Goal: Transaction & Acquisition: Purchase product/service

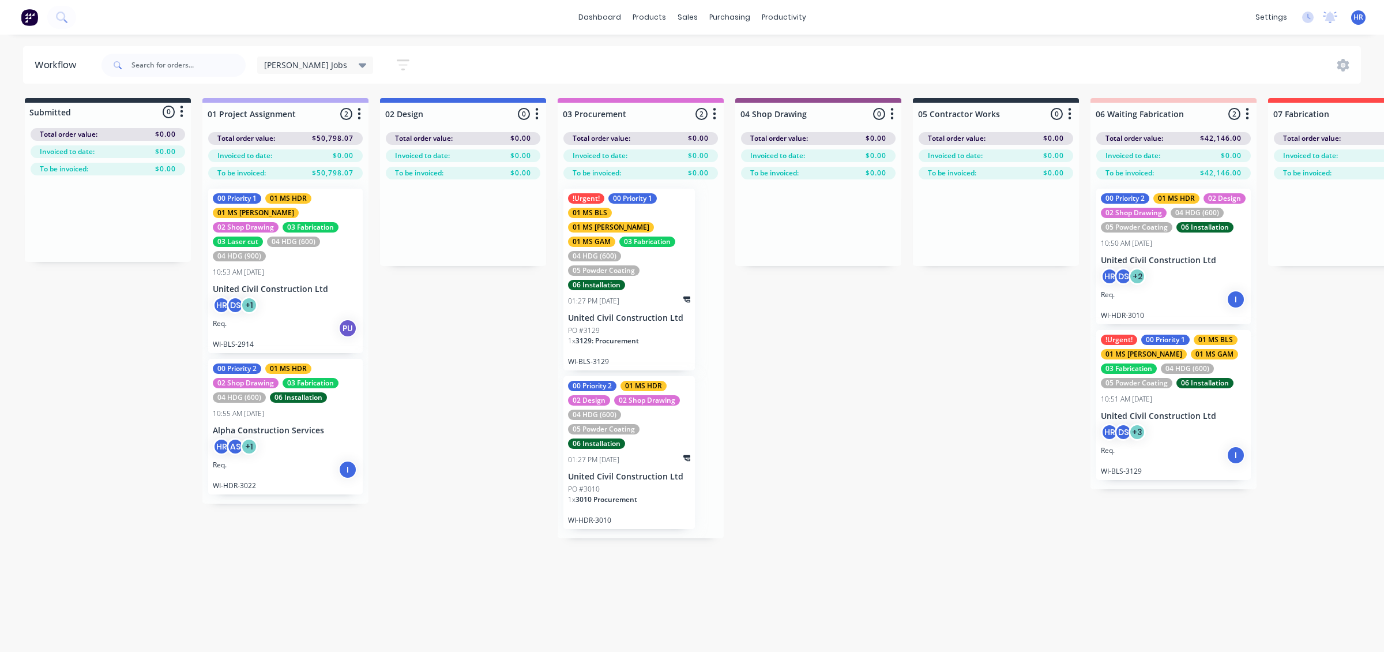
click at [1162, 422] on div "!Urgent! 00 Priority 1 01 MS BLS 01 MS FEN 01 MS GAM 03 Fabrication 04 HDG (600…" at bounding box center [1173, 405] width 155 height 150
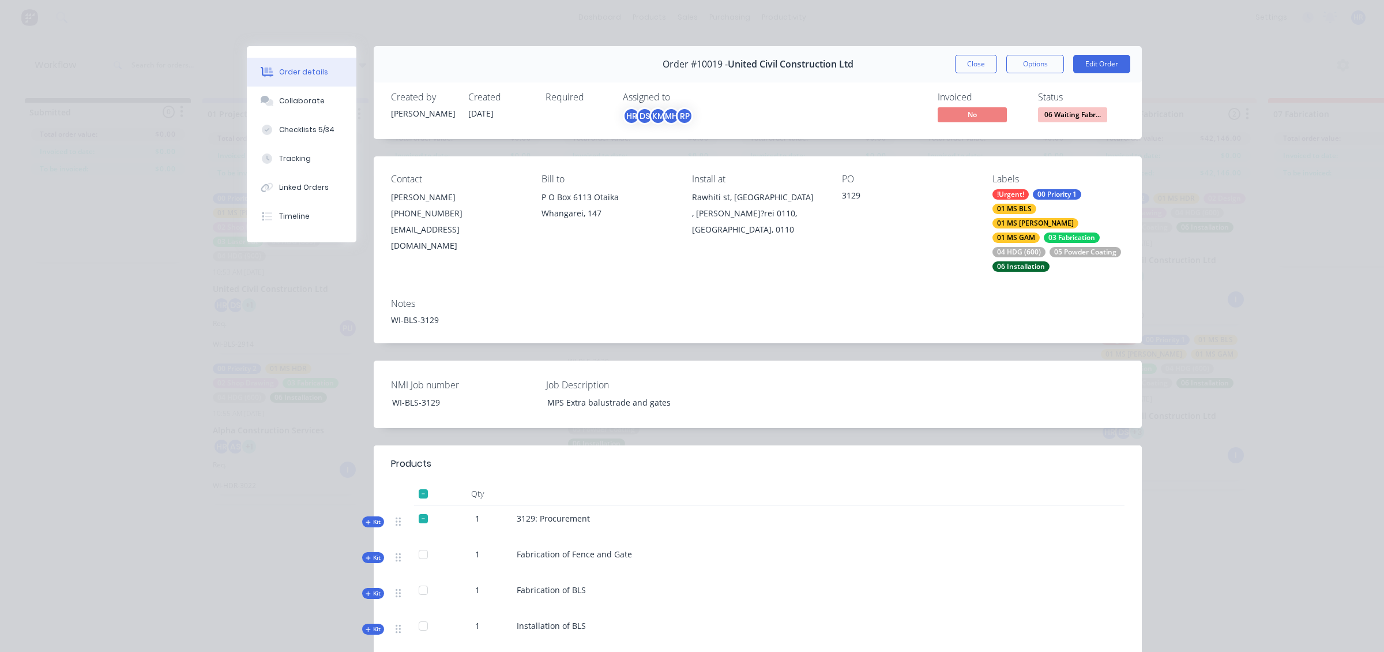
scroll to position [72, 0]
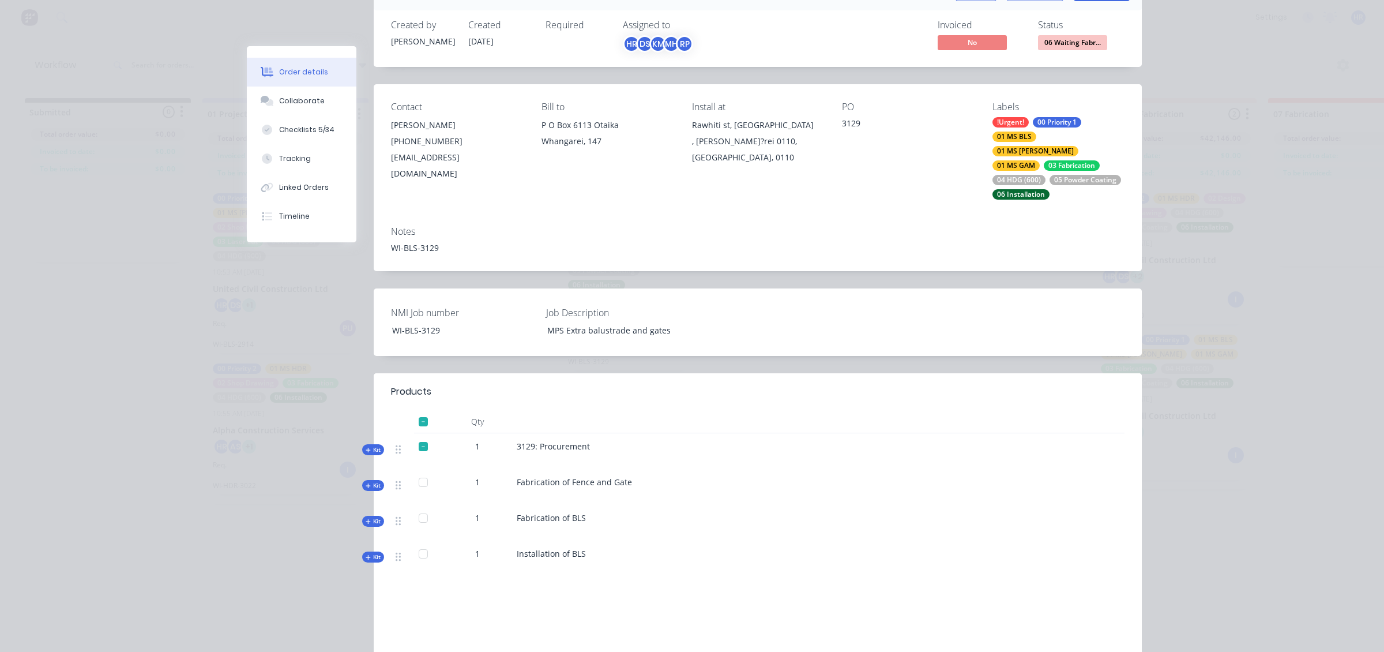
click at [366, 445] on span "Kit" at bounding box center [373, 449] width 15 height 9
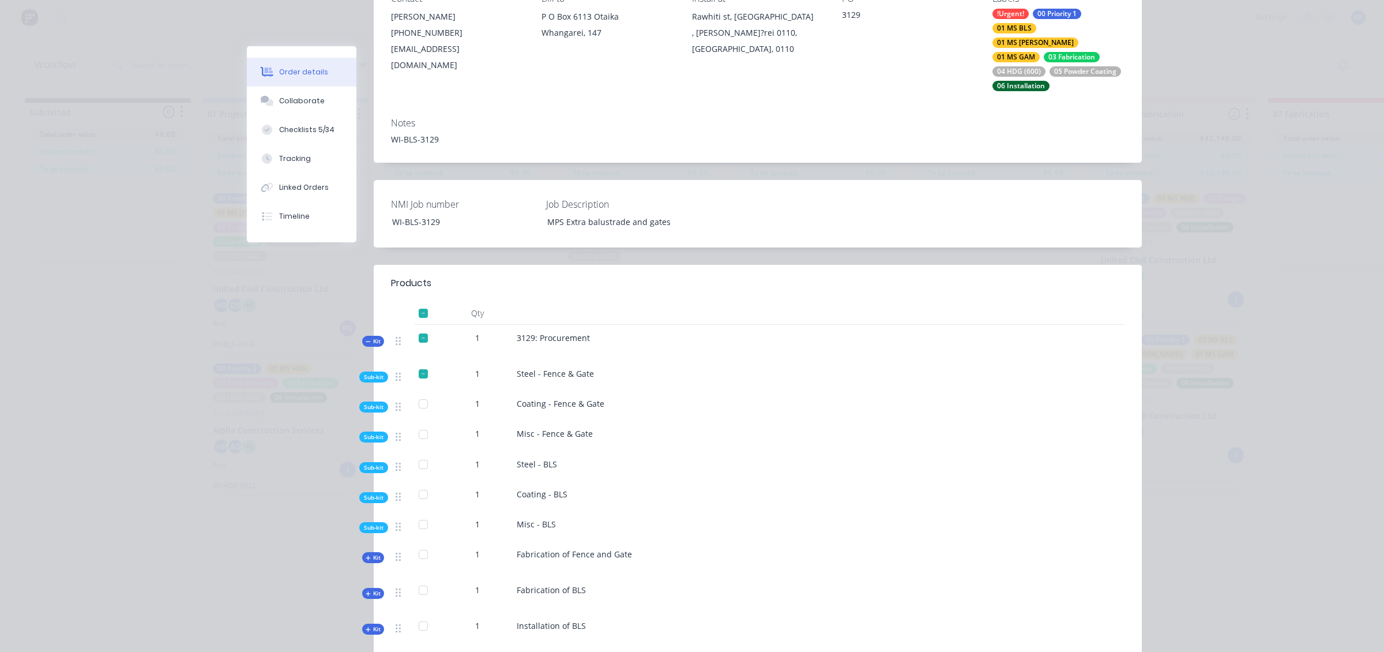
scroll to position [216, 0]
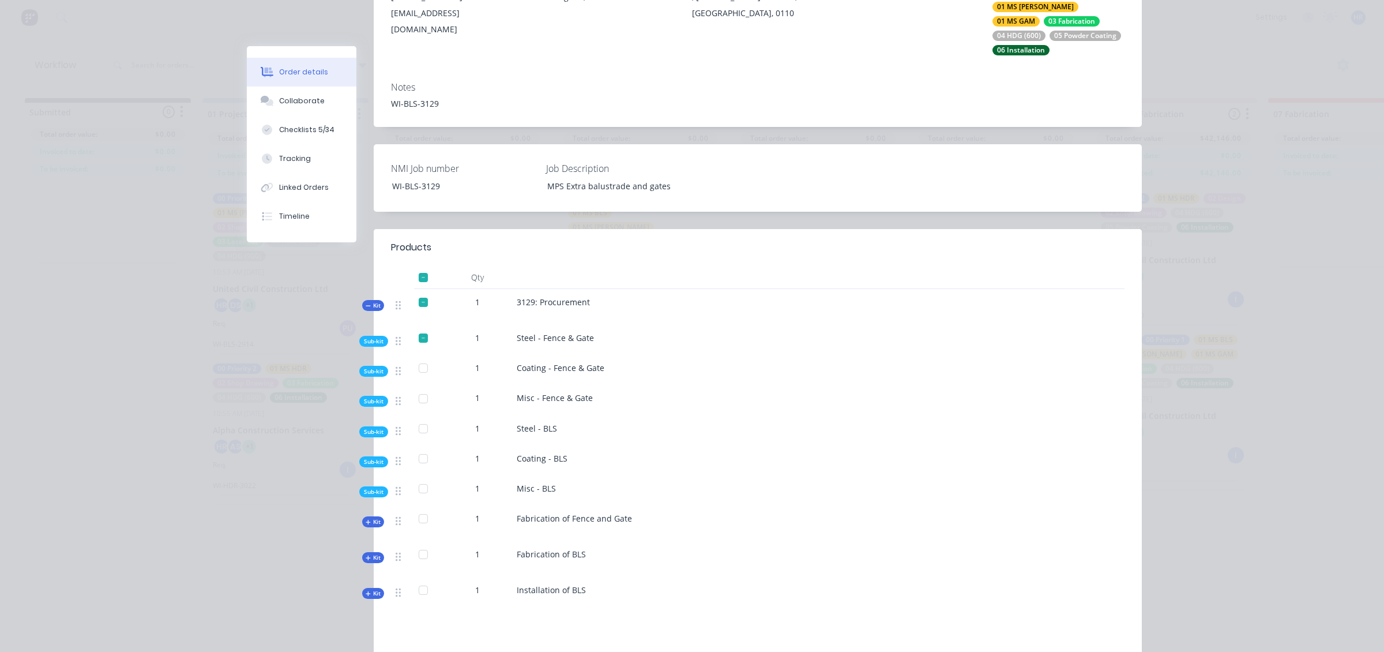
click at [368, 337] on span "Sub-kit" at bounding box center [374, 341] width 20 height 9
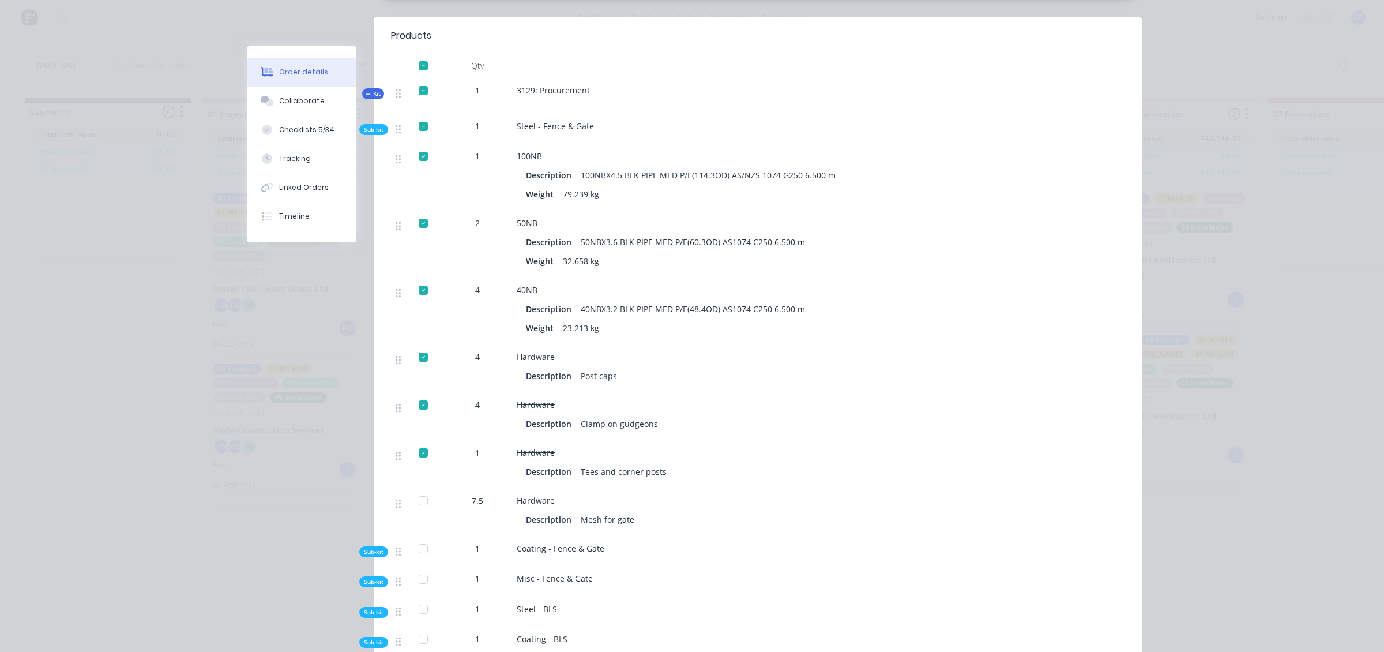
scroll to position [433, 0]
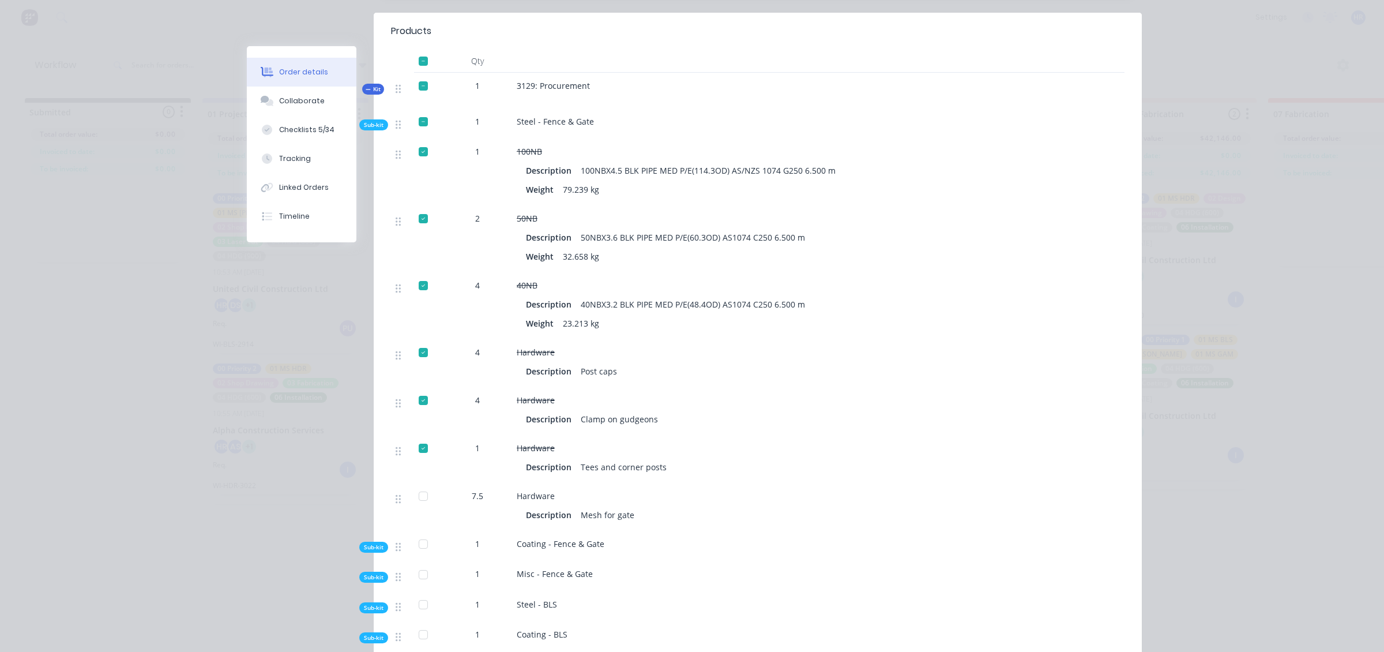
click at [418, 487] on div at bounding box center [423, 495] width 23 height 23
click at [418, 484] on div at bounding box center [423, 495] width 23 height 23
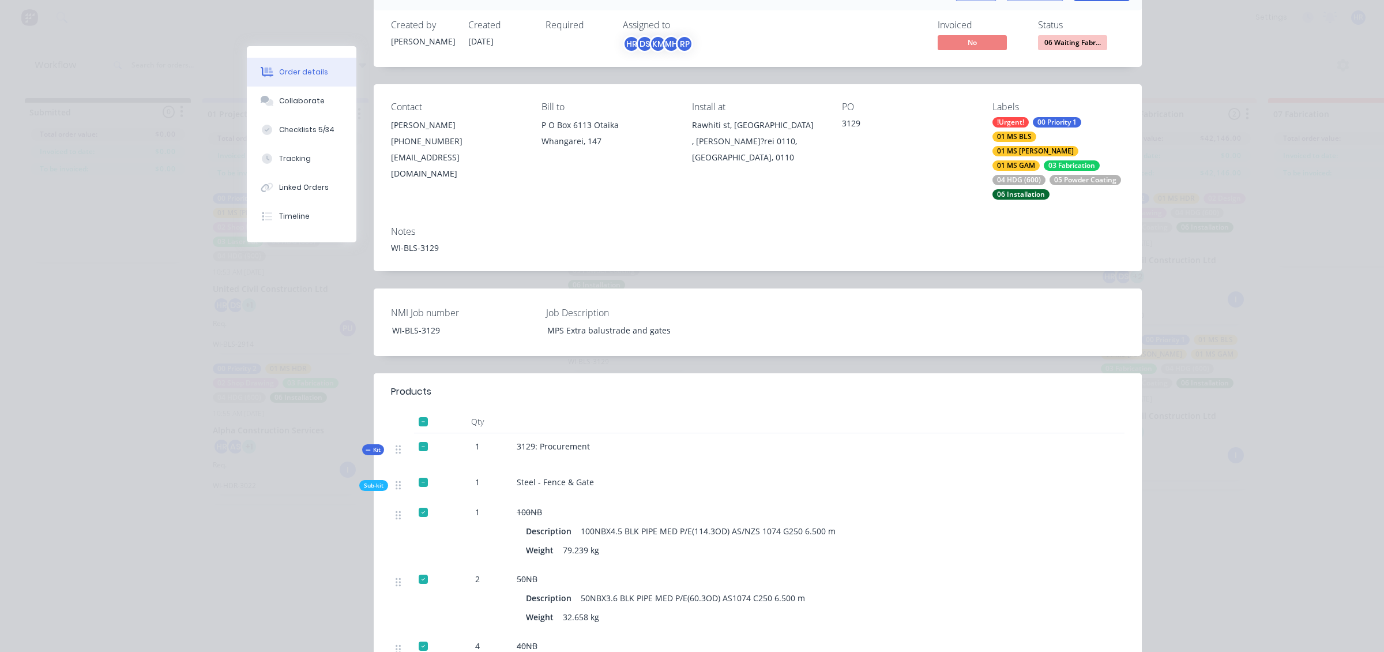
scroll to position [0, 0]
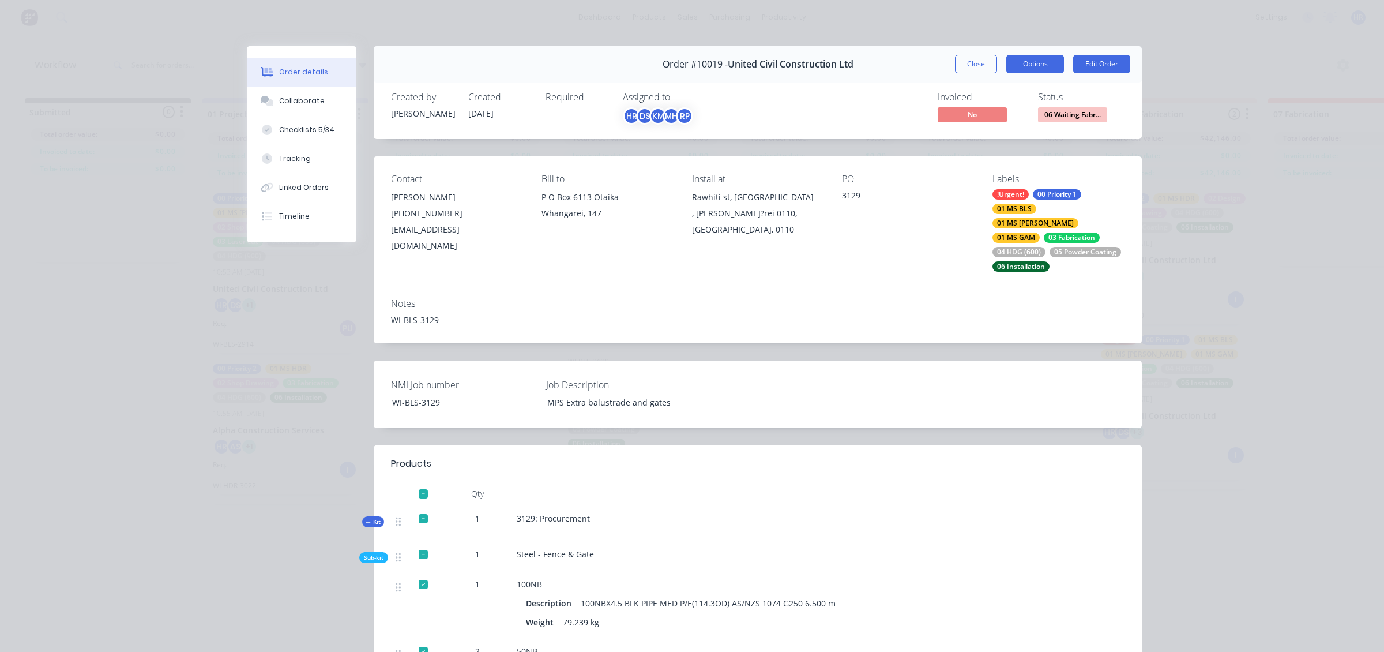
click at [1034, 70] on button "Options" at bounding box center [1035, 64] width 58 height 18
click at [865, 541] on div "Steel - Fence & Gate" at bounding box center [742, 556] width 461 height 30
click at [305, 186] on div "Linked Orders" at bounding box center [304, 187] width 50 height 10
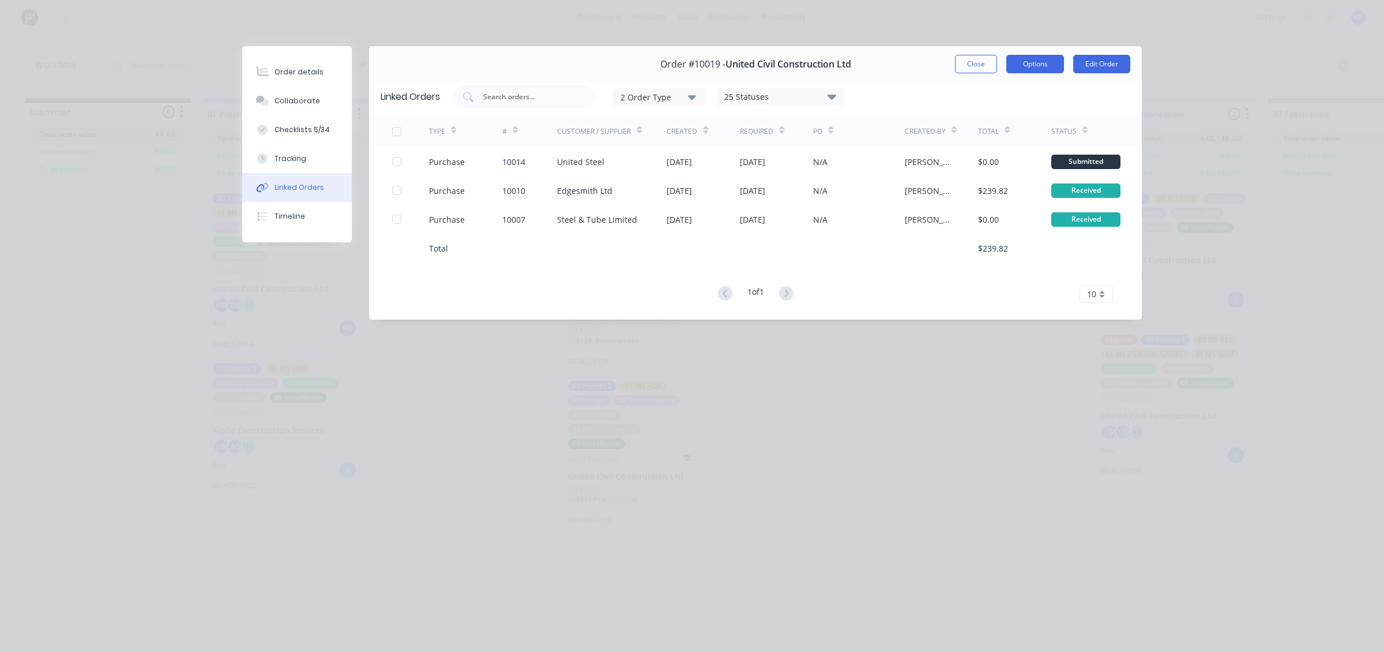
click at [1039, 67] on button "Options" at bounding box center [1035, 64] width 58 height 18
click at [1037, 67] on button "Options" at bounding box center [1035, 64] width 58 height 18
click at [982, 67] on button "Close" at bounding box center [976, 64] width 42 height 18
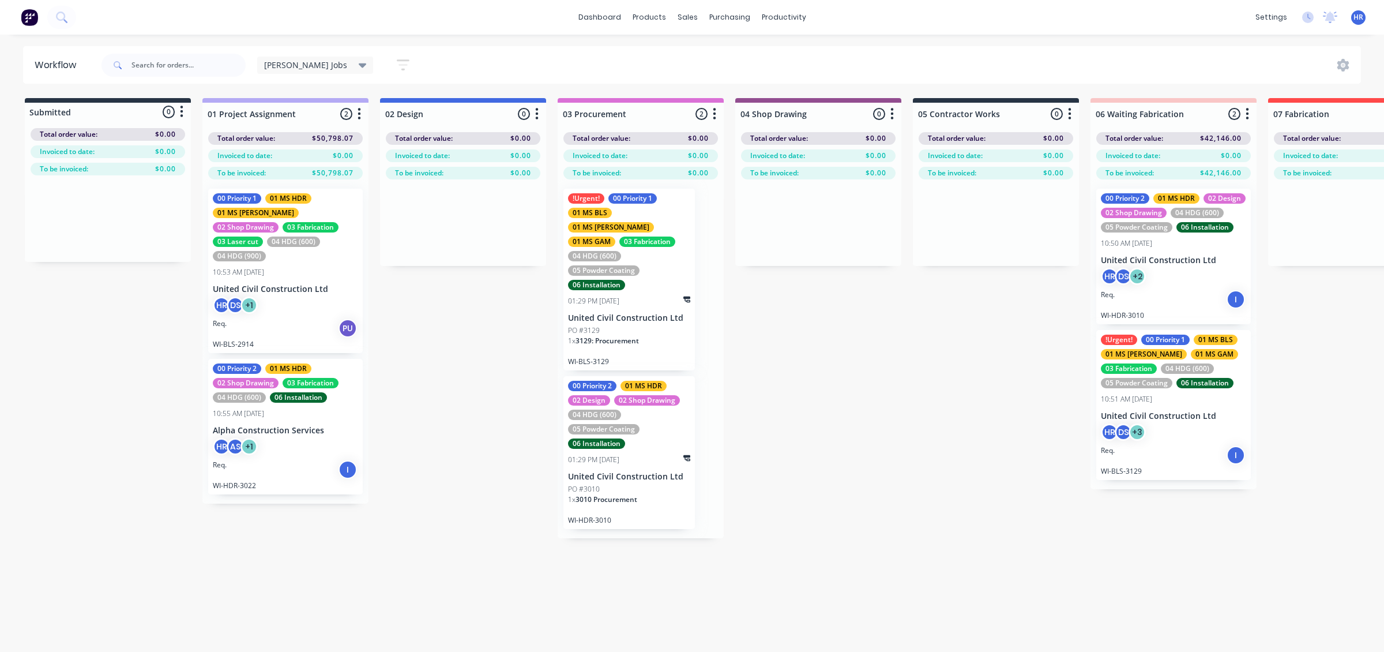
click at [1175, 471] on p "WI-BLS-3129" at bounding box center [1173, 471] width 145 height 9
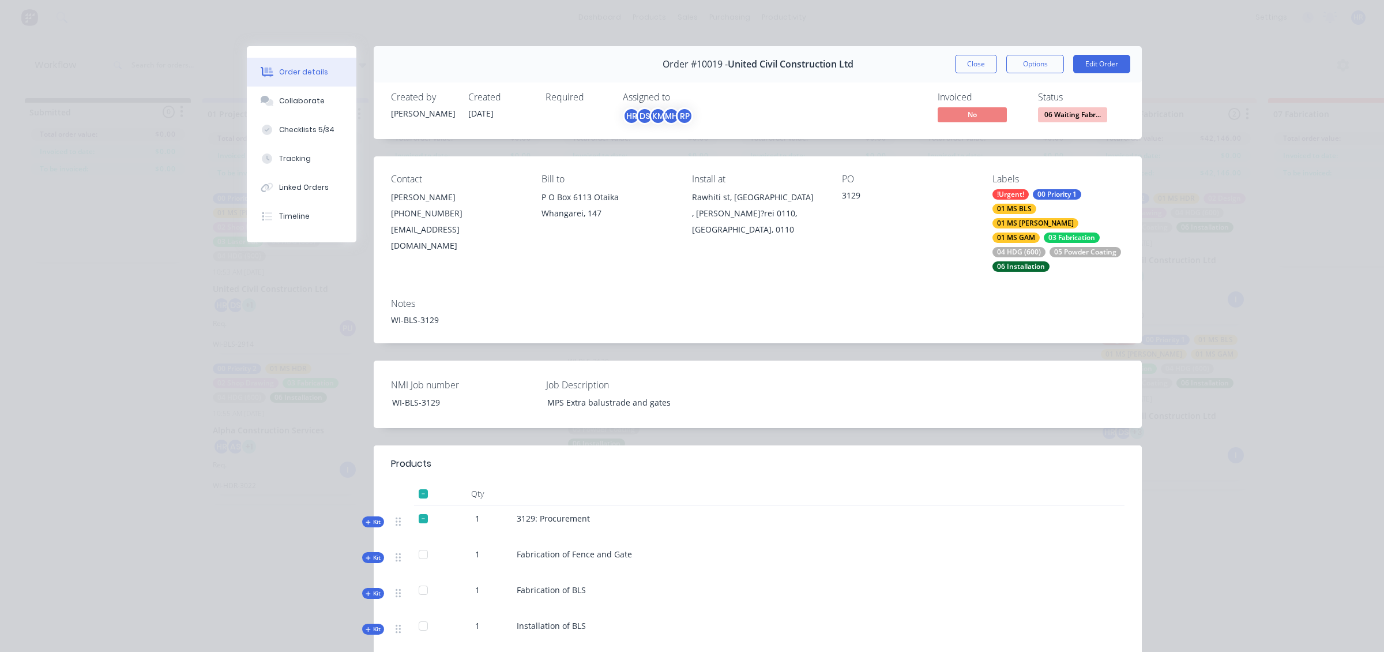
click at [1070, 232] on div "03 Fabrication" at bounding box center [1072, 237] width 56 height 10
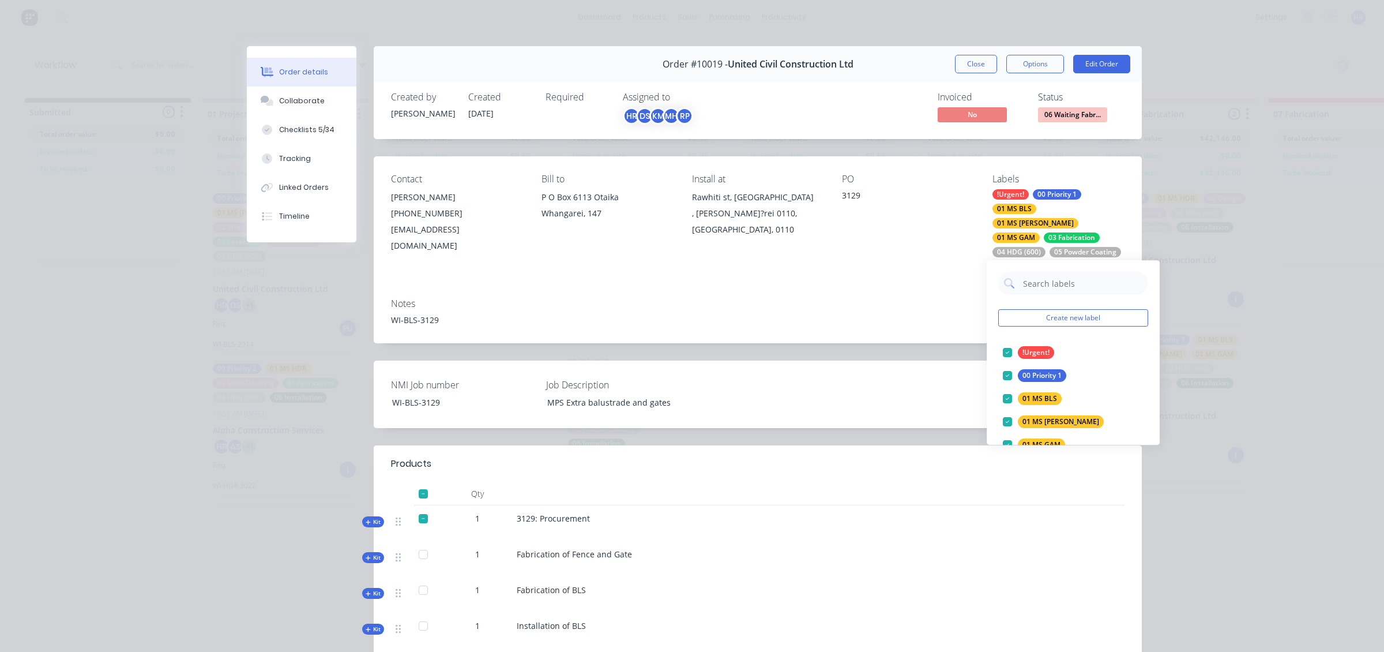
click at [815, 289] on div "Notes WI-BLS-3129" at bounding box center [758, 316] width 768 height 54
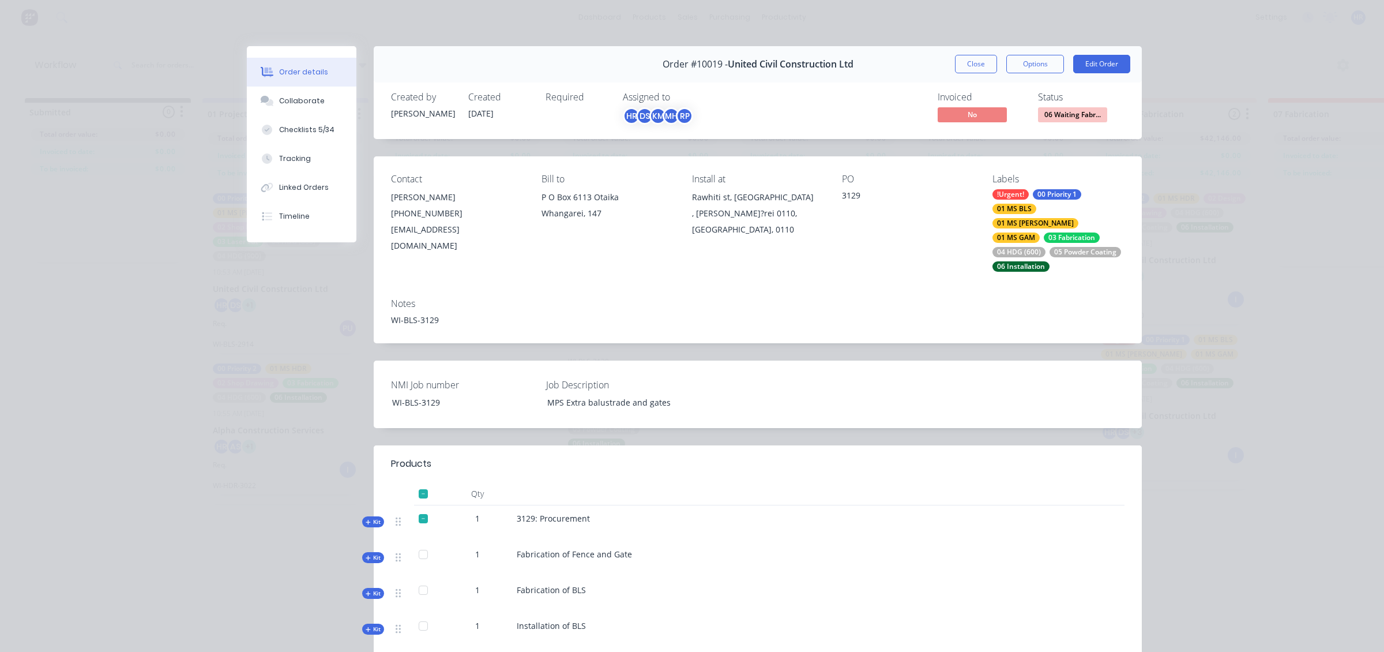
click at [367, 517] on span "Kit" at bounding box center [373, 521] width 15 height 9
click at [370, 553] on span "Sub-kit" at bounding box center [374, 557] width 20 height 9
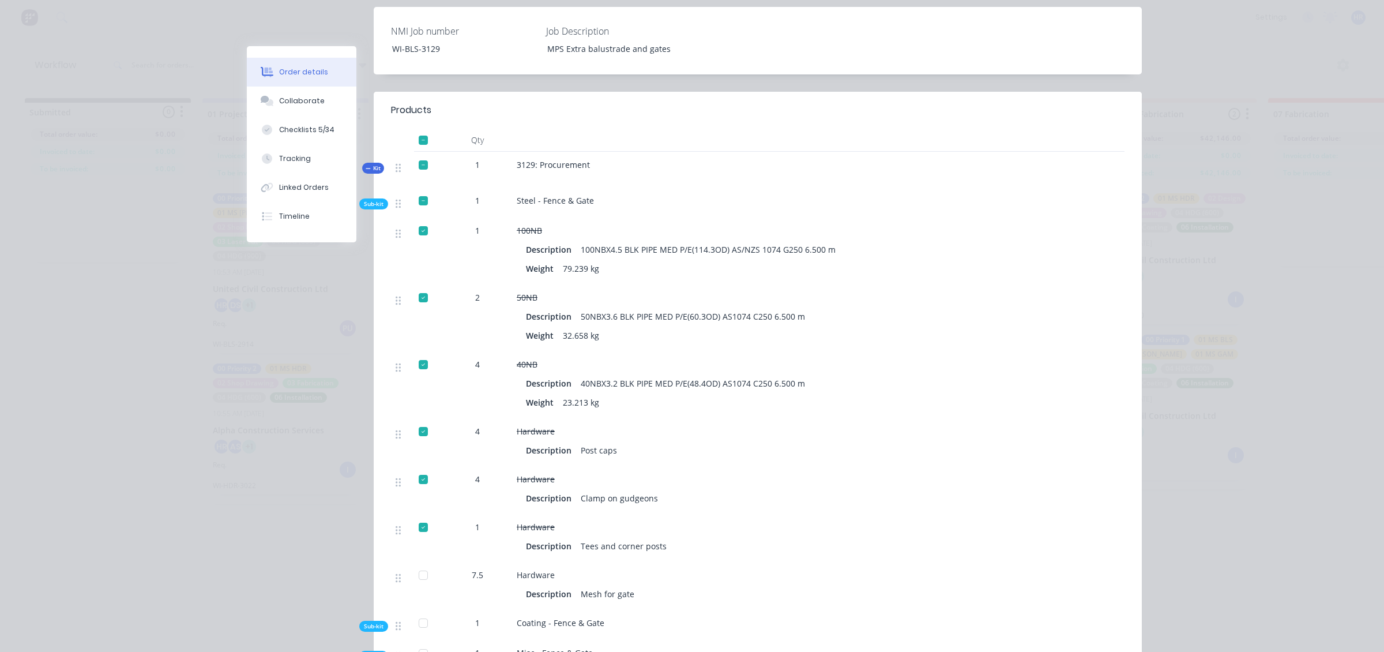
scroll to position [360, 0]
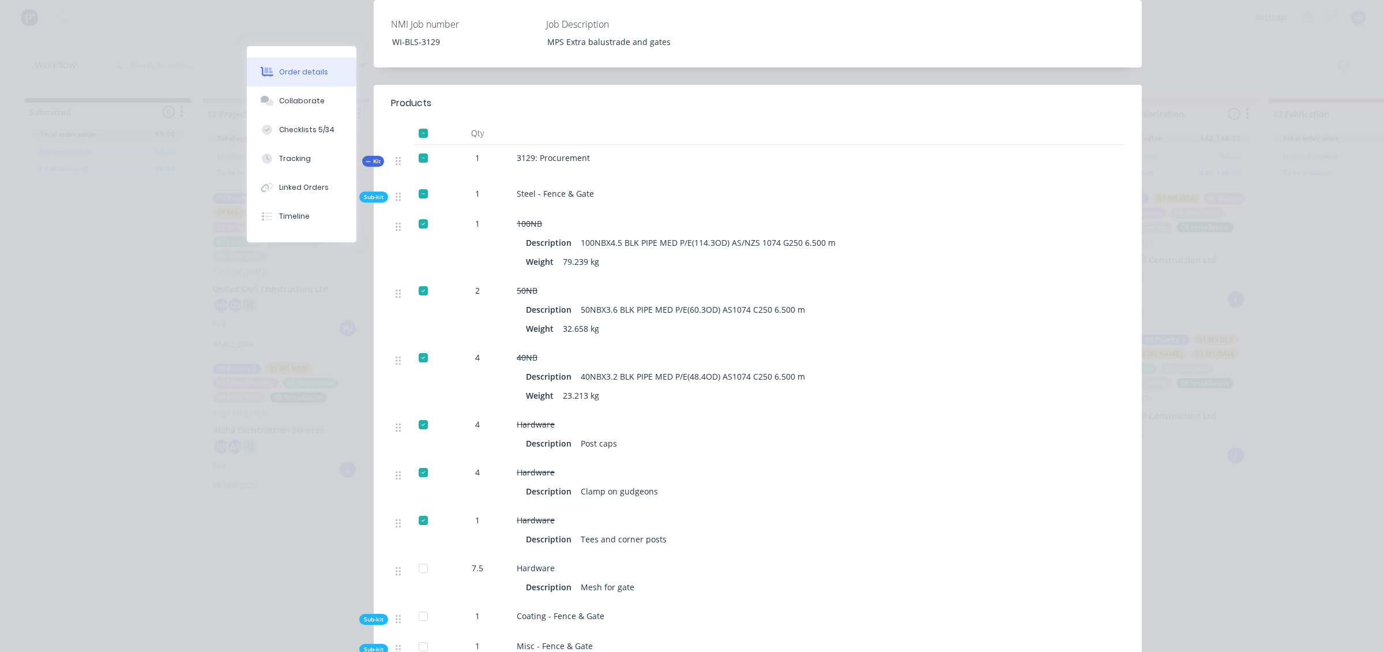
click at [593, 578] on div "Mesh for gate" at bounding box center [607, 586] width 63 height 17
click at [535, 578] on div "Description" at bounding box center [551, 586] width 50 height 17
click at [522, 562] on div "Hardware" at bounding box center [743, 568] width 452 height 12
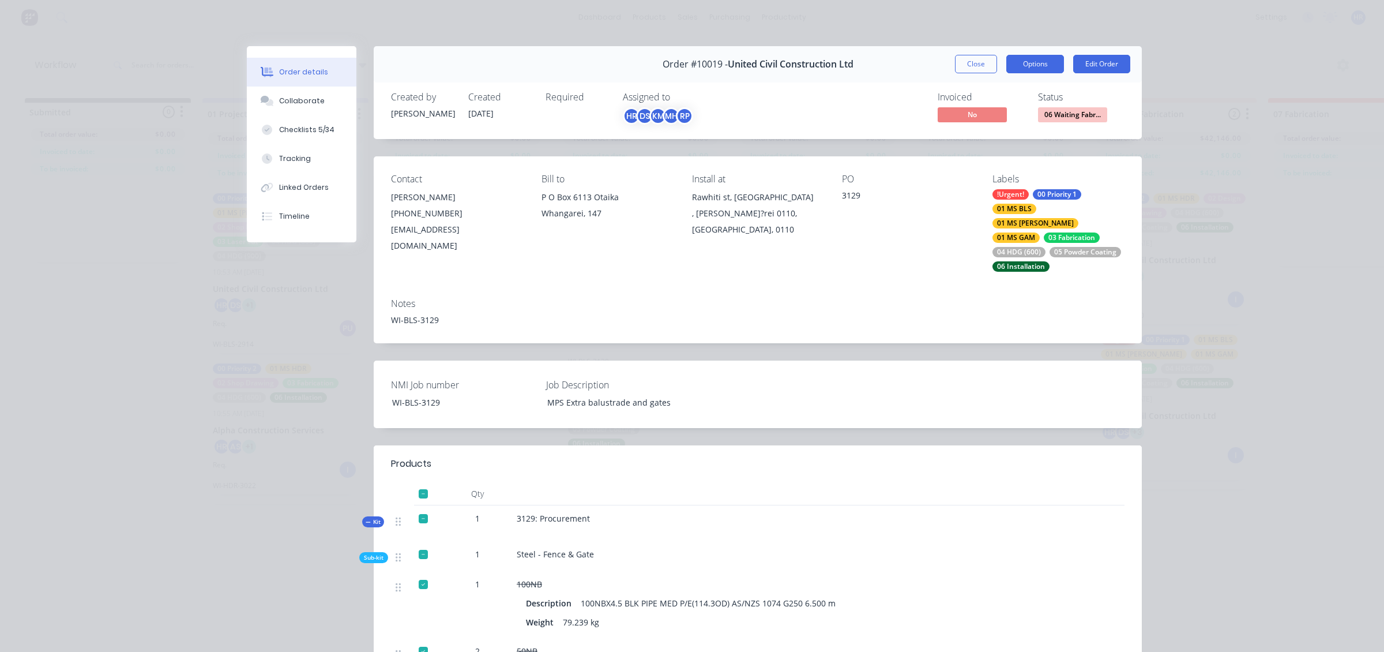
click at [1042, 57] on button "Options" at bounding box center [1035, 64] width 58 height 18
click at [1286, 213] on div "Order details Collaborate Checklists 5/34 Tracking Linked Orders Timeline Order…" at bounding box center [692, 326] width 1384 height 652
click at [1111, 61] on button "Edit Order" at bounding box center [1101, 64] width 57 height 18
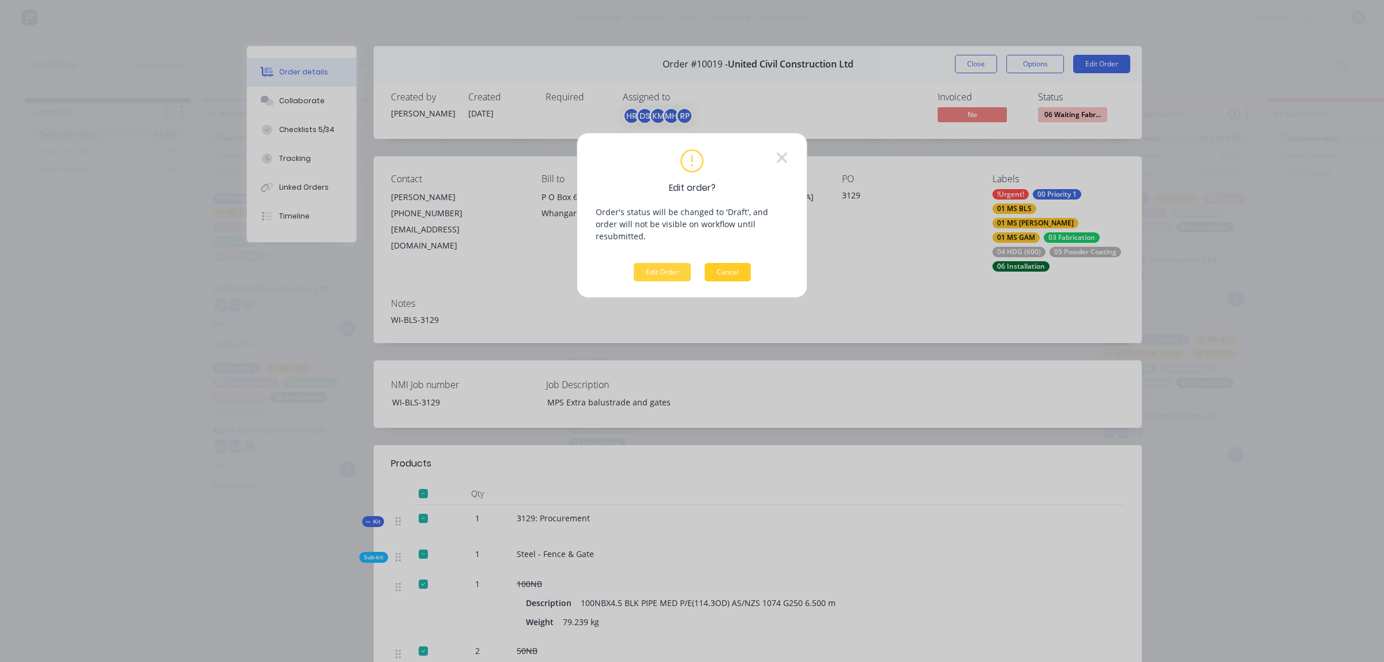
click at [731, 263] on button "Cancel" at bounding box center [728, 272] width 46 height 18
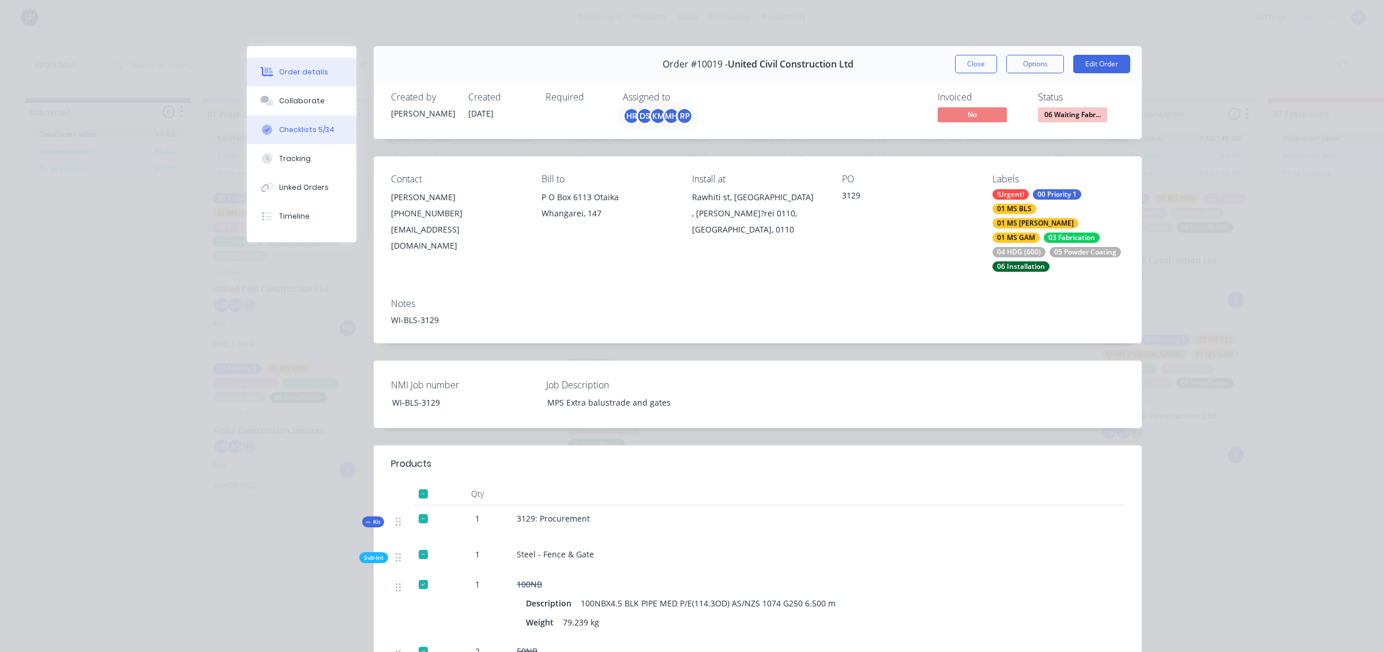
click at [330, 124] on button "Checklists 5/34" at bounding box center [302, 129] width 110 height 29
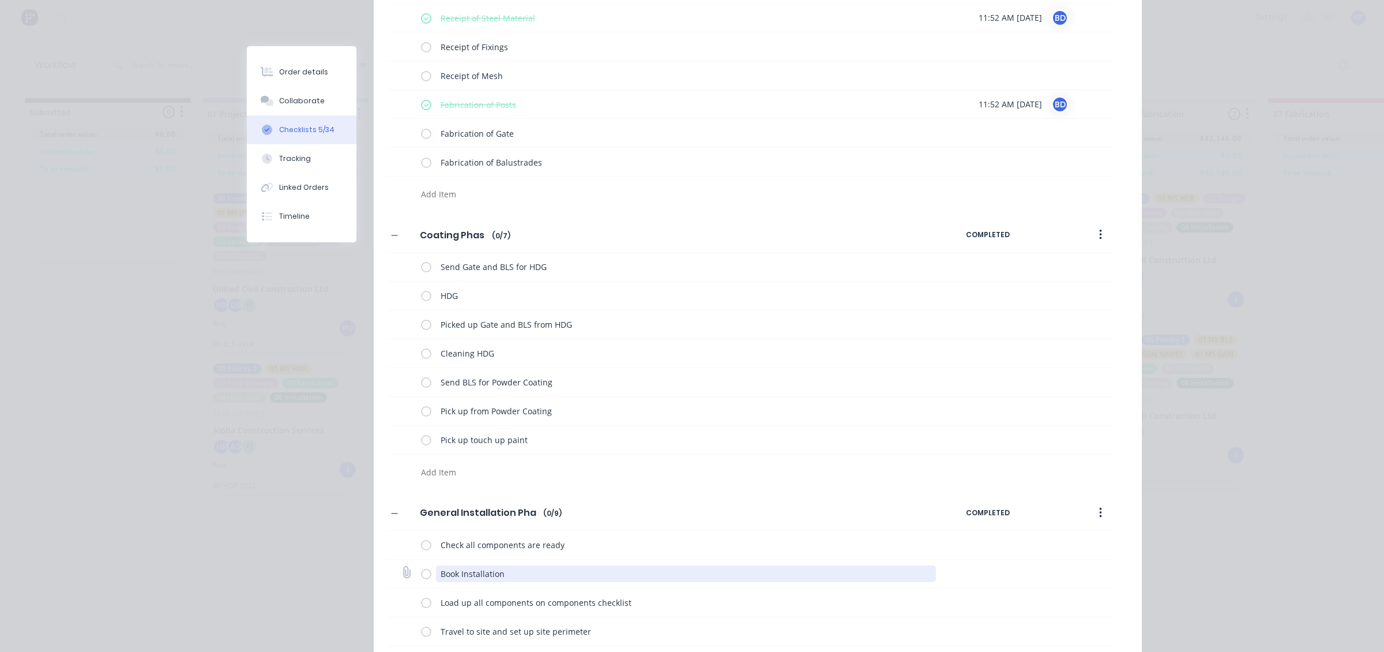
scroll to position [505, 0]
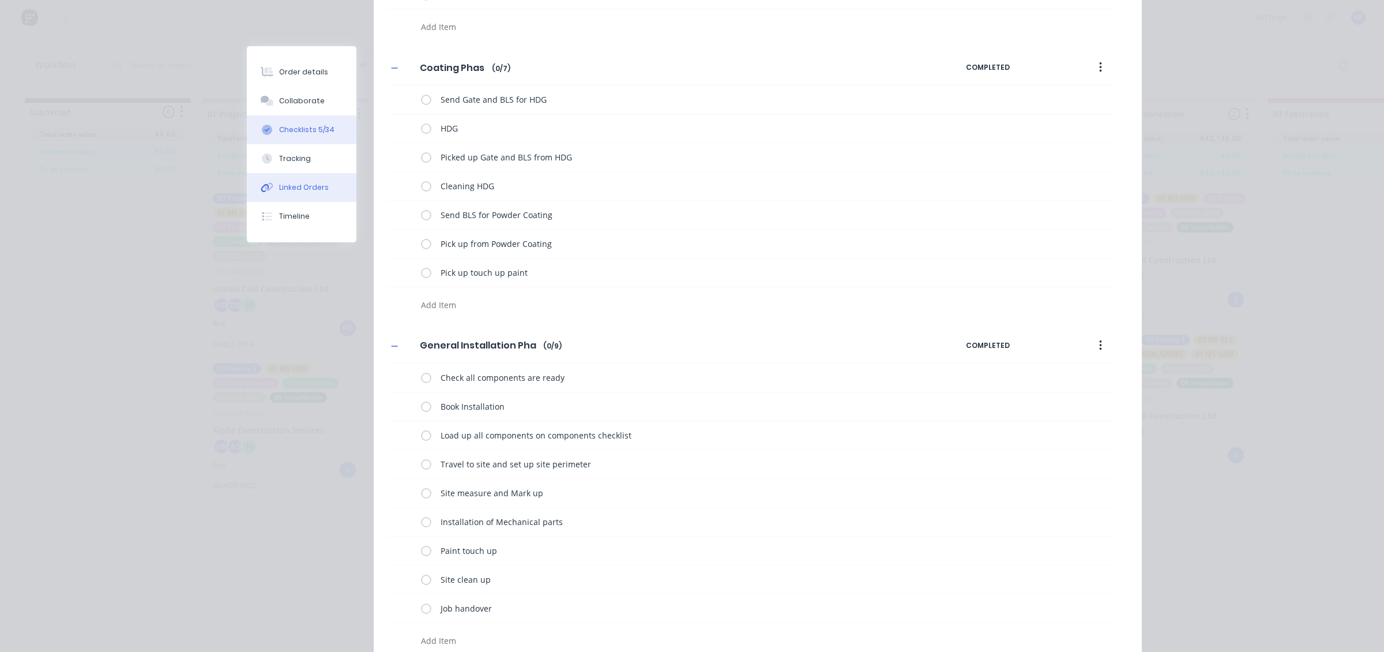
click at [301, 191] on div "Linked Orders" at bounding box center [304, 187] width 50 height 10
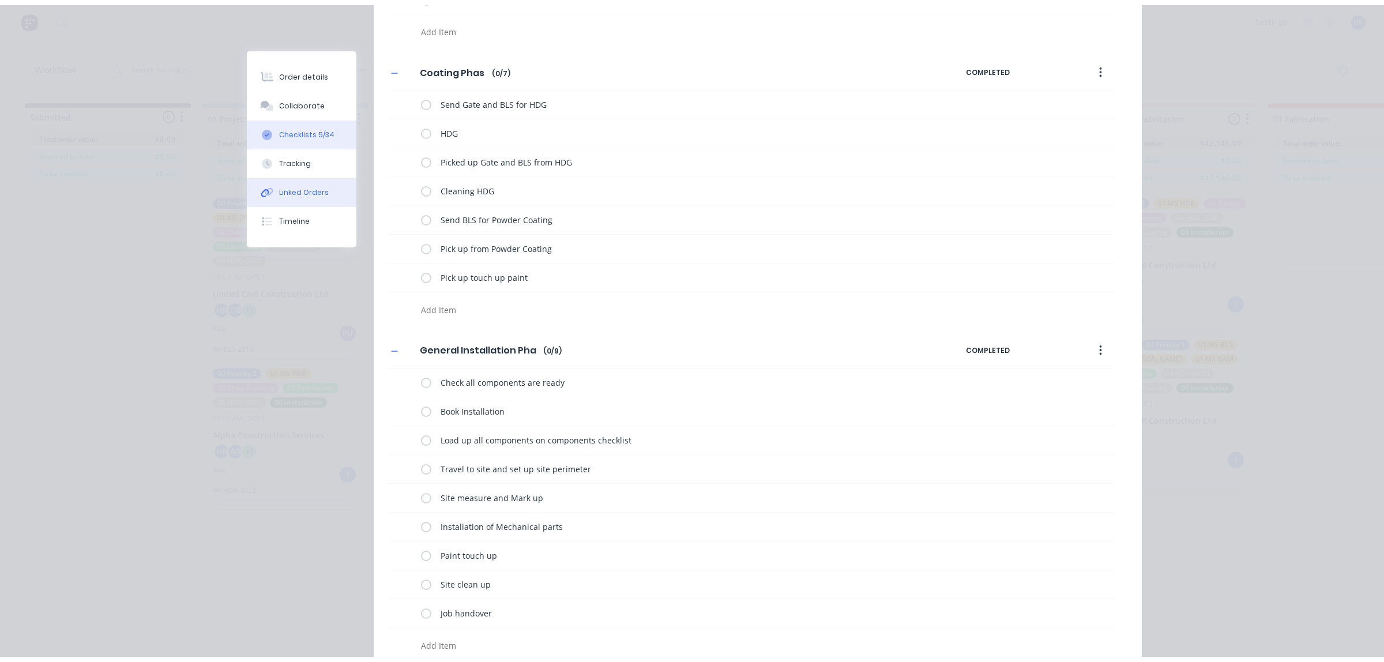
scroll to position [0, 0]
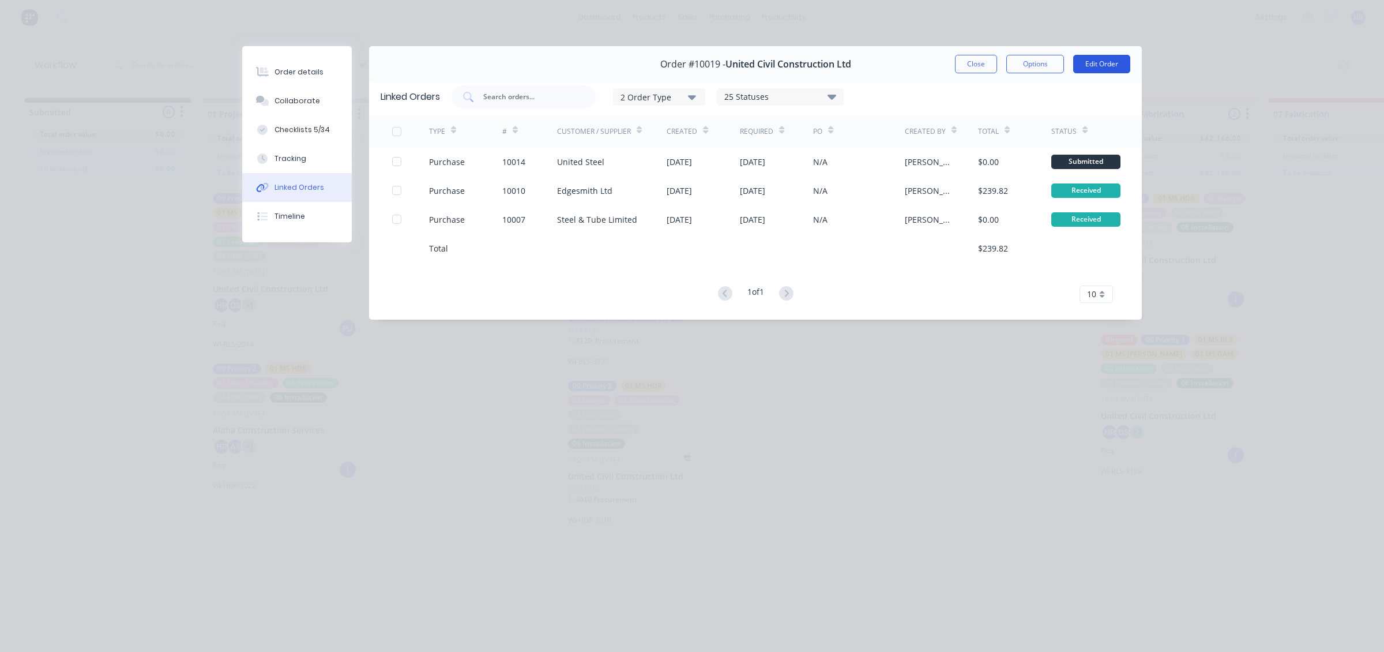
click at [1102, 64] on button "Edit Order" at bounding box center [1101, 64] width 57 height 18
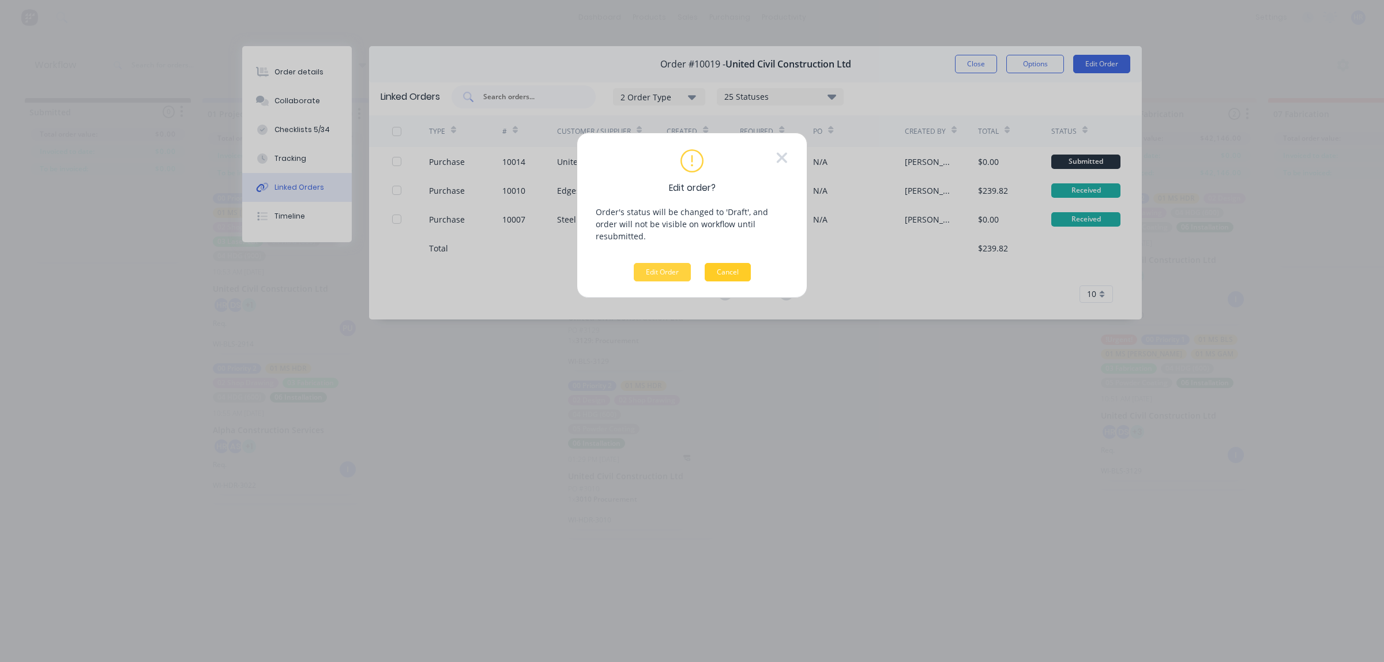
click at [730, 264] on button "Cancel" at bounding box center [728, 272] width 46 height 18
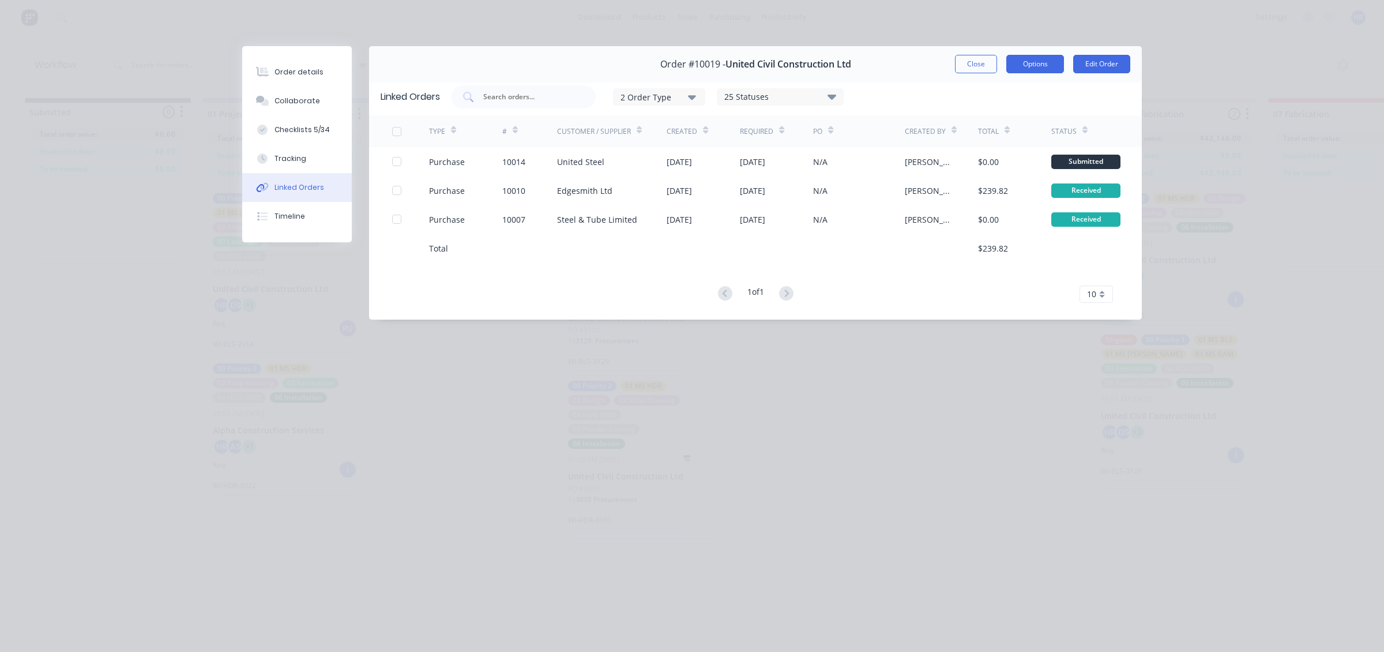
click at [1034, 67] on button "Options" at bounding box center [1035, 64] width 58 height 18
click at [1002, 116] on div "Work Order" at bounding box center [1003, 116] width 100 height 17
click at [978, 64] on button "Close" at bounding box center [976, 64] width 42 height 18
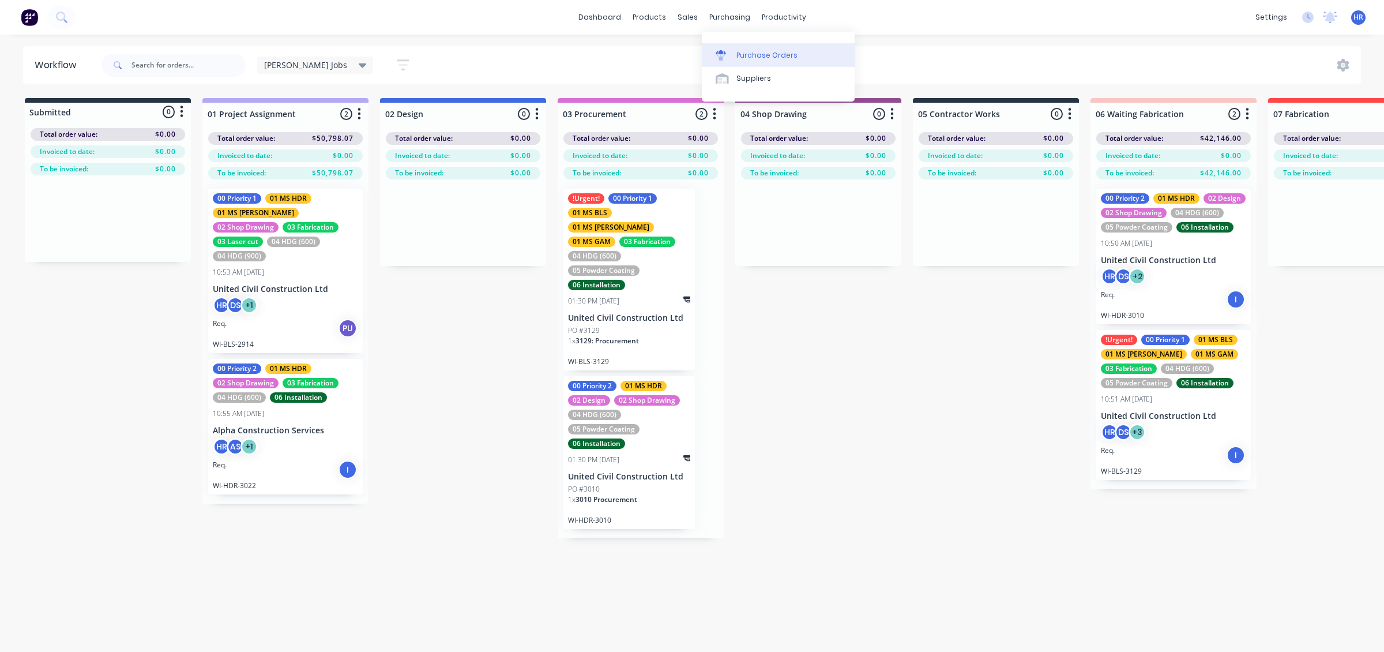
click at [737, 50] on div "Purchase Orders" at bounding box center [766, 55] width 61 height 10
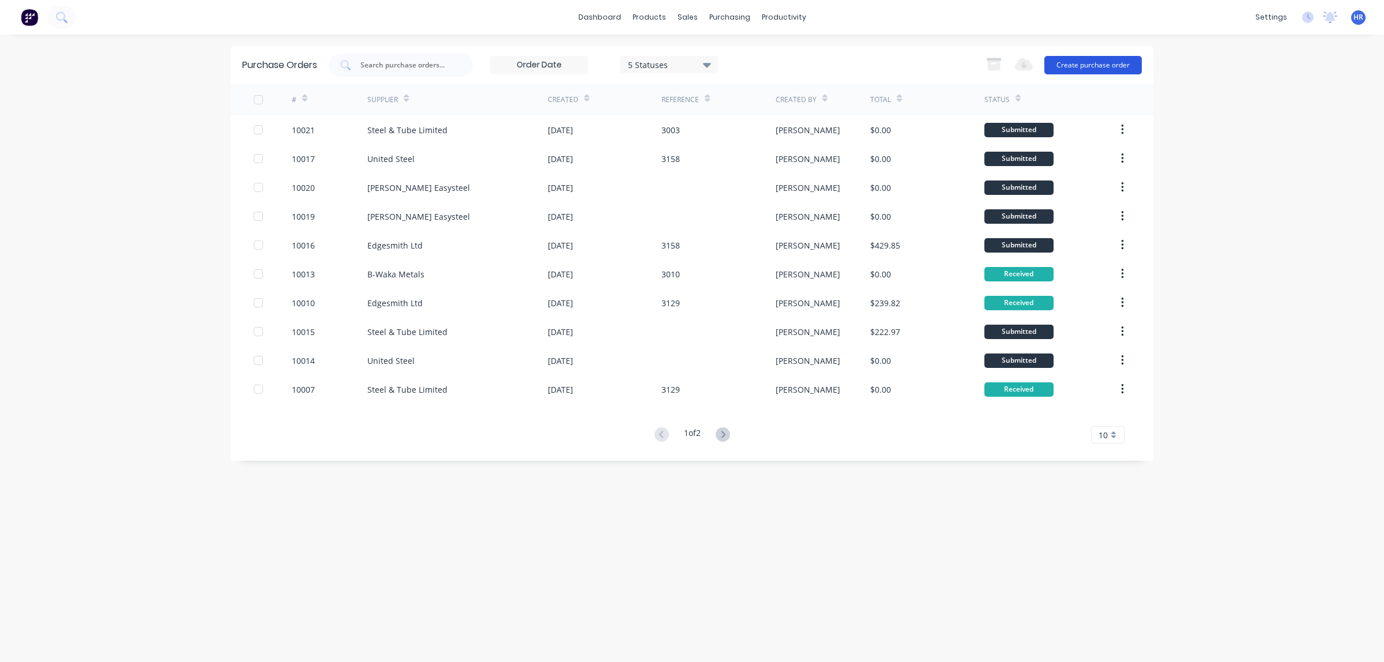
click at [1099, 64] on button "Create purchase order" at bounding box center [1092, 65] width 97 height 18
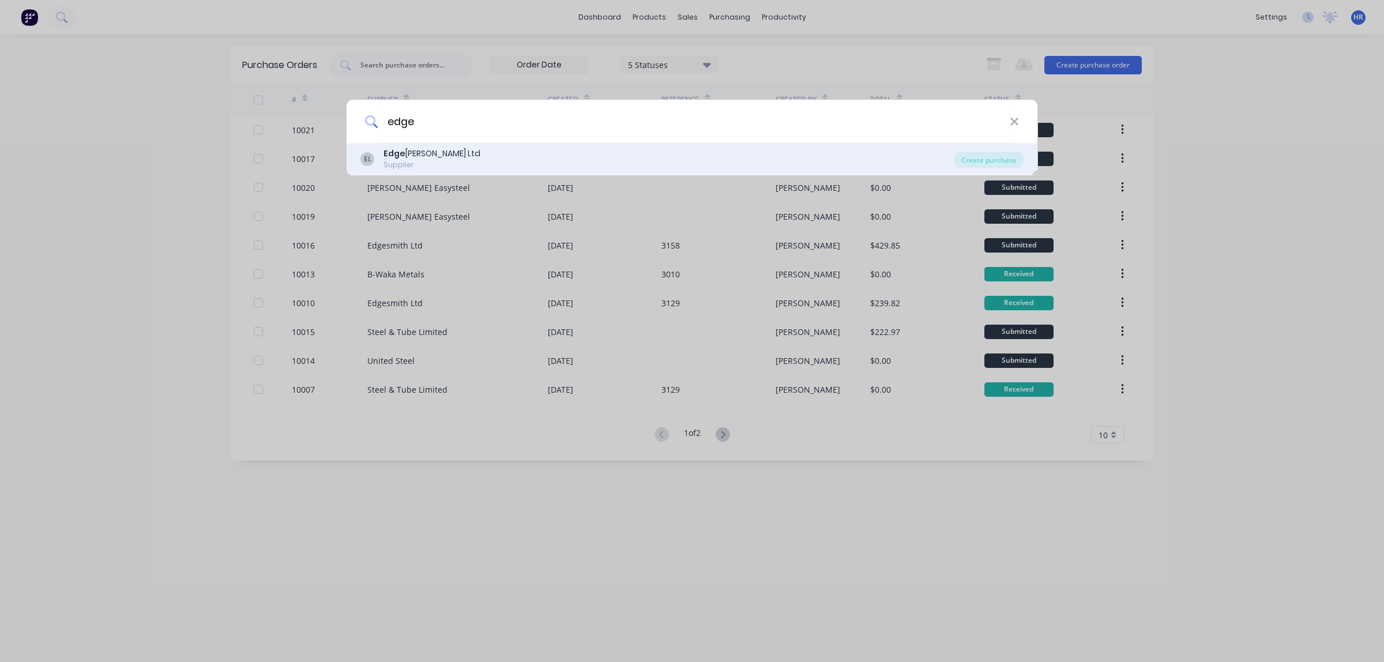
type input "edge"
click at [441, 162] on div "EL Edge [PERSON_NAME] Ltd Supplier" at bounding box center [657, 159] width 594 height 22
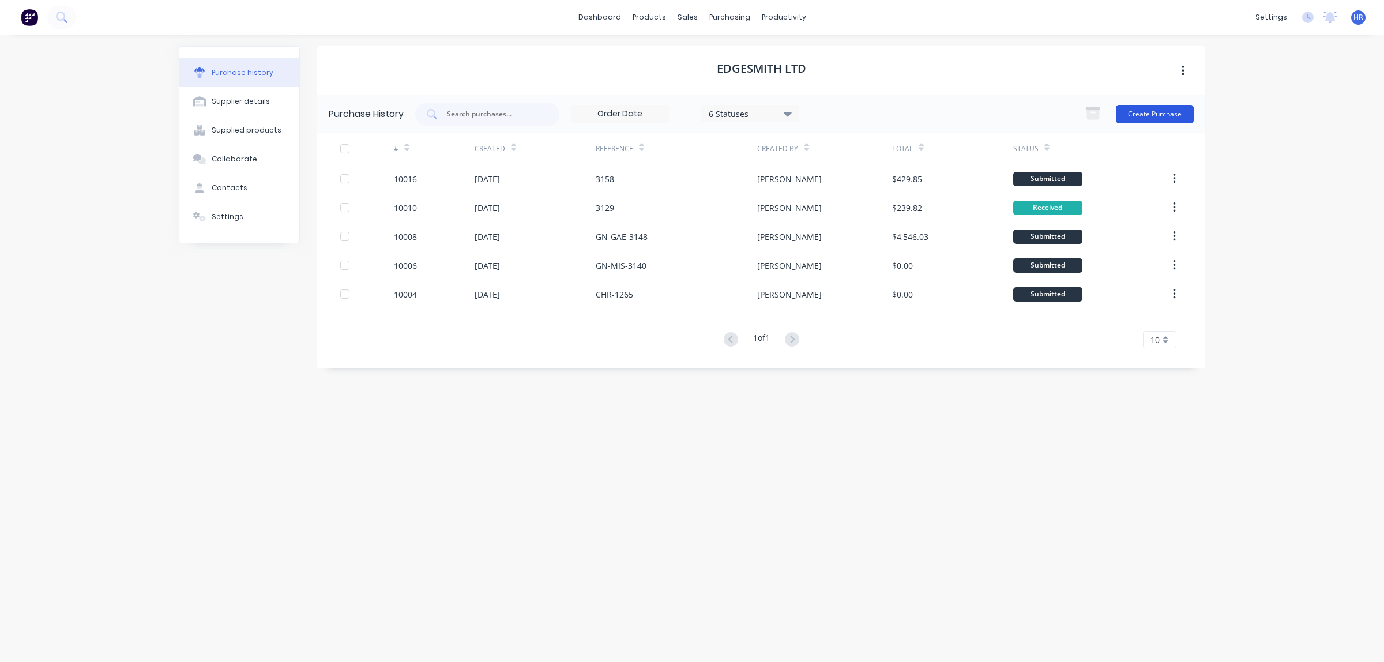
click at [1145, 110] on button "Create Purchase" at bounding box center [1155, 114] width 78 height 18
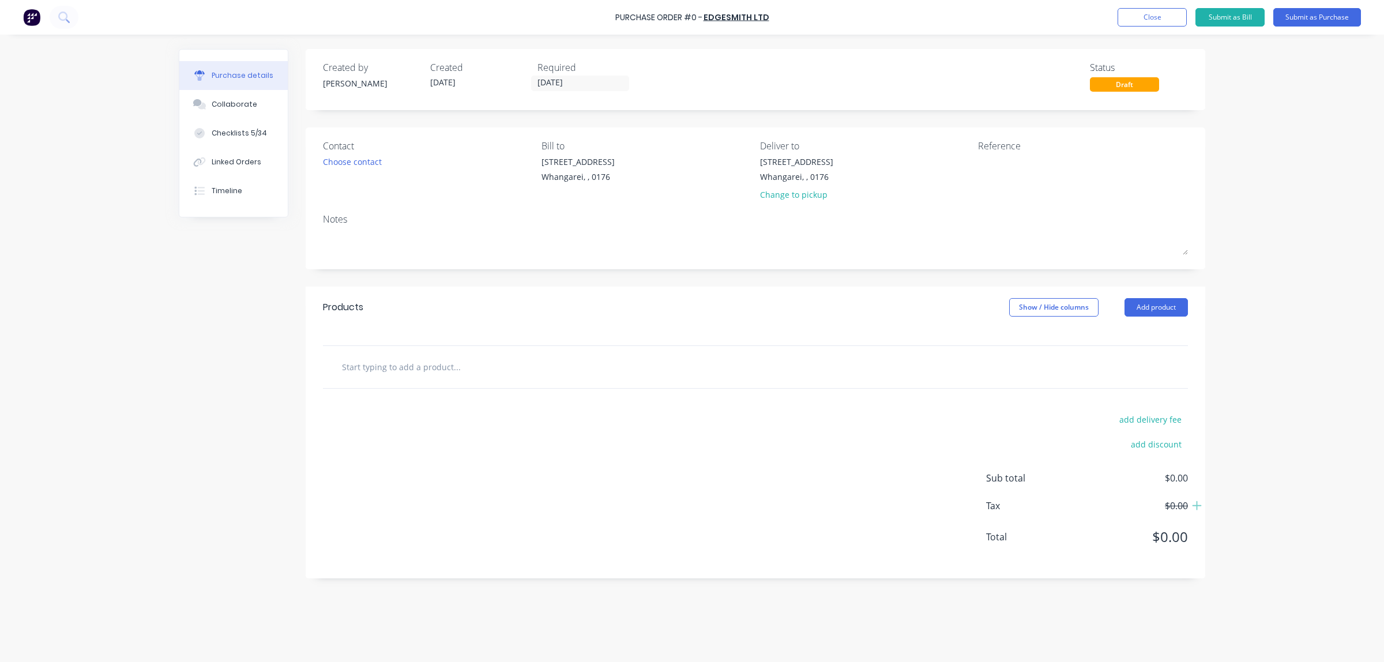
click at [494, 370] on input "text" at bounding box center [456, 366] width 231 height 23
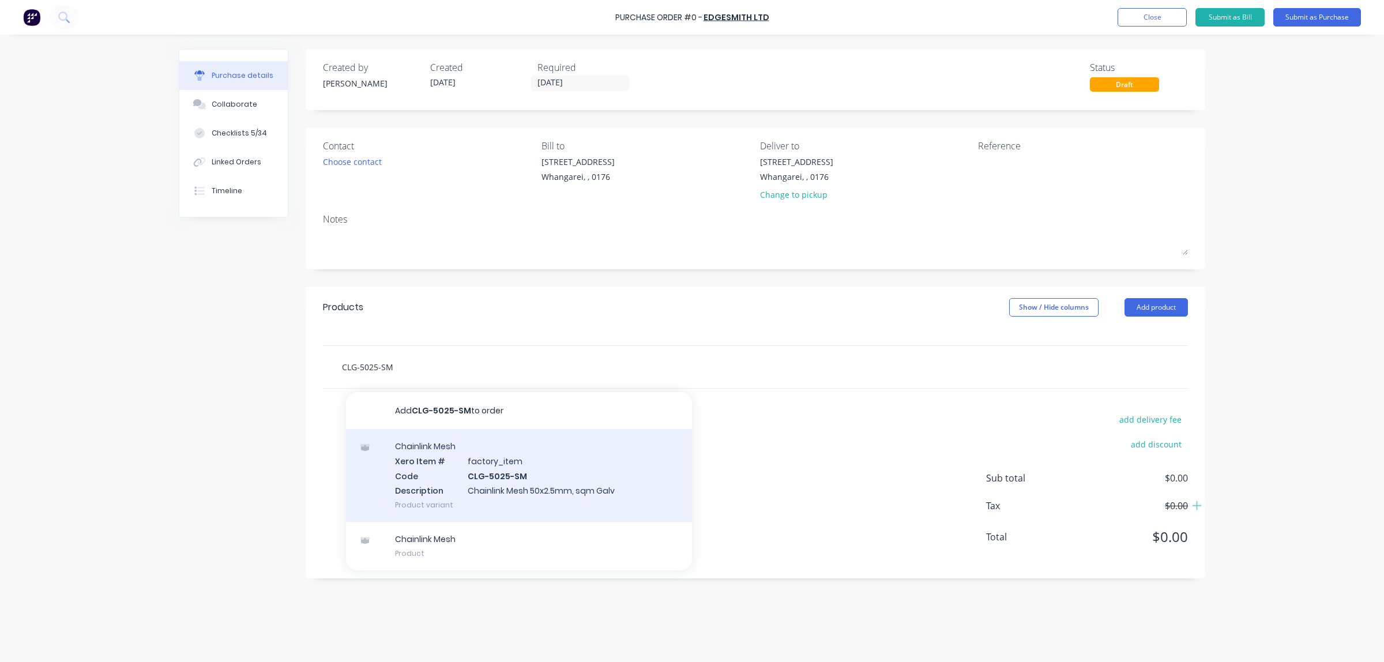
type input "CLG-5025-SM"
click at [518, 488] on div "Chainlink Mesh Xero Item # factory_item Code CLG-5025-SM Description Chainlink …" at bounding box center [519, 475] width 346 height 93
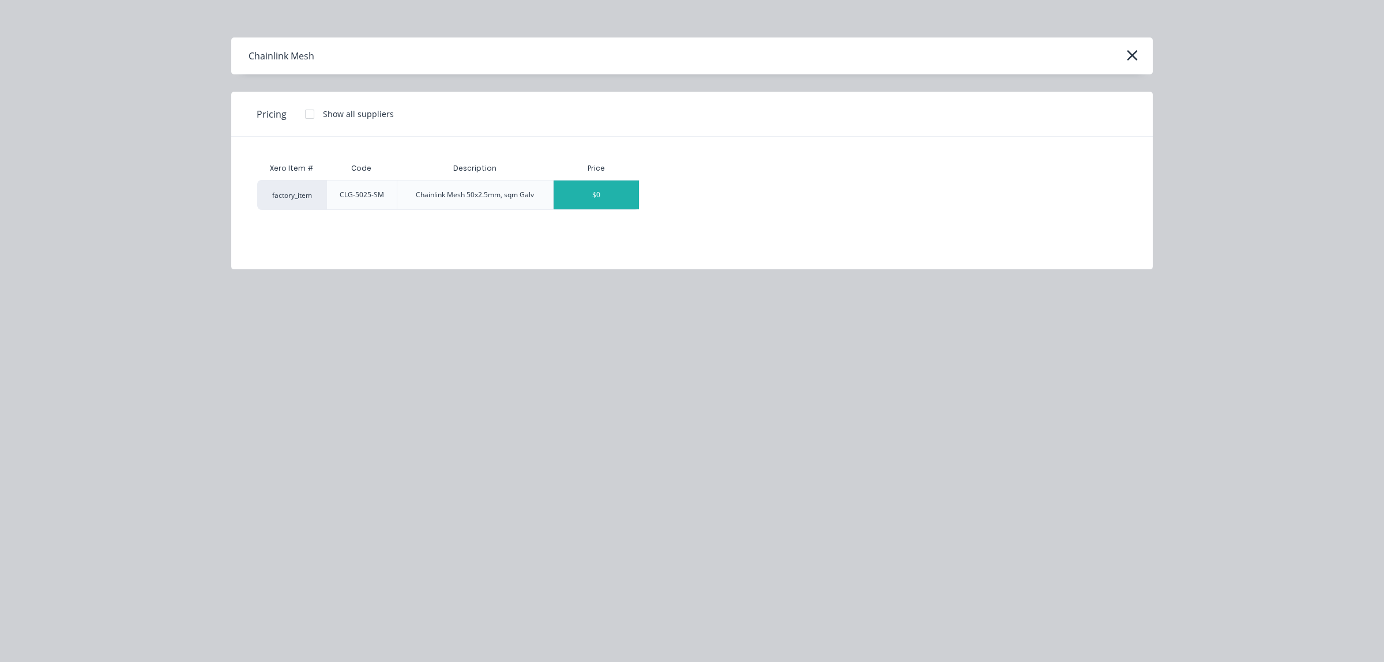
click at [623, 198] on div "$0" at bounding box center [596, 195] width 85 height 29
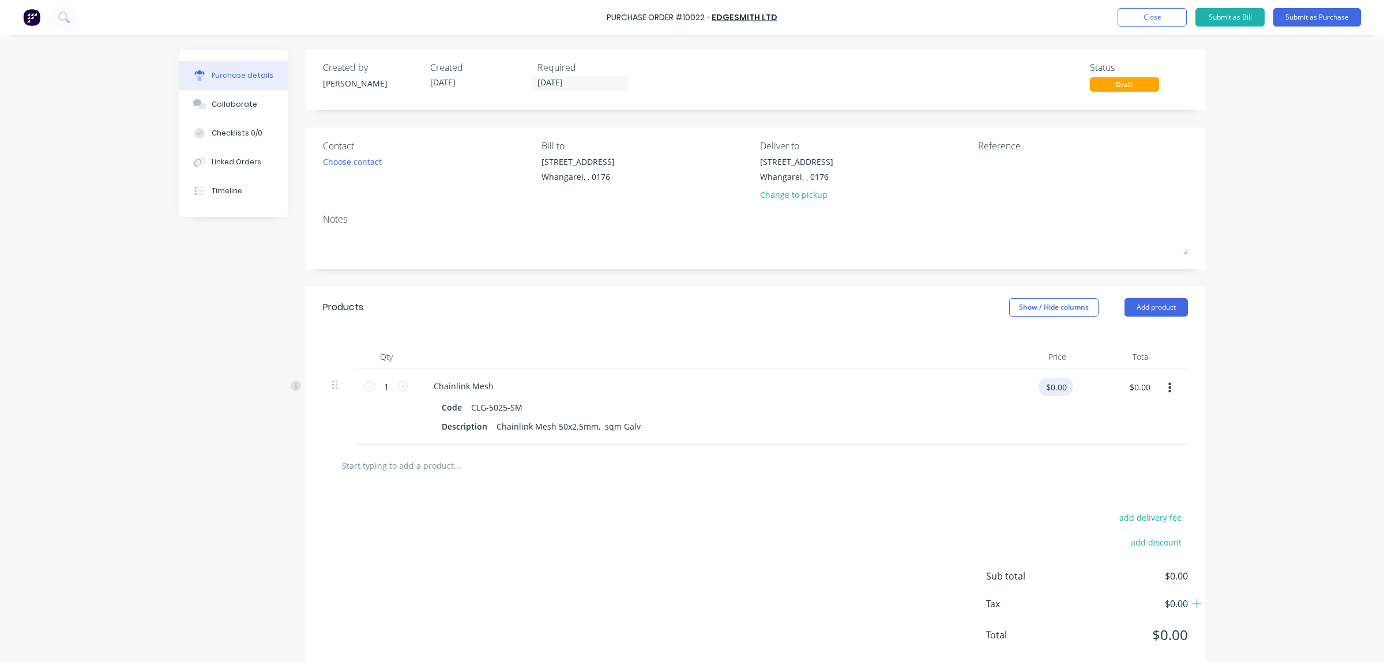
click at [1065, 388] on input "$0.00" at bounding box center [1056, 387] width 35 height 18
type input "$6.97"
click at [747, 522] on div "add delivery fee add discount Sub total $0.00 Tax $0.00 Total $0.00" at bounding box center [756, 582] width 900 height 190
click at [506, 388] on div "Chainlink Mesh" at bounding box center [703, 386] width 558 height 17
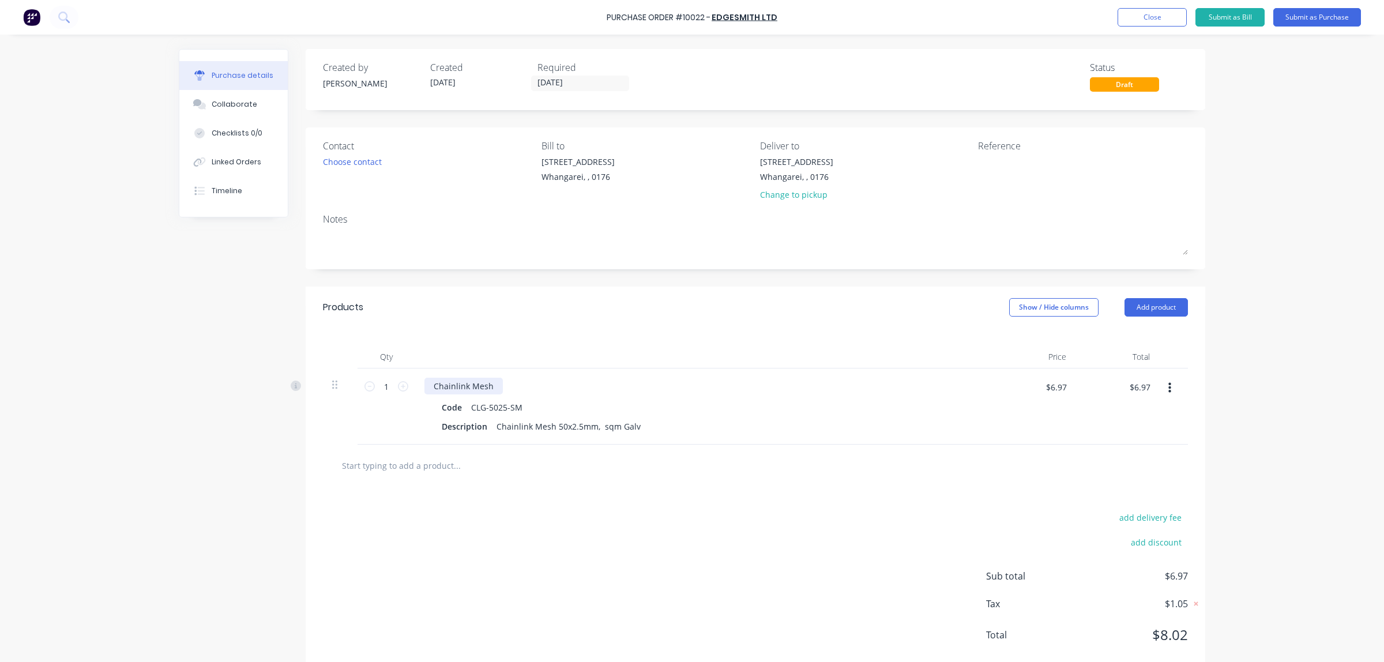
click at [493, 388] on div "Chainlink Mesh" at bounding box center [463, 386] width 78 height 17
click at [399, 390] on icon at bounding box center [403, 386] width 10 height 10
type input "2"
type input "$13.94"
click at [399, 390] on icon at bounding box center [403, 386] width 10 height 10
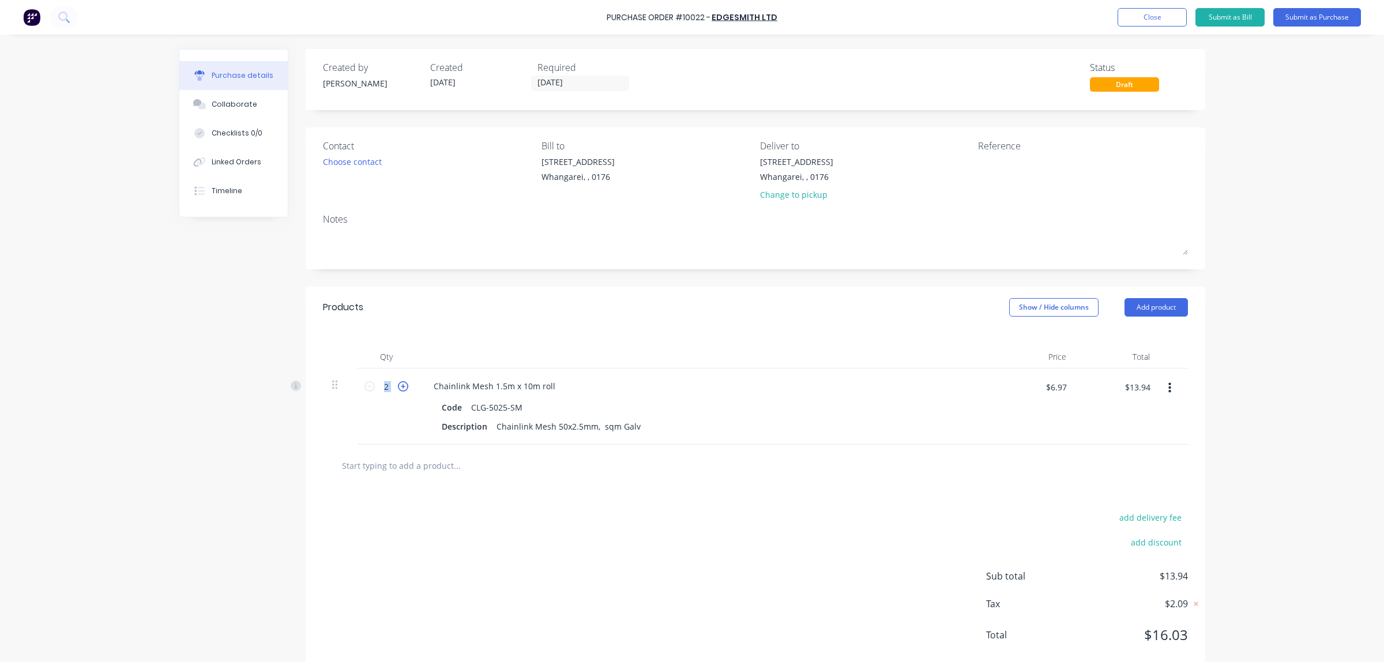
type input "3"
type input "$20.91"
click at [399, 390] on icon at bounding box center [403, 386] width 10 height 10
type input "4"
type input "$27.88"
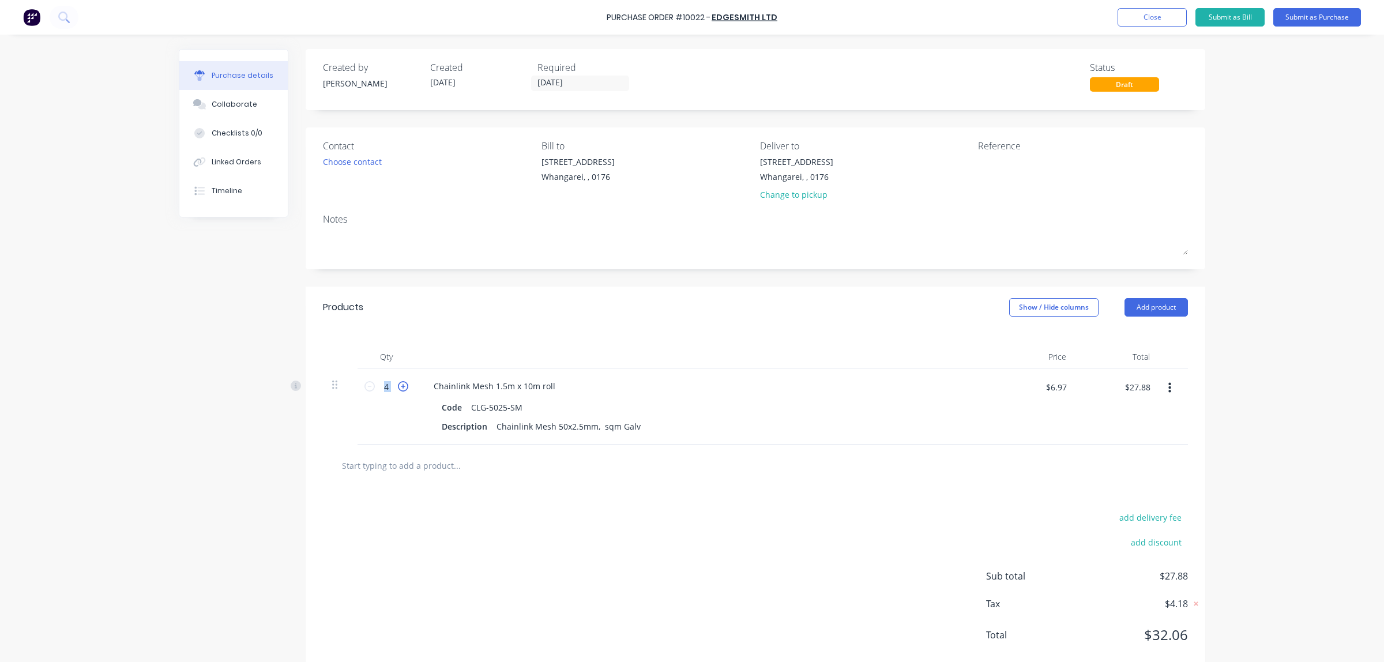
click at [399, 390] on icon at bounding box center [403, 386] width 10 height 10
type input "5"
type input "$34.85"
click at [399, 390] on icon at bounding box center [403, 386] width 10 height 10
type input "6"
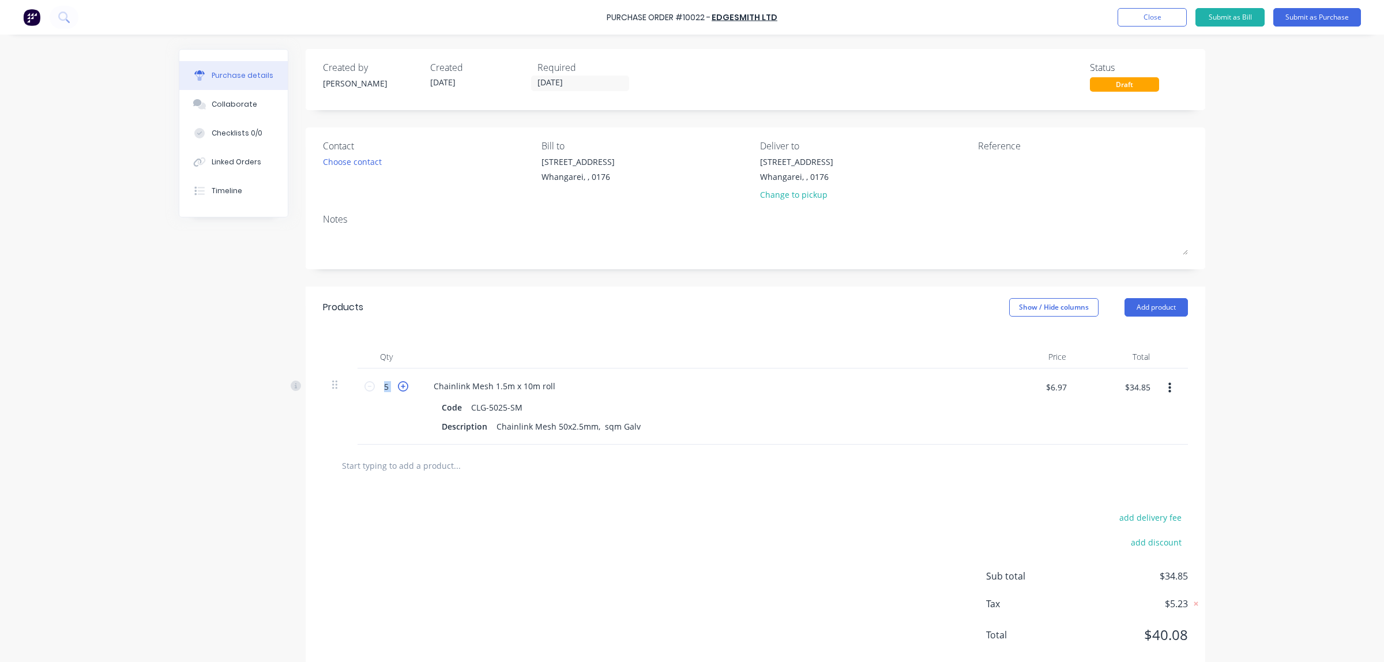
type input "$41.82"
click at [399, 390] on icon at bounding box center [403, 386] width 10 height 10
type input "7"
type input "$48.79"
click at [399, 390] on icon at bounding box center [403, 386] width 10 height 10
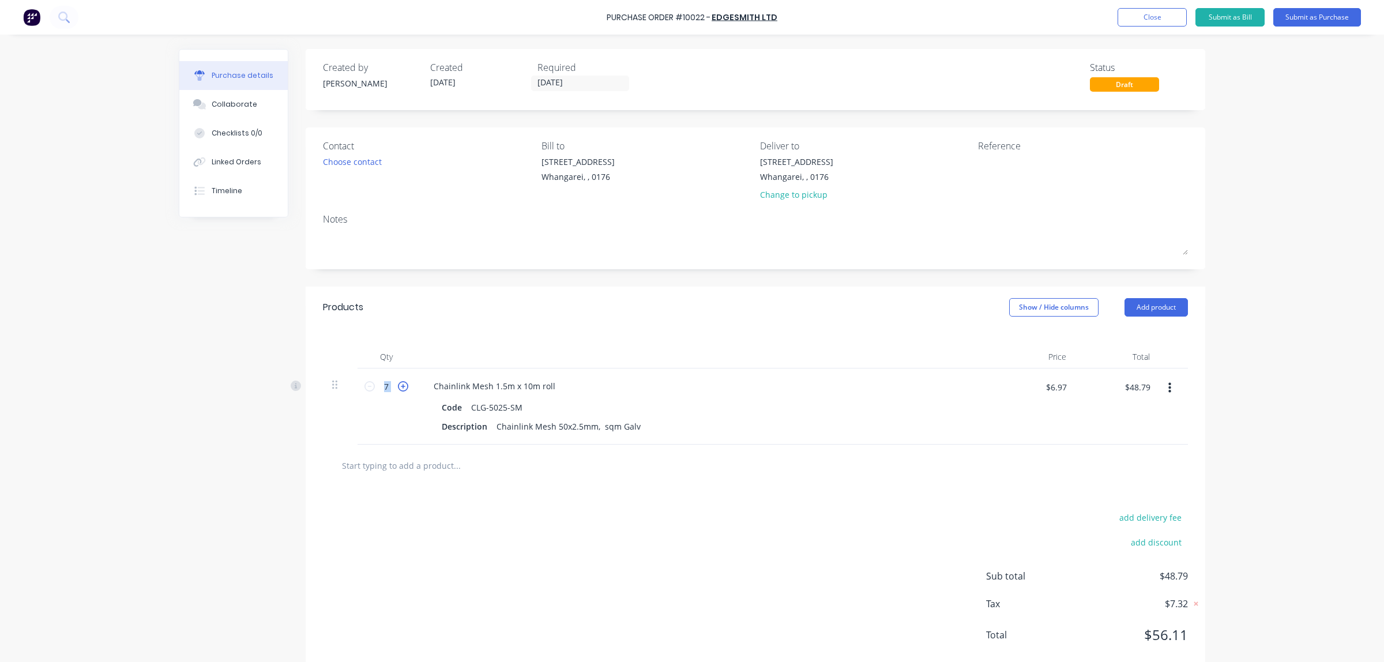
type input "8"
type input "$55.76"
click at [399, 390] on icon at bounding box center [403, 386] width 10 height 10
type input "9"
type input "$62.73"
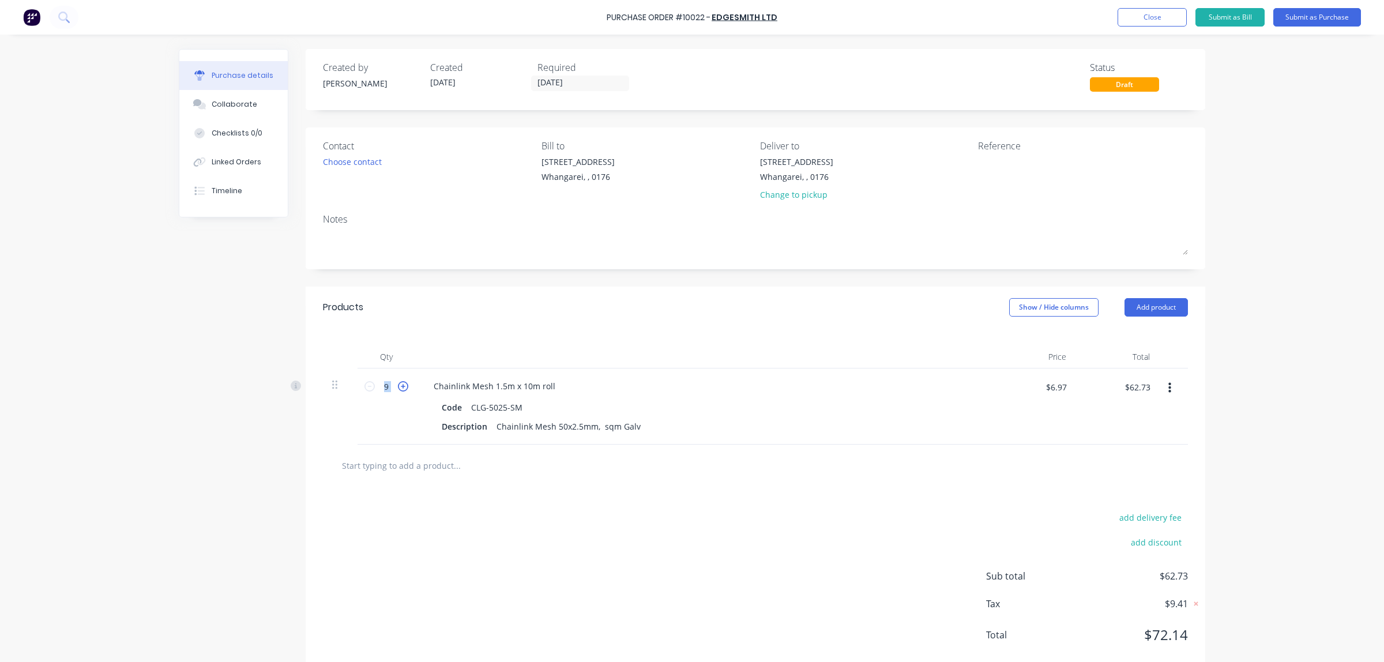
click at [399, 390] on icon at bounding box center [403, 386] width 10 height 10
type input "10"
type input "$69.70"
click at [399, 390] on icon at bounding box center [403, 386] width 10 height 10
type input "11"
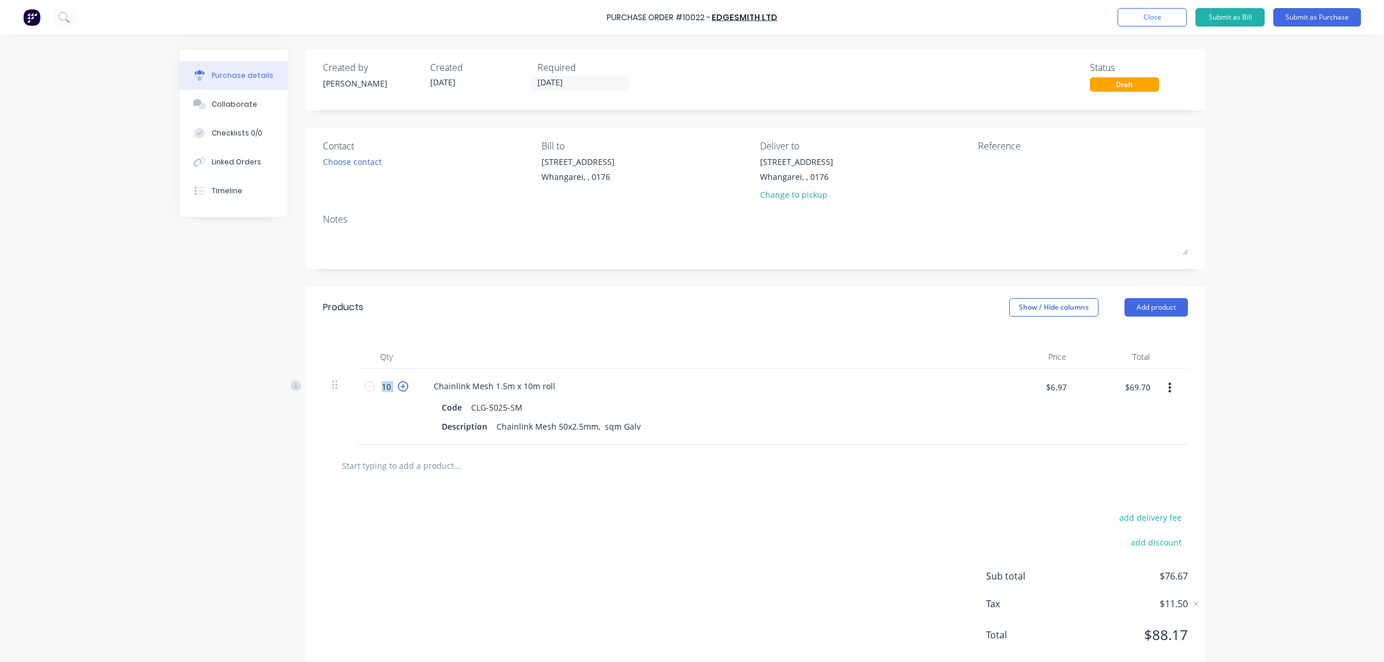
type input "$76.67"
click at [399, 390] on icon at bounding box center [403, 386] width 10 height 10
type input "12"
type input "$83.64"
click at [399, 390] on icon at bounding box center [403, 386] width 10 height 10
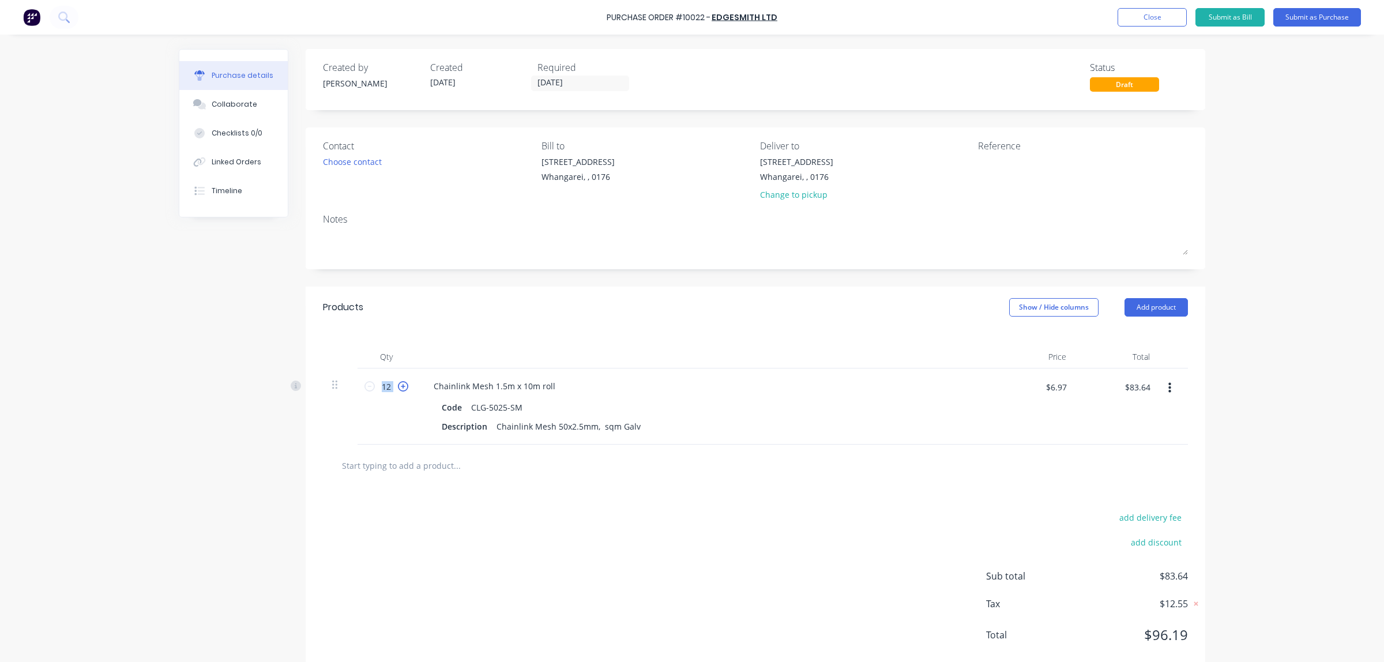
type input "13"
type input "$90.61"
click at [399, 390] on icon at bounding box center [403, 386] width 10 height 10
type input "14"
type input "$97.58"
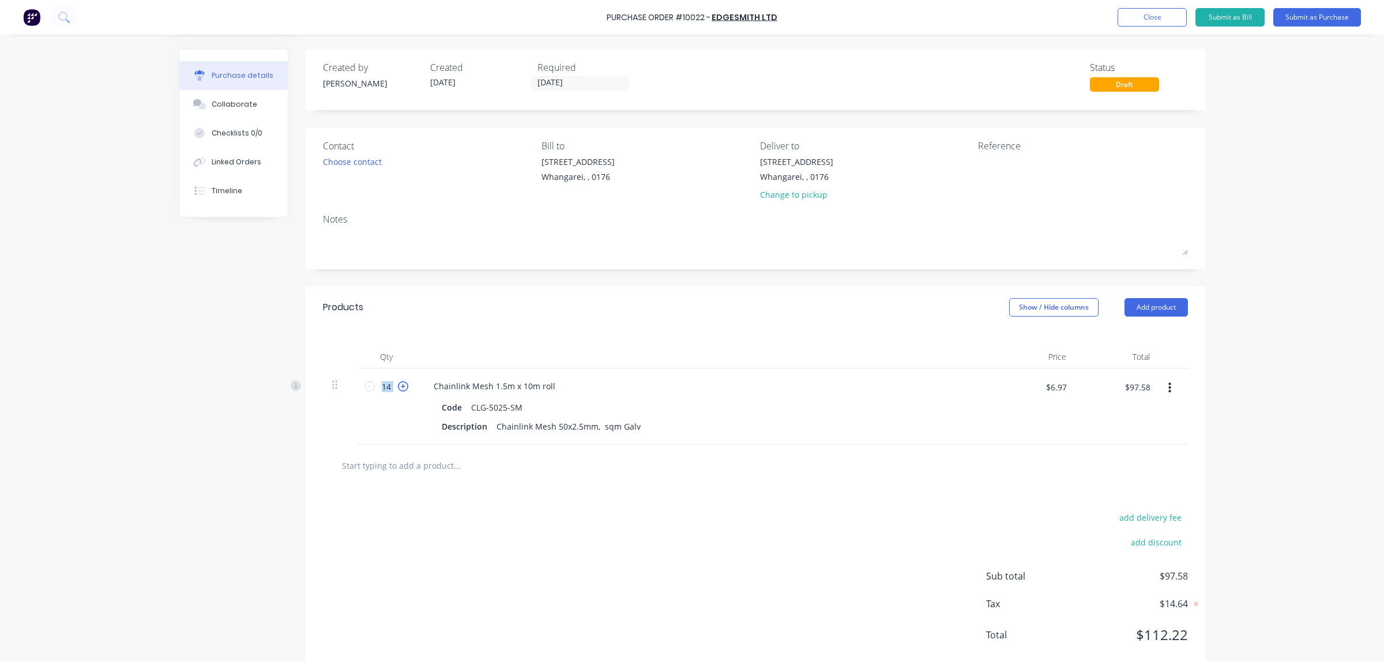
click at [399, 390] on icon at bounding box center [403, 386] width 10 height 10
type input "15"
type input "$104.55"
click at [854, 417] on div "Code CLG-5025-SM Description Chainlink Mesh 50x2.5mm, sqm Galv" at bounding box center [703, 417] width 558 height 36
drag, startPoint x: 516, startPoint y: 407, endPoint x: 458, endPoint y: 404, distance: 57.7
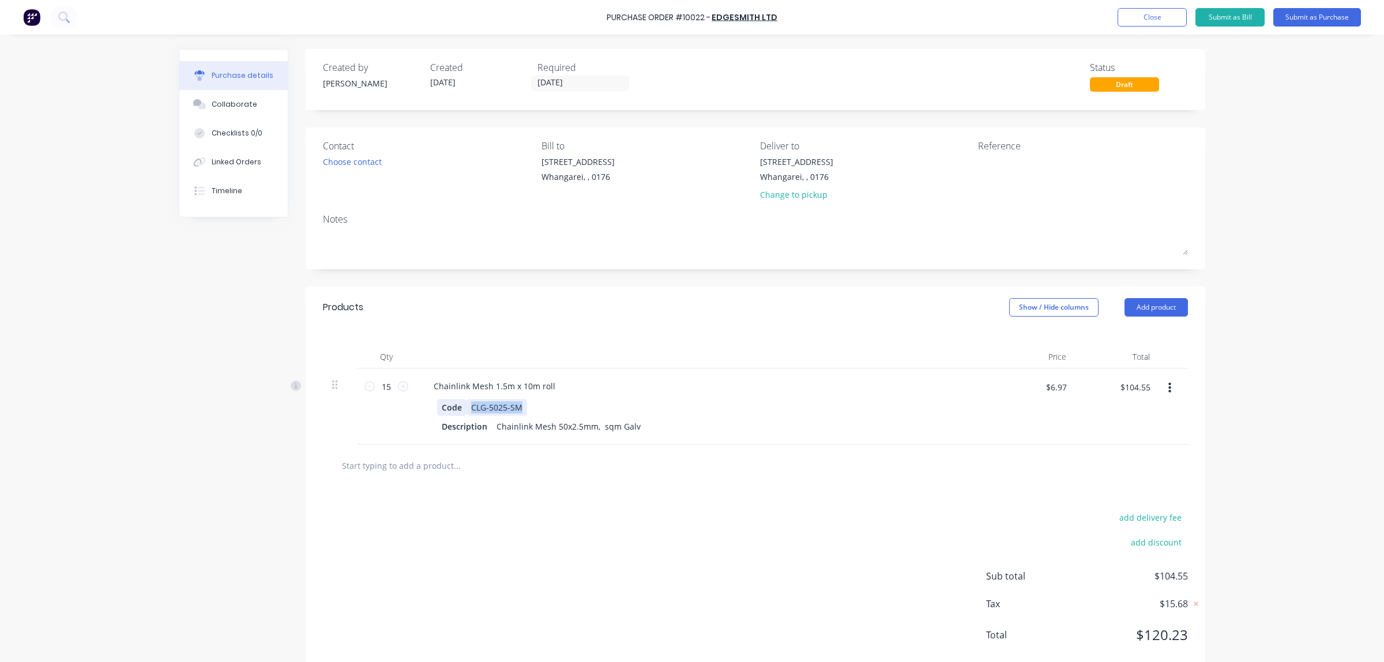
click at [458, 404] on div "Code CLG-5025-SM" at bounding box center [701, 407] width 528 height 17
copy div "CLG-5025-SM"
click at [423, 471] on input "text" at bounding box center [456, 465] width 231 height 23
paste input "CLG-5025-SM"
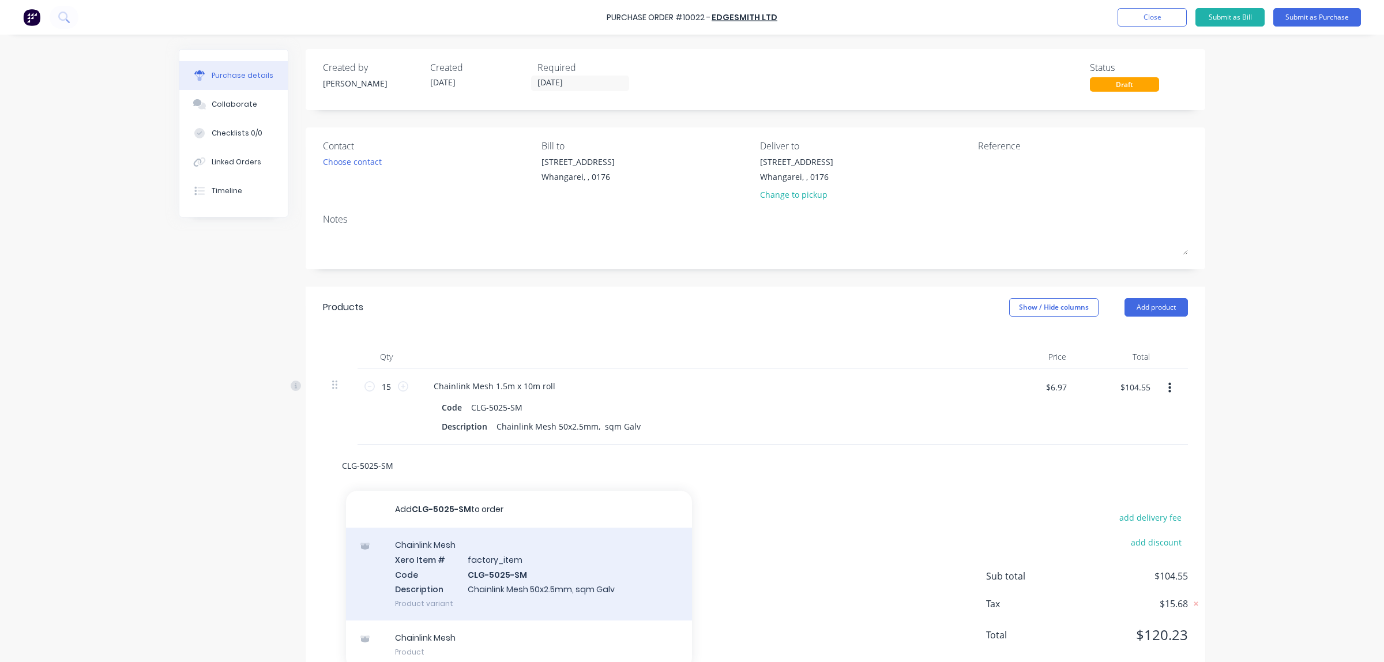
type input "CLG-5025-SM"
click at [526, 581] on div "Chainlink Mesh Xero Item # factory_item Code CLG-5025-SM Description Chainlink …" at bounding box center [519, 574] width 346 height 93
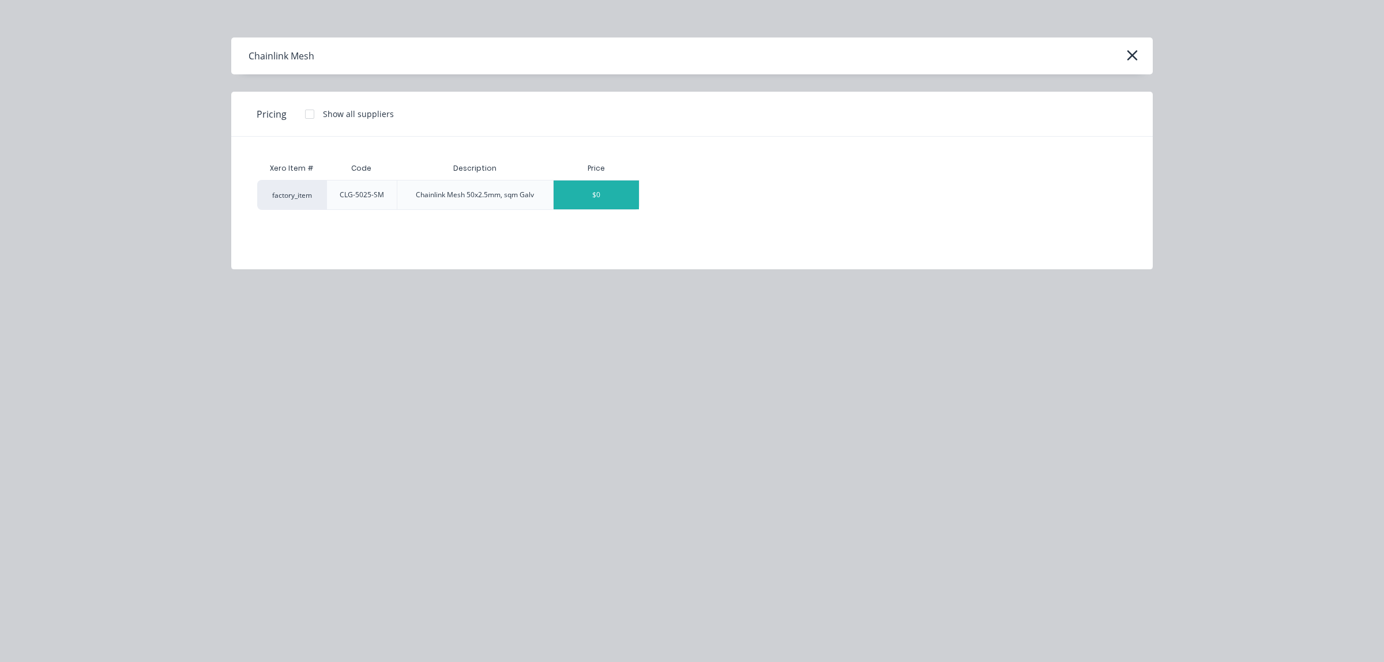
click at [581, 197] on div "$0" at bounding box center [596, 195] width 85 height 29
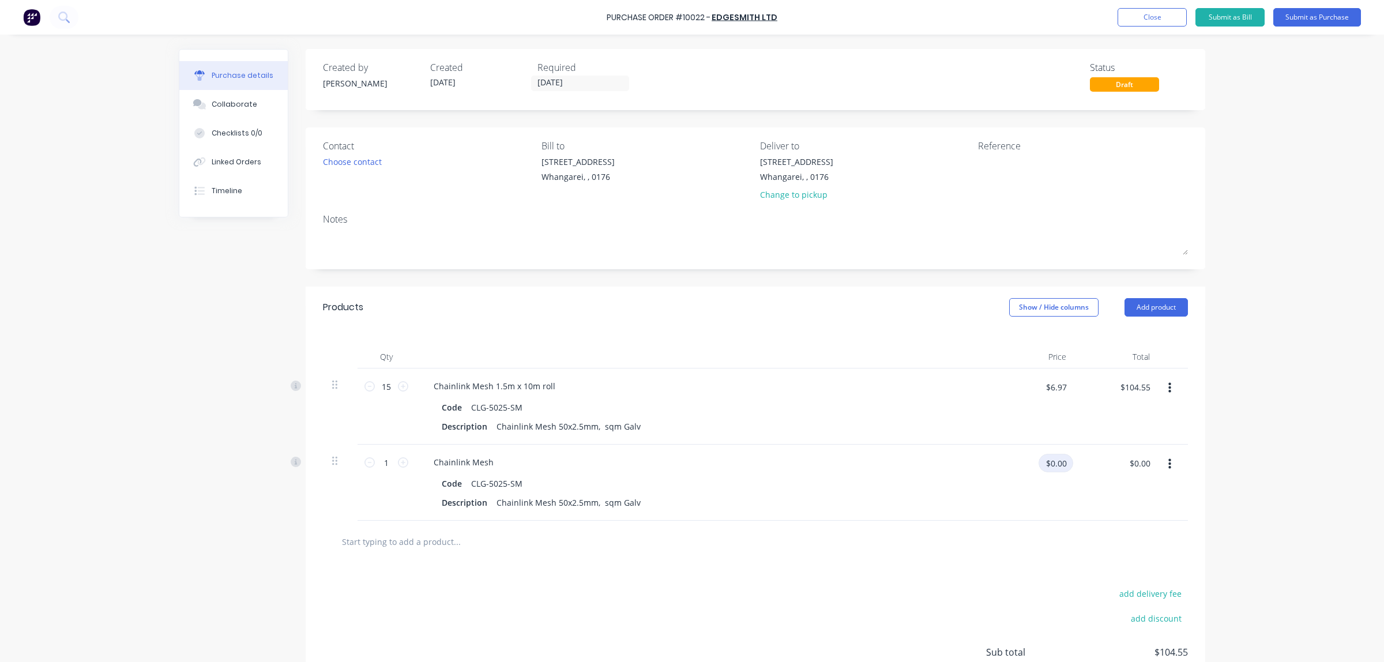
click at [1063, 468] on input "$0.00" at bounding box center [1056, 463] width 35 height 18
type input "$6.97"
click at [498, 387] on div "Chainlink Mesh 1.5m x 10m roll" at bounding box center [494, 386] width 140 height 17
click at [364, 388] on icon at bounding box center [369, 386] width 10 height 10
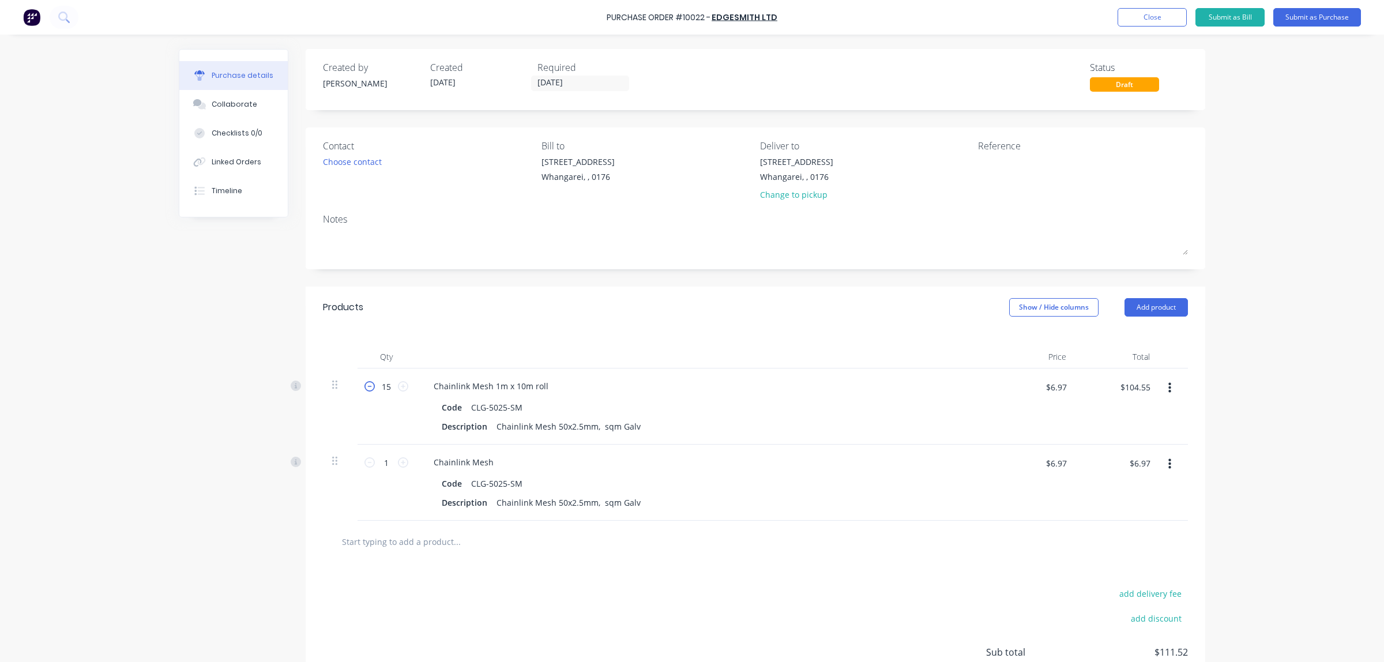
type input "14"
type input "$97.58"
click at [364, 388] on icon at bounding box center [369, 386] width 10 height 10
type input "13"
type input "$90.61"
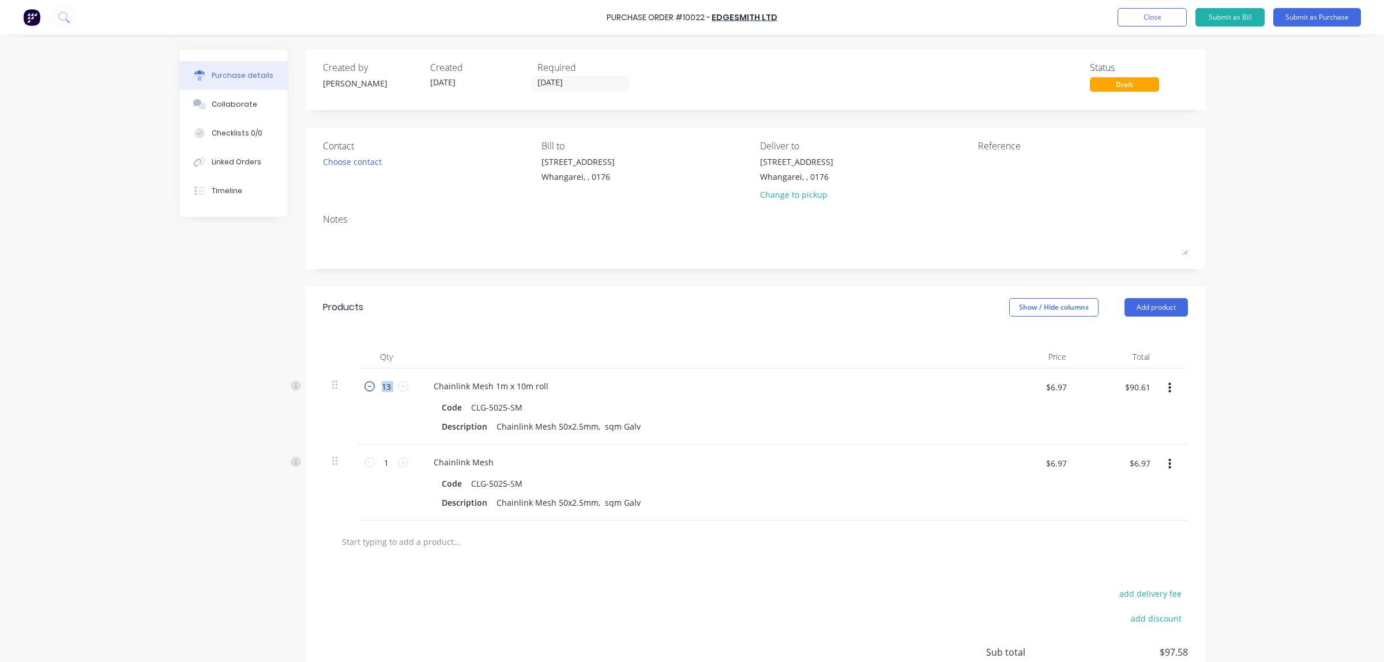
click at [364, 388] on icon at bounding box center [369, 386] width 10 height 10
type input "12"
type input "$83.64"
click at [364, 388] on icon at bounding box center [369, 386] width 10 height 10
type input "11"
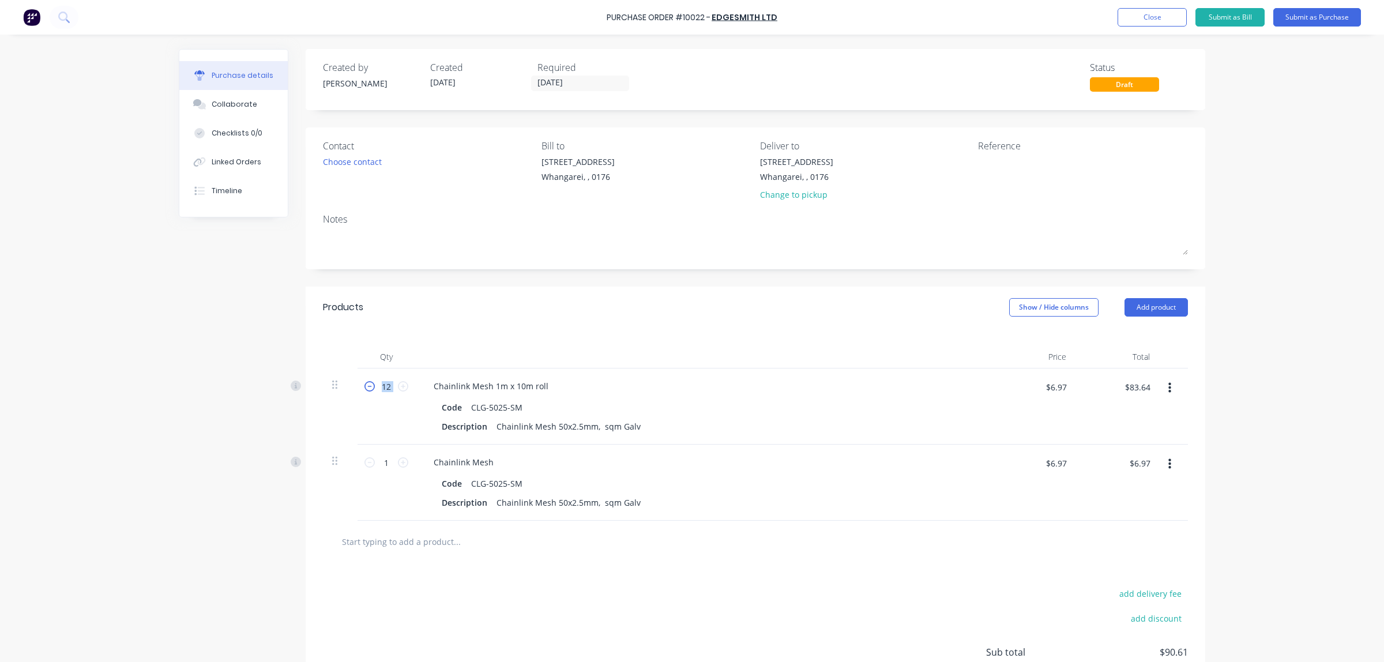
type input "$76.67"
click at [364, 388] on icon at bounding box center [369, 386] width 10 height 10
type input "10"
type input "$69.70"
click at [364, 388] on icon at bounding box center [369, 386] width 10 height 10
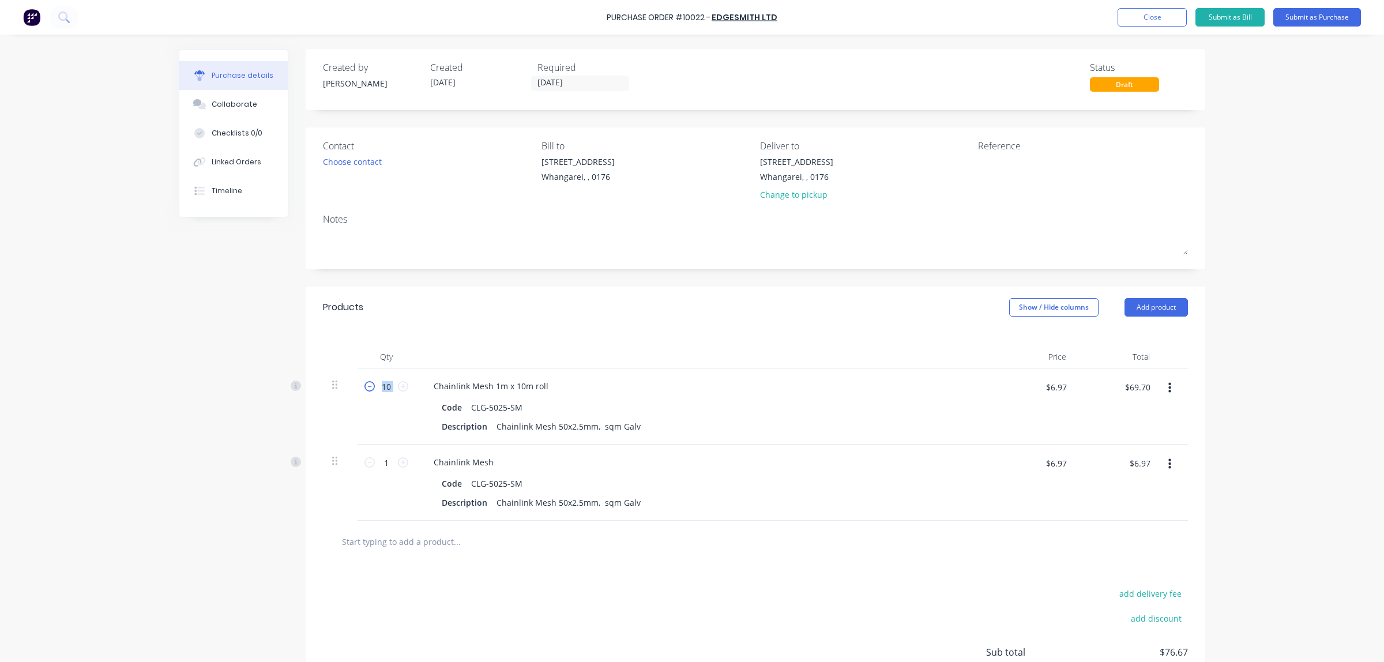
type input "9"
type input "$62.73"
click at [399, 389] on icon at bounding box center [403, 386] width 10 height 10
type input "10"
type input "$69.70"
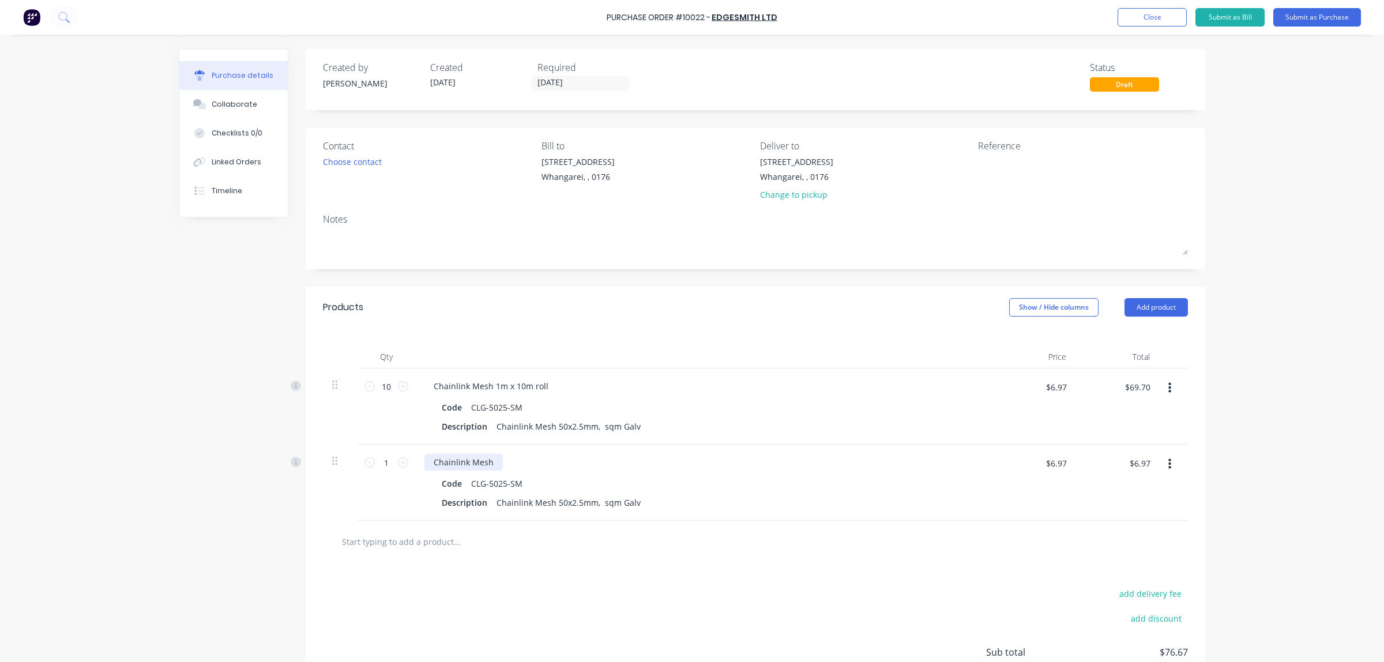
click at [486, 464] on div "Chainlink Mesh" at bounding box center [463, 462] width 78 height 17
click at [398, 466] on icon at bounding box center [403, 462] width 10 height 10
type input "2"
type input "$13.94"
click at [398, 466] on icon at bounding box center [403, 462] width 10 height 10
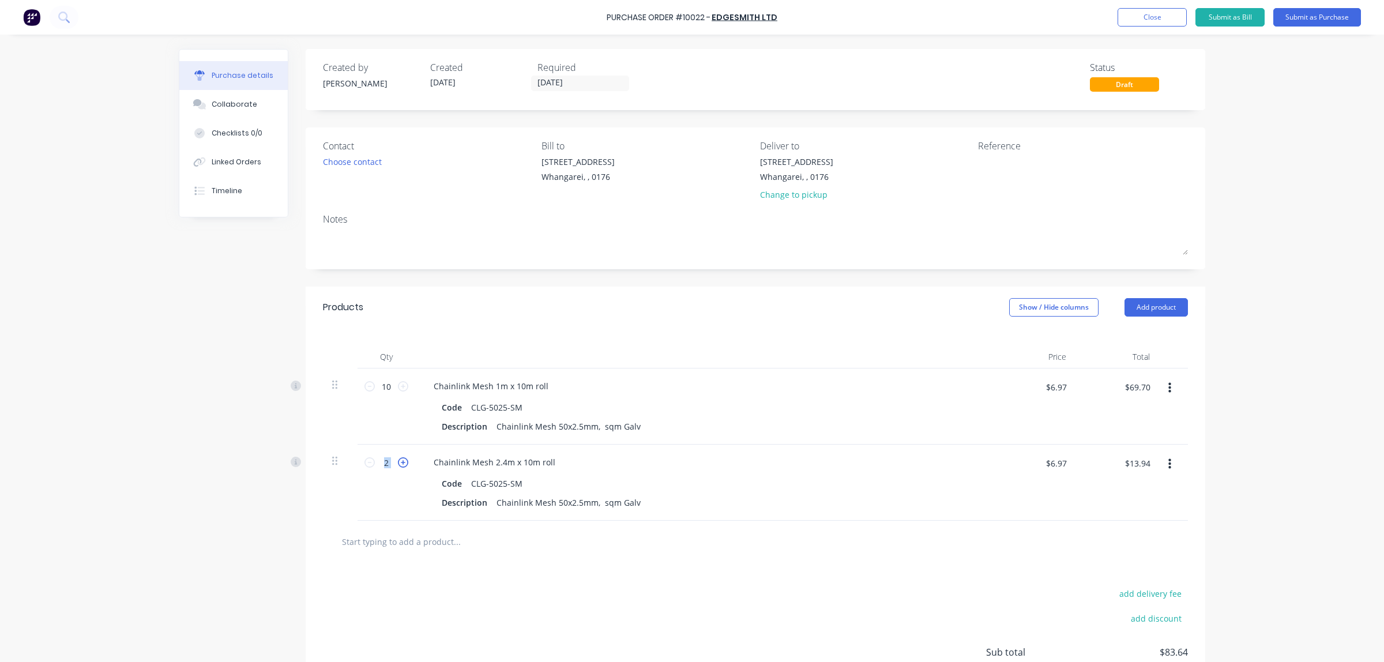
type input "3"
type input "$20.91"
click at [398, 466] on icon at bounding box center [403, 462] width 10 height 10
type input "4"
type input "$27.88"
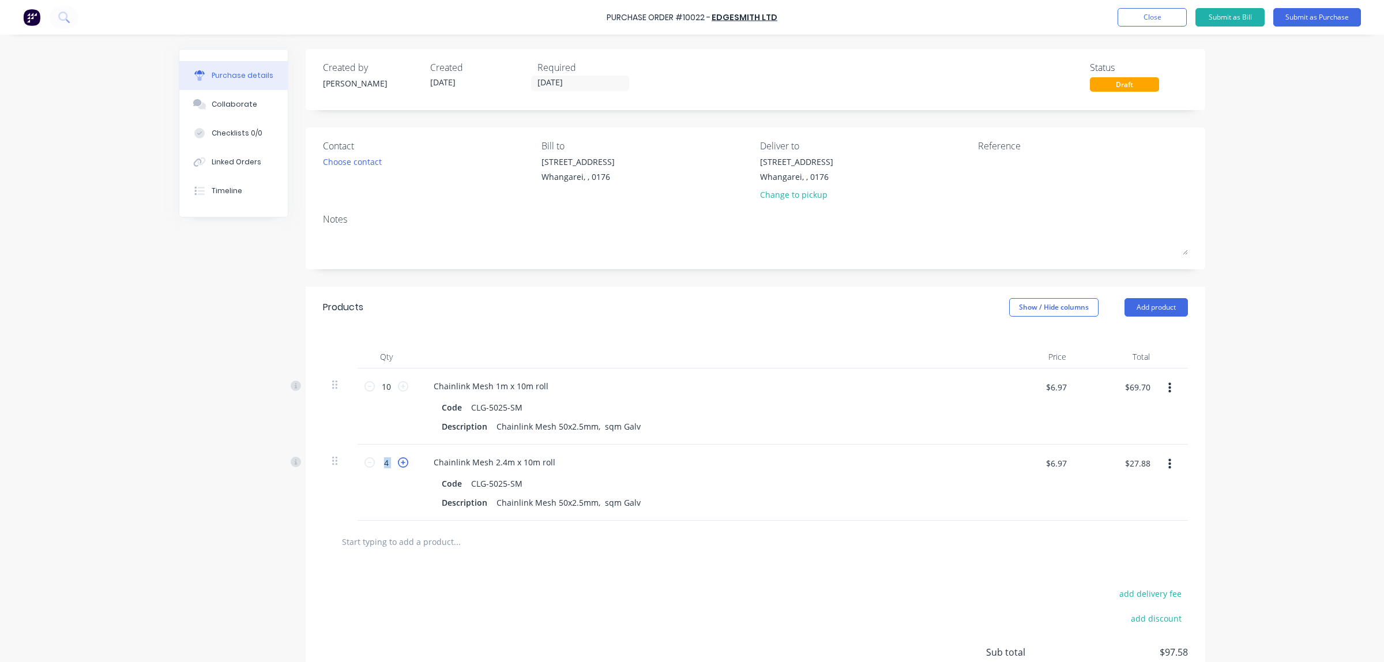
click at [398, 466] on icon at bounding box center [403, 462] width 10 height 10
type input "5"
type input "$34.85"
click at [398, 466] on icon at bounding box center [403, 462] width 10 height 10
type input "6"
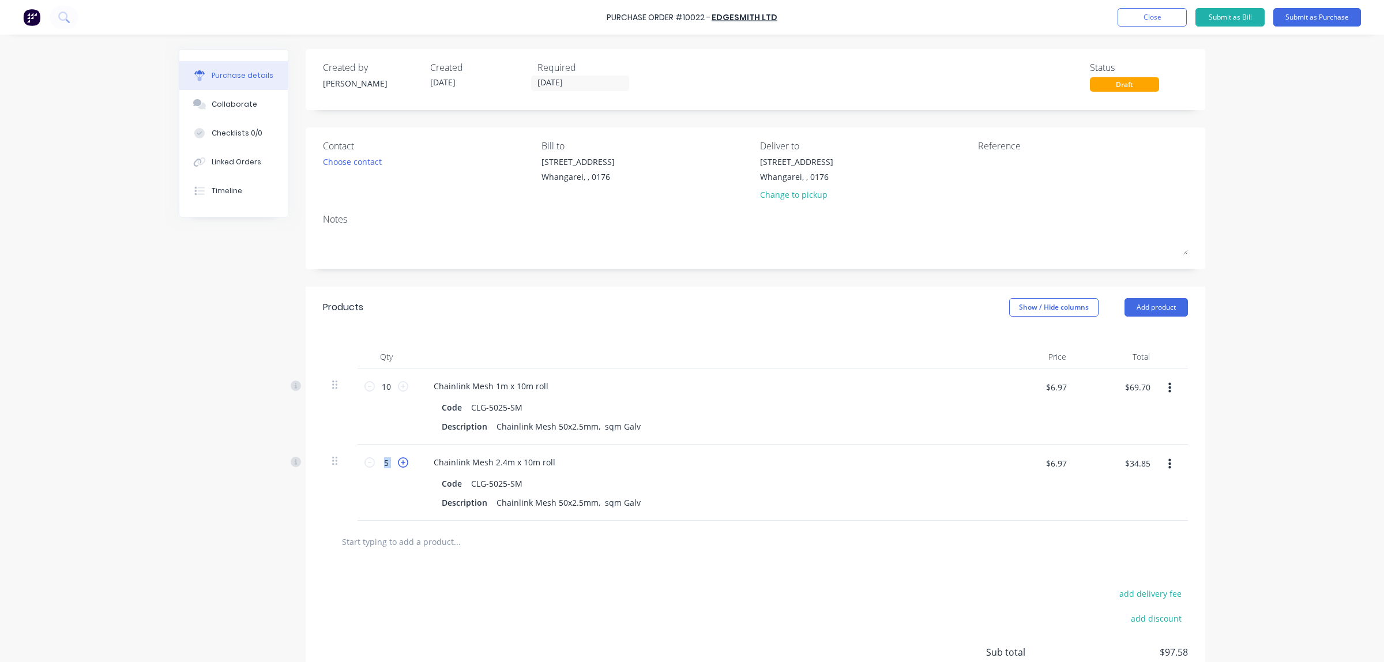
type input "$41.82"
click at [398, 466] on icon at bounding box center [403, 462] width 10 height 10
type input "7"
type input "$48.79"
click at [398, 466] on icon at bounding box center [403, 462] width 10 height 10
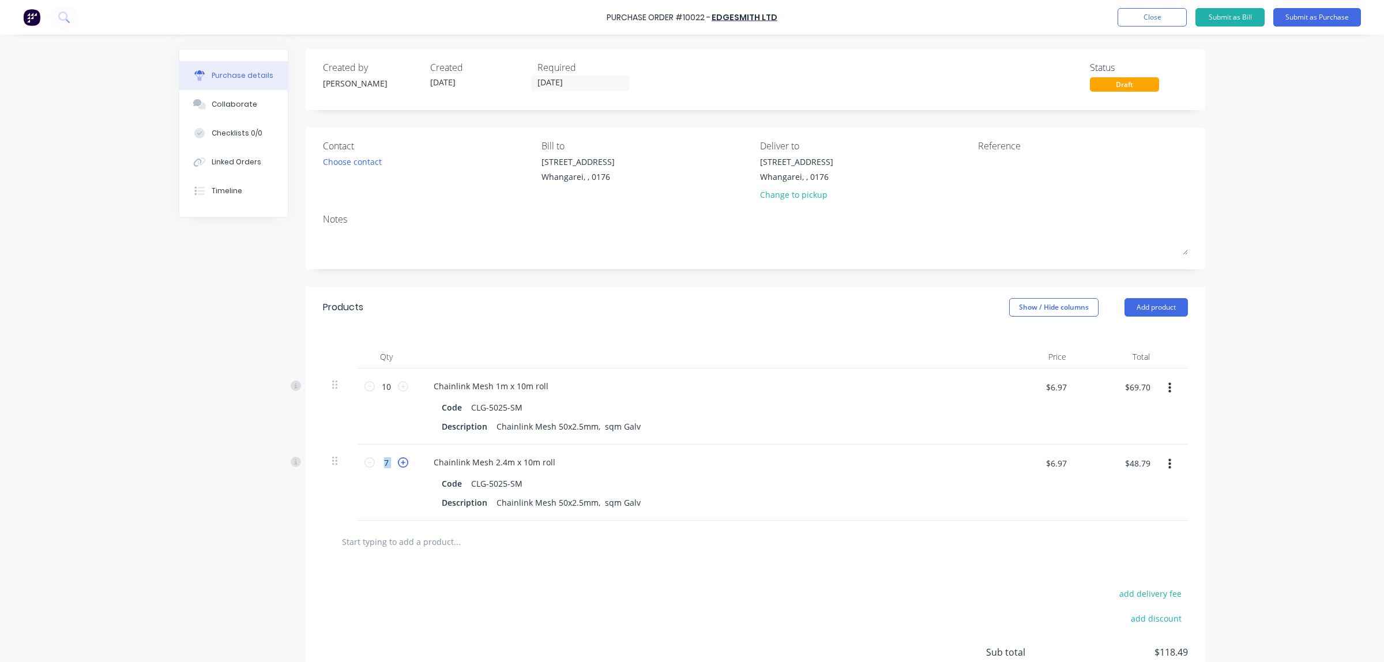
type input "8"
type input "$55.76"
click at [398, 466] on icon at bounding box center [403, 462] width 10 height 10
type input "9"
type input "$62.73"
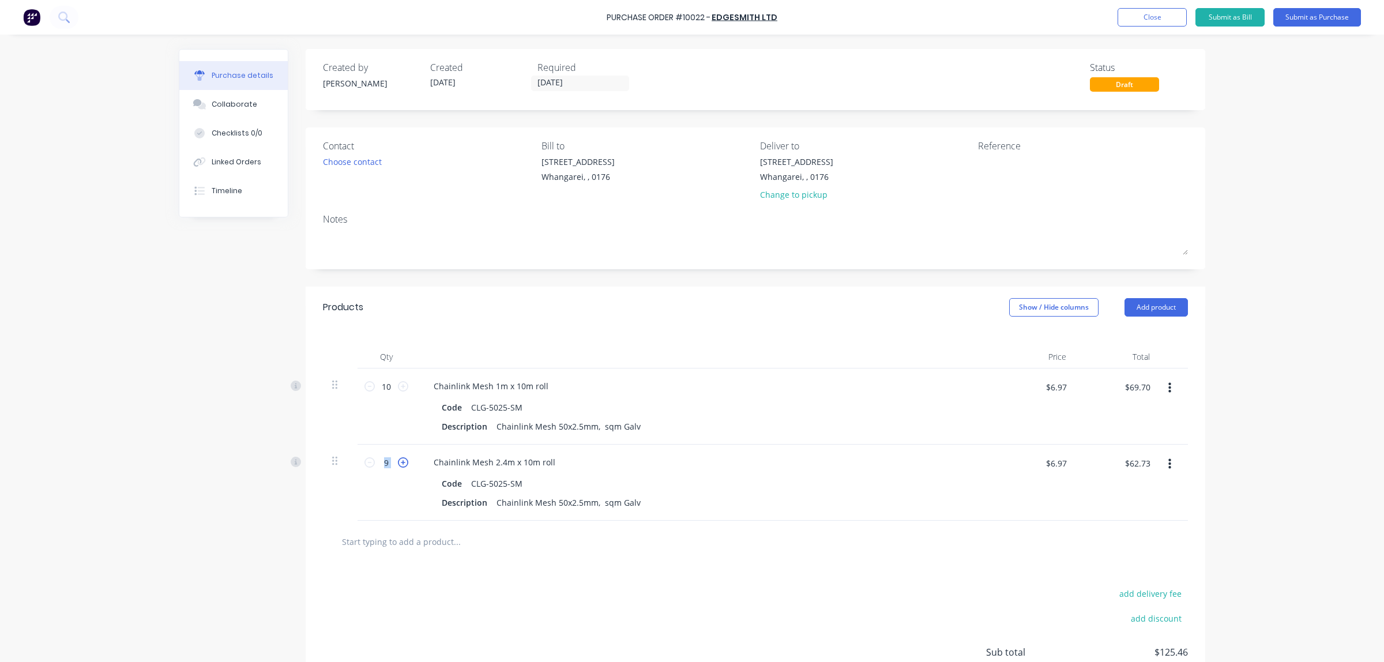
click at [398, 466] on icon at bounding box center [403, 462] width 10 height 10
type input "10"
type input "$69.70"
click at [398, 466] on icon at bounding box center [403, 462] width 10 height 10
type input "11"
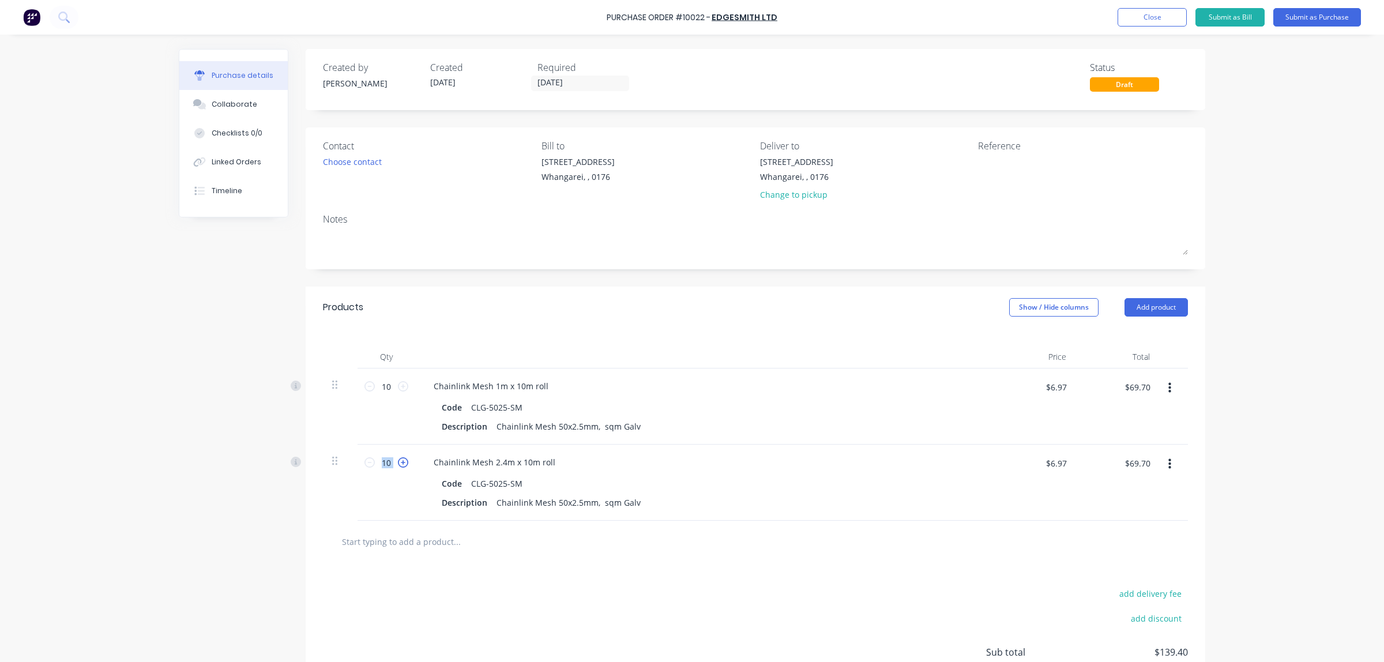
type input "$76.67"
click at [398, 466] on icon at bounding box center [403, 462] width 10 height 10
type input "12"
type input "$83.64"
click at [398, 466] on icon at bounding box center [403, 462] width 10 height 10
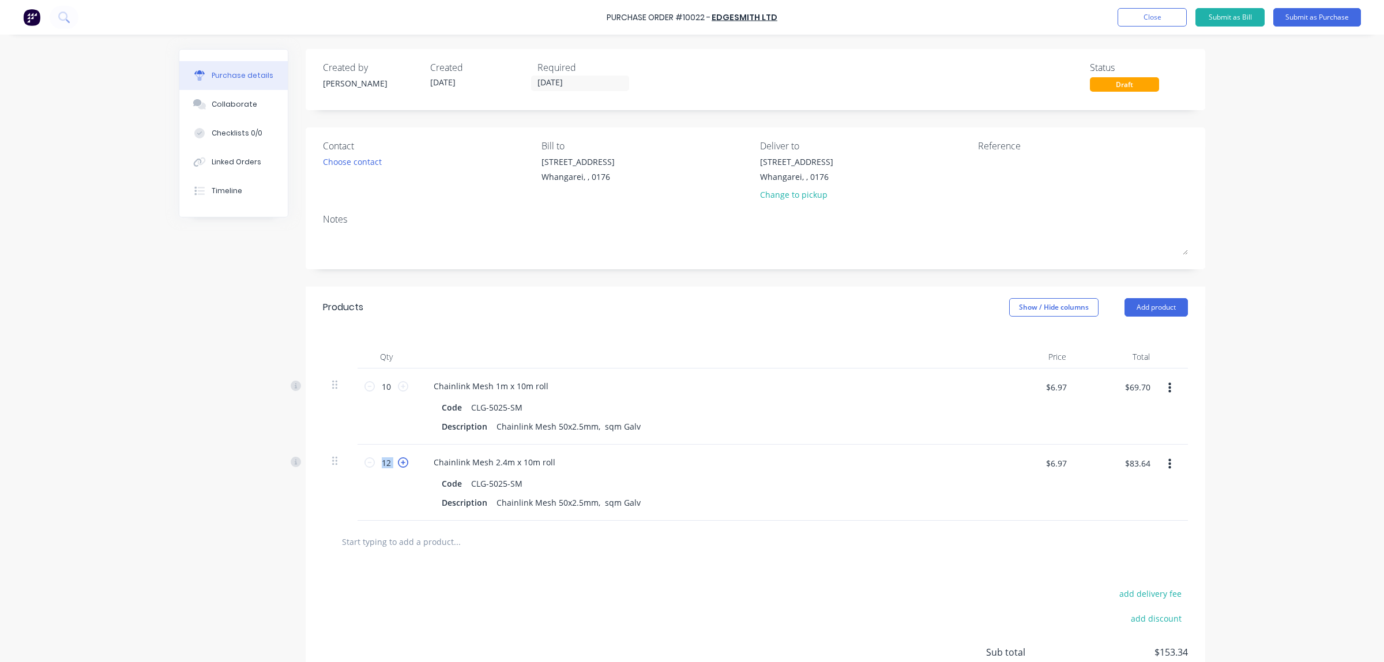
type input "13"
type input "$90.61"
click at [398, 466] on icon at bounding box center [403, 462] width 10 height 10
type input "14"
type input "$97.58"
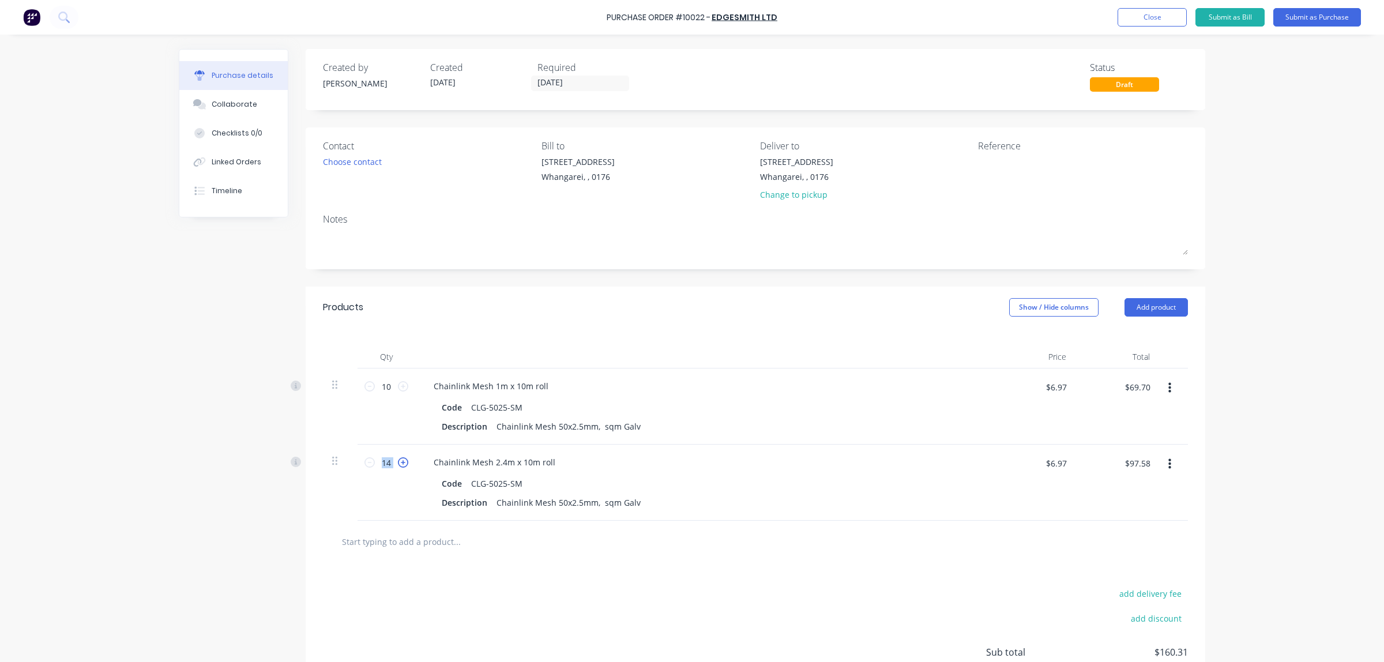
click at [398, 466] on icon at bounding box center [403, 462] width 10 height 10
type input "15"
type input "$104.55"
click at [398, 466] on icon at bounding box center [403, 462] width 10 height 10
type input "16"
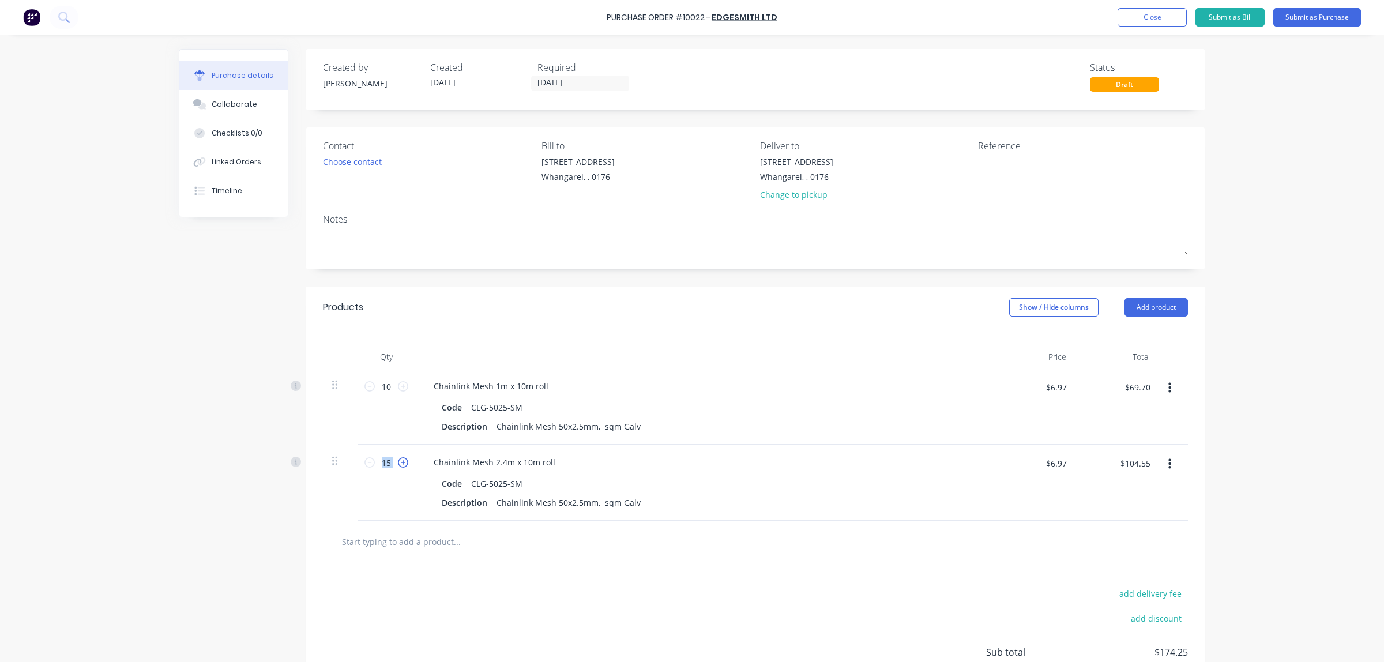
type input "$111.52"
click at [398, 466] on icon at bounding box center [403, 462] width 10 height 10
type input "17"
type input "$118.49"
click at [398, 466] on icon at bounding box center [403, 462] width 10 height 10
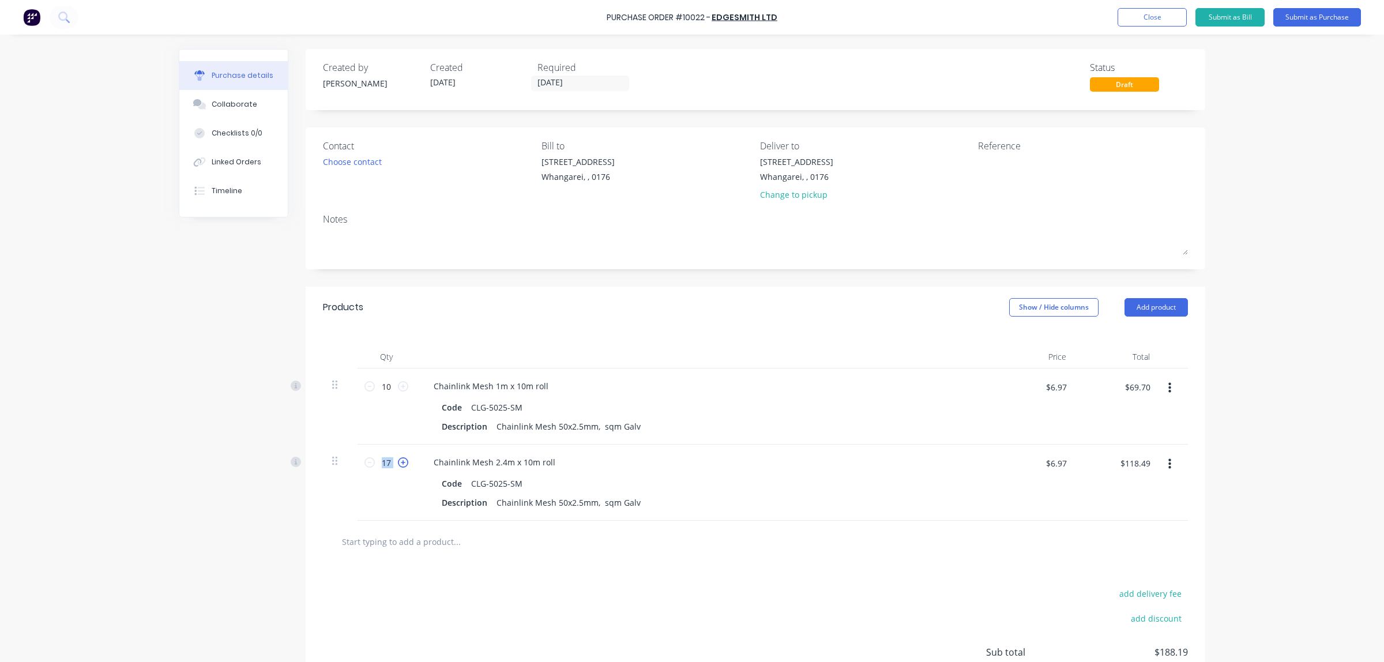
type input "18"
type input "$125.46"
click at [398, 466] on icon at bounding box center [403, 462] width 10 height 10
type input "19"
type input "$132.43"
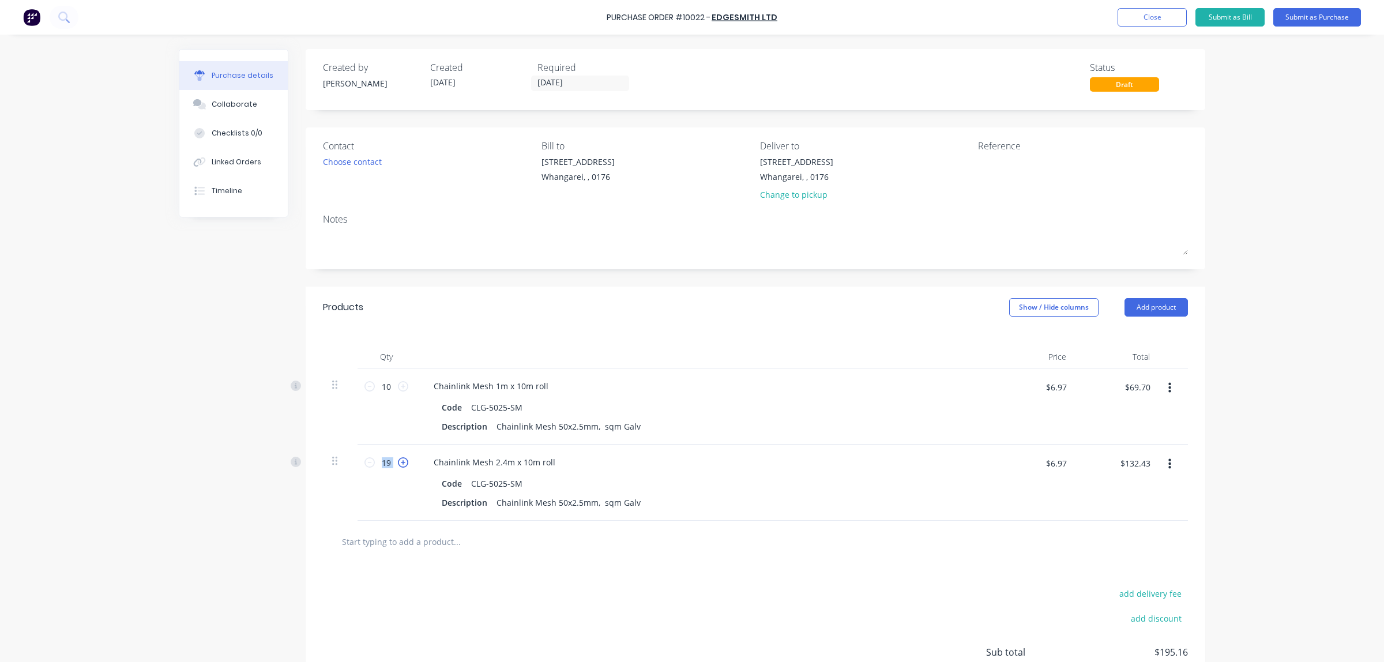
click at [398, 466] on icon at bounding box center [403, 462] width 10 height 10
type input "20"
type input "$139.40"
click at [398, 466] on icon at bounding box center [403, 462] width 10 height 10
type input "21"
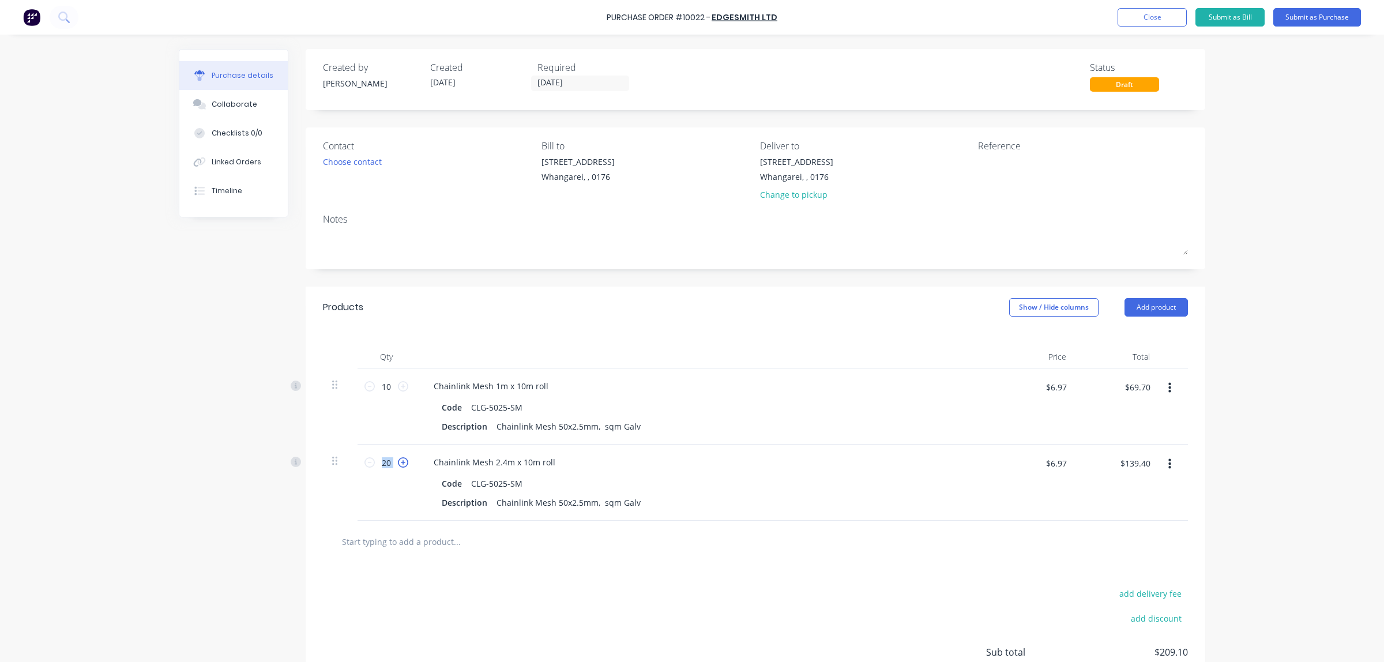
type input "$146.37"
click at [398, 466] on icon at bounding box center [403, 462] width 10 height 10
type input "22"
type input "$153.34"
click at [398, 466] on icon at bounding box center [403, 462] width 10 height 10
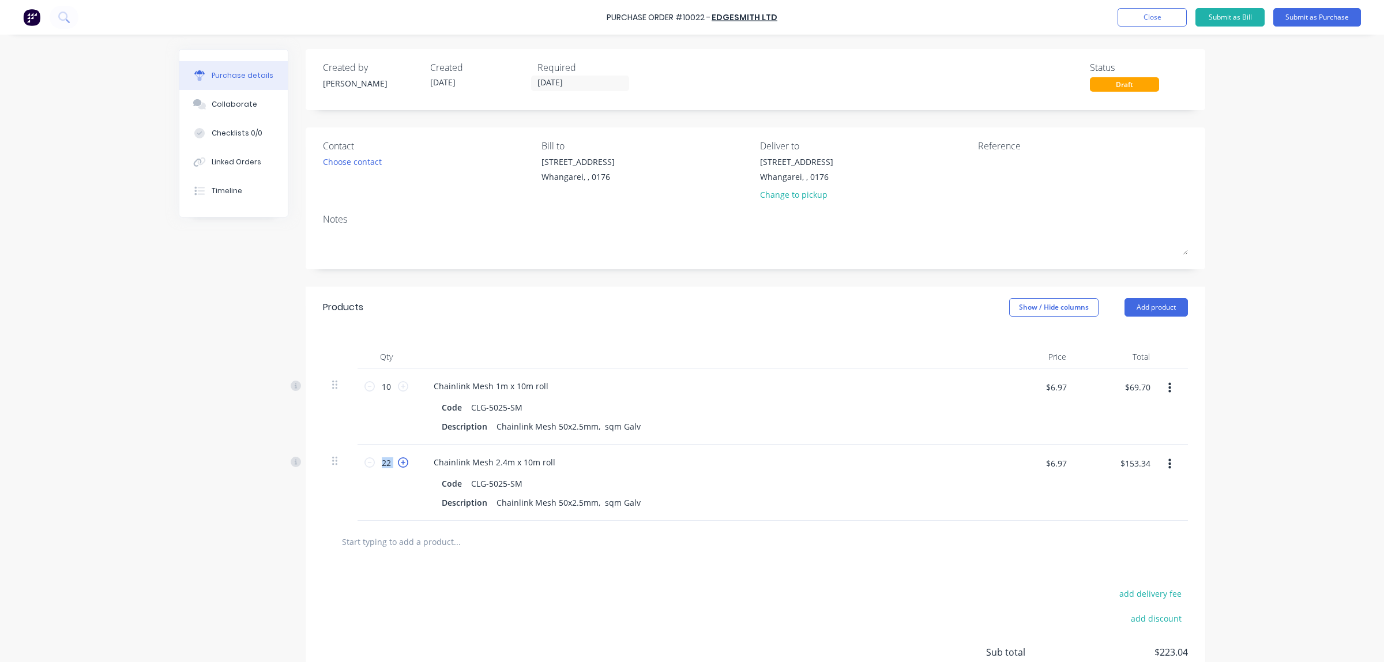
type input "23"
type input "$160.31"
click at [398, 466] on icon at bounding box center [403, 462] width 10 height 10
type input "24"
type input "$167.28"
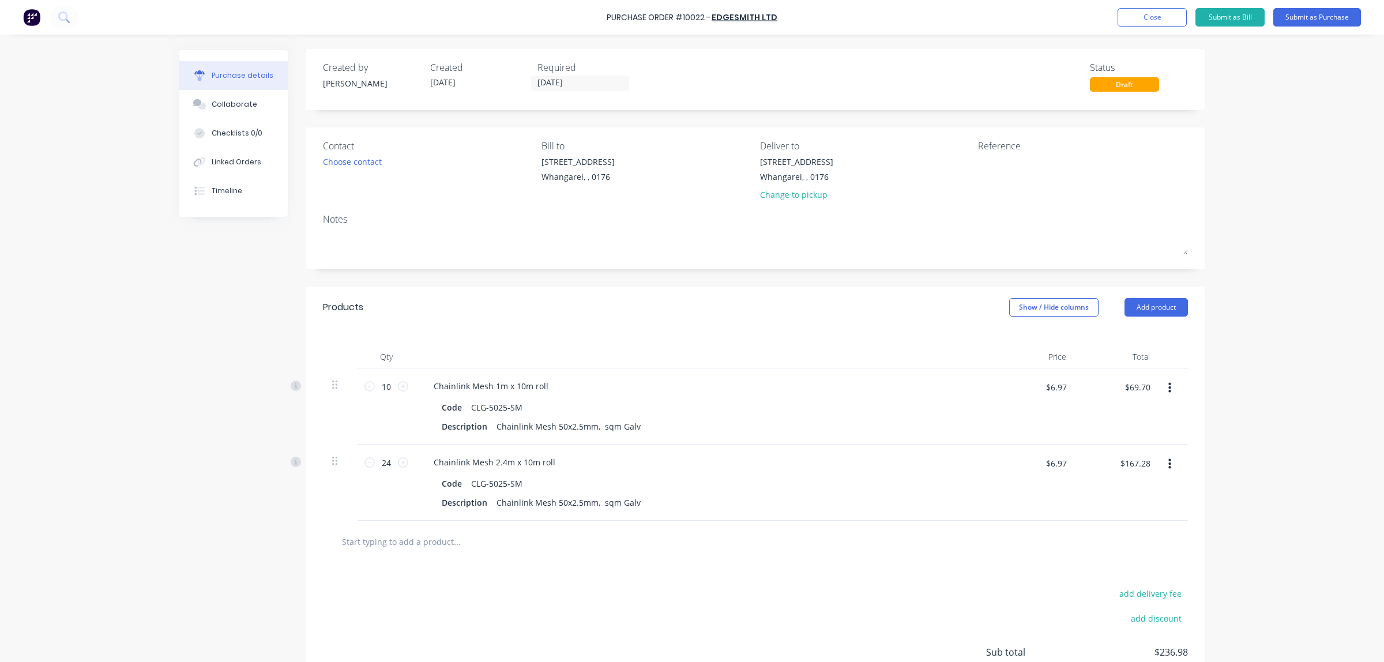
click at [753, 551] on div at bounding box center [755, 541] width 847 height 23
click at [402, 542] on input "text" at bounding box center [456, 541] width 231 height 23
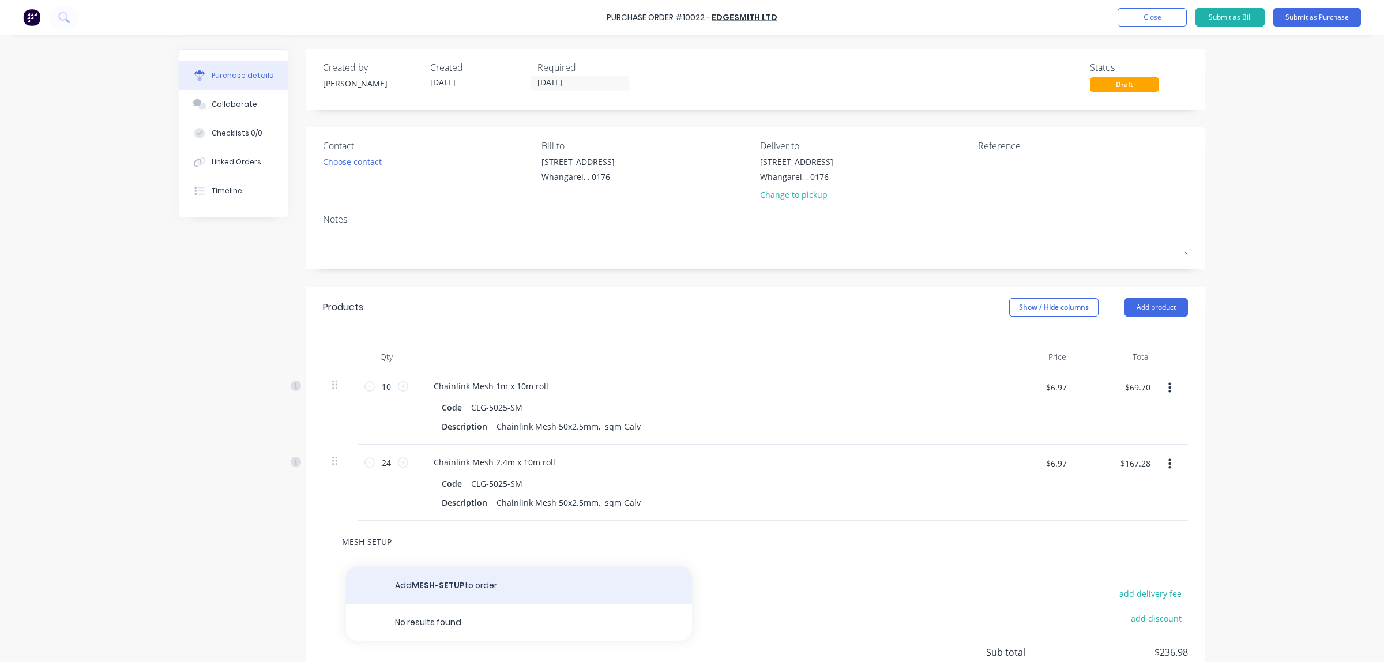
type input "MESH-SETUP"
click at [442, 588] on button "Add MESH-SETUP to order" at bounding box center [519, 585] width 346 height 37
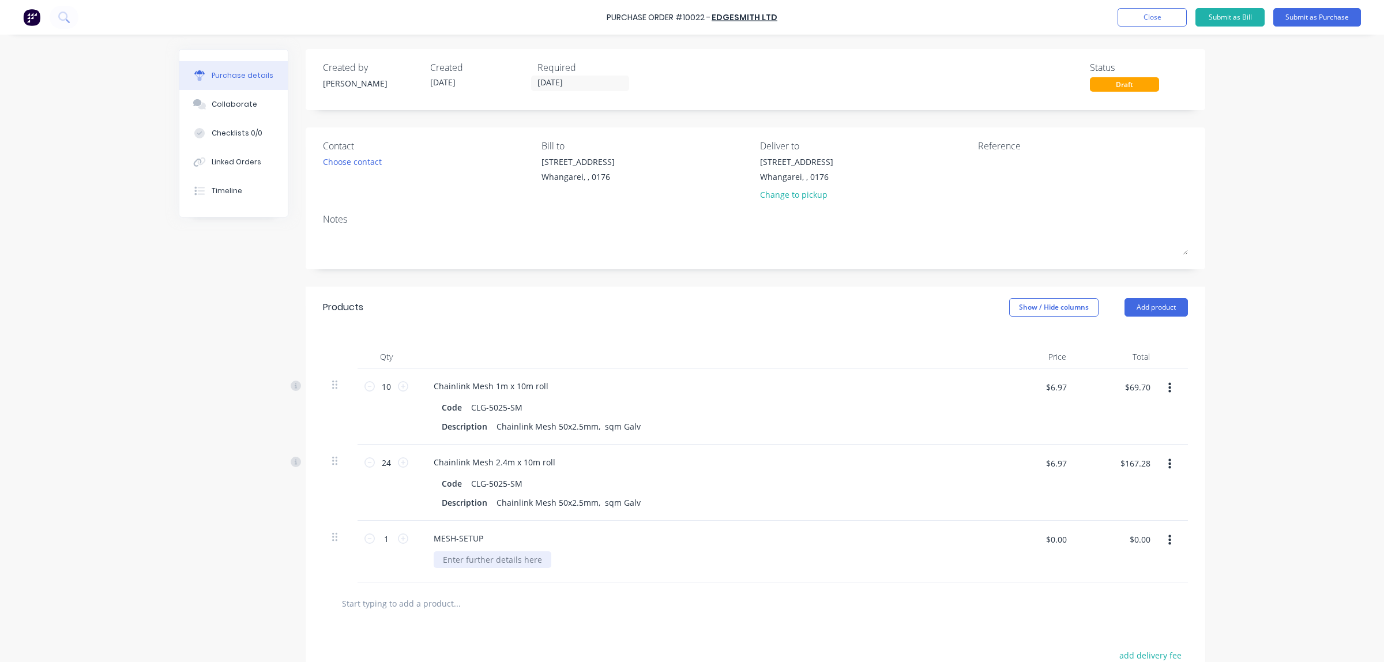
click at [521, 561] on div at bounding box center [493, 559] width 118 height 17
click at [1048, 546] on input "$0.00" at bounding box center [1056, 539] width 35 height 18
type input "$109.20"
click at [805, 497] on div "Description Chainlink Mesh 50x2.5mm, sqm Galv" at bounding box center [701, 502] width 528 height 17
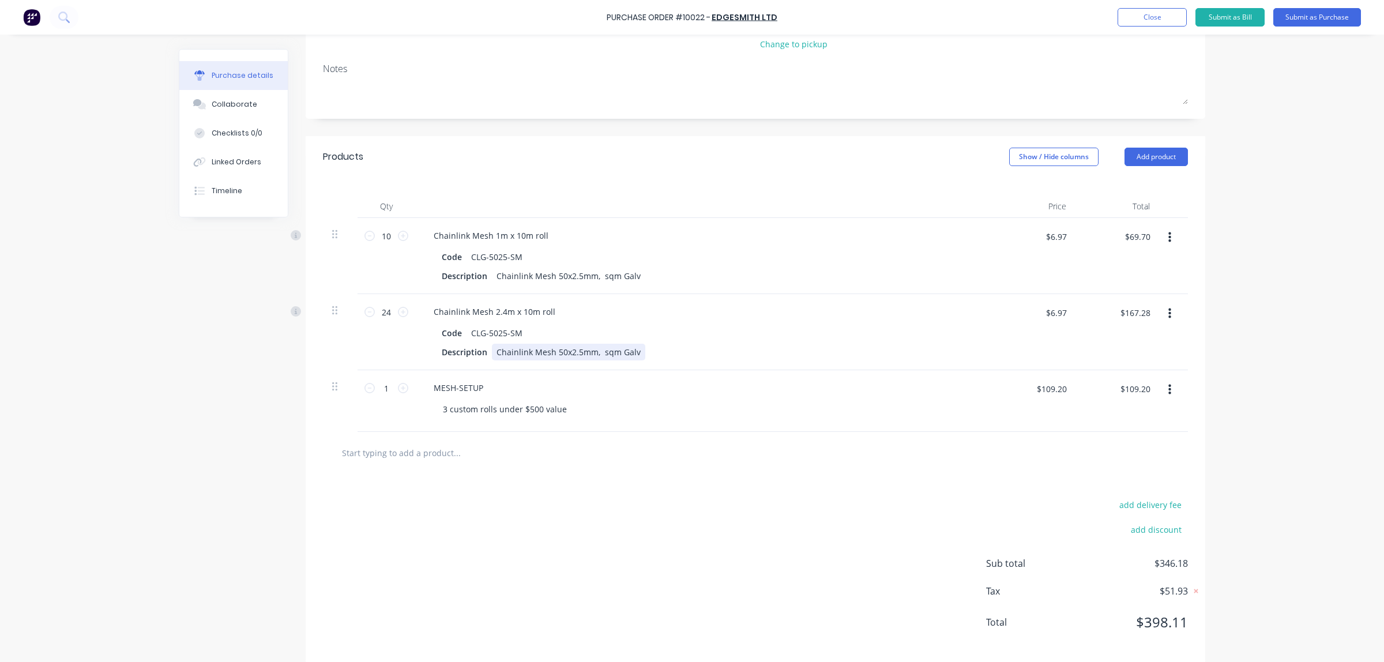
scroll to position [165, 0]
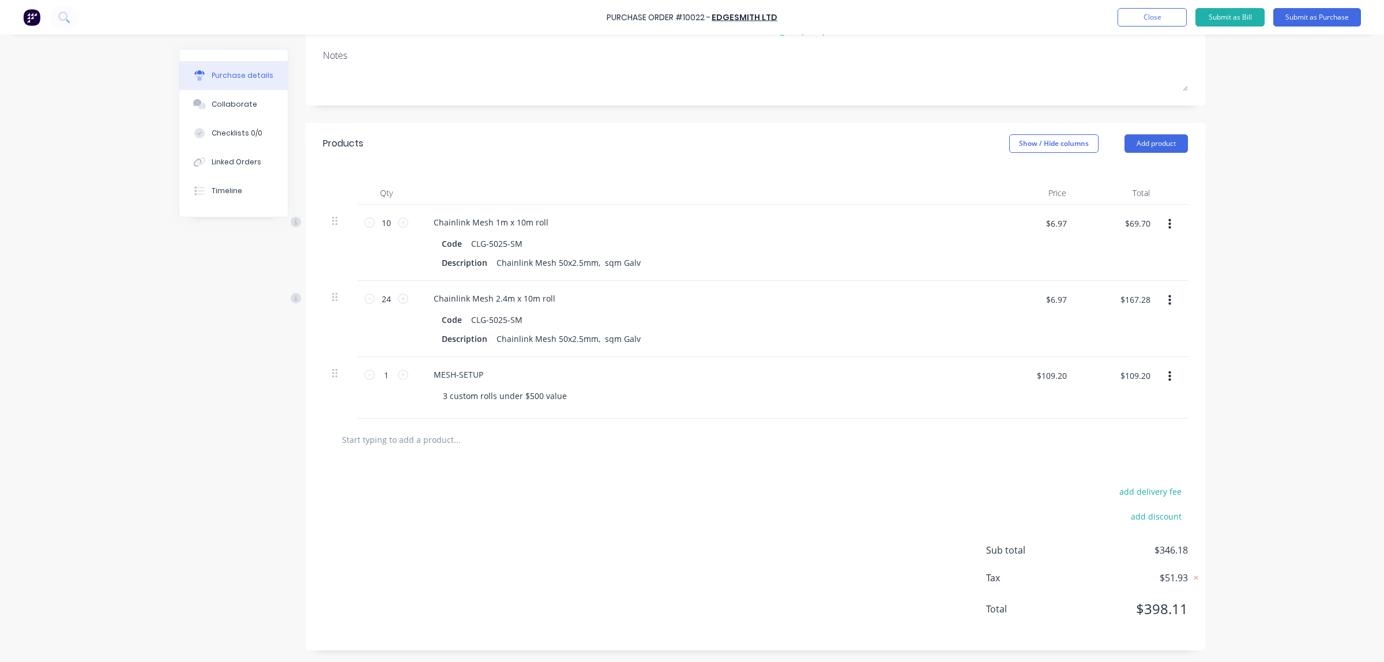
click at [396, 438] on input "text" at bounding box center [456, 439] width 231 height 23
type input "freight"
click at [575, 397] on div "3 custom rolls under $500 value" at bounding box center [708, 396] width 549 height 17
click at [559, 394] on div "3 custom rolls under $500 value" at bounding box center [505, 396] width 142 height 17
click at [385, 441] on input "freight" at bounding box center [456, 439] width 231 height 23
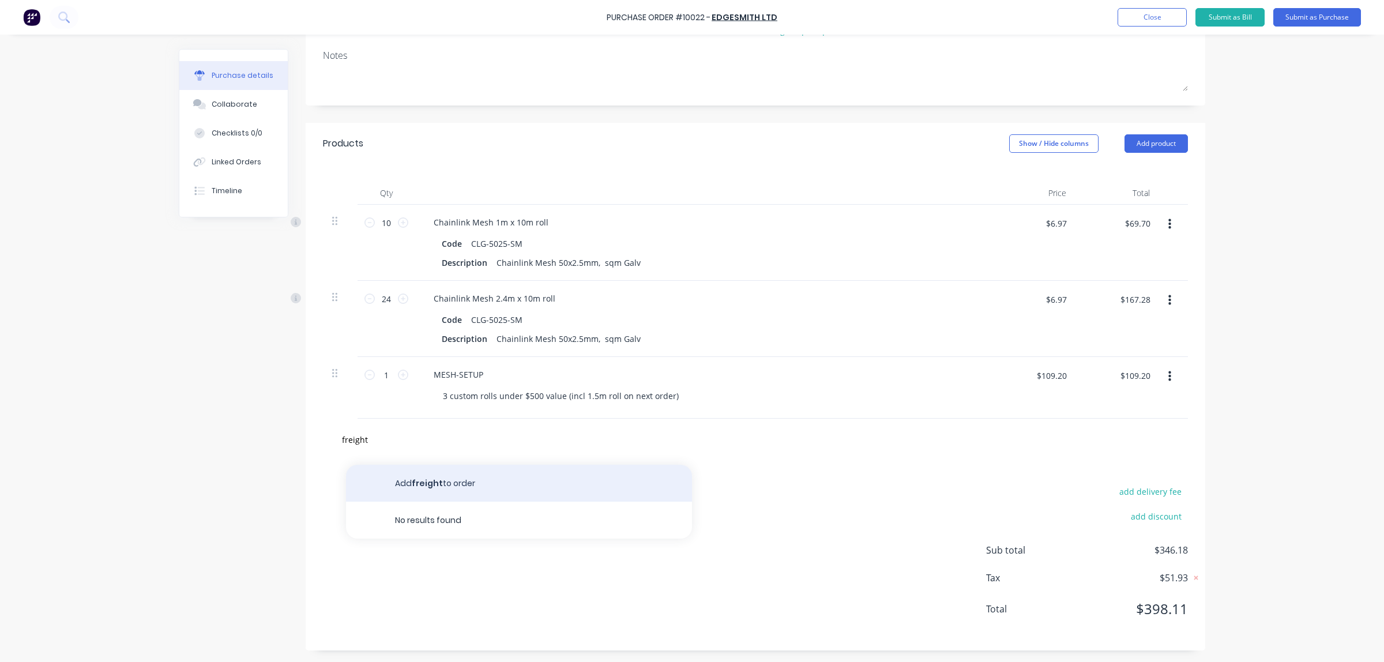
click at [434, 479] on button "Add freight to order" at bounding box center [519, 483] width 346 height 37
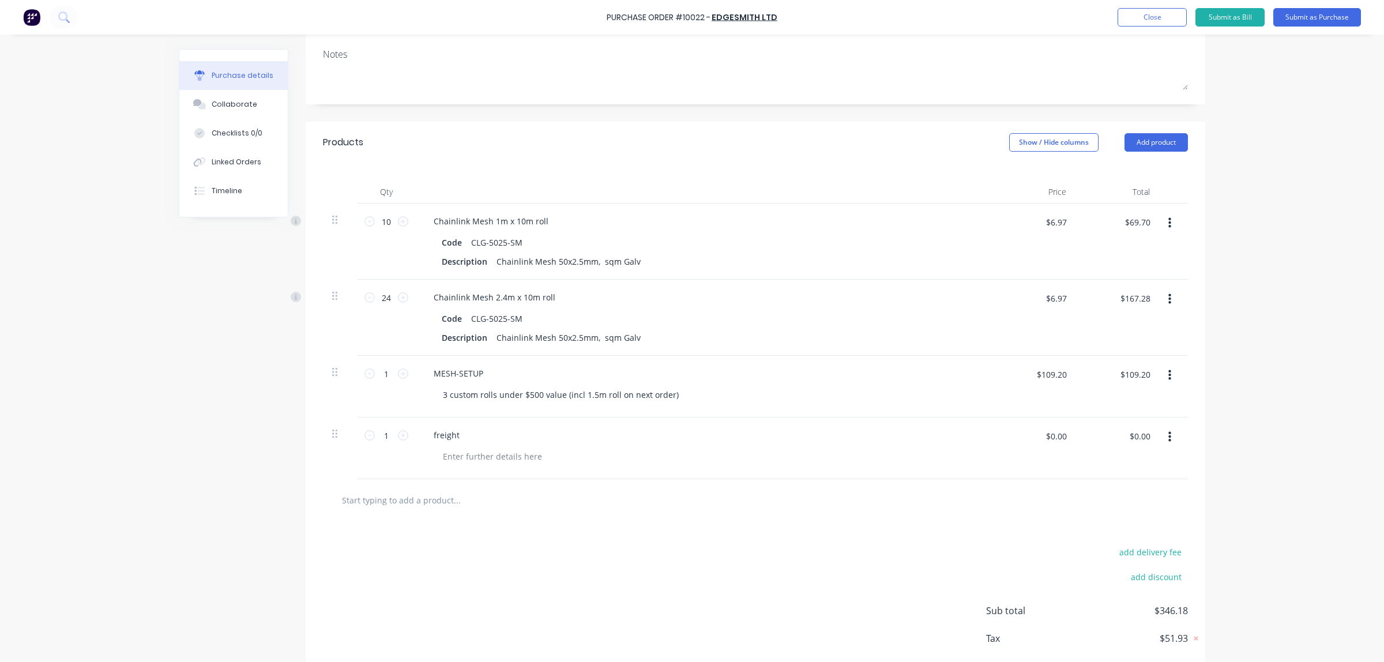
scroll to position [227, 0]
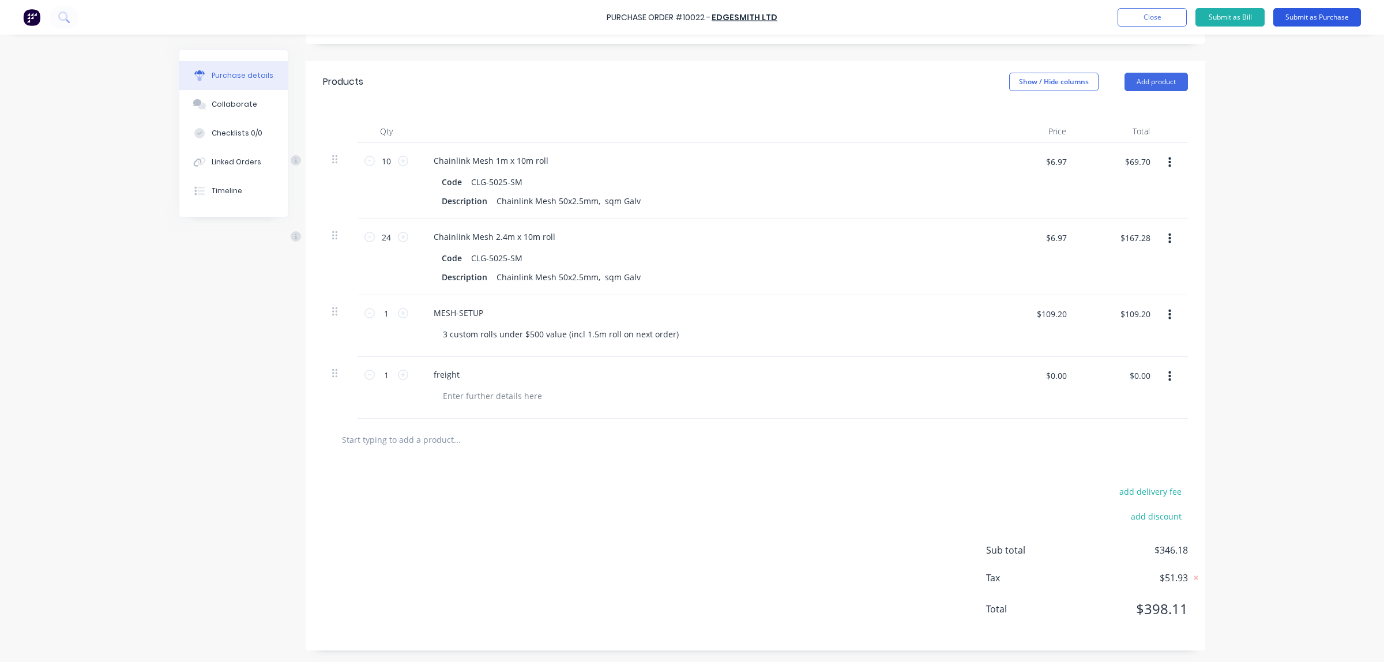
click at [1308, 16] on button "Submit as Purchase" at bounding box center [1317, 17] width 88 height 18
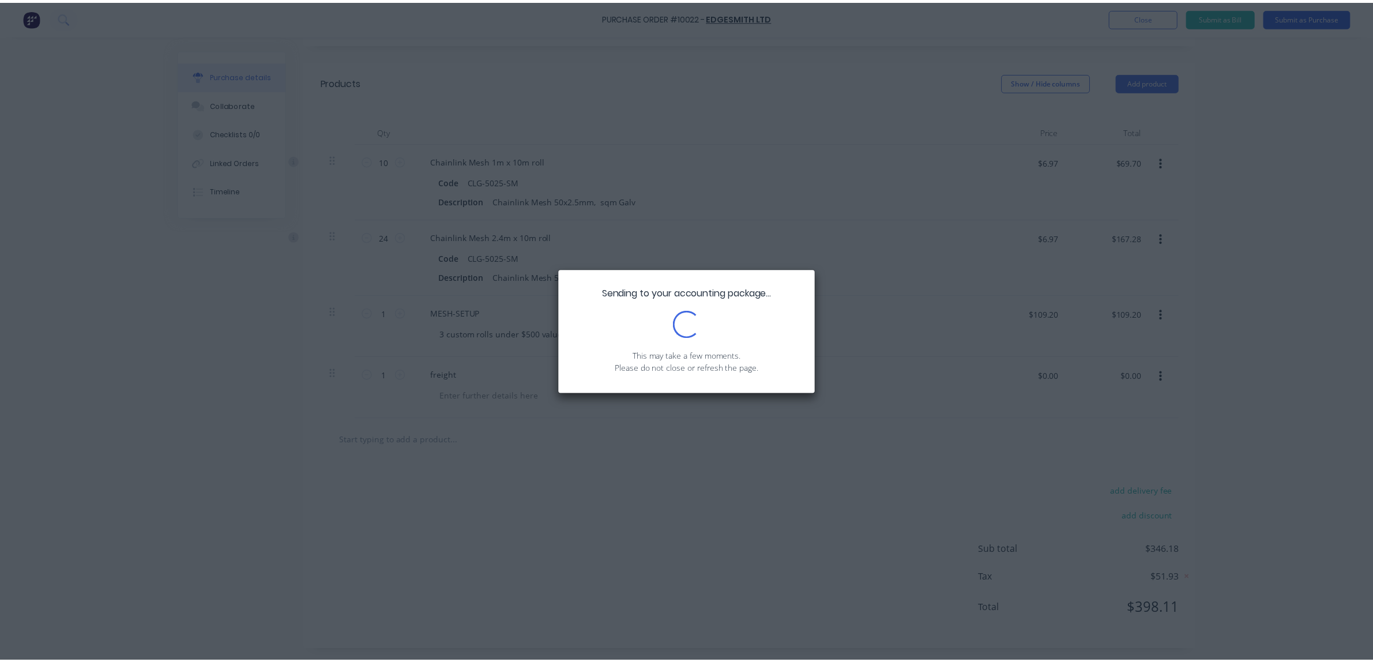
scroll to position [0, 0]
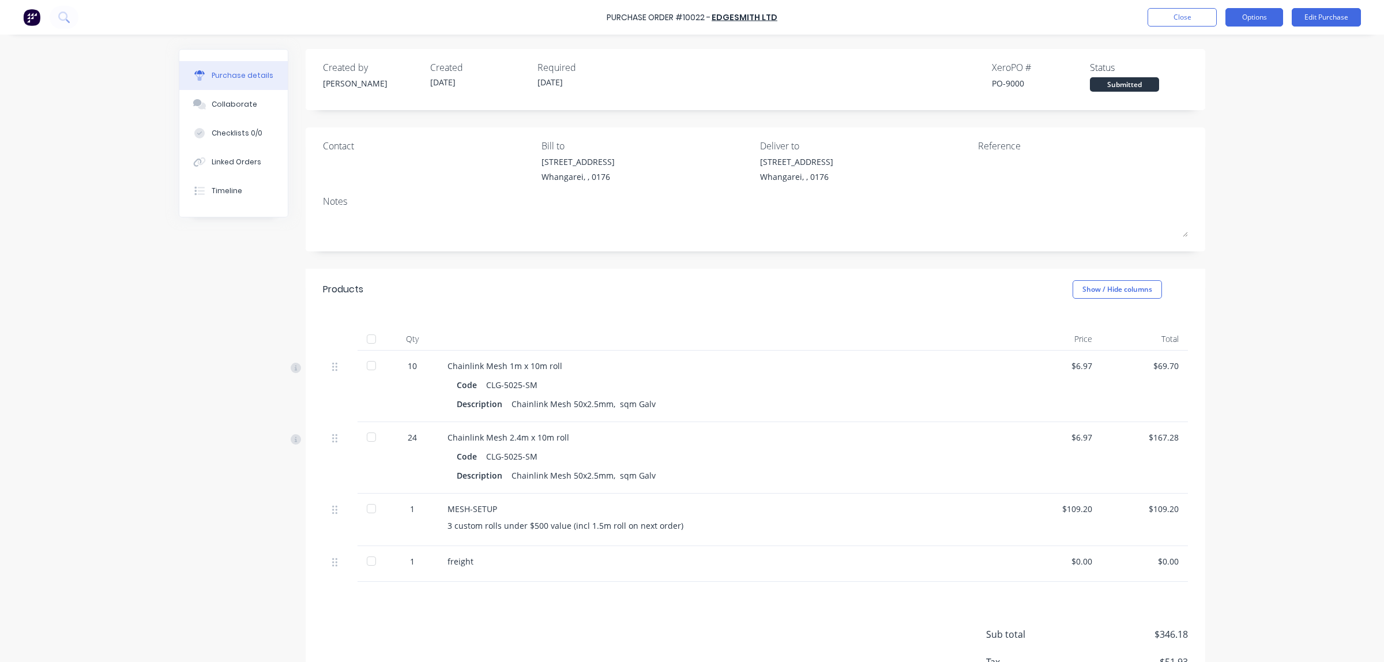
click at [1257, 20] on button "Options" at bounding box center [1255, 17] width 58 height 18
click at [1235, 46] on div "Print / Email" at bounding box center [1228, 47] width 89 height 17
click at [1215, 71] on div "With pricing" at bounding box center [1228, 70] width 89 height 17
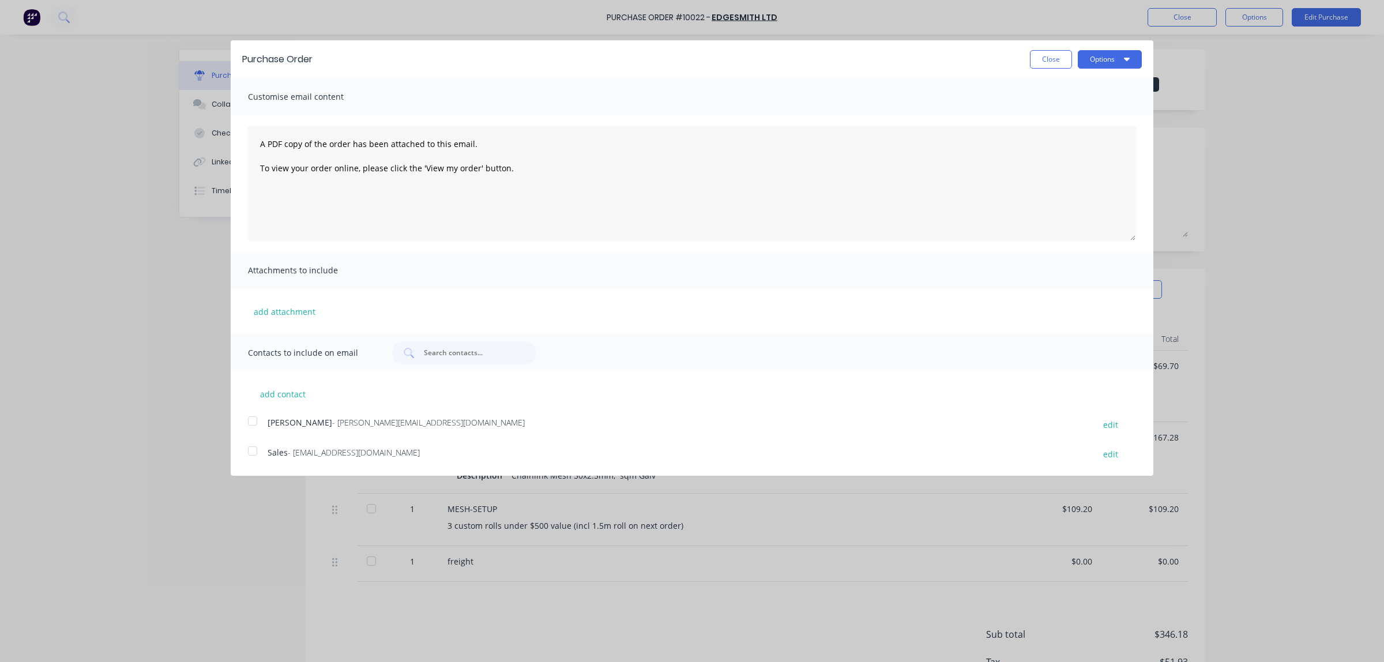
click at [252, 454] on div at bounding box center [252, 450] width 23 height 23
click at [257, 144] on textarea "A PDF copy of the order has been attached to this email. To view your order onl…" at bounding box center [692, 183] width 888 height 115
type textarea "PO for part of Quote SO0031538 A PDF copy of the order has been attached to thi…"
click at [1124, 61] on icon "button" at bounding box center [1127, 58] width 6 height 9
click at [252, 423] on div at bounding box center [252, 420] width 23 height 23
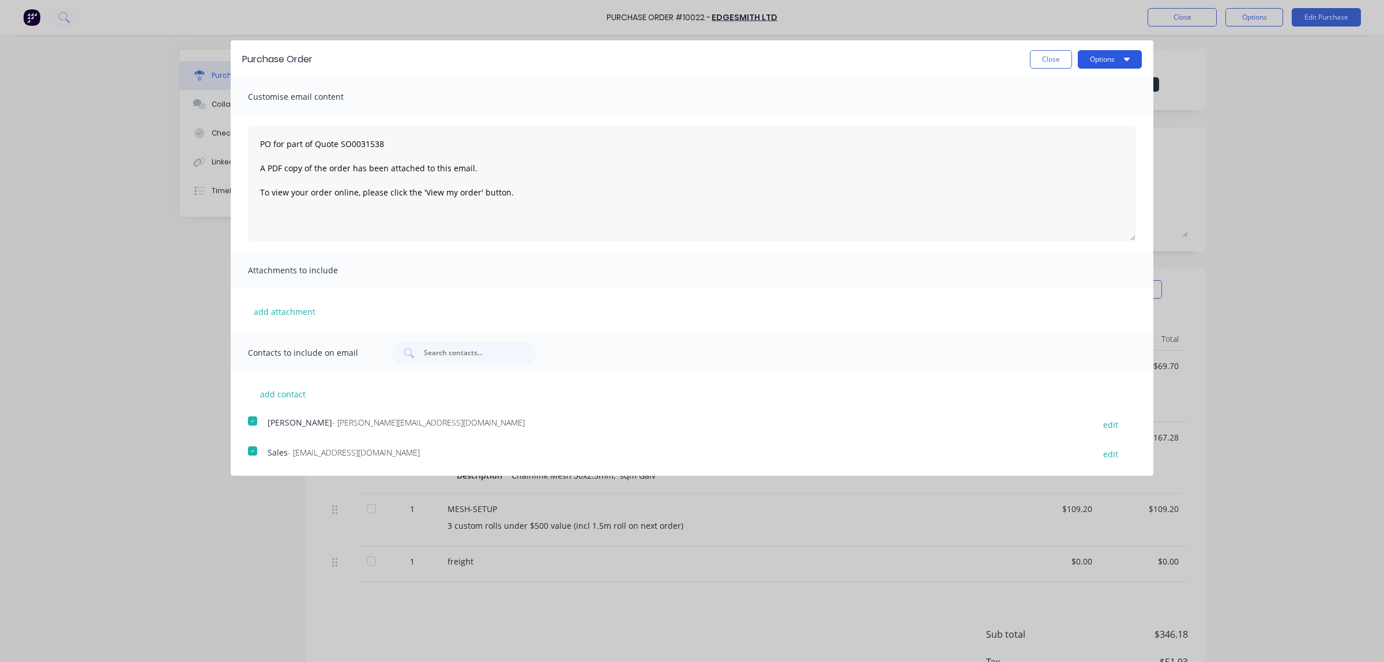
click at [1100, 61] on button "Options" at bounding box center [1110, 59] width 64 height 18
click at [1066, 111] on div "Email" at bounding box center [1087, 111] width 89 height 17
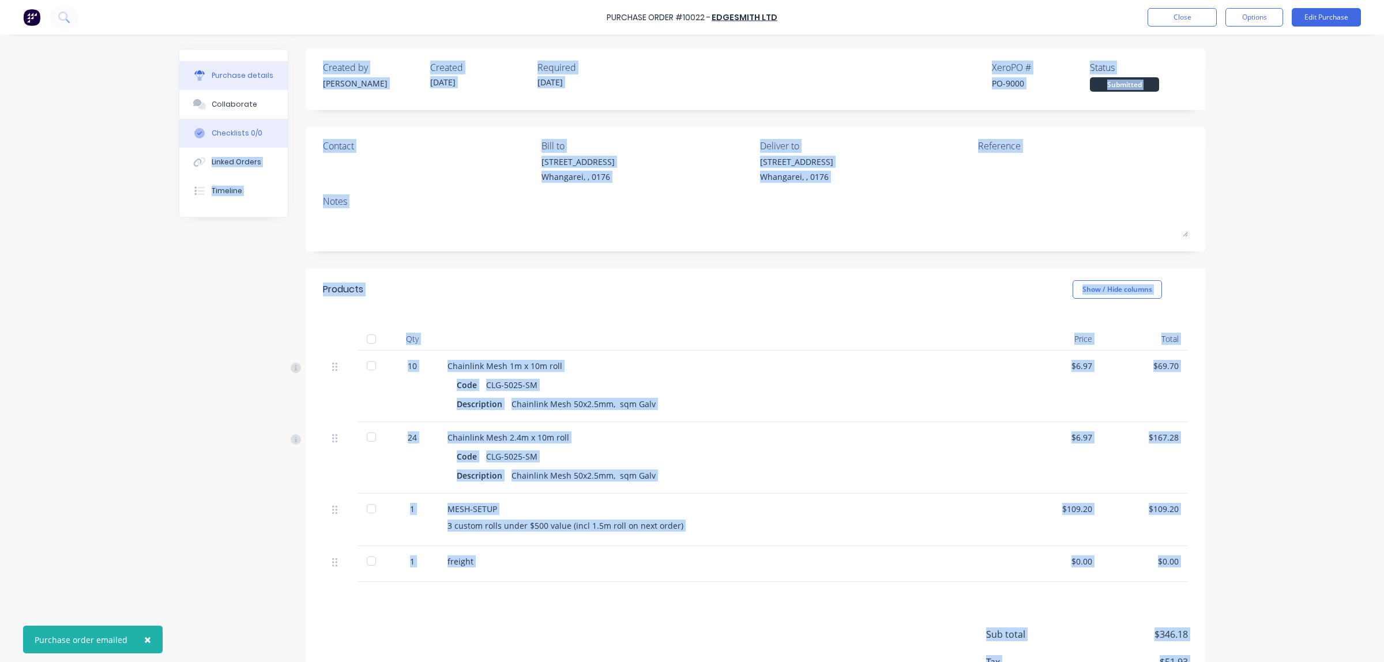
drag, startPoint x: 396, startPoint y: 150, endPoint x: 255, endPoint y: 146, distance: 140.8
click at [183, 328] on div "Created by [PERSON_NAME] Created [DATE] Required [DATE] Xero PO # PO-9000 Statu…" at bounding box center [692, 392] width 1027 height 686
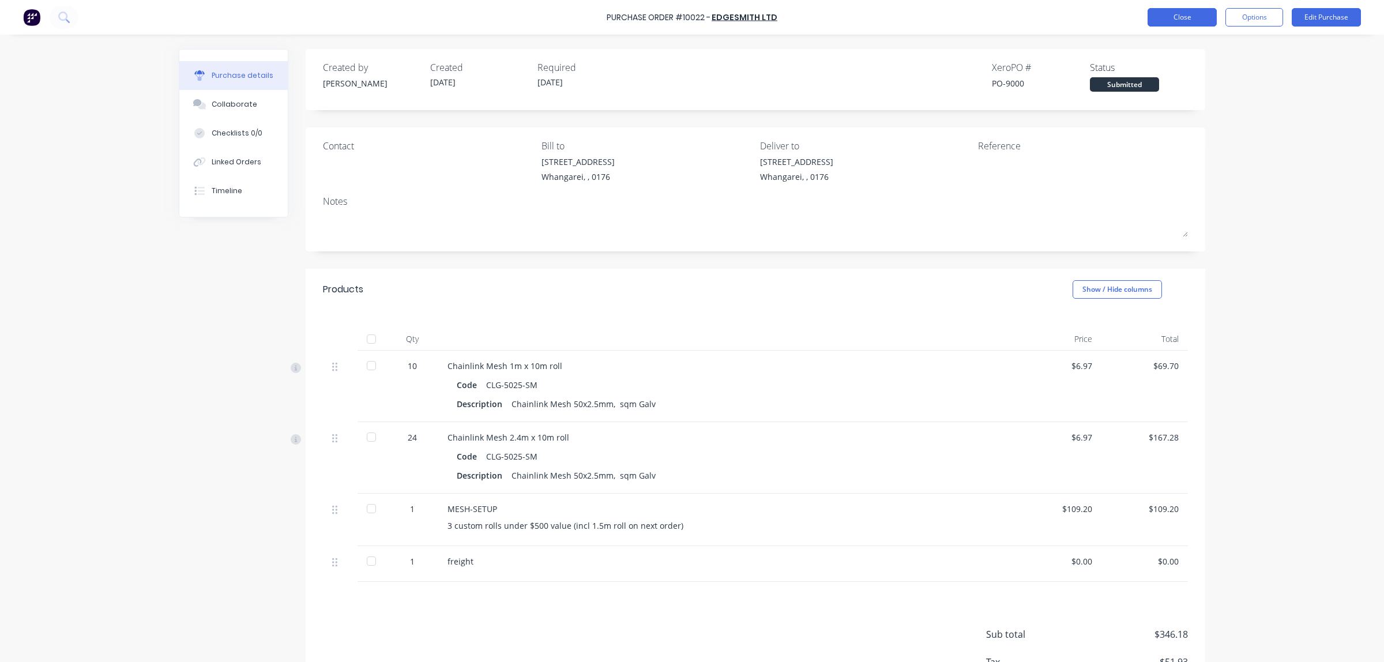
click at [1179, 15] on button "Close" at bounding box center [1182, 17] width 69 height 18
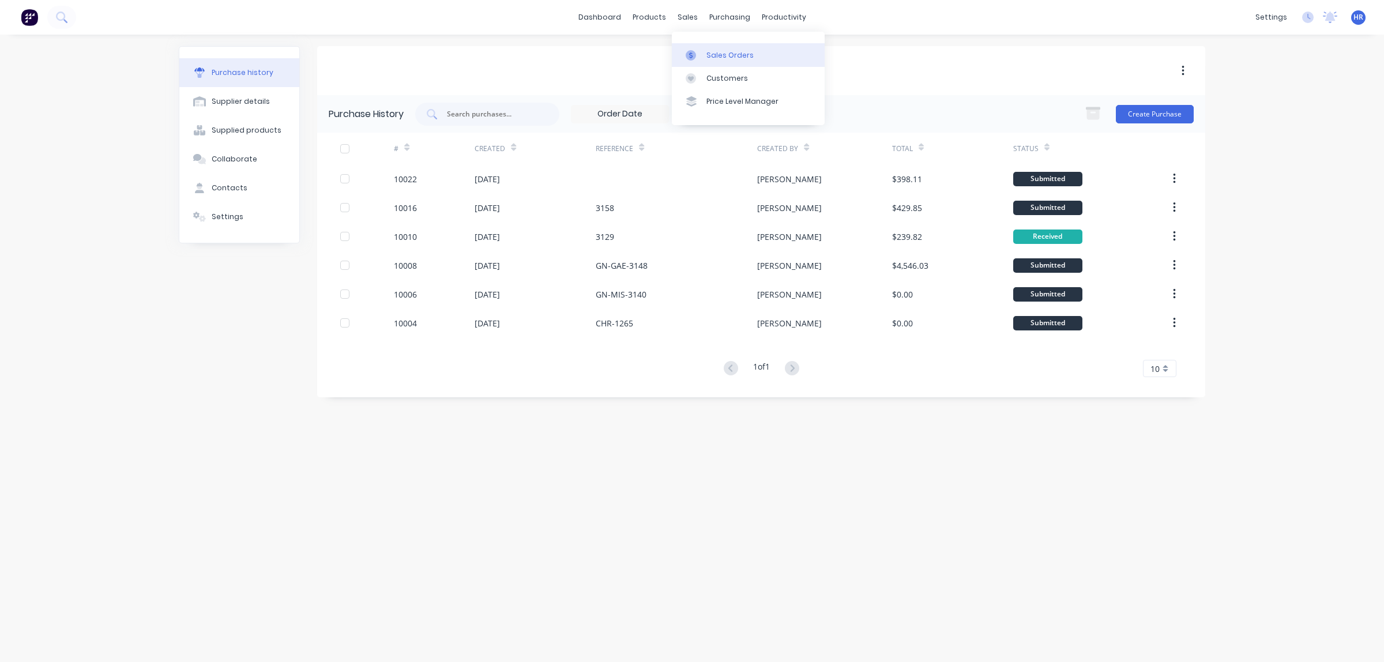
click at [704, 56] on link "Sales Orders" at bounding box center [748, 54] width 153 height 23
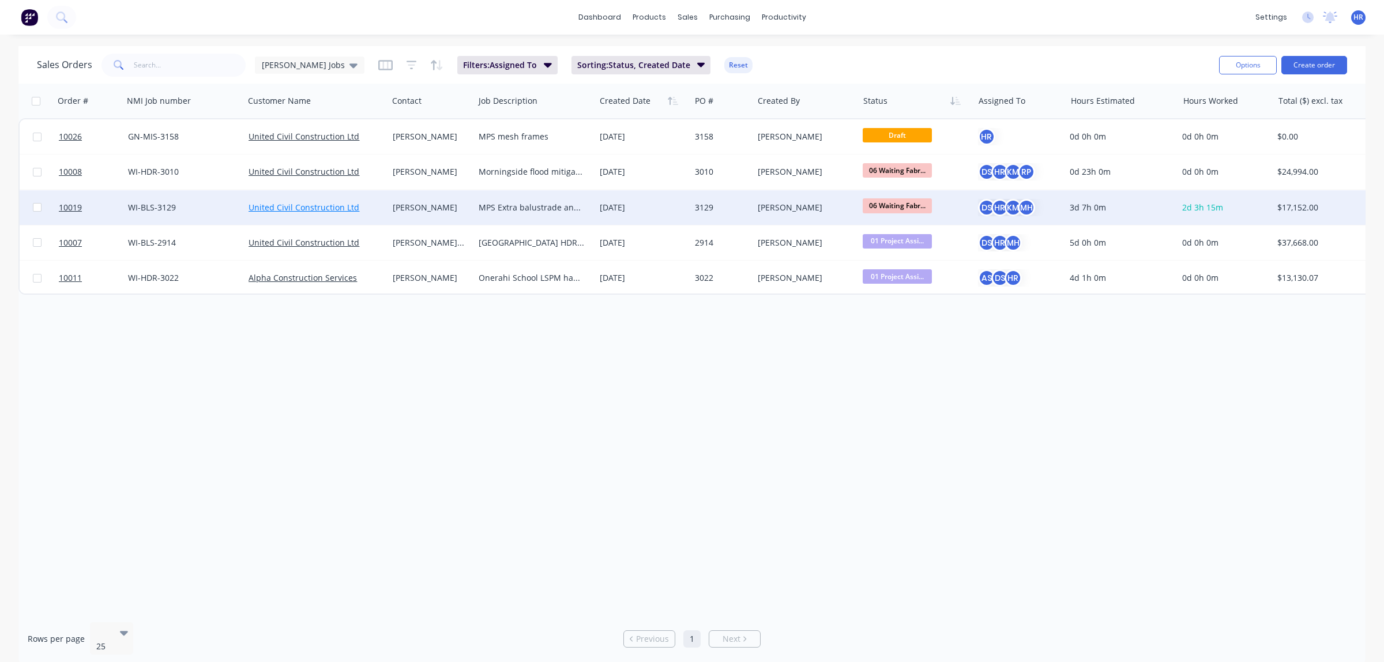
click at [347, 209] on link "United Civil Construction Ltd" at bounding box center [304, 207] width 111 height 11
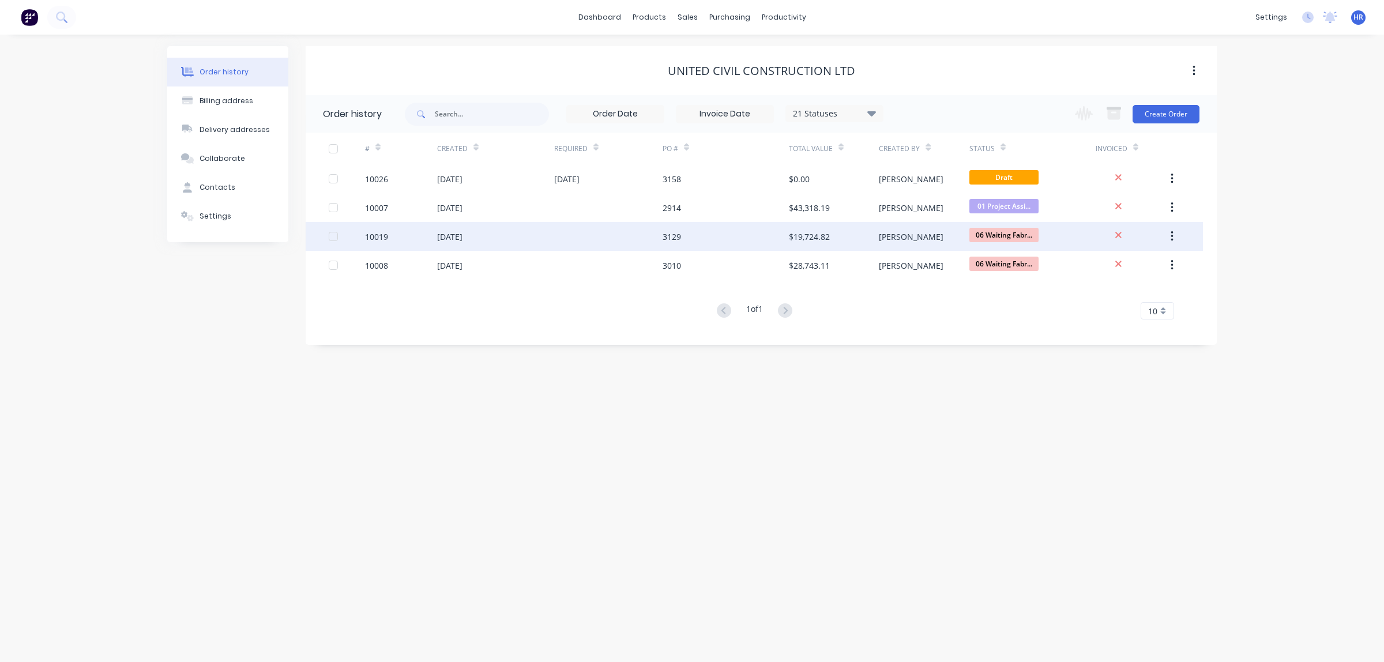
click at [672, 238] on div "3129" at bounding box center [672, 237] width 18 height 12
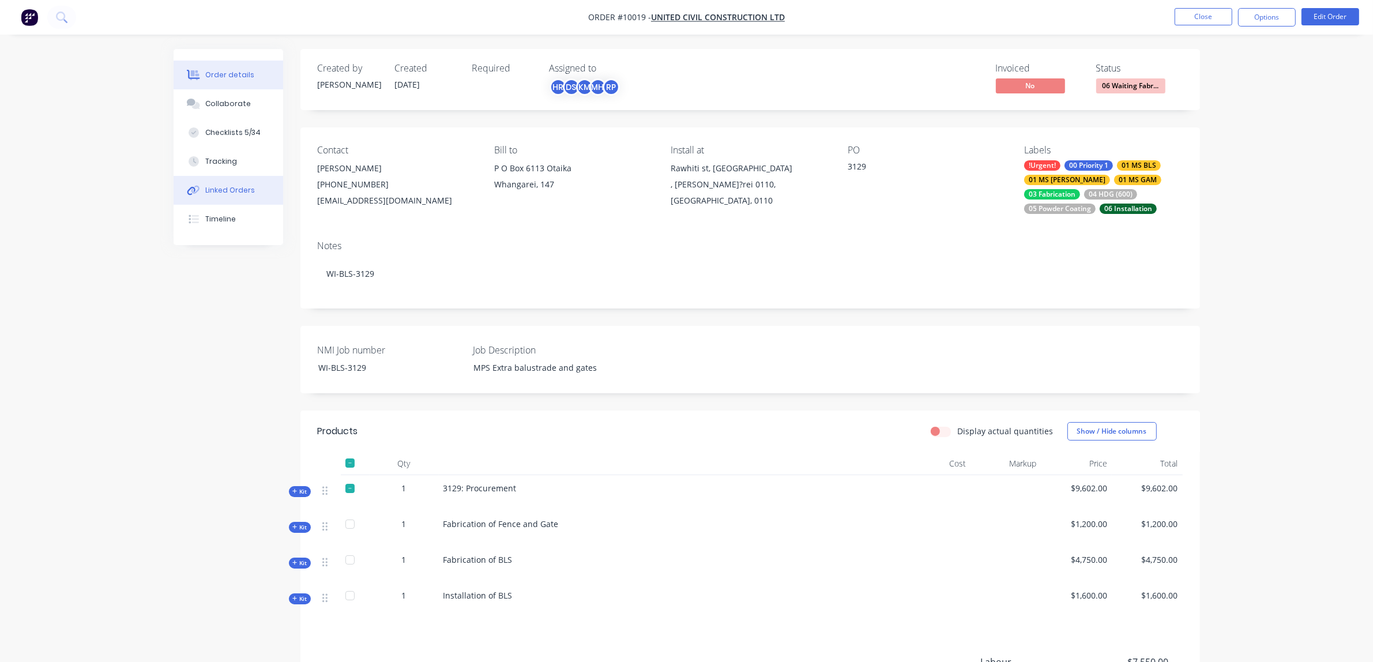
click at [244, 188] on div "Linked Orders" at bounding box center [230, 190] width 50 height 10
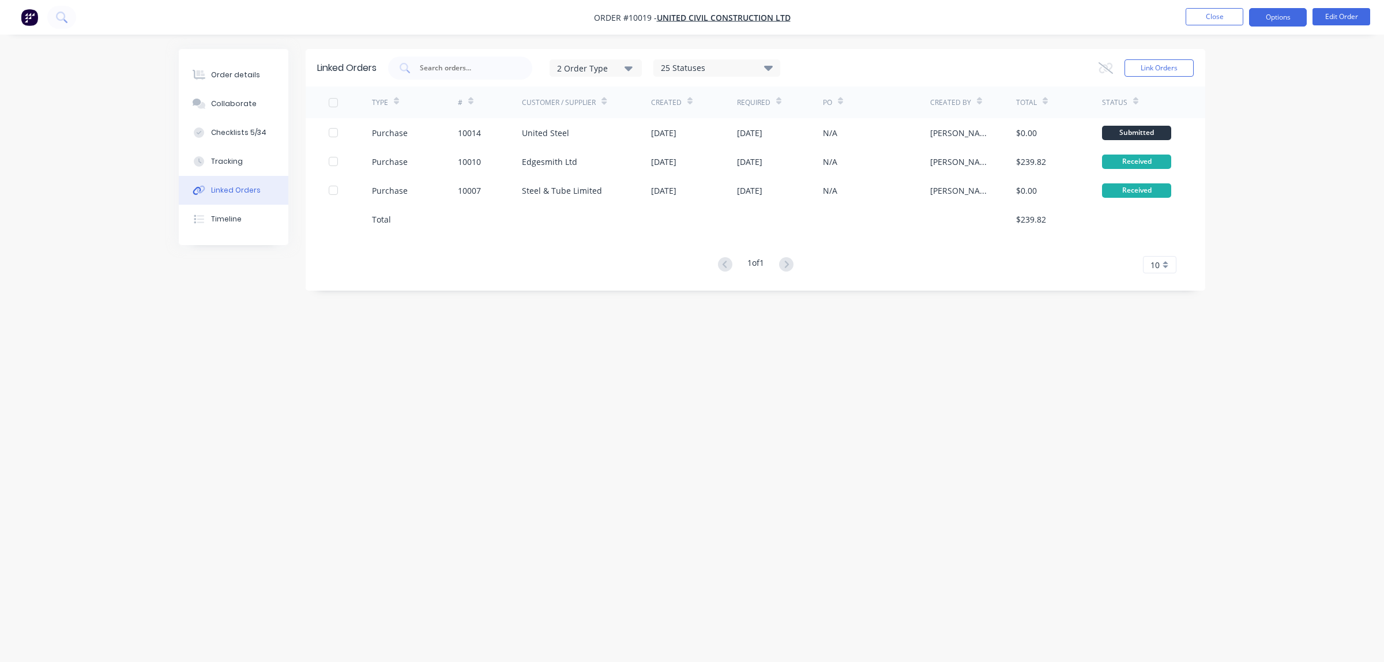
click at [1284, 17] on button "Options" at bounding box center [1278, 17] width 58 height 18
click at [1242, 206] on div "Purchase Products" at bounding box center [1243, 208] width 106 height 17
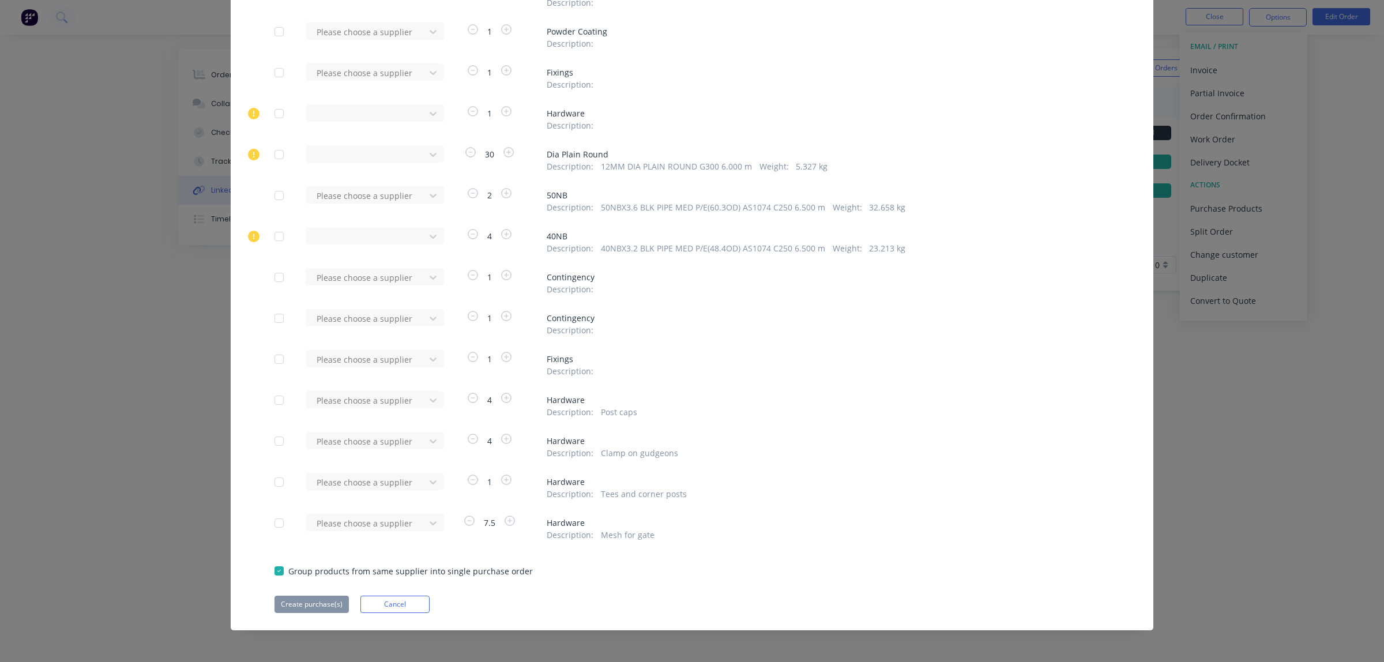
scroll to position [350, 0]
click at [272, 116] on div at bounding box center [279, 113] width 23 height 23
click at [316, 604] on button "Create purchase(s)" at bounding box center [312, 603] width 74 height 17
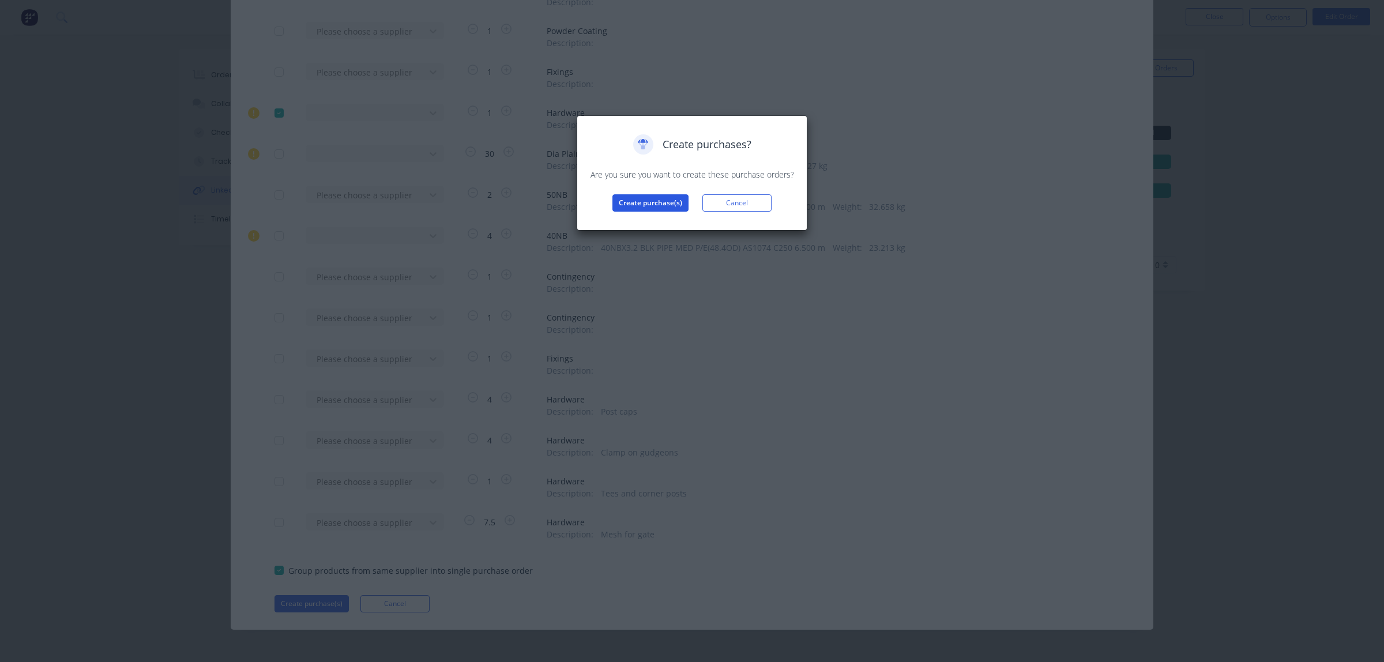
click at [652, 202] on button "Create purchase(s)" at bounding box center [650, 202] width 76 height 17
click at [651, 221] on button "View purchase(s)" at bounding box center [650, 221] width 69 height 17
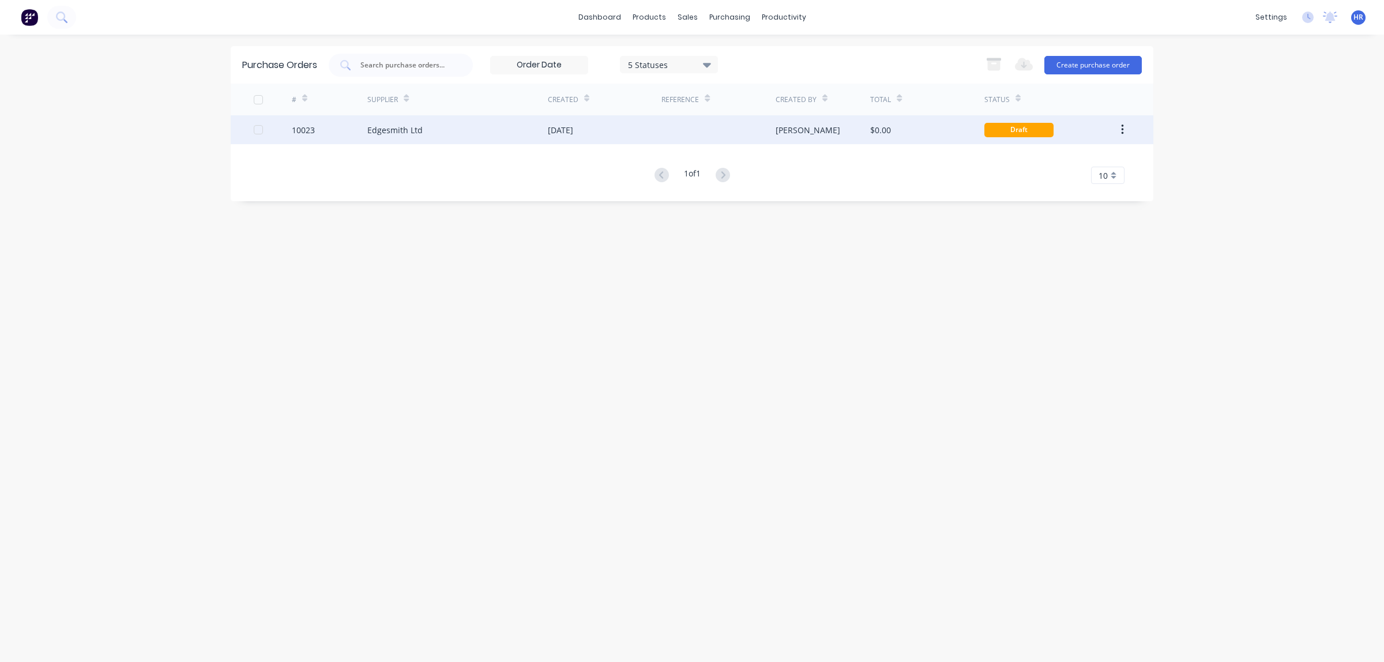
click at [419, 131] on div "Edgesmith Ltd" at bounding box center [394, 130] width 55 height 12
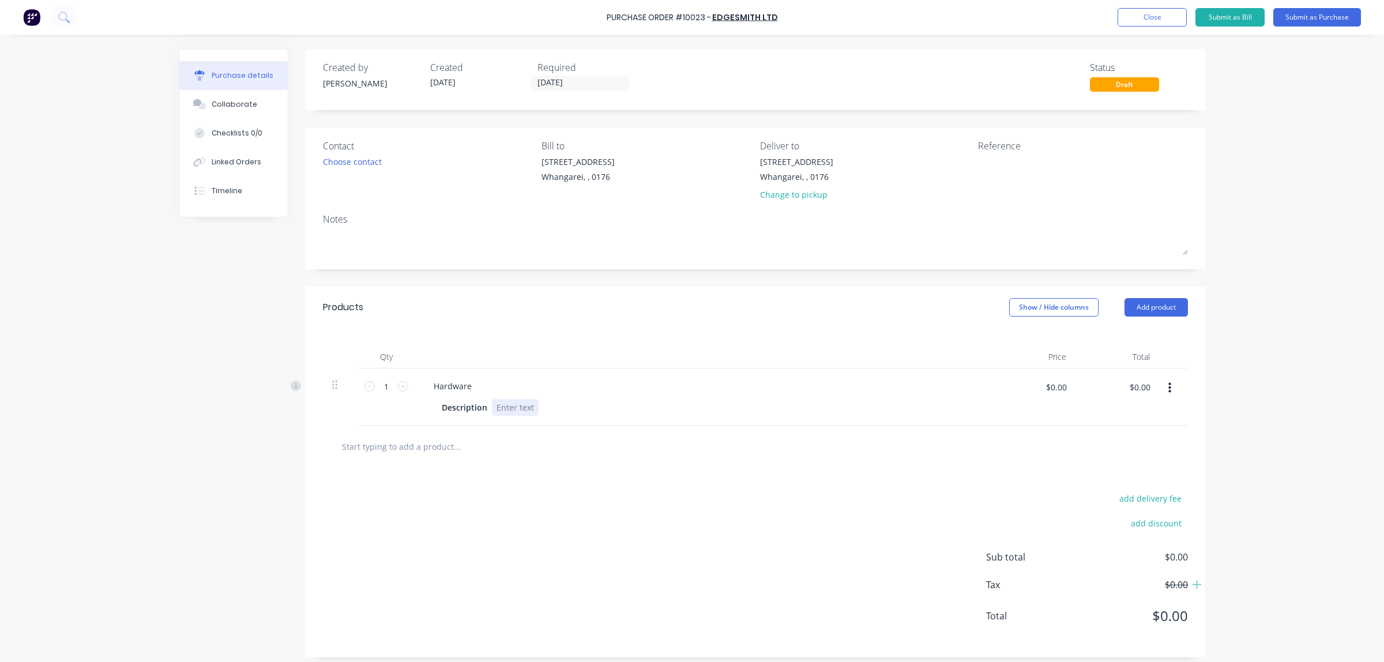
click at [541, 410] on div "Description" at bounding box center [701, 407] width 528 height 17
click at [1054, 391] on input "$0.00" at bounding box center [1056, 387] width 35 height 18
type input "$6.97"
click at [464, 390] on div "Hardware" at bounding box center [452, 386] width 57 height 17
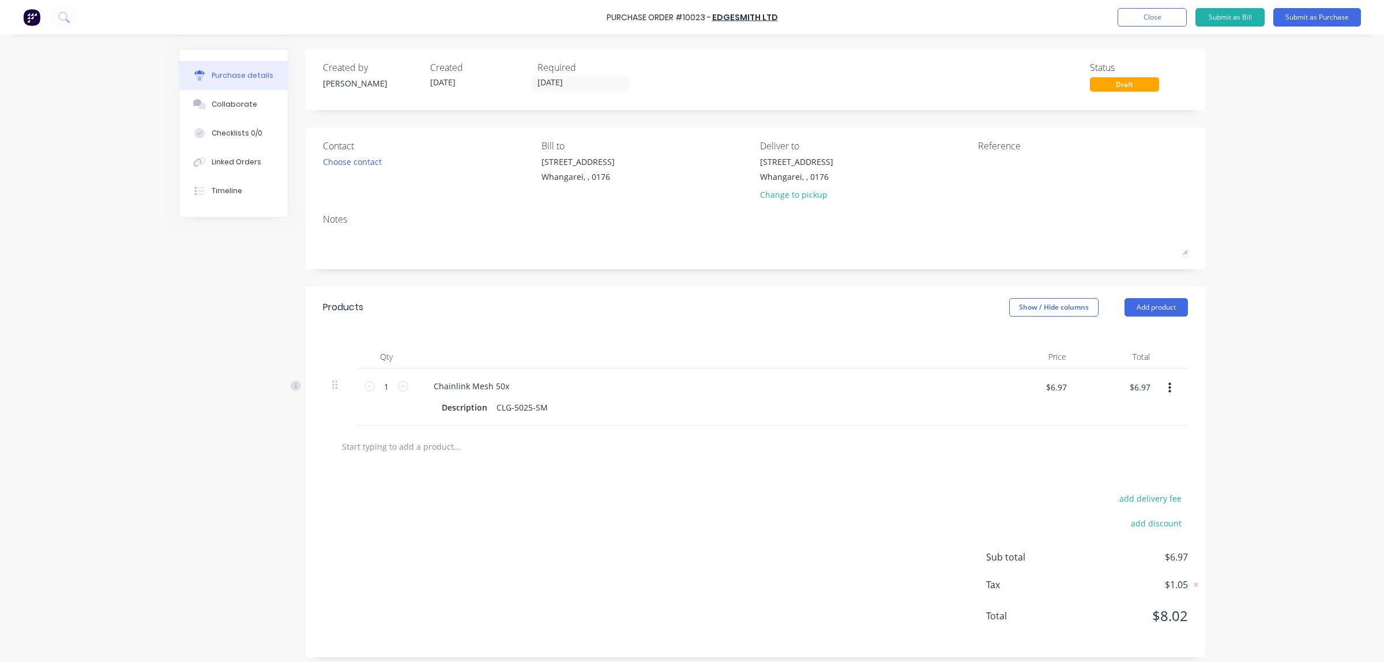
click at [439, 450] on input "text" at bounding box center [456, 446] width 231 height 23
drag, startPoint x: 545, startPoint y: 407, endPoint x: 484, endPoint y: 410, distance: 60.6
click at [484, 410] on div "Description CLG-5025-SM" at bounding box center [701, 407] width 528 height 17
copy div "CLG-5025-SM"
click at [443, 450] on input "text" at bounding box center [456, 446] width 231 height 23
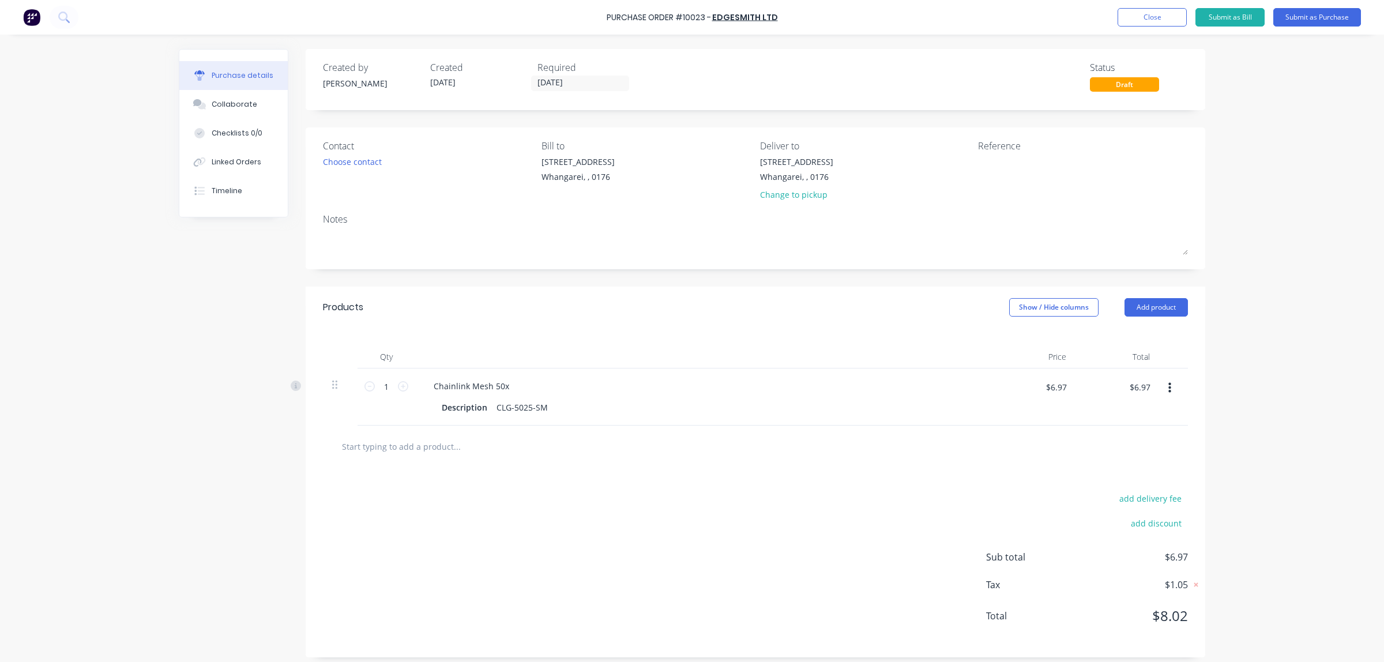
paste input "CLG-5025-SM"
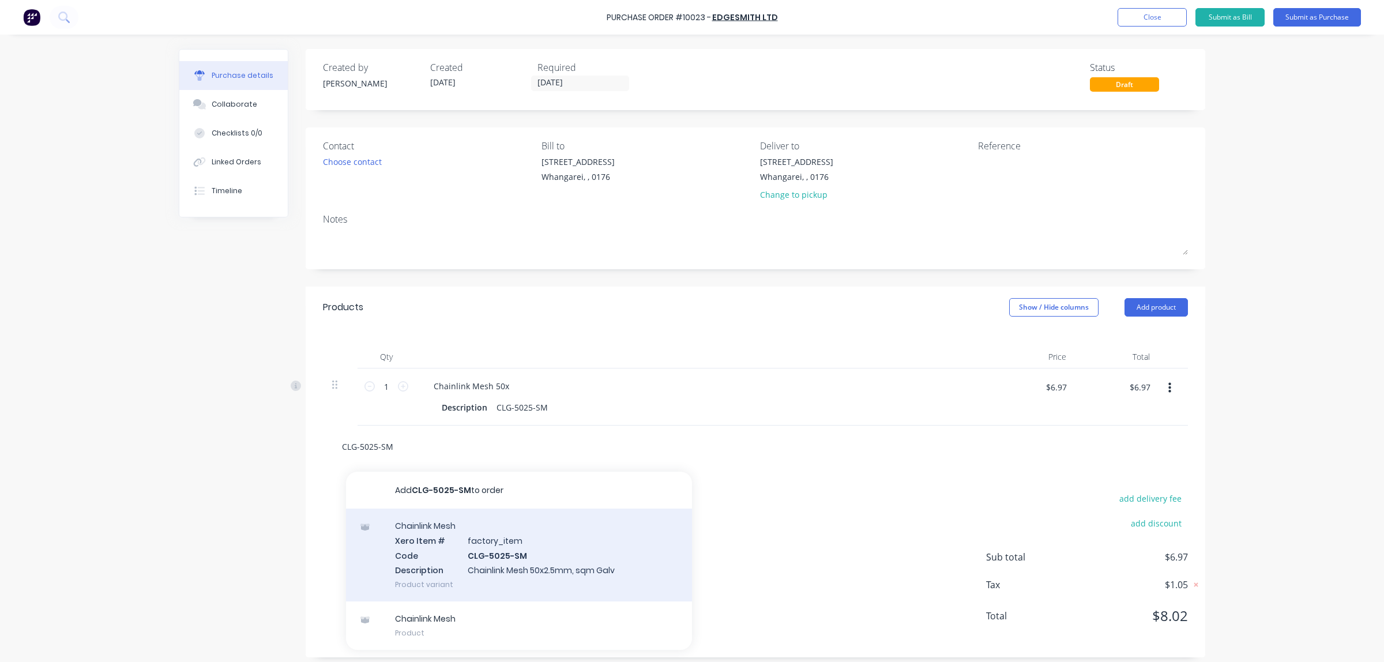
type input "CLG-5025-SM"
click at [486, 545] on div "Chainlink Mesh Xero Item # factory_item Code CLG-5025-SM Description Chainlink …" at bounding box center [519, 555] width 346 height 93
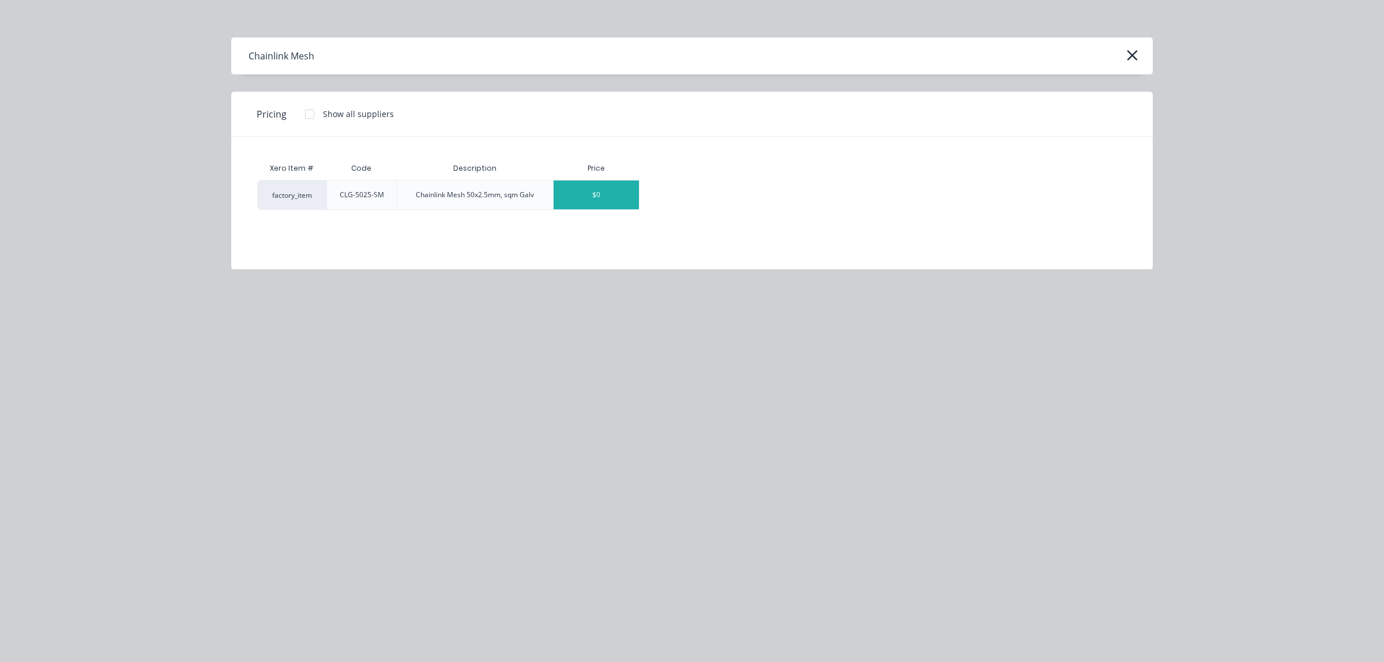
click at [592, 194] on div "$0" at bounding box center [596, 195] width 85 height 29
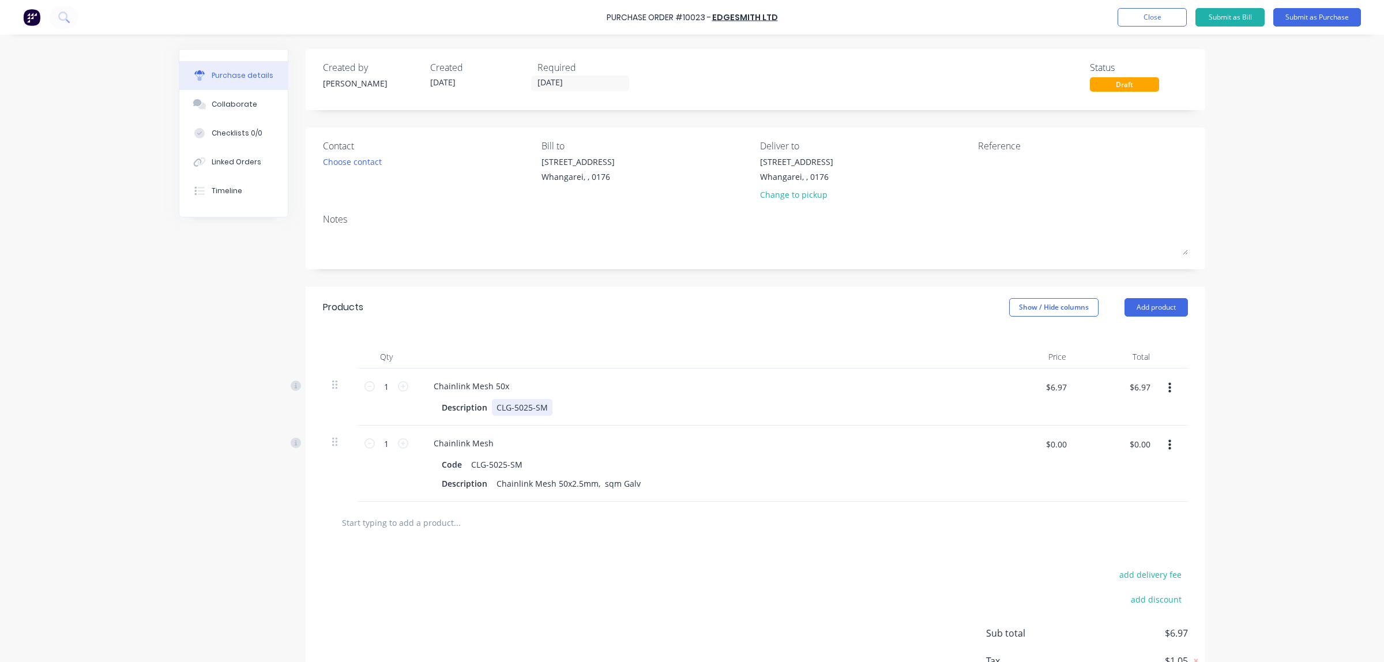
click at [555, 404] on div "Description CLG-5025-SM" at bounding box center [701, 407] width 528 height 17
click at [1168, 391] on icon "button" at bounding box center [1169, 388] width 3 height 13
click at [1117, 484] on button "Delete" at bounding box center [1134, 487] width 98 height 23
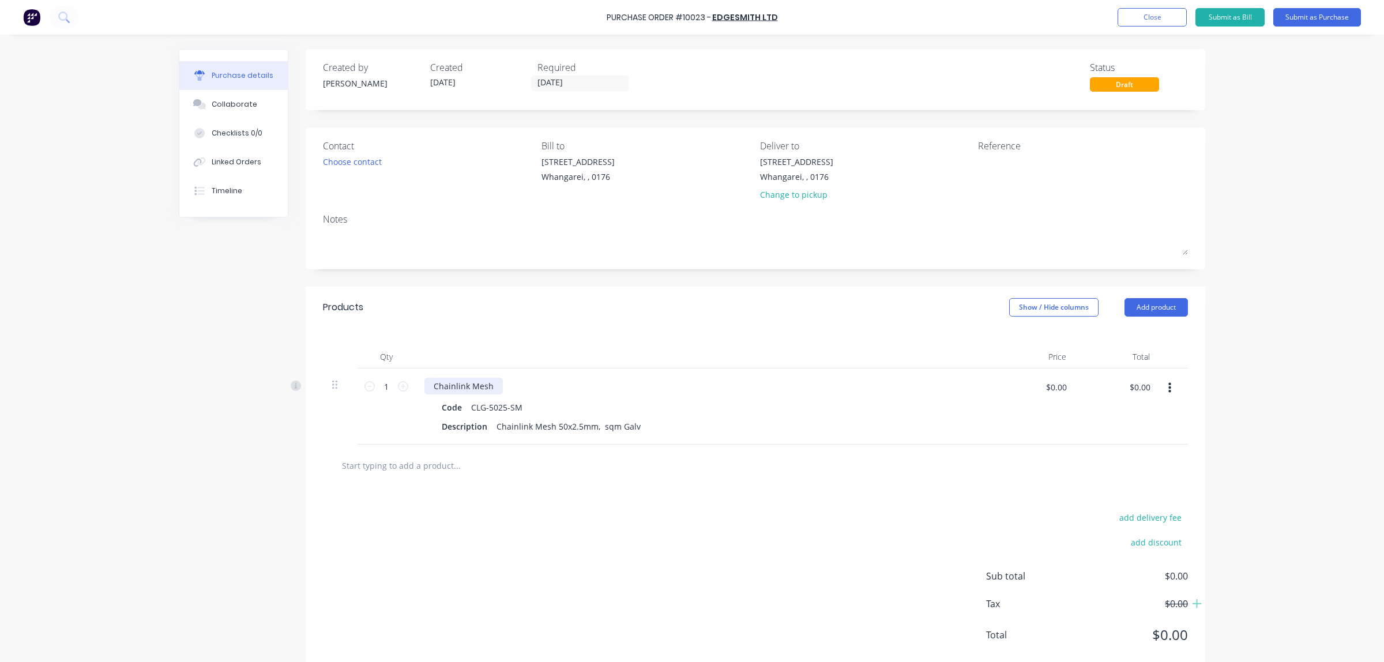
click at [494, 385] on div "Chainlink Mesh" at bounding box center [463, 386] width 78 height 17
click at [1059, 393] on input "$0.00" at bounding box center [1056, 387] width 35 height 18
type input "$6.97"
click at [400, 388] on icon at bounding box center [403, 386] width 10 height 10
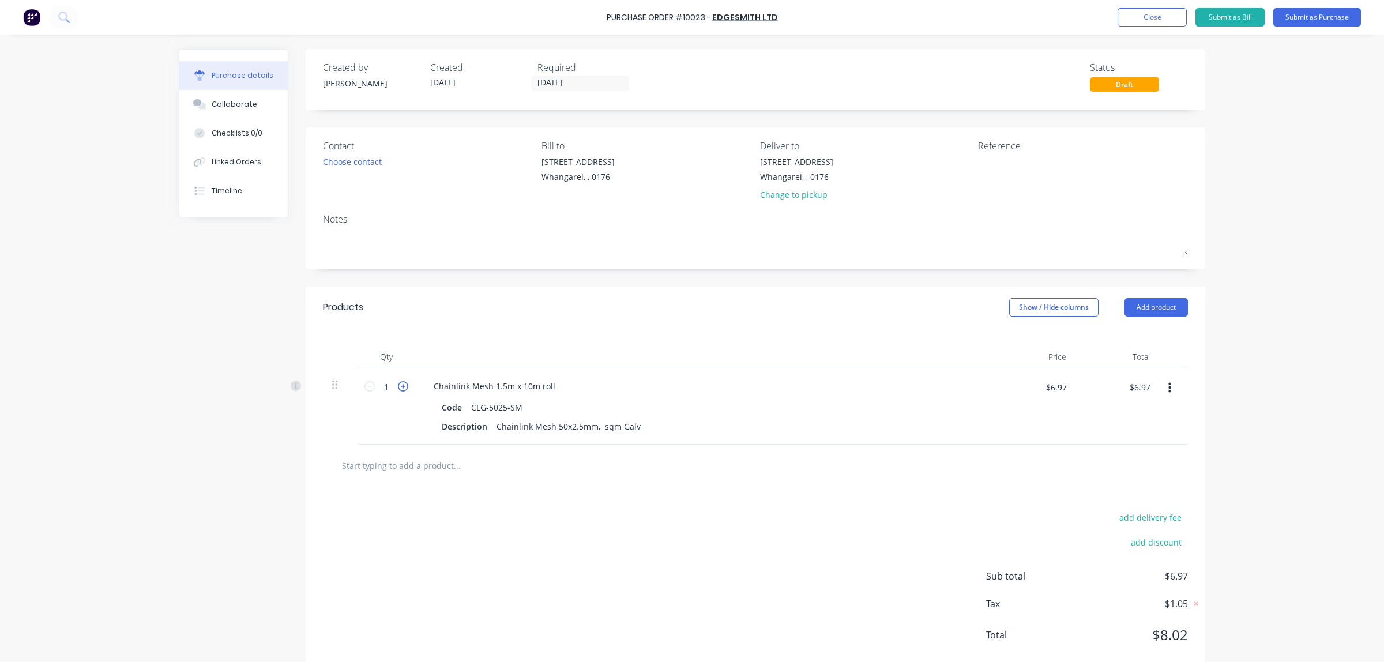
type input "2"
type input "$13.94"
click at [400, 388] on icon at bounding box center [403, 386] width 10 height 10
type input "3"
type input "$20.91"
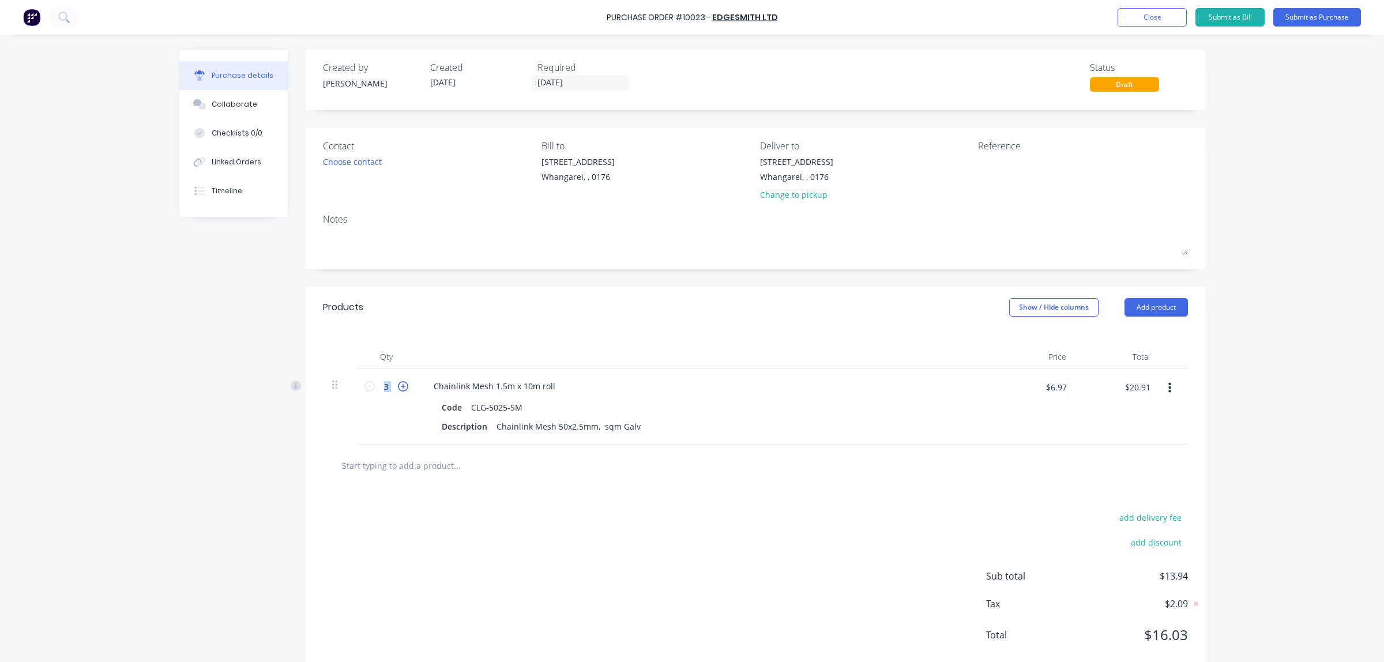
click at [400, 388] on icon at bounding box center [403, 386] width 10 height 10
type input "4"
type input "$27.88"
click at [400, 388] on icon at bounding box center [403, 386] width 10 height 10
type input "5"
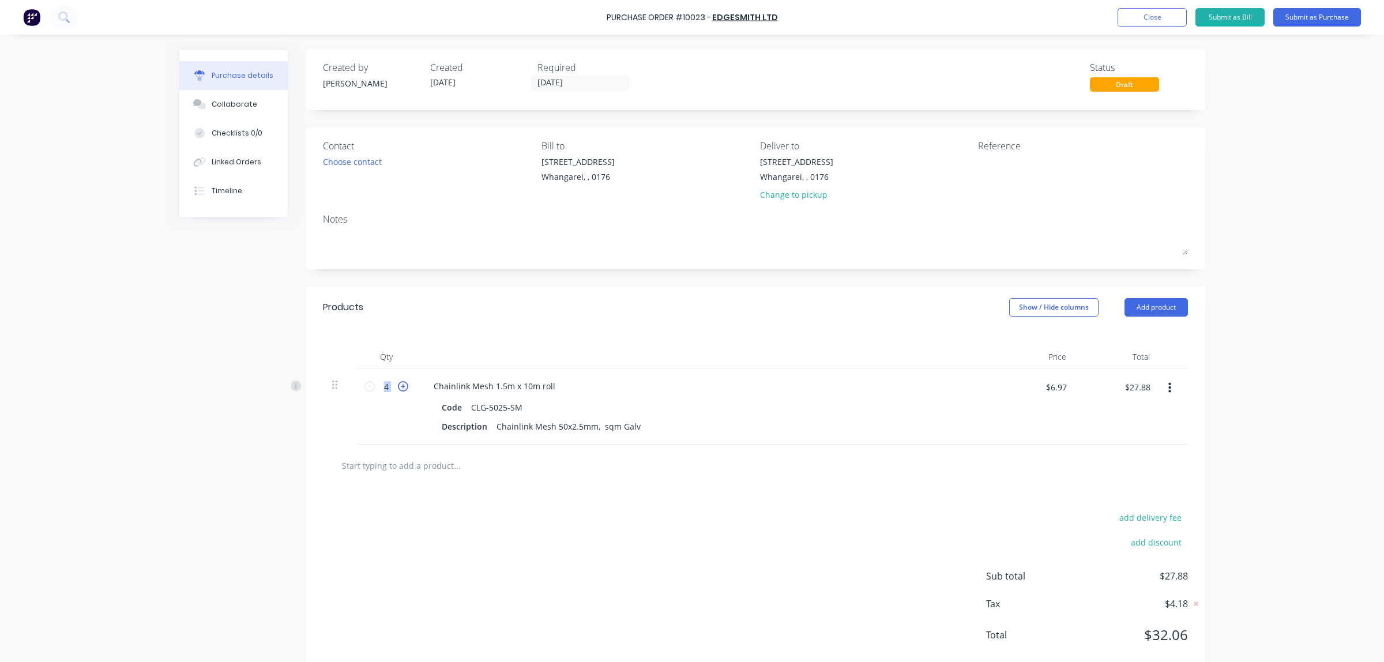
type input "$34.85"
click at [400, 388] on icon at bounding box center [403, 386] width 10 height 10
type input "6"
type input "$41.82"
click at [400, 388] on icon at bounding box center [403, 386] width 10 height 10
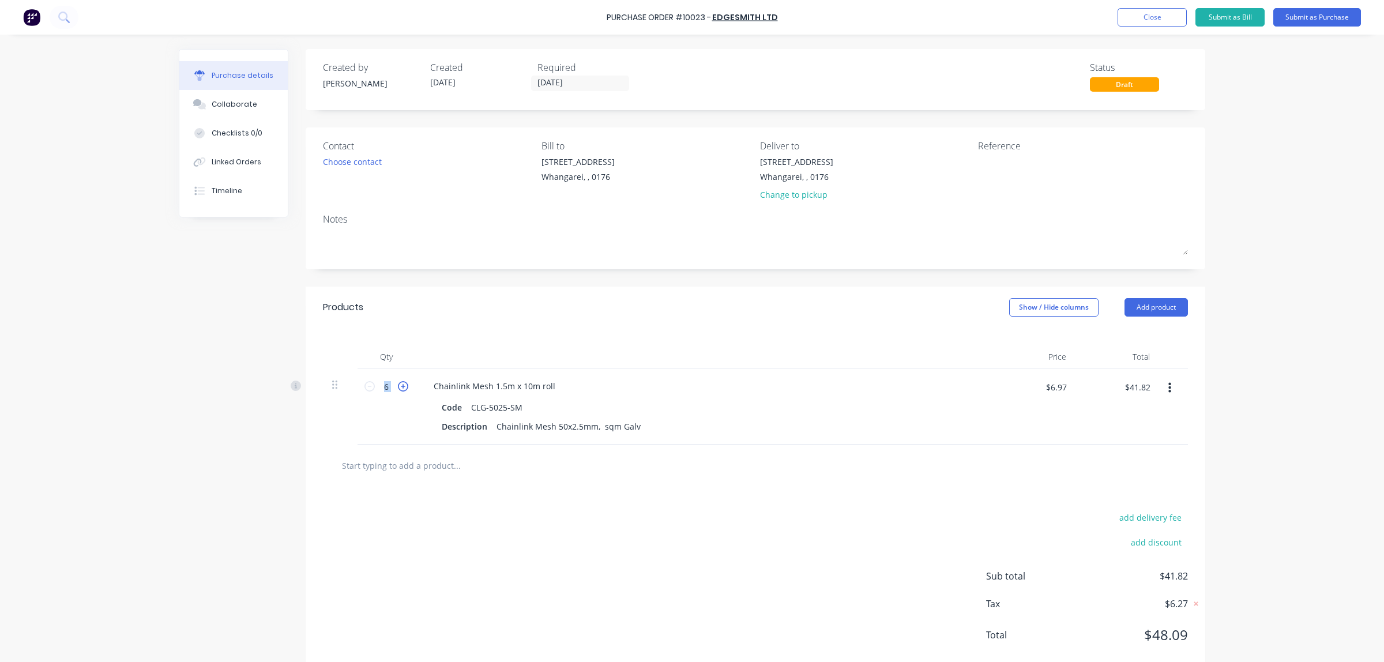
type input "7"
type input "$48.79"
click at [400, 388] on icon at bounding box center [403, 386] width 10 height 10
type input "8"
type input "$55.76"
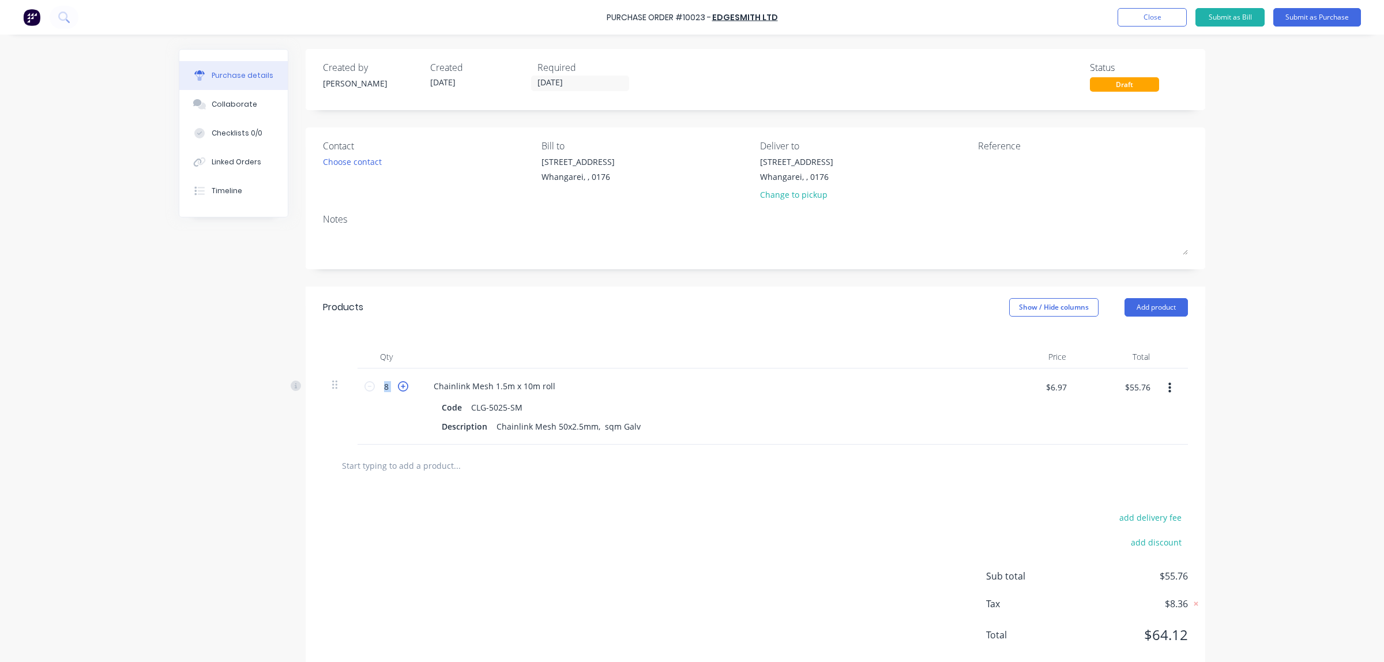
click at [400, 388] on icon at bounding box center [403, 386] width 10 height 10
type input "9"
type input "$62.73"
click at [400, 388] on icon at bounding box center [403, 386] width 10 height 10
type input "10"
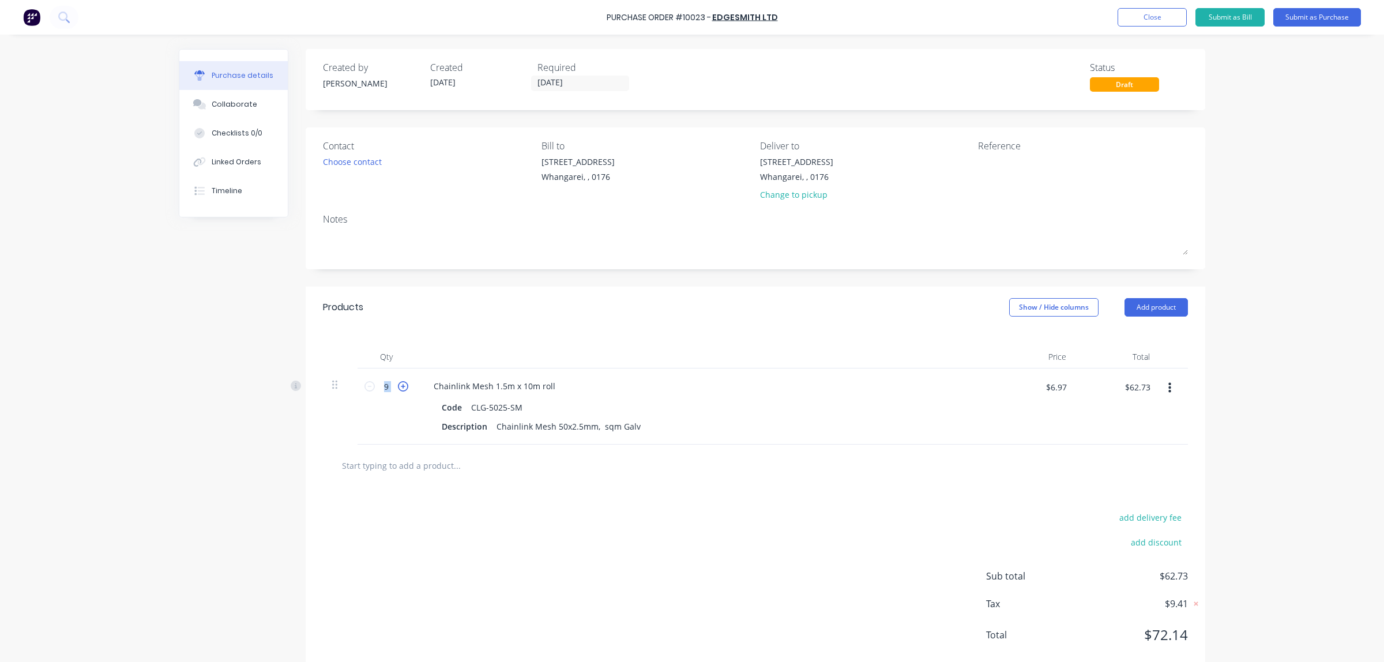
type input "$69.70"
click at [400, 388] on icon at bounding box center [403, 386] width 10 height 10
type input "11"
type input "$76.67"
click at [400, 388] on icon at bounding box center [403, 386] width 10 height 10
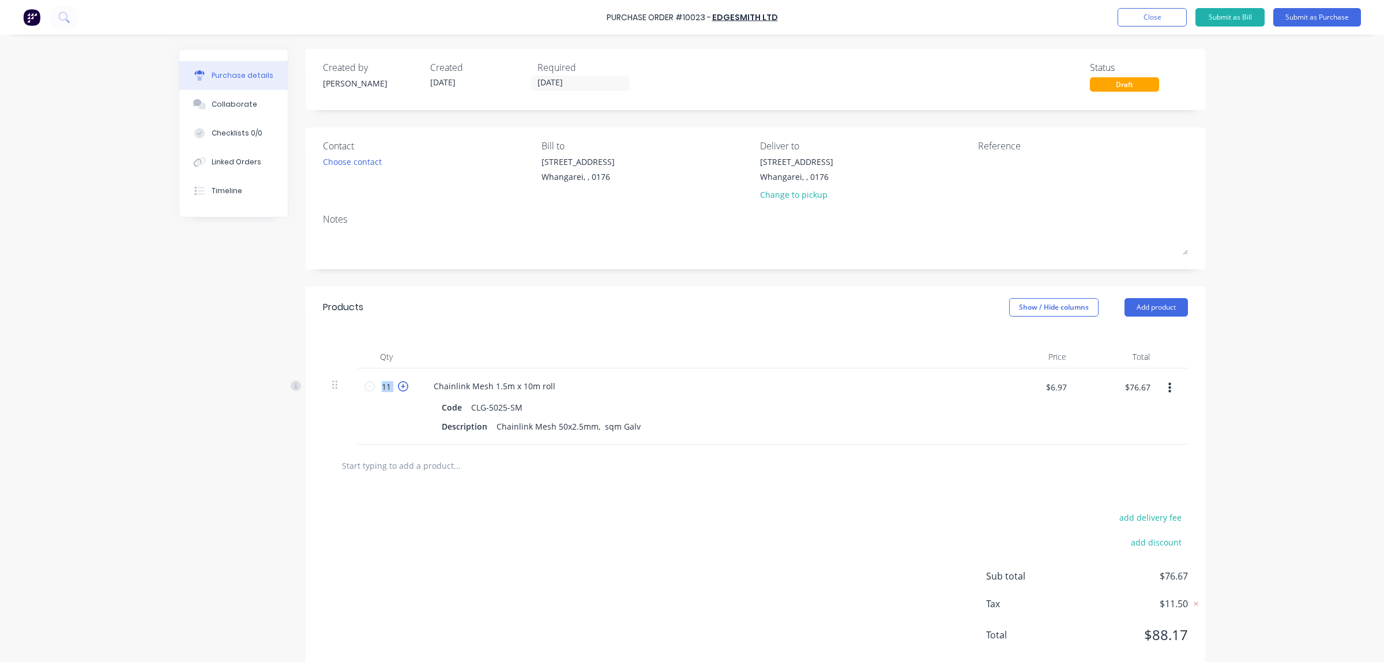
type input "12"
type input "$83.64"
click at [400, 388] on icon at bounding box center [403, 386] width 10 height 10
type input "13"
type input "$90.61"
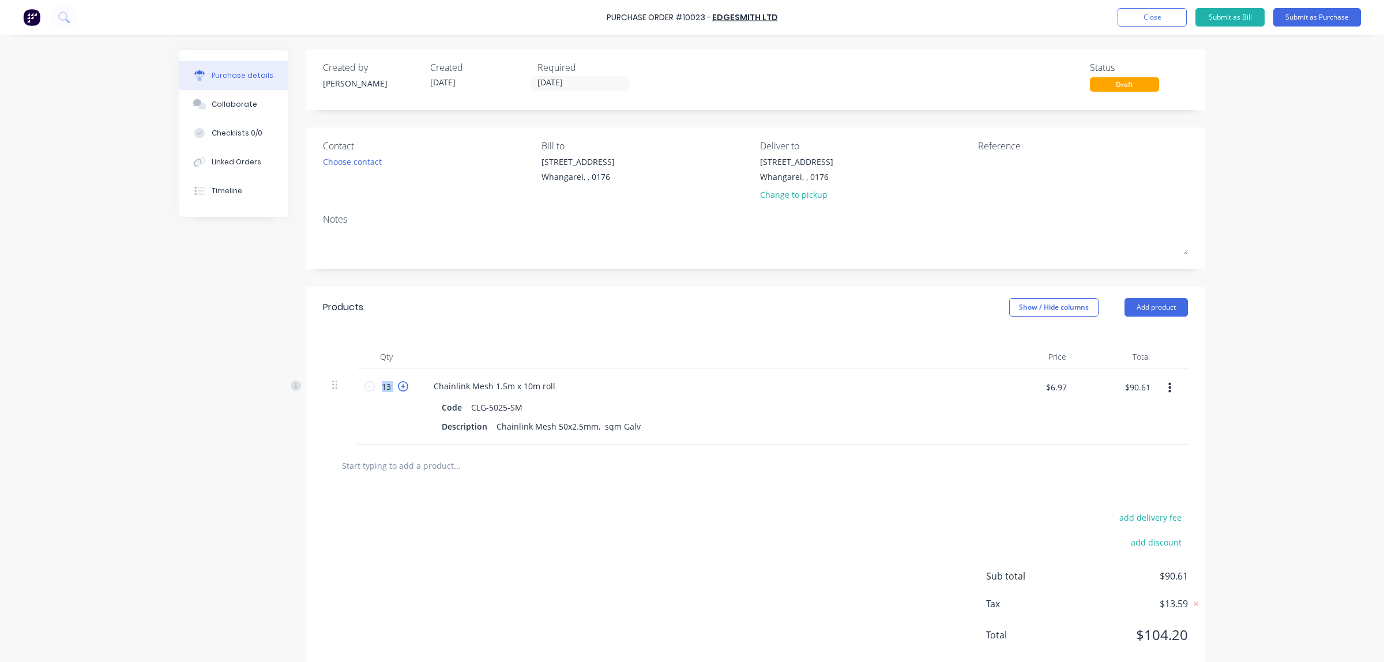
click at [400, 388] on icon at bounding box center [403, 386] width 10 height 10
type input "14"
type input "$97.58"
click at [400, 388] on icon at bounding box center [403, 386] width 10 height 10
type input "15"
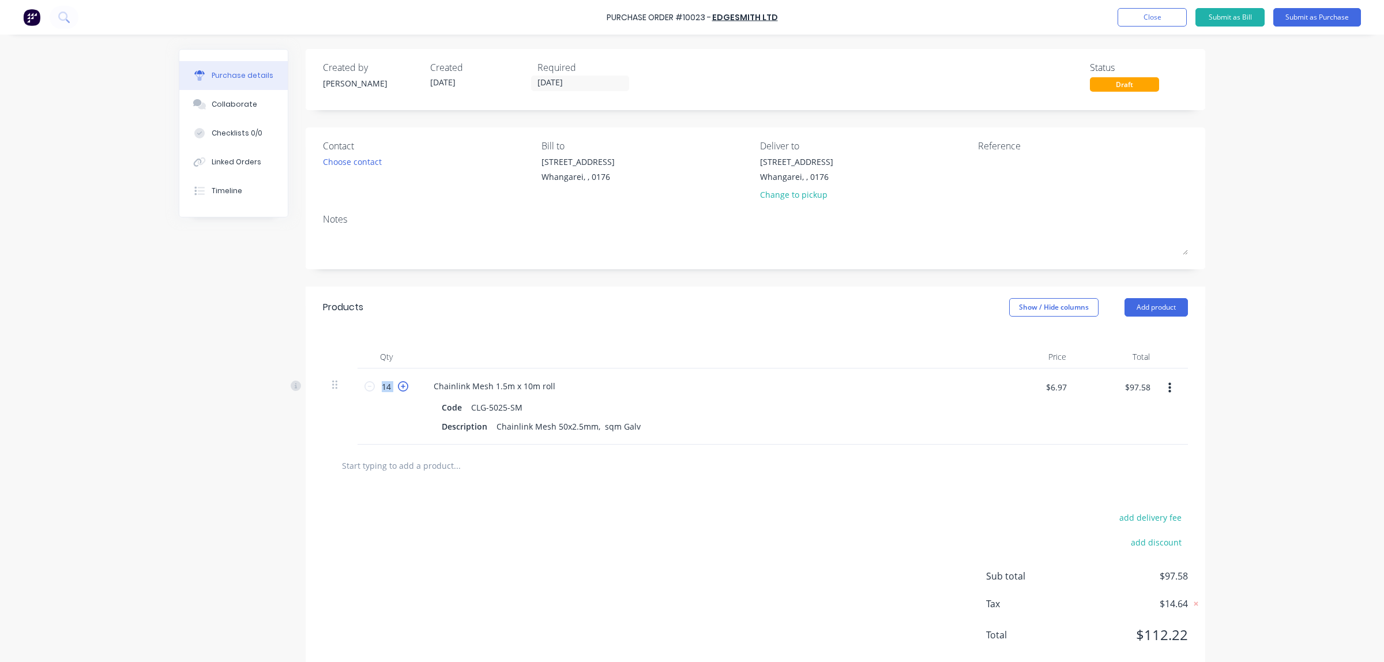
type input "$104.55"
click at [988, 156] on div at bounding box center [1050, 170] width 144 height 29
click at [992, 147] on div "Reference" at bounding box center [1083, 146] width 210 height 14
click at [998, 166] on textarea at bounding box center [1050, 169] width 144 height 26
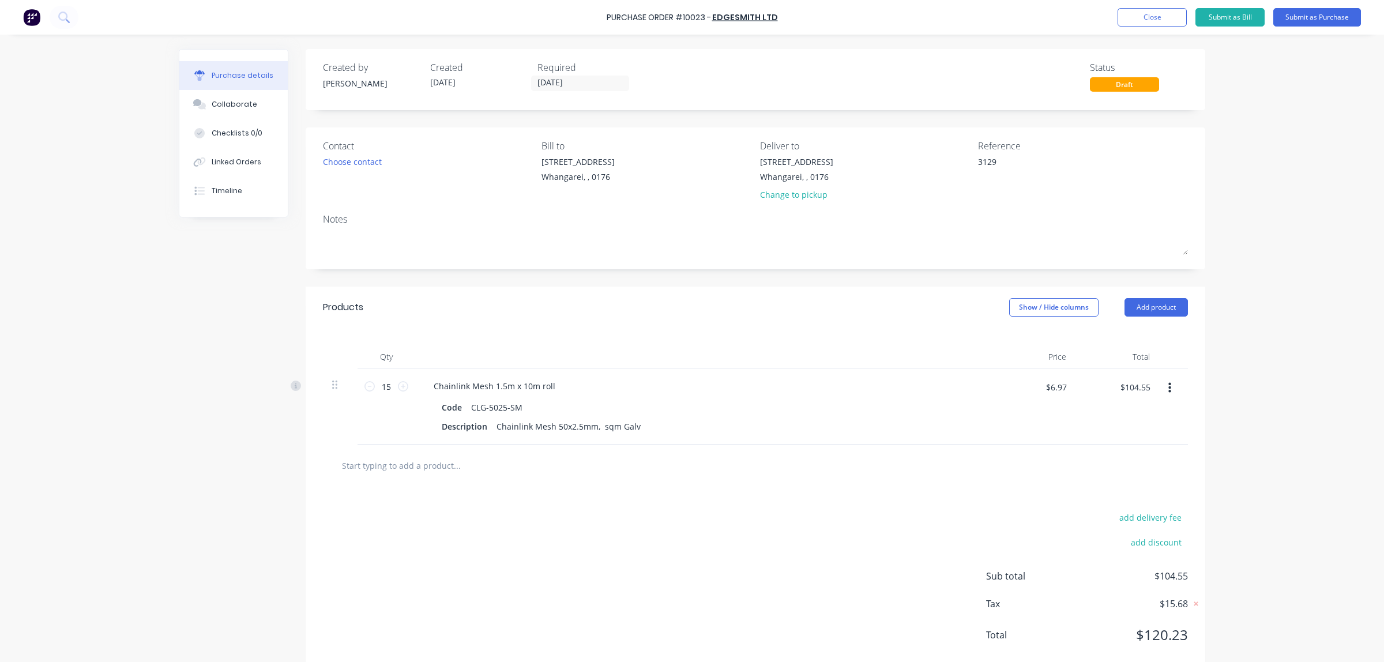
type textarea "3129"
click at [1058, 223] on div "Notes" at bounding box center [755, 219] width 865 height 14
click at [367, 162] on div "Choose contact" at bounding box center [352, 162] width 59 height 12
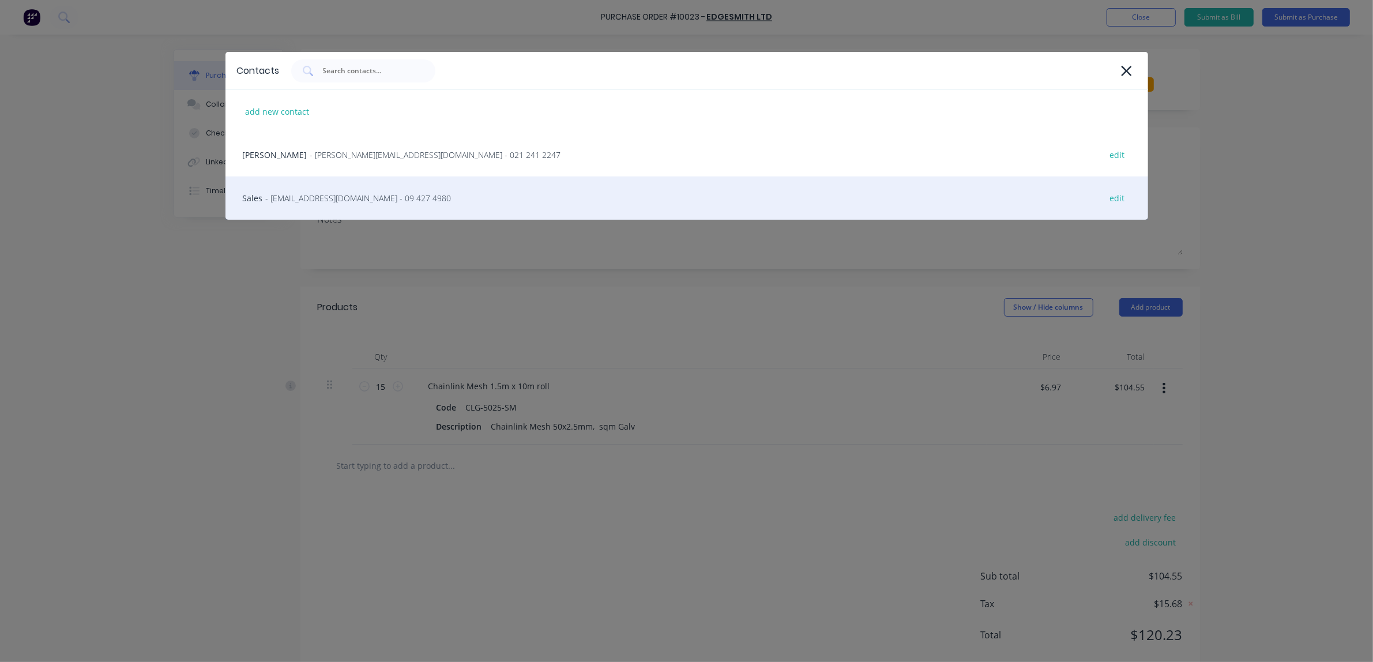
click at [268, 200] on span "- [EMAIL_ADDRESS][DOMAIN_NAME] - 09 427 4980" at bounding box center [359, 198] width 186 height 12
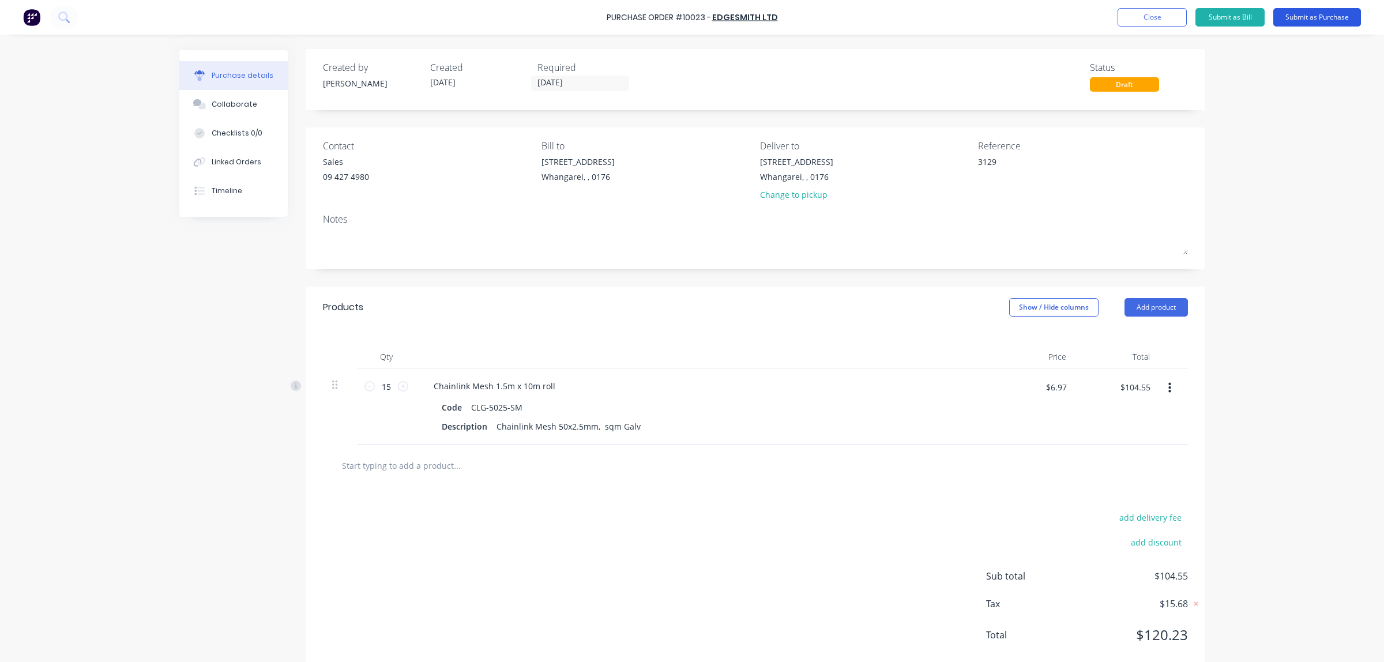
click at [1325, 18] on button "Submit as Purchase" at bounding box center [1317, 17] width 88 height 18
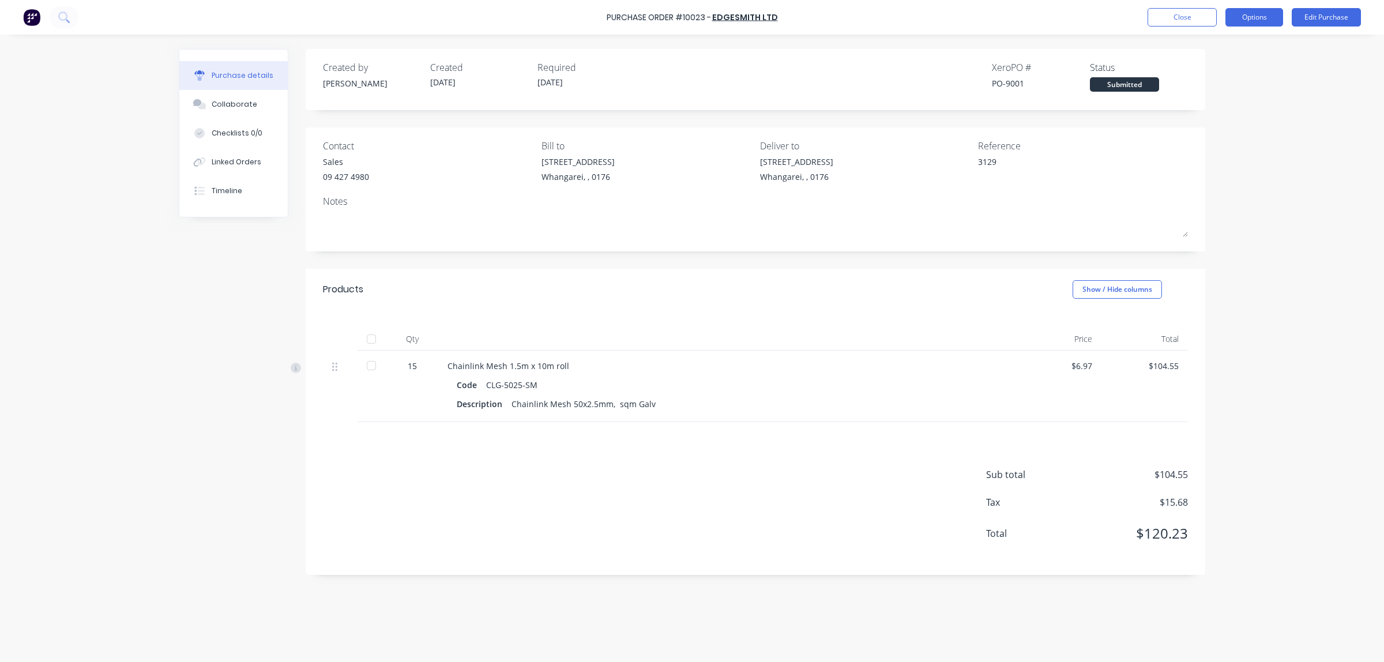
click at [1250, 17] on button "Options" at bounding box center [1255, 17] width 58 height 18
click at [1226, 47] on div "Print / Email" at bounding box center [1228, 47] width 89 height 17
click at [1226, 76] on div "With pricing" at bounding box center [1228, 70] width 89 height 17
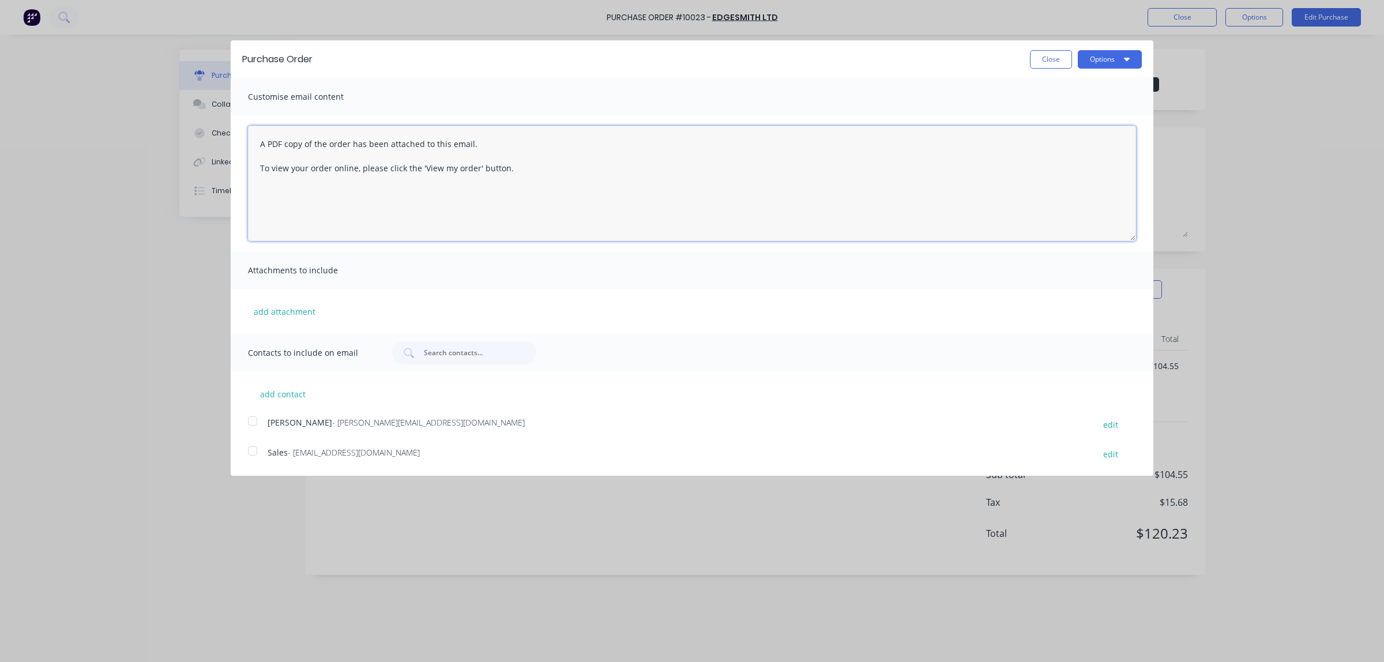
click at [257, 144] on textarea "A PDF copy of the order has been attached to this email. To view your order onl…" at bounding box center [692, 183] width 888 height 115
click at [273, 146] on textarea "[PERSON_NAME] of order for Quote SO0031538A PDF copy of the order has been atta…" at bounding box center [692, 183] width 888 height 115
click at [404, 142] on textarea "Balance of order for Quote SO0031538A PDF copy of the order has been attached t…" at bounding box center [692, 183] width 888 height 115
click at [413, 140] on textarea "Balance of order for Quote SO0031538 A PDF copy of the order has been attached …" at bounding box center [692, 183] width 888 height 115
click at [252, 426] on div at bounding box center [252, 420] width 23 height 23
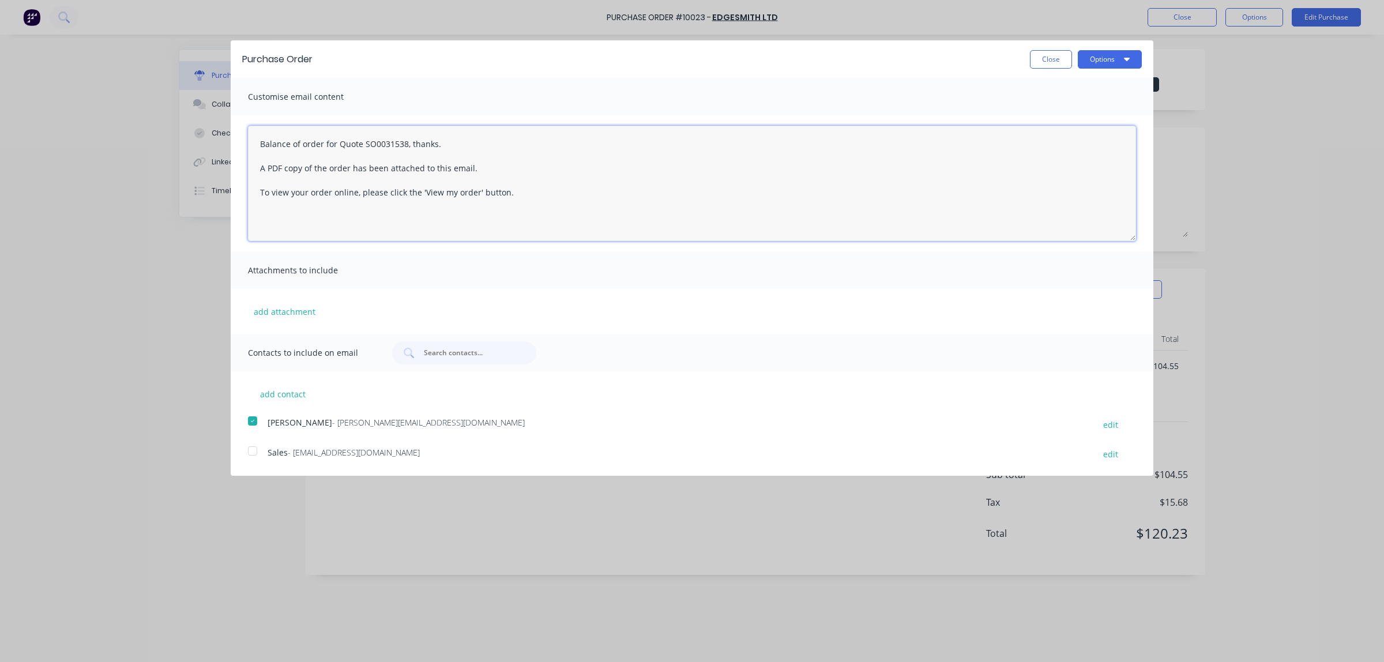
click at [251, 456] on div at bounding box center [252, 450] width 23 height 23
type textarea "Balance of order for Quote SO0031538, thanks. A PDF copy of the order has been …"
click at [1104, 59] on button "Options" at bounding box center [1110, 59] width 64 height 18
click at [1058, 114] on div "Email" at bounding box center [1087, 111] width 89 height 17
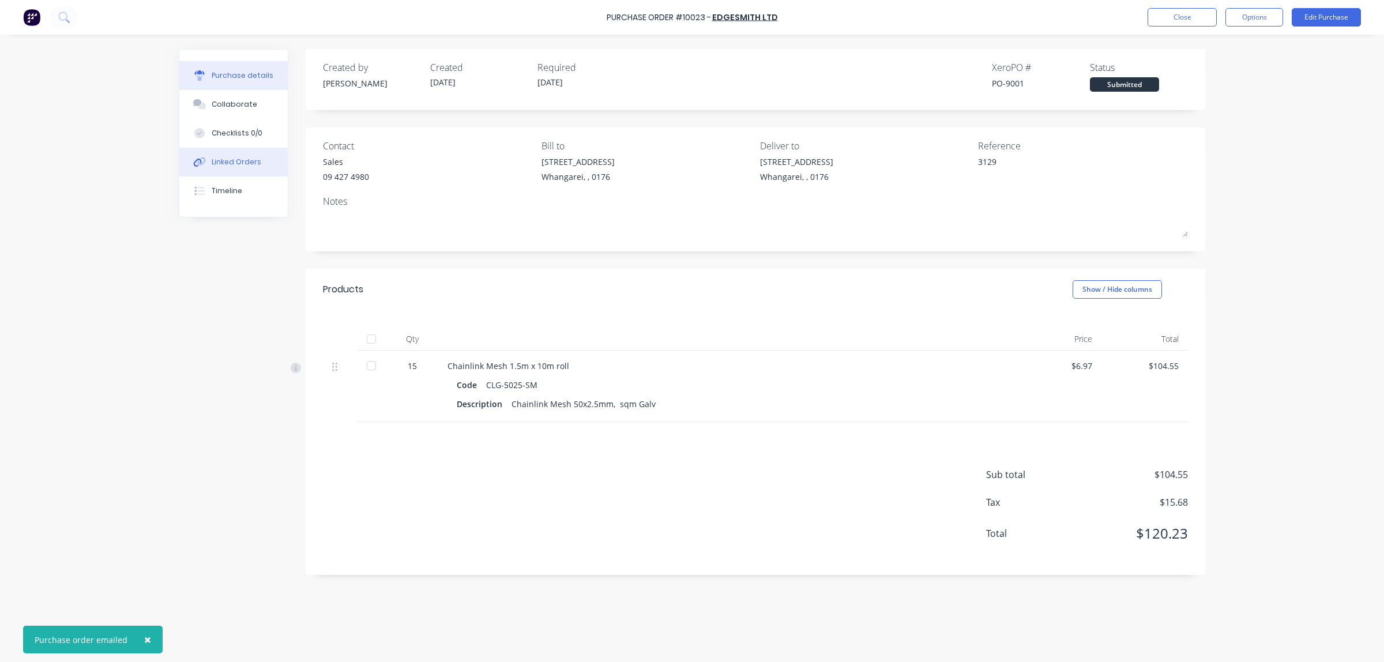
click at [225, 166] on div "Linked Orders" at bounding box center [237, 162] width 50 height 10
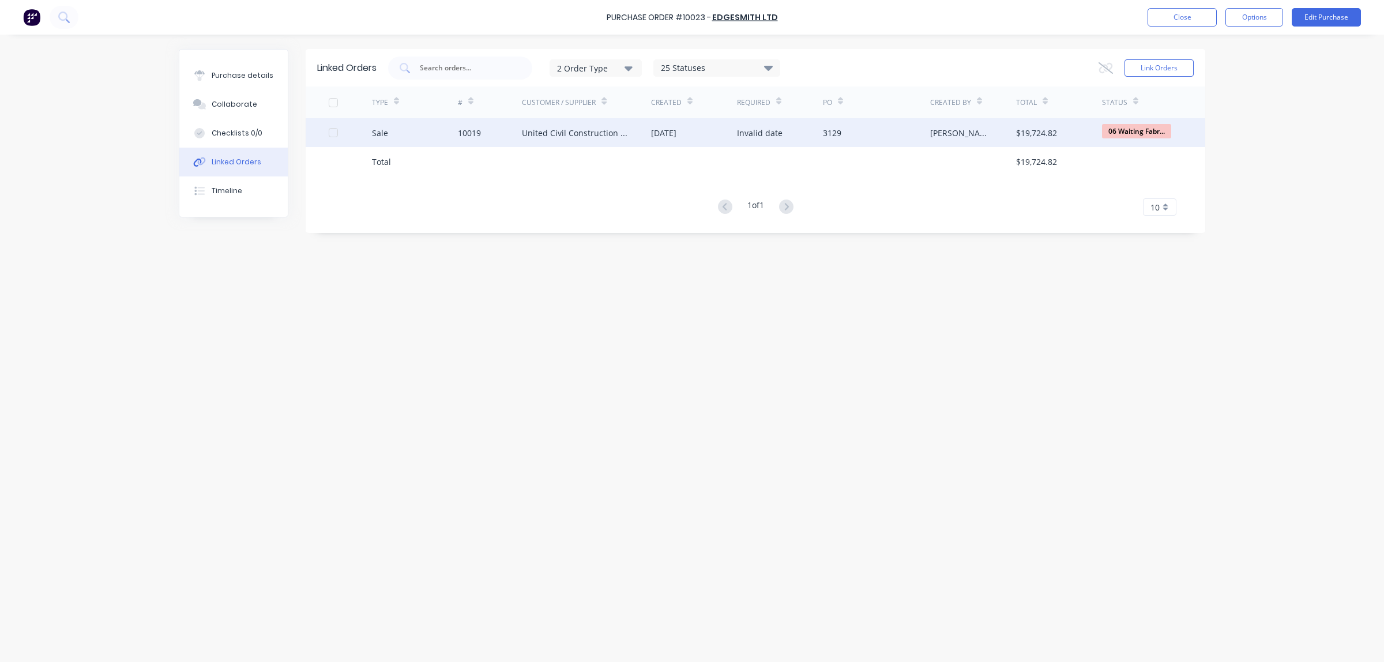
click at [563, 134] on div "United Civil Construction Ltd" at bounding box center [575, 133] width 106 height 12
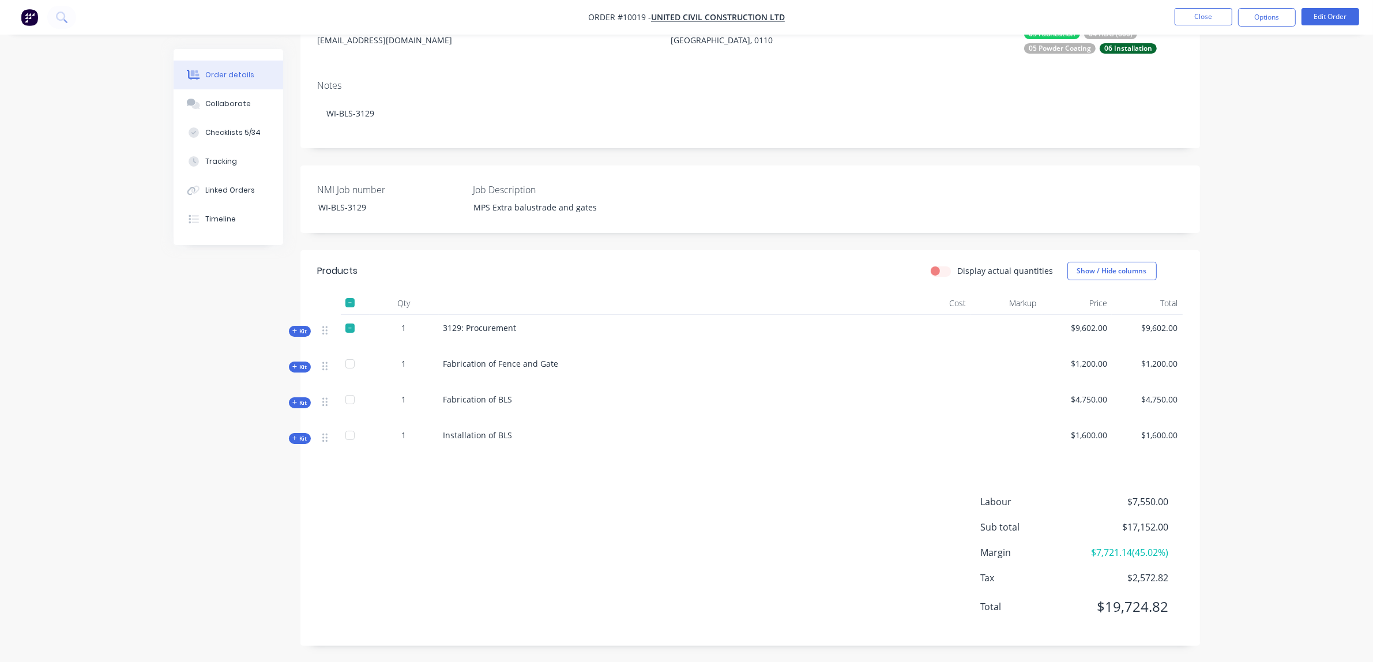
scroll to position [162, 0]
click at [297, 330] on icon at bounding box center [294, 330] width 5 height 6
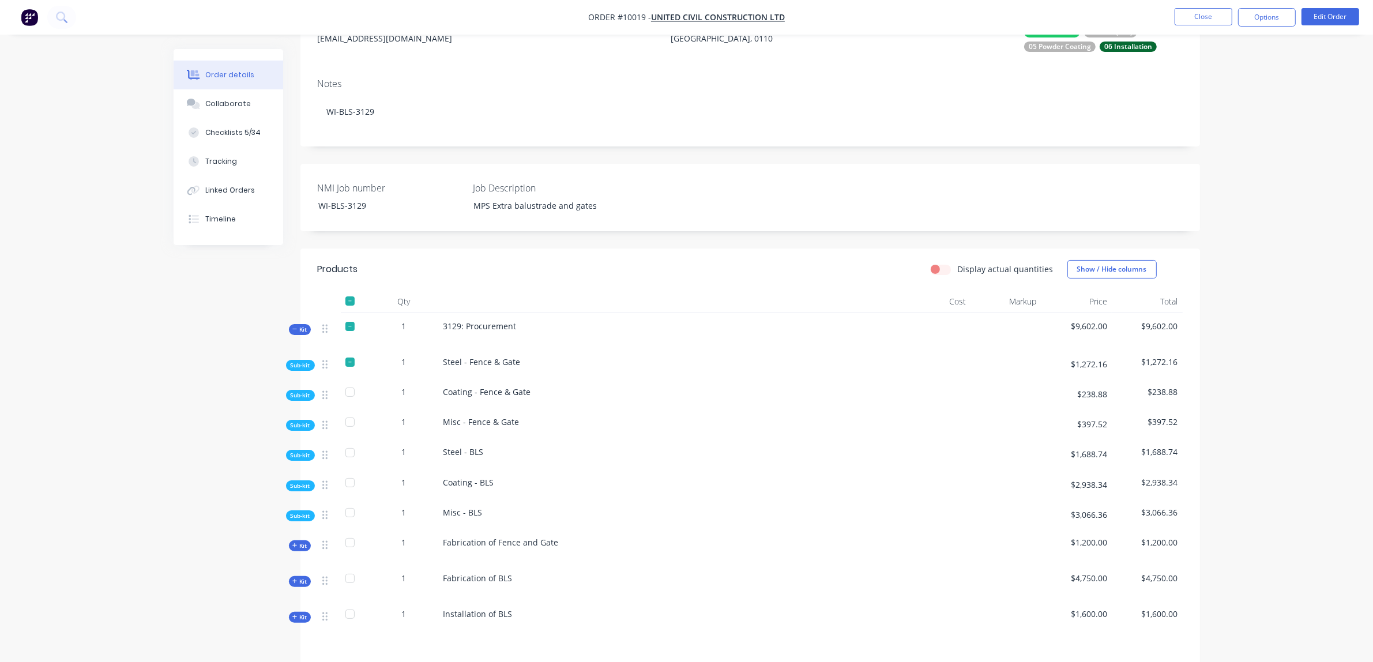
click at [298, 368] on span "Sub-kit" at bounding box center [301, 365] width 20 height 9
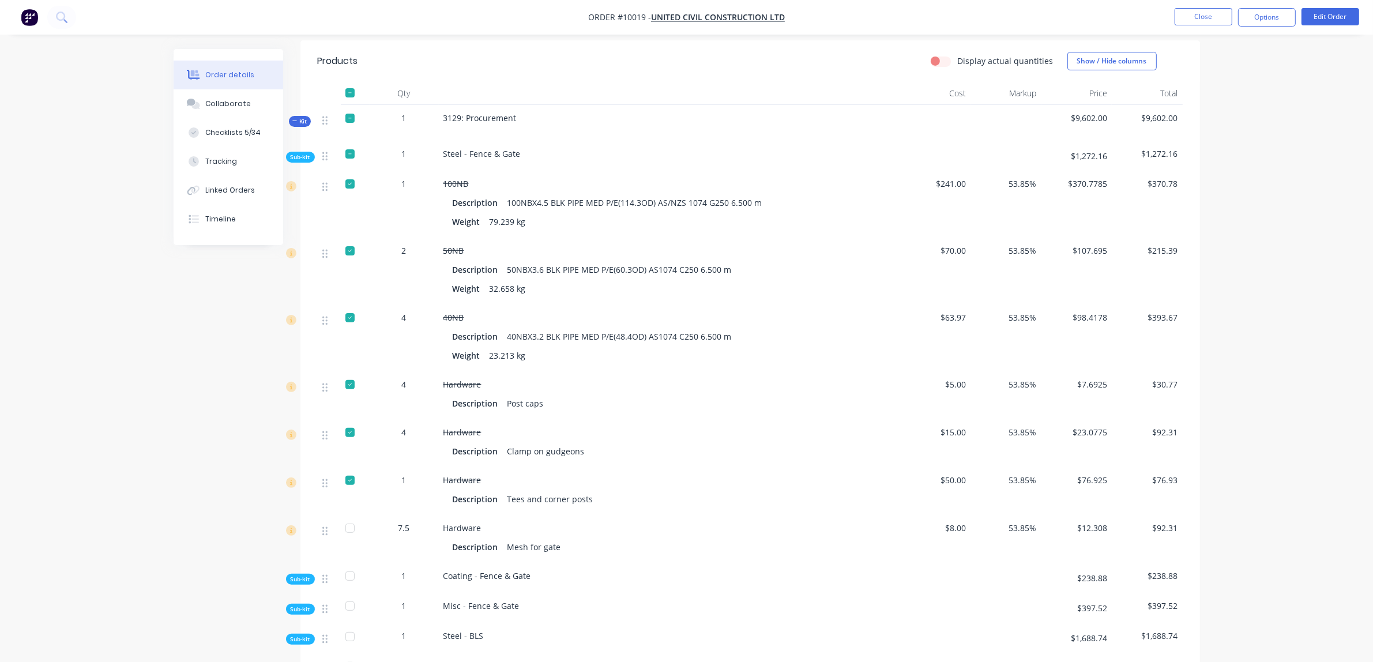
scroll to position [378, 0]
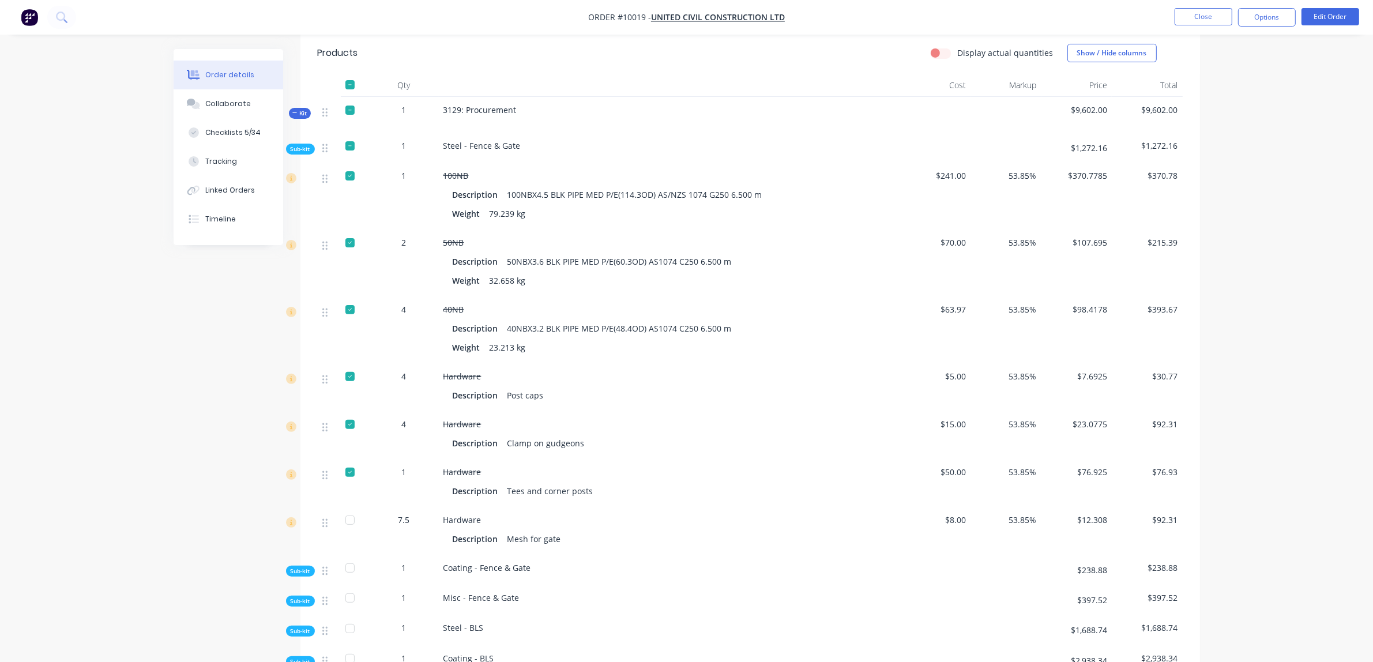
click at [351, 523] on div at bounding box center [350, 520] width 23 height 23
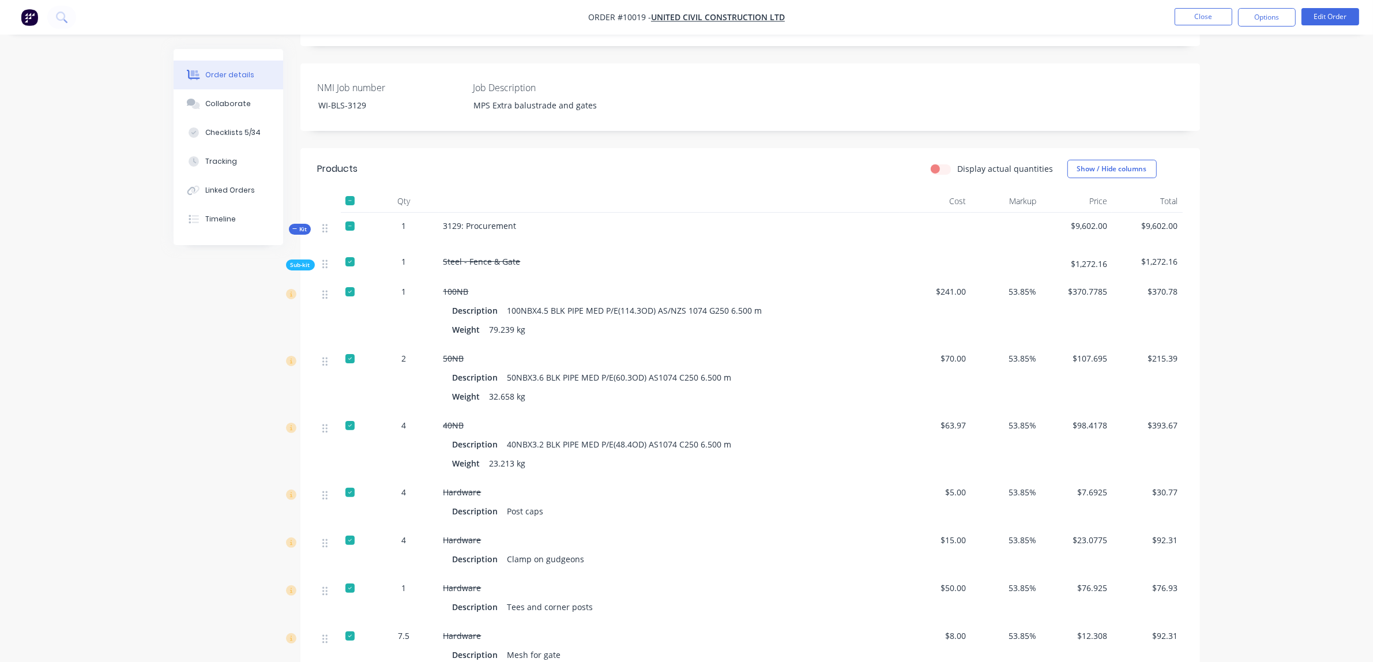
scroll to position [306, 0]
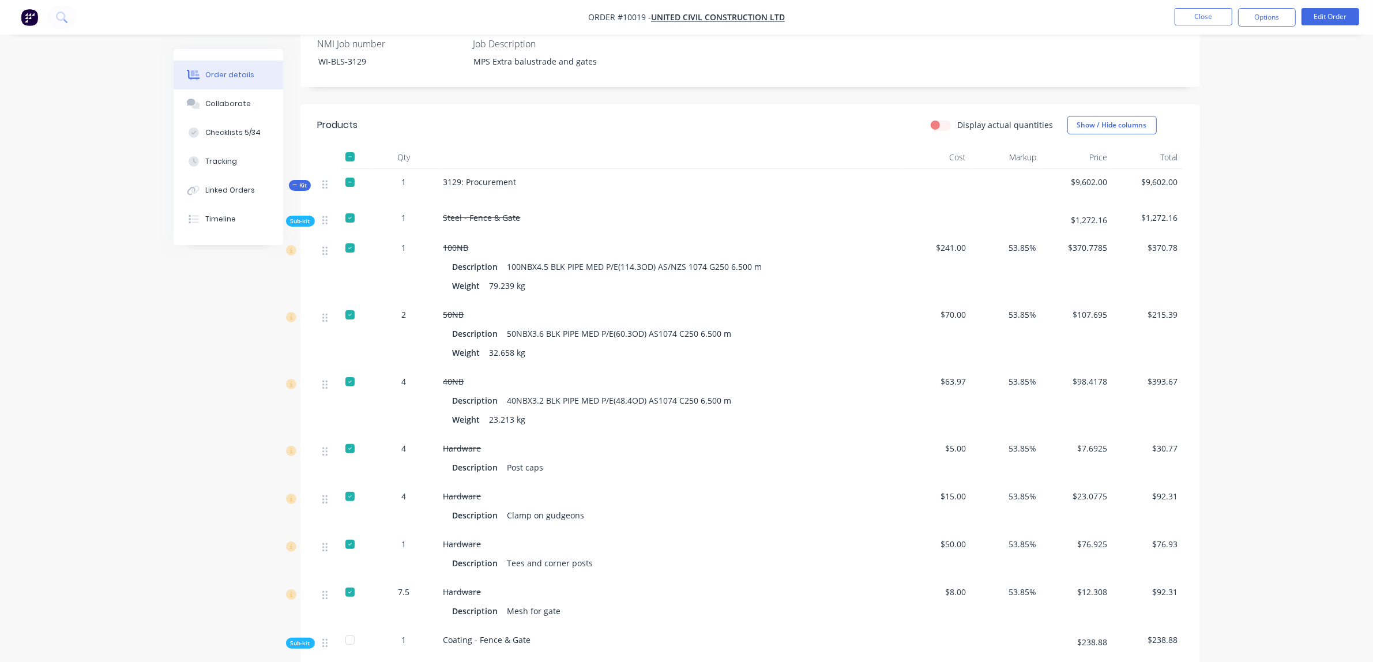
click at [349, 596] on div at bounding box center [350, 592] width 23 height 23
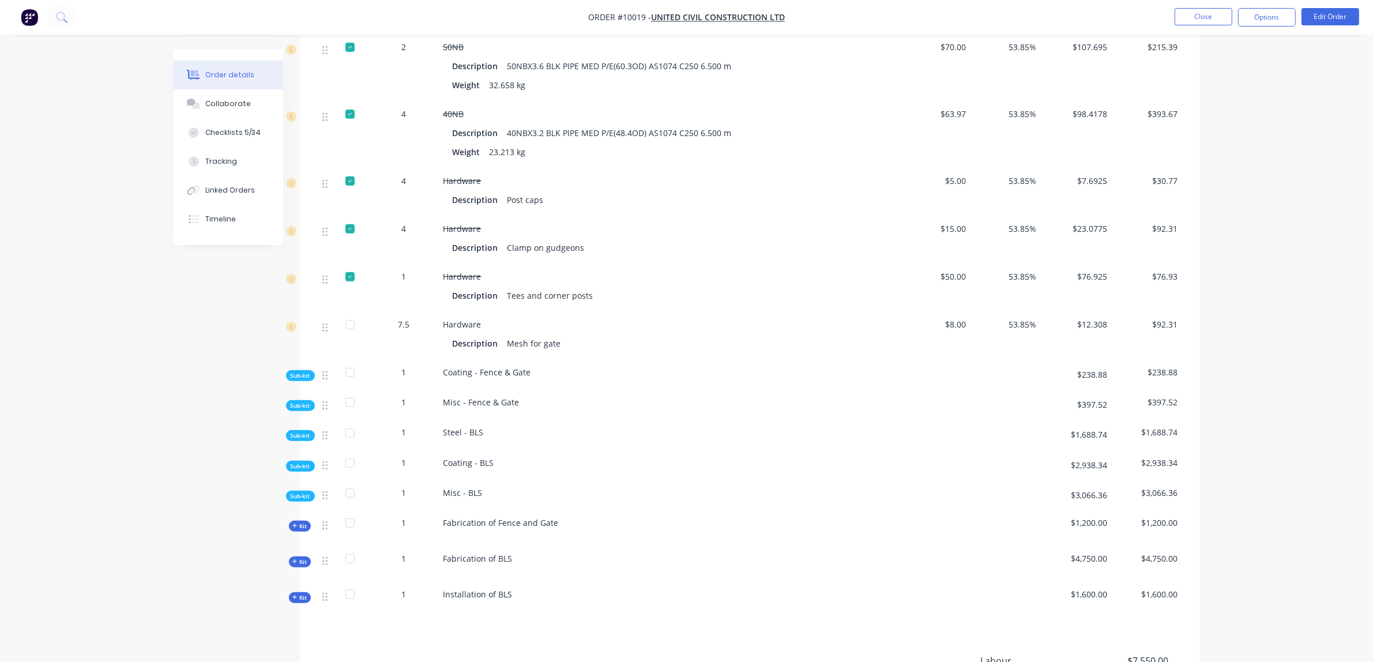
scroll to position [595, 0]
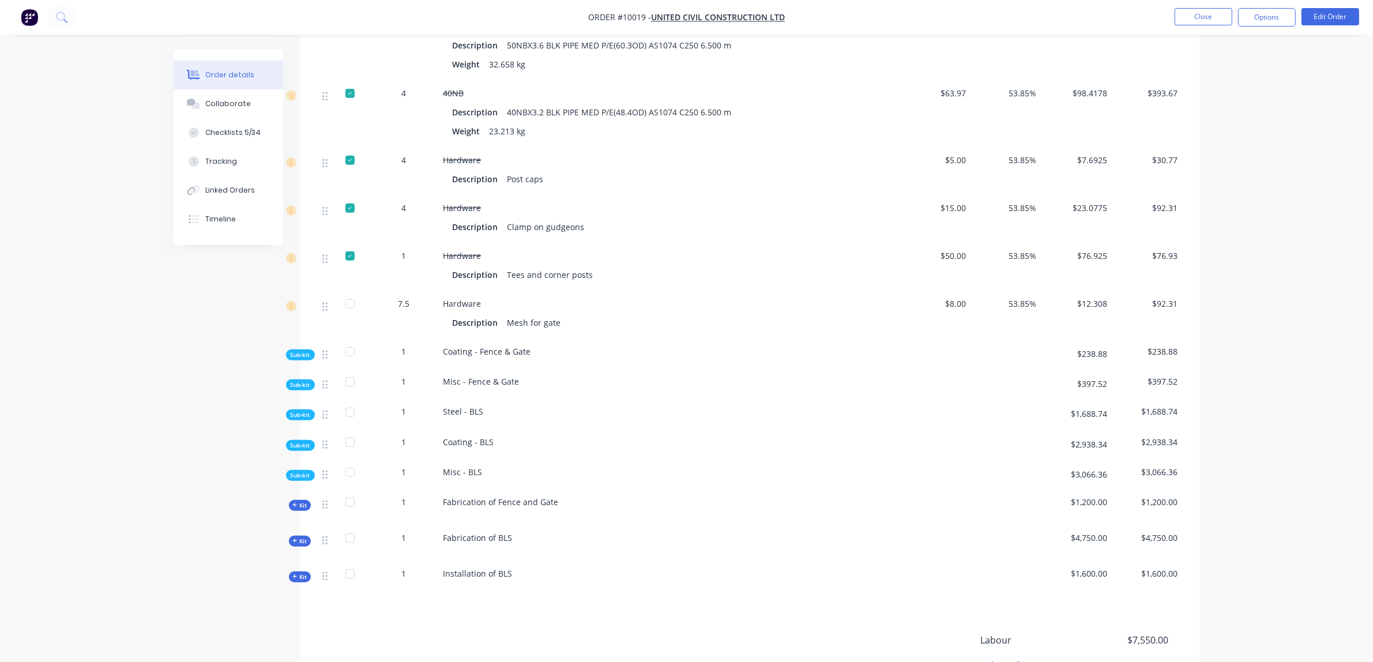
click at [296, 508] on icon at bounding box center [294, 505] width 5 height 6
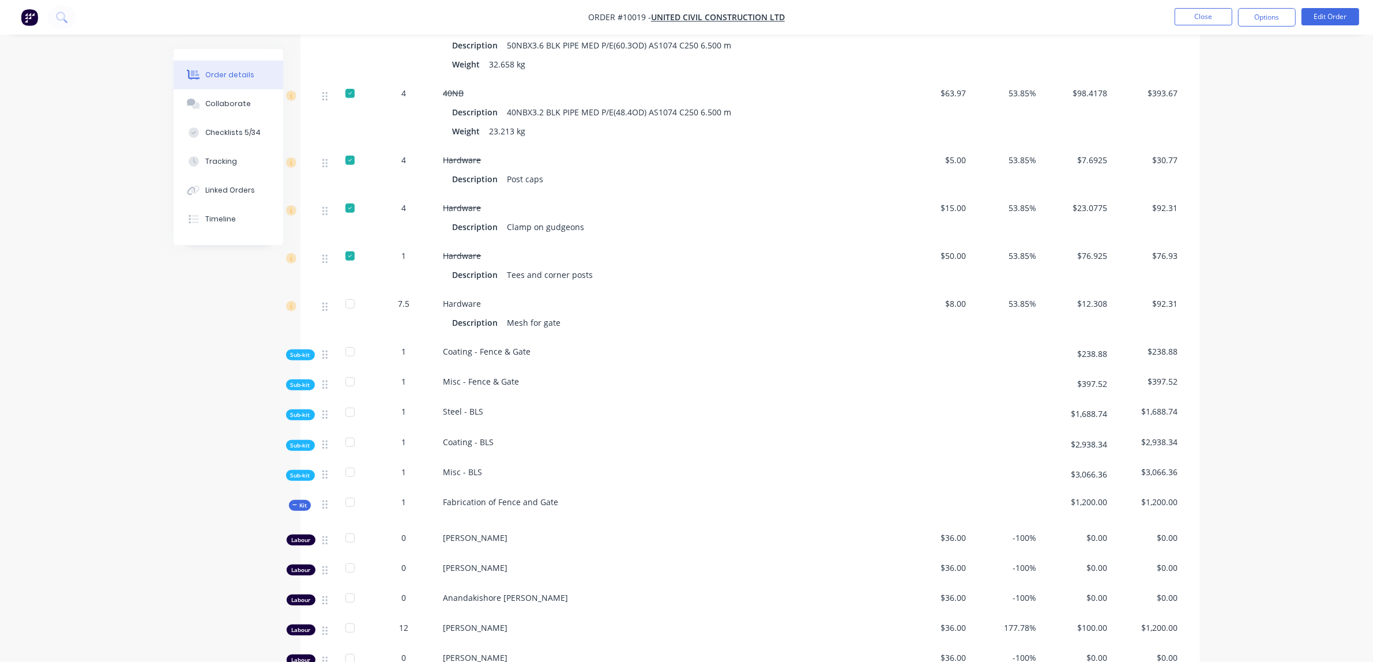
click at [349, 508] on div at bounding box center [350, 502] width 23 height 23
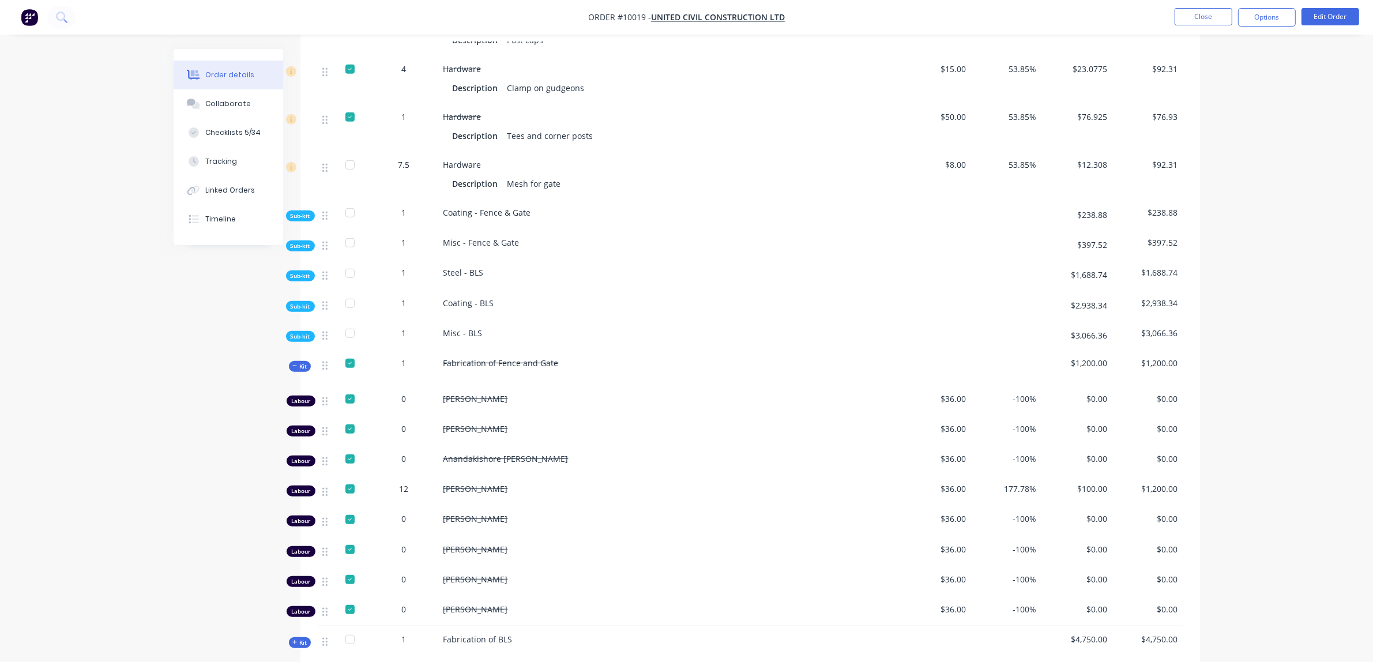
scroll to position [739, 0]
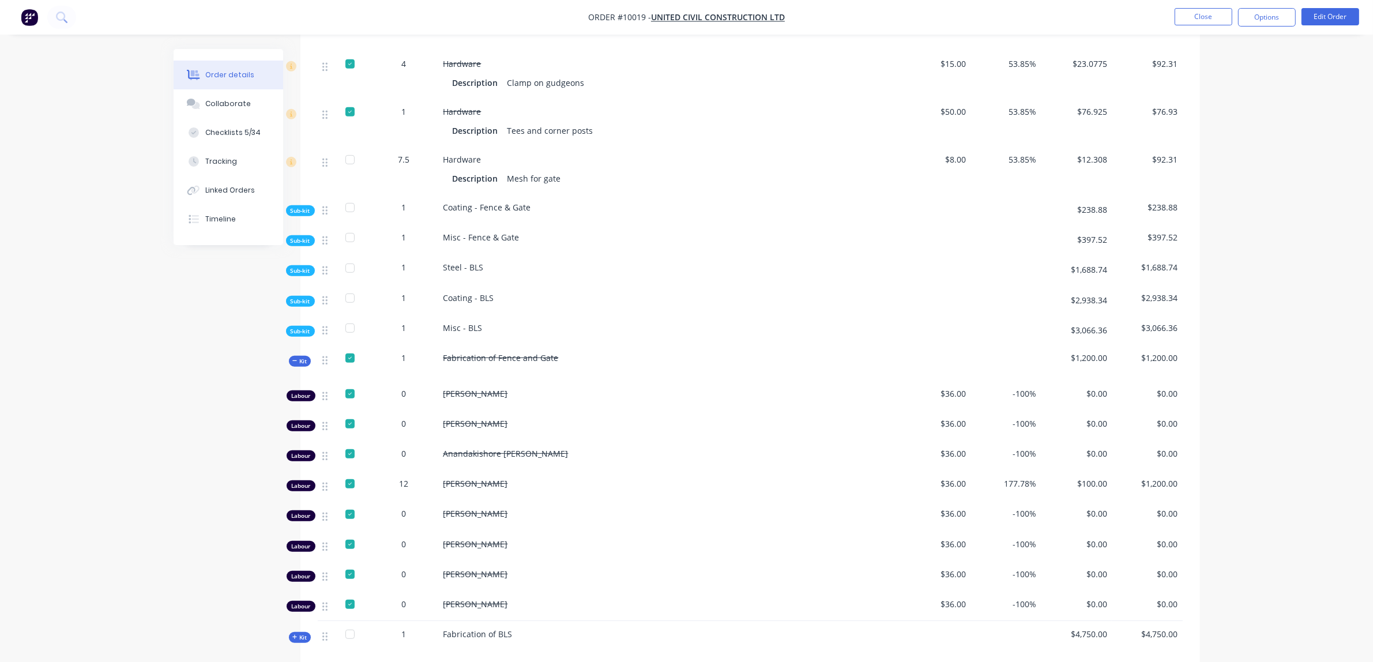
click at [346, 363] on div at bounding box center [350, 358] width 23 height 23
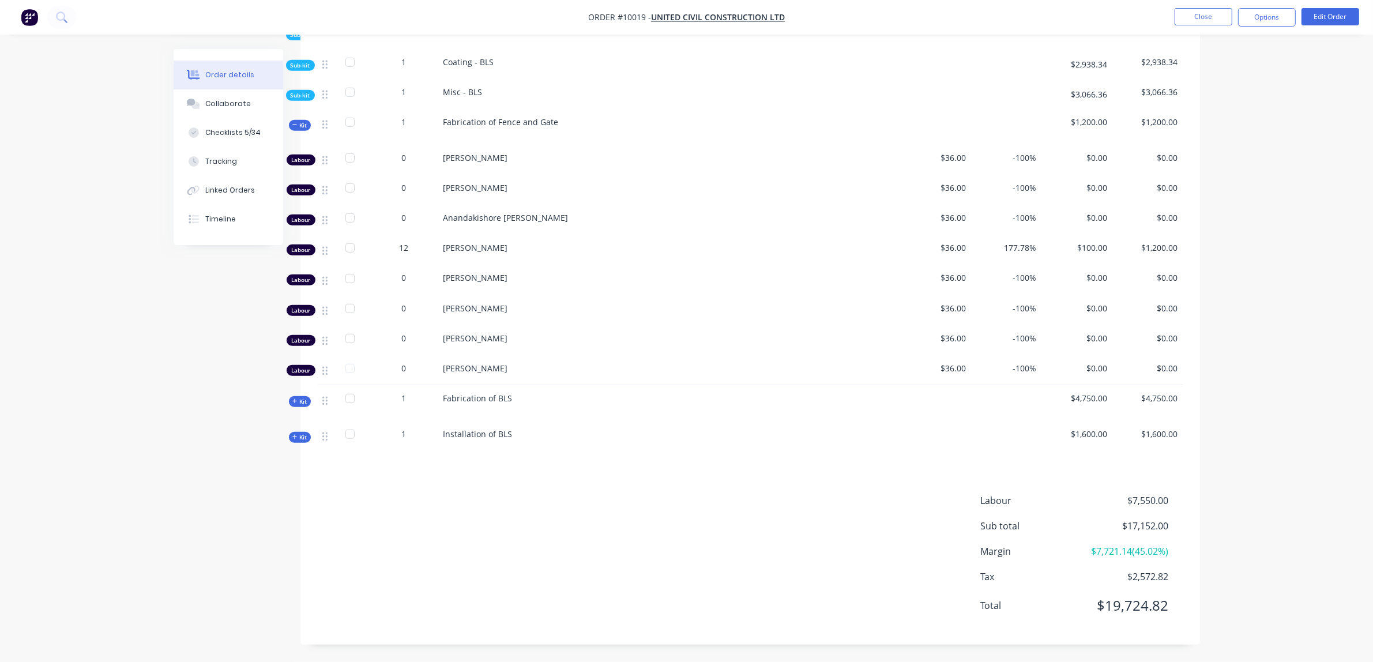
scroll to position [985, 0]
click at [349, 119] on div at bounding box center [350, 122] width 23 height 23
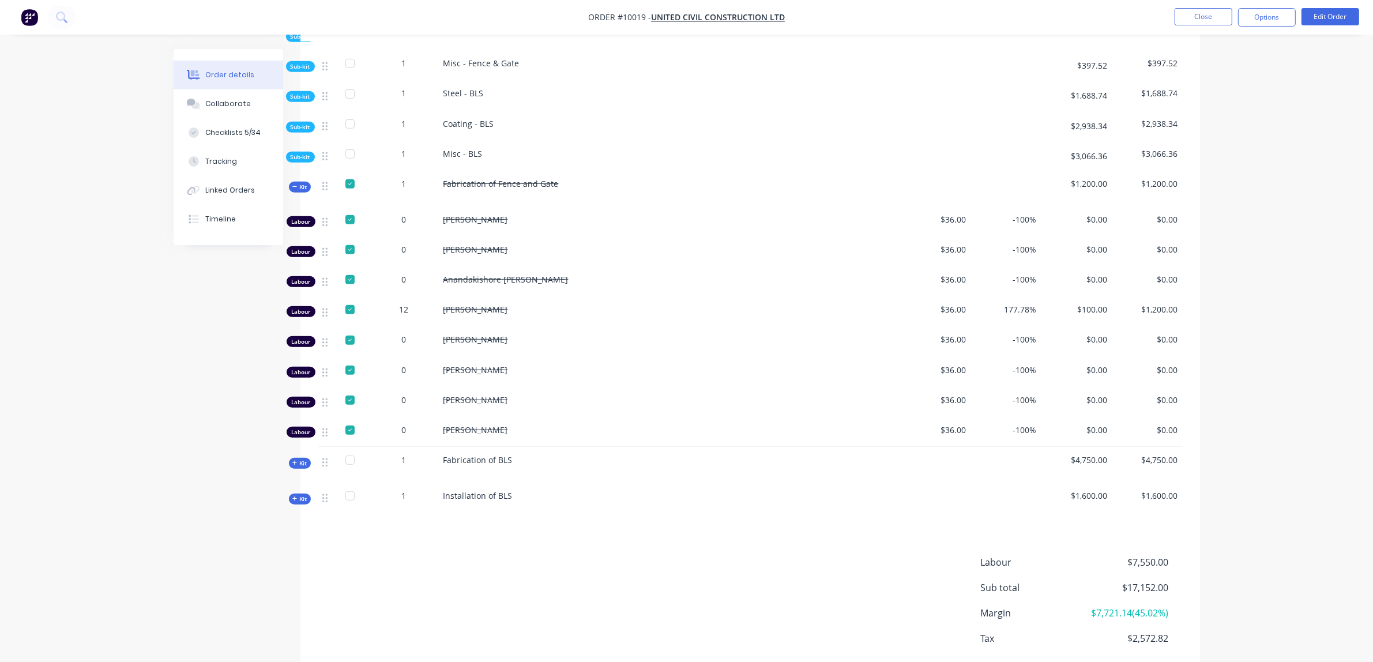
scroll to position [841, 0]
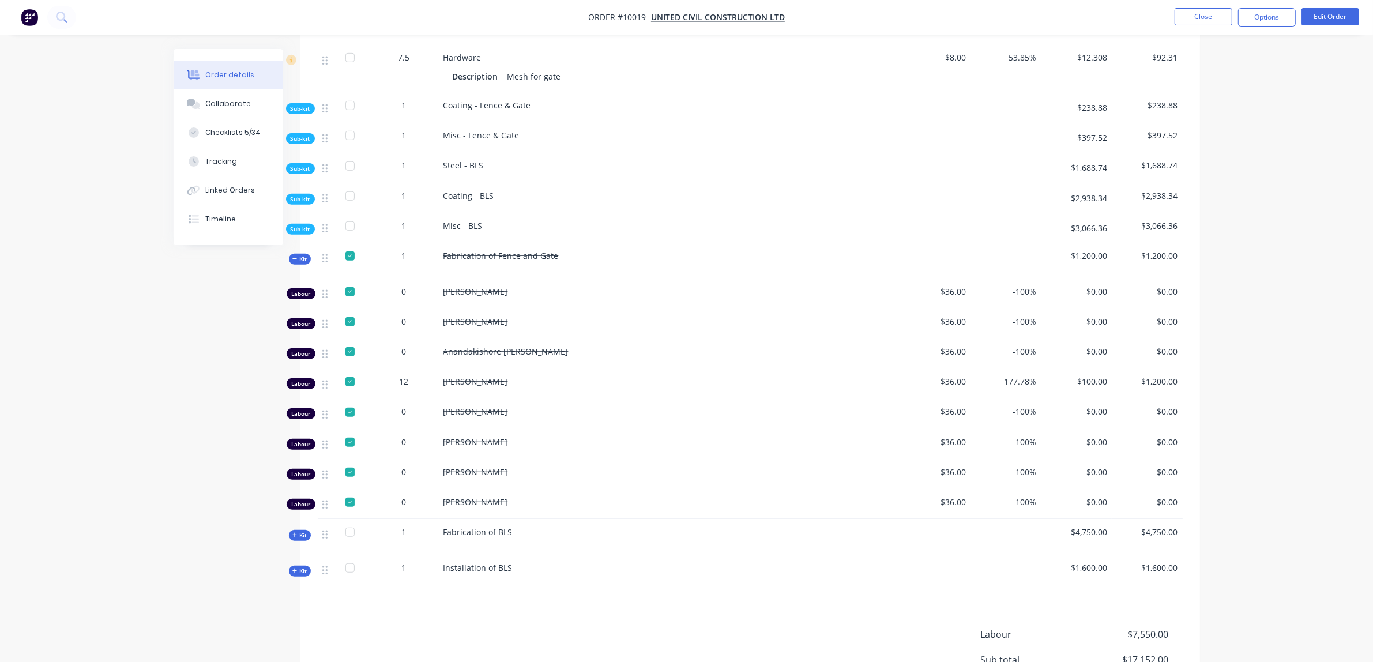
click at [298, 169] on span "Sub-kit" at bounding box center [301, 168] width 20 height 9
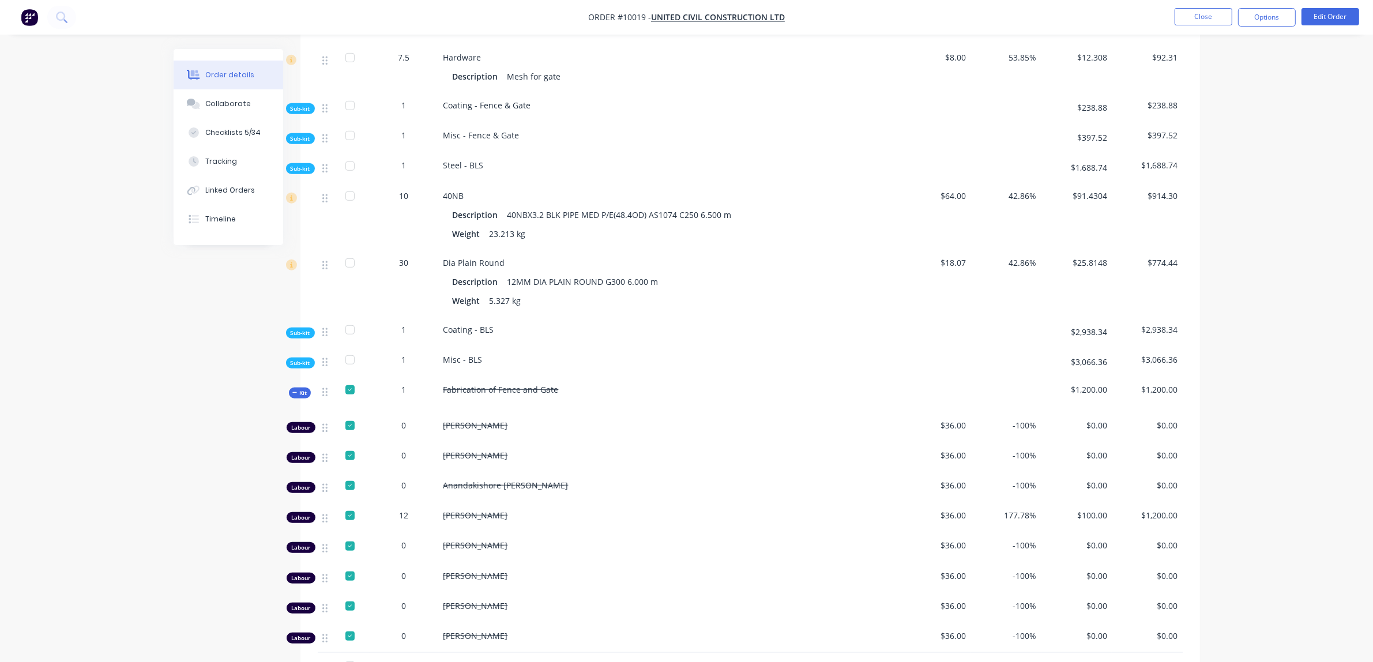
click at [349, 202] on div at bounding box center [350, 196] width 23 height 23
click at [306, 142] on span "Sub-kit" at bounding box center [301, 138] width 20 height 9
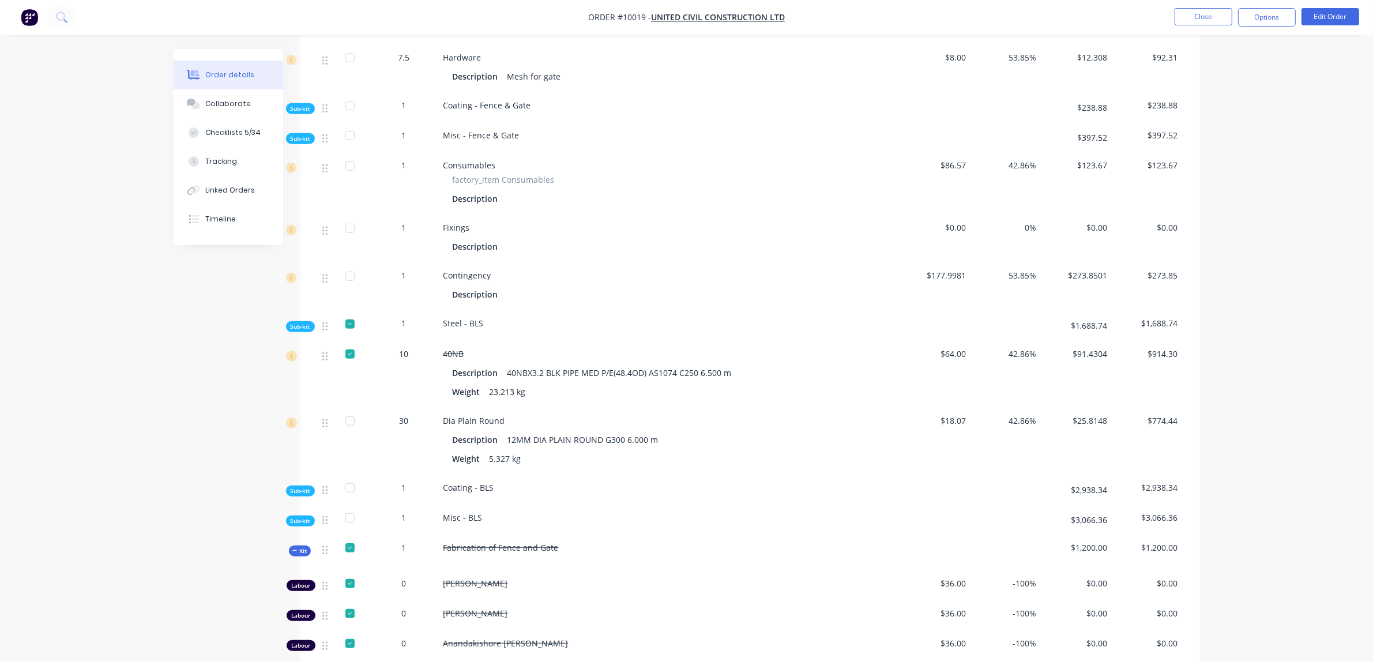
click at [299, 139] on span "Sub-kit" at bounding box center [301, 138] width 20 height 9
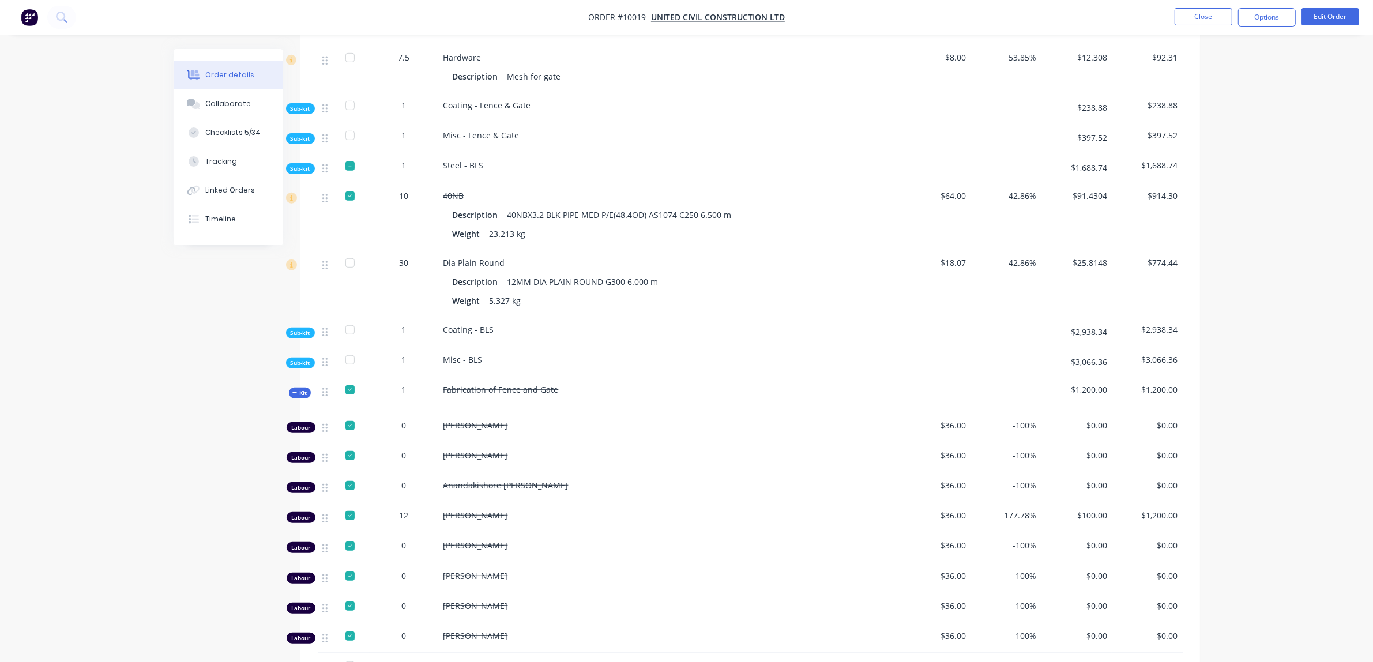
click at [300, 114] on div "Sub-kit" at bounding box center [300, 108] width 29 height 11
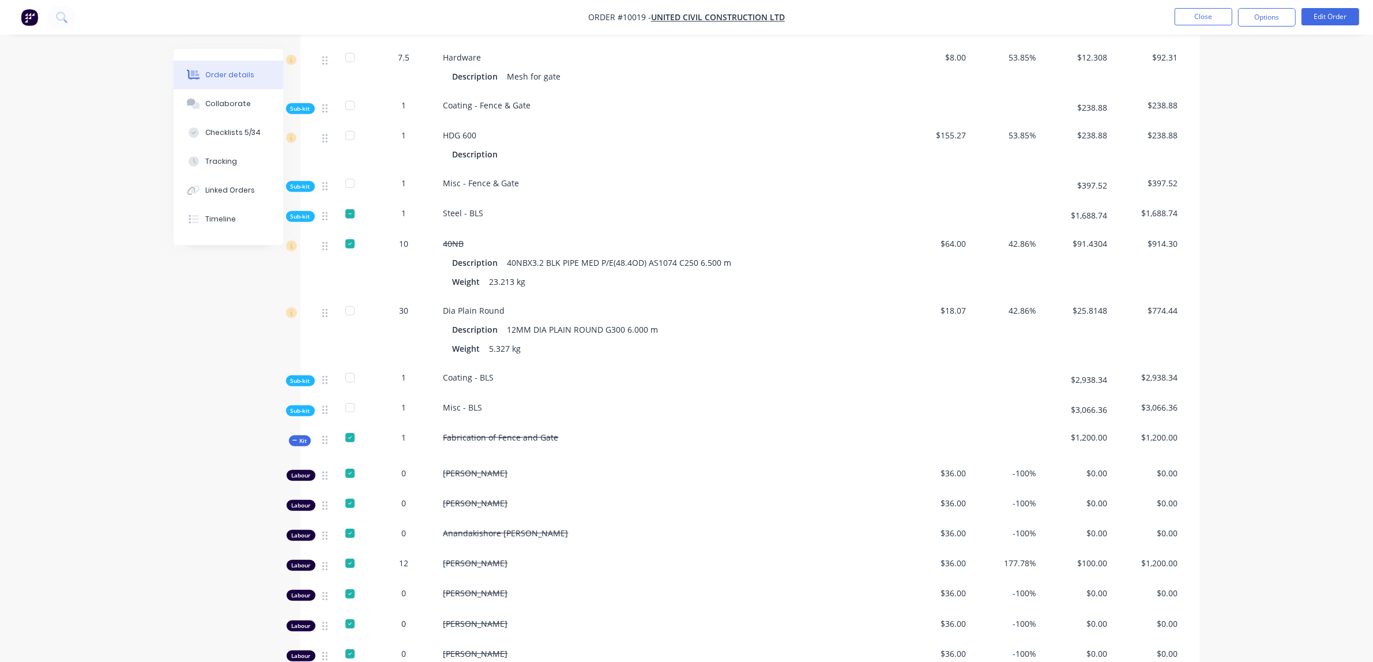
click at [300, 114] on div "Sub-kit" at bounding box center [300, 108] width 29 height 11
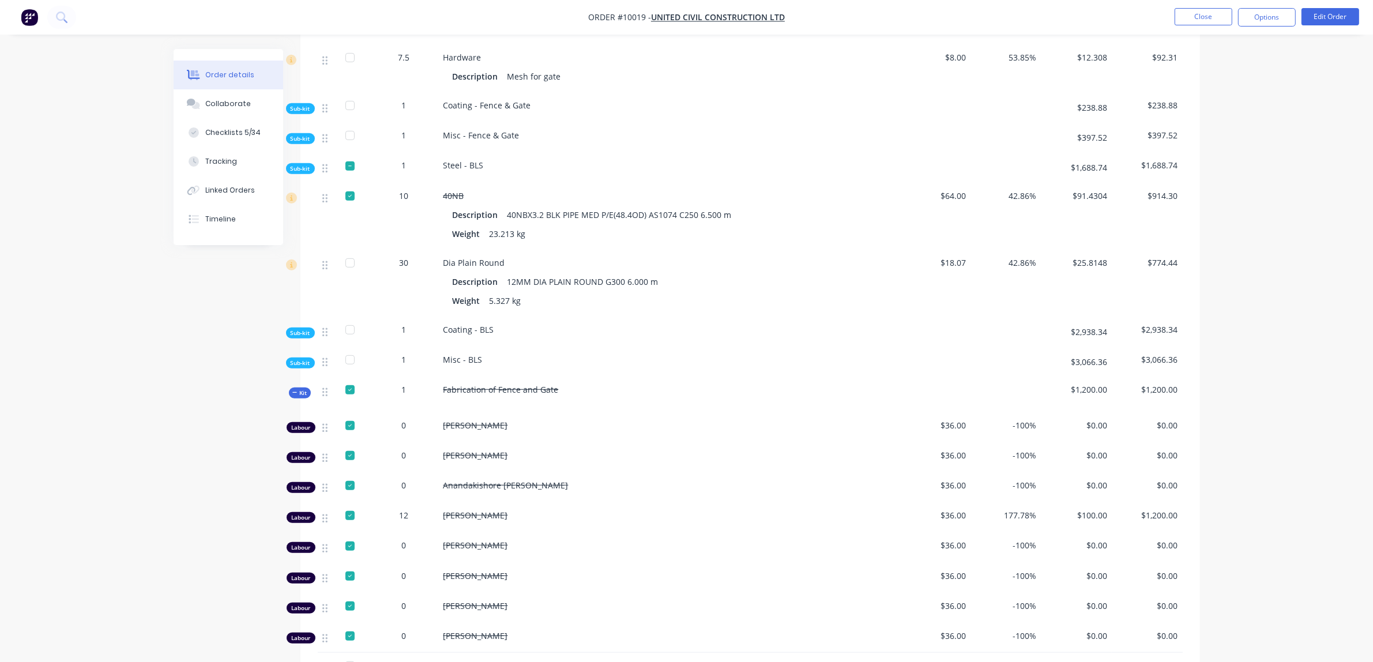
click at [300, 114] on div "Sub-kit" at bounding box center [300, 108] width 29 height 11
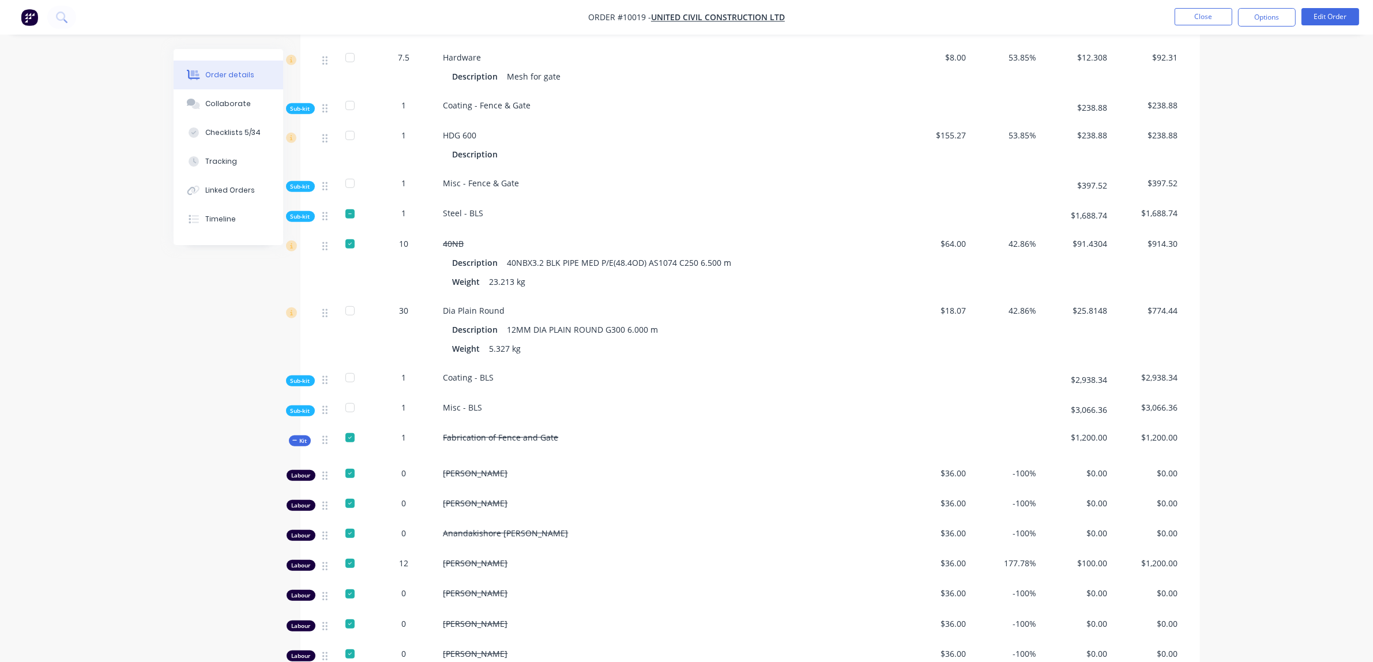
click at [462, 139] on span "HDG 600" at bounding box center [459, 135] width 33 height 11
click at [467, 156] on div "Description" at bounding box center [478, 154] width 50 height 17
click at [215, 190] on div "Linked Orders" at bounding box center [230, 190] width 50 height 10
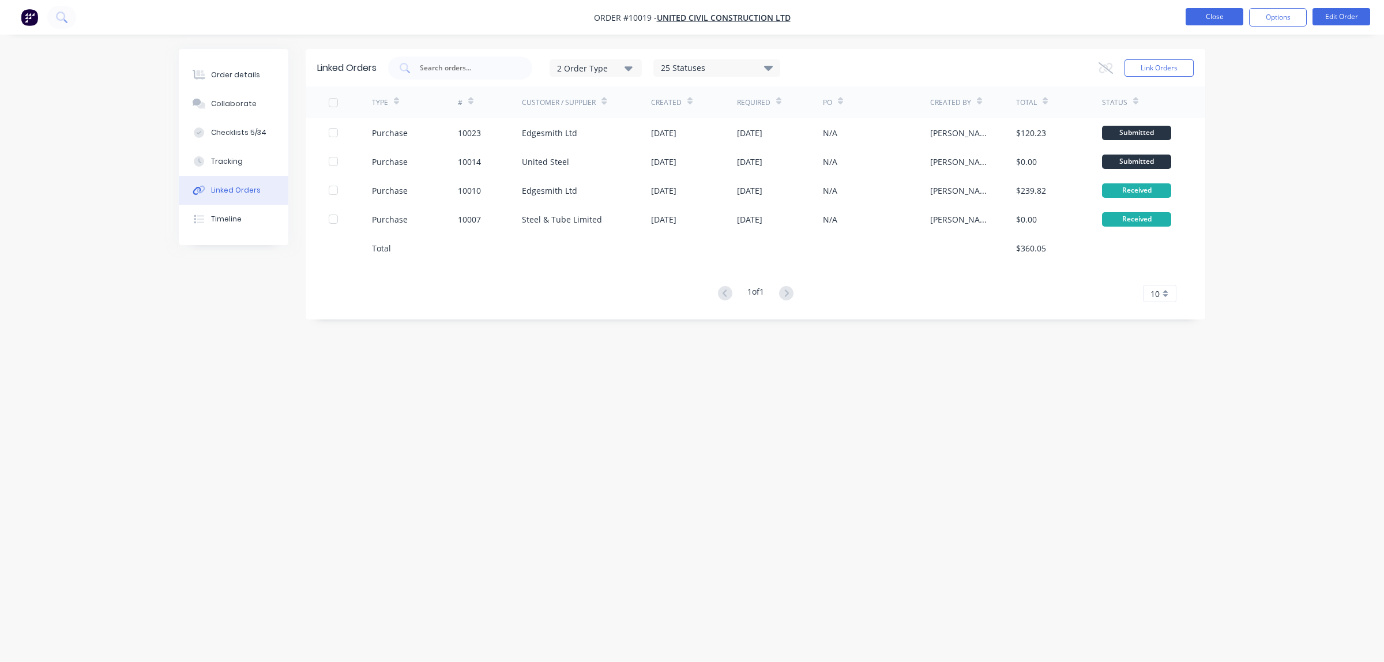
click at [1206, 14] on button "Close" at bounding box center [1215, 16] width 58 height 17
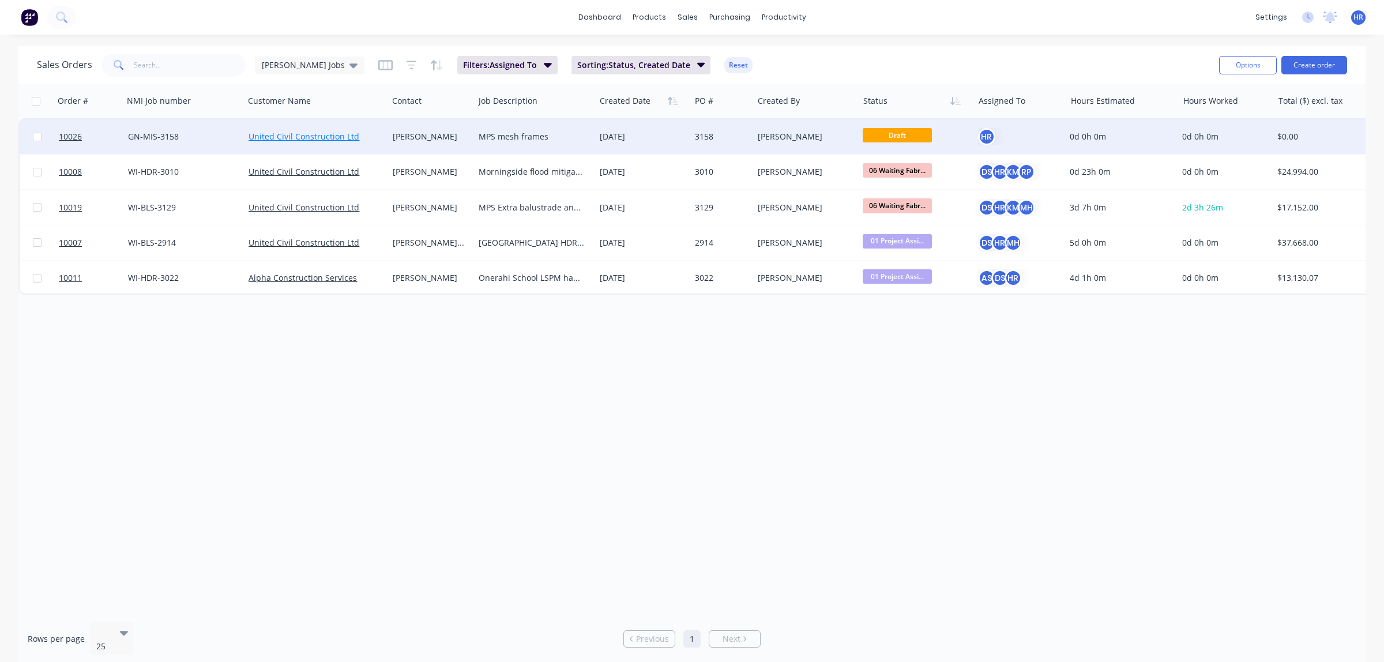
click at [324, 136] on link "United Civil Construction Ltd" at bounding box center [304, 136] width 111 height 11
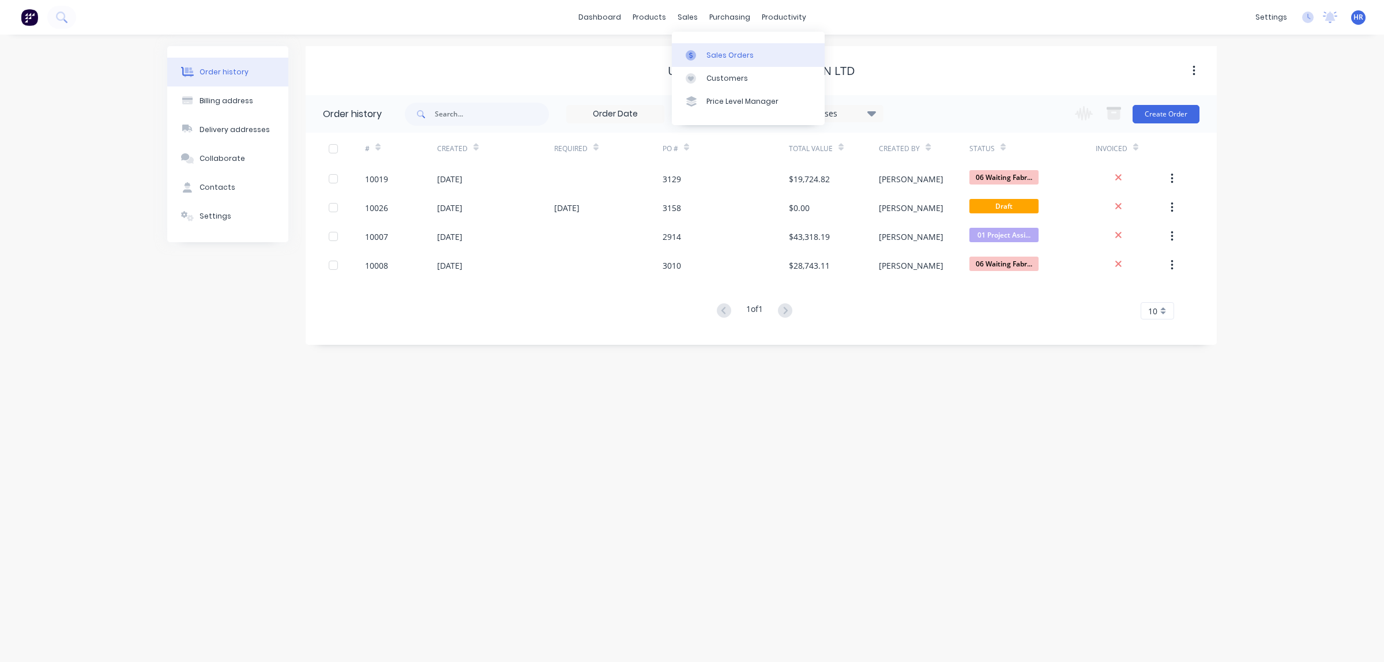
click at [701, 53] on div at bounding box center [694, 55] width 17 height 10
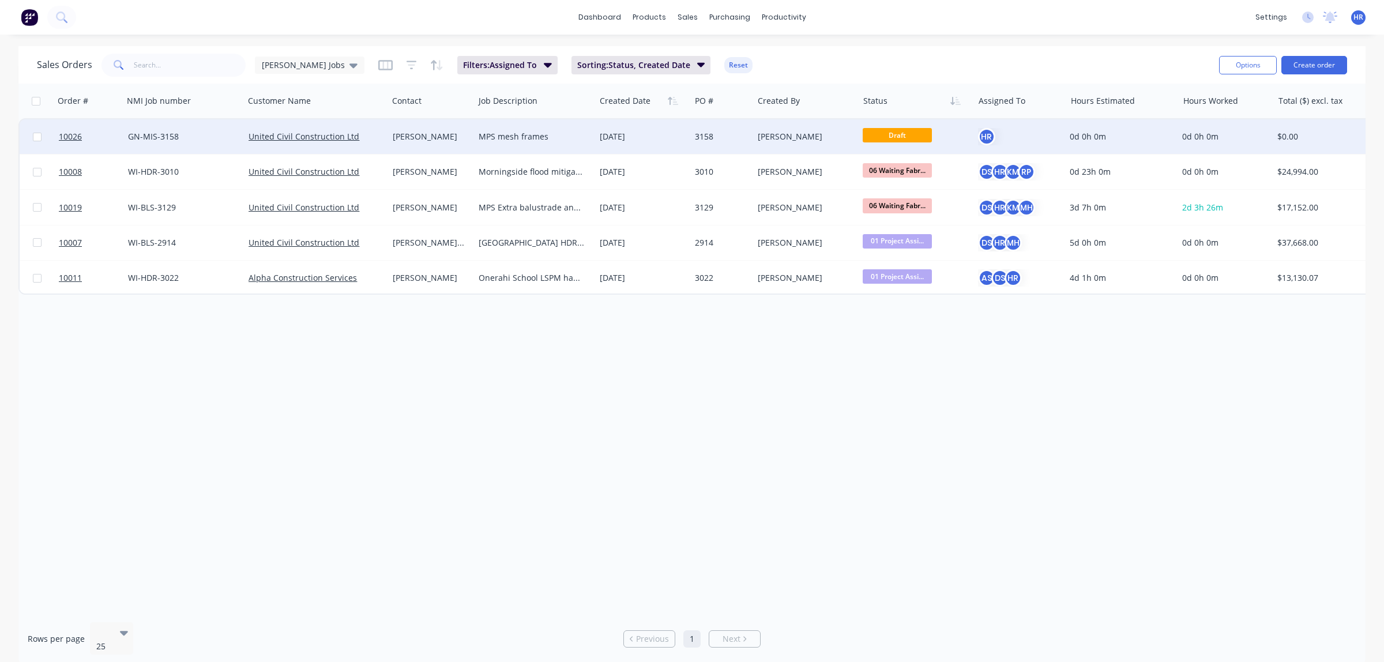
click at [540, 136] on div "MPS mesh frames" at bounding box center [532, 137] width 106 height 12
click at [983, 133] on div "HR" at bounding box center [986, 136] width 17 height 17
click at [417, 133] on div "[PERSON_NAME]" at bounding box center [429, 137] width 73 height 12
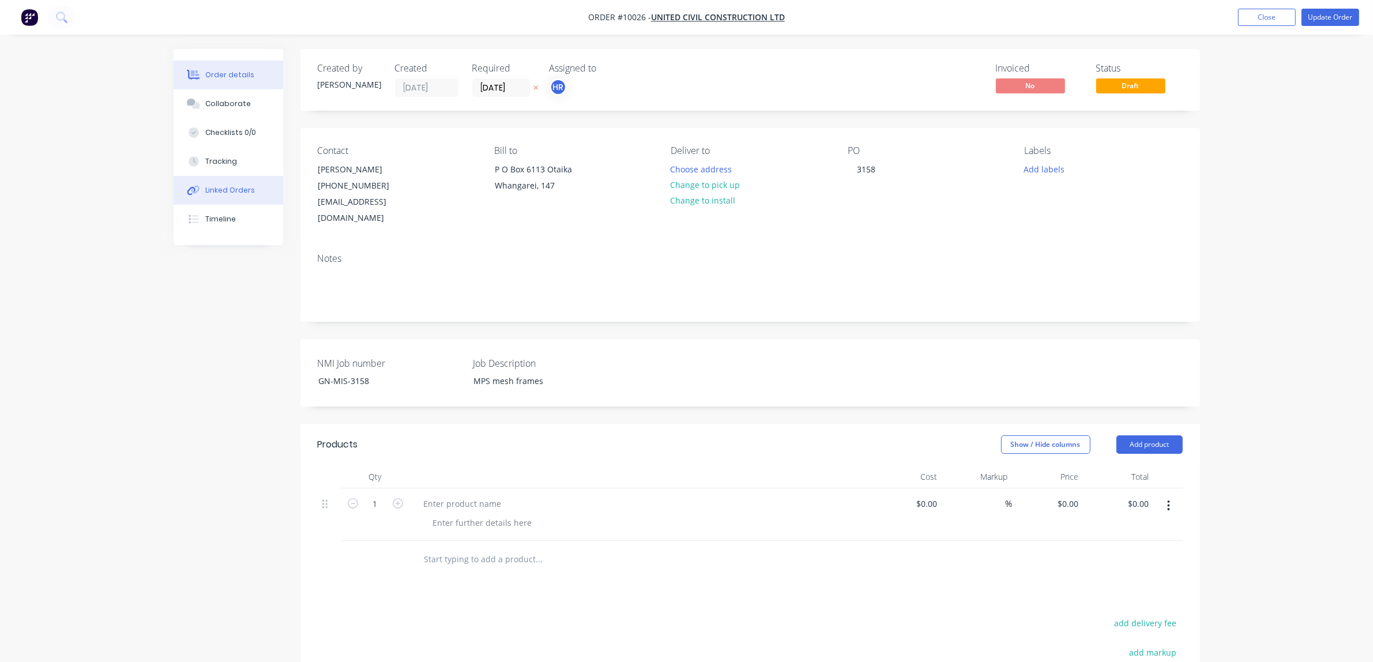
click at [234, 192] on div "Linked Orders" at bounding box center [230, 190] width 50 height 10
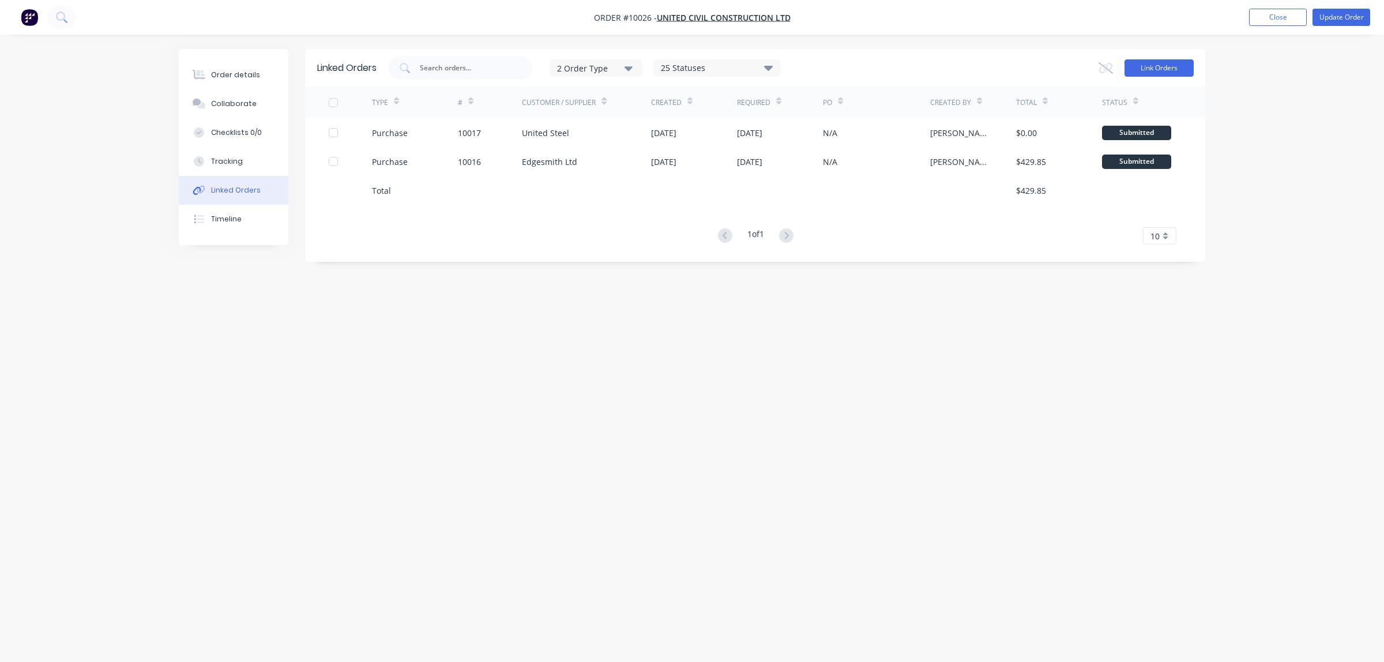
click at [1154, 70] on button "Link Orders" at bounding box center [1159, 67] width 69 height 17
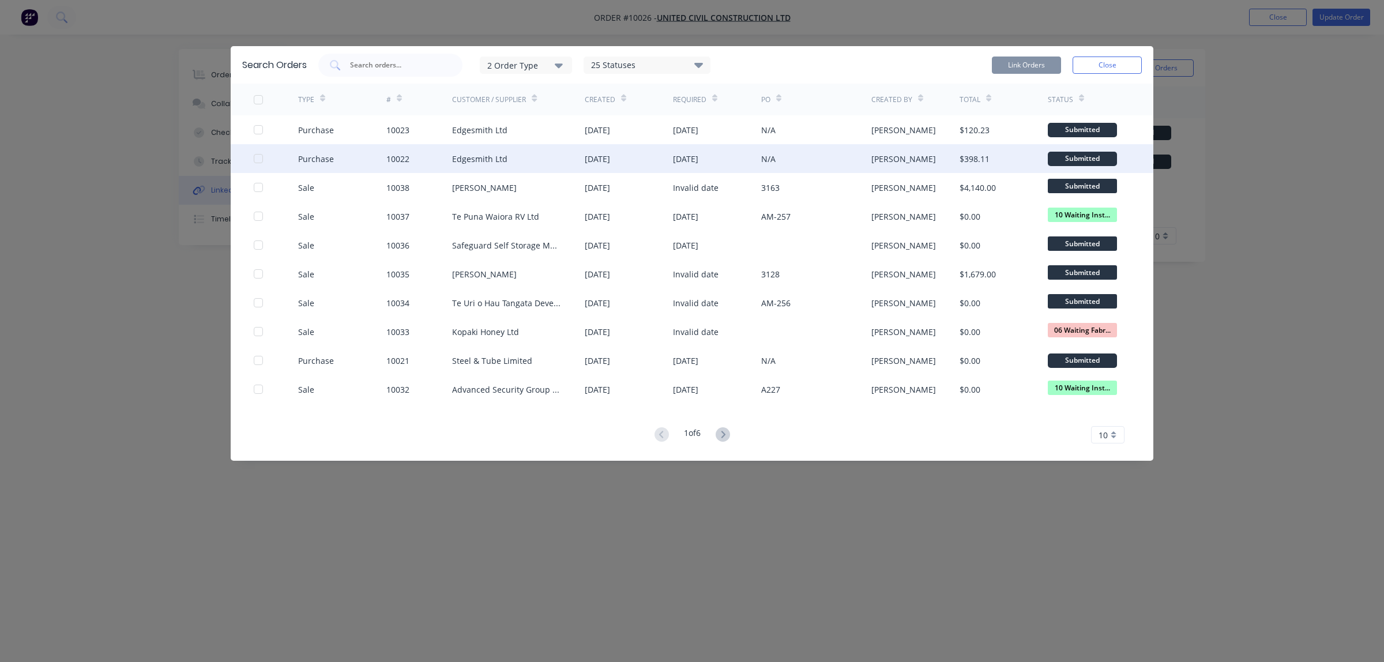
click at [257, 159] on div at bounding box center [258, 158] width 23 height 23
click at [1033, 66] on button "Link Orders" at bounding box center [1026, 65] width 69 height 17
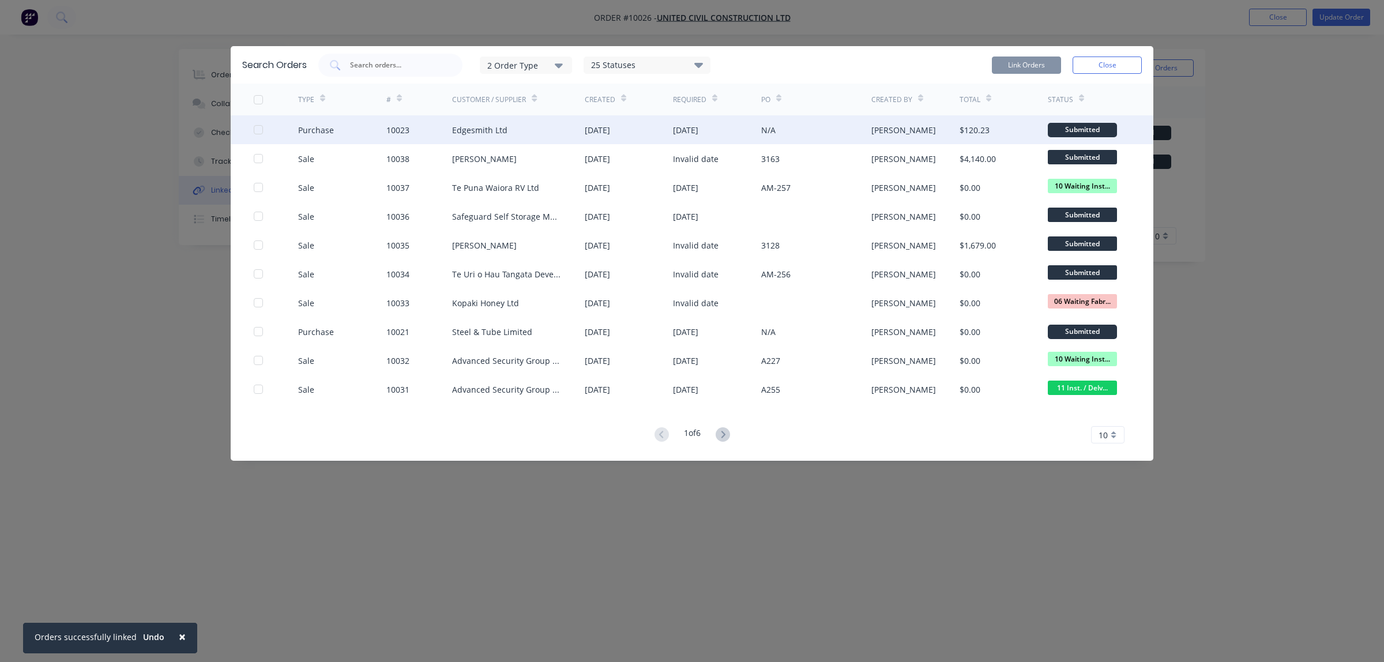
click at [1092, 127] on div "Submitted" at bounding box center [1082, 130] width 69 height 14
click at [659, 131] on div "[DATE]" at bounding box center [629, 129] width 88 height 29
click at [653, 129] on div "[DATE]" at bounding box center [629, 129] width 88 height 29
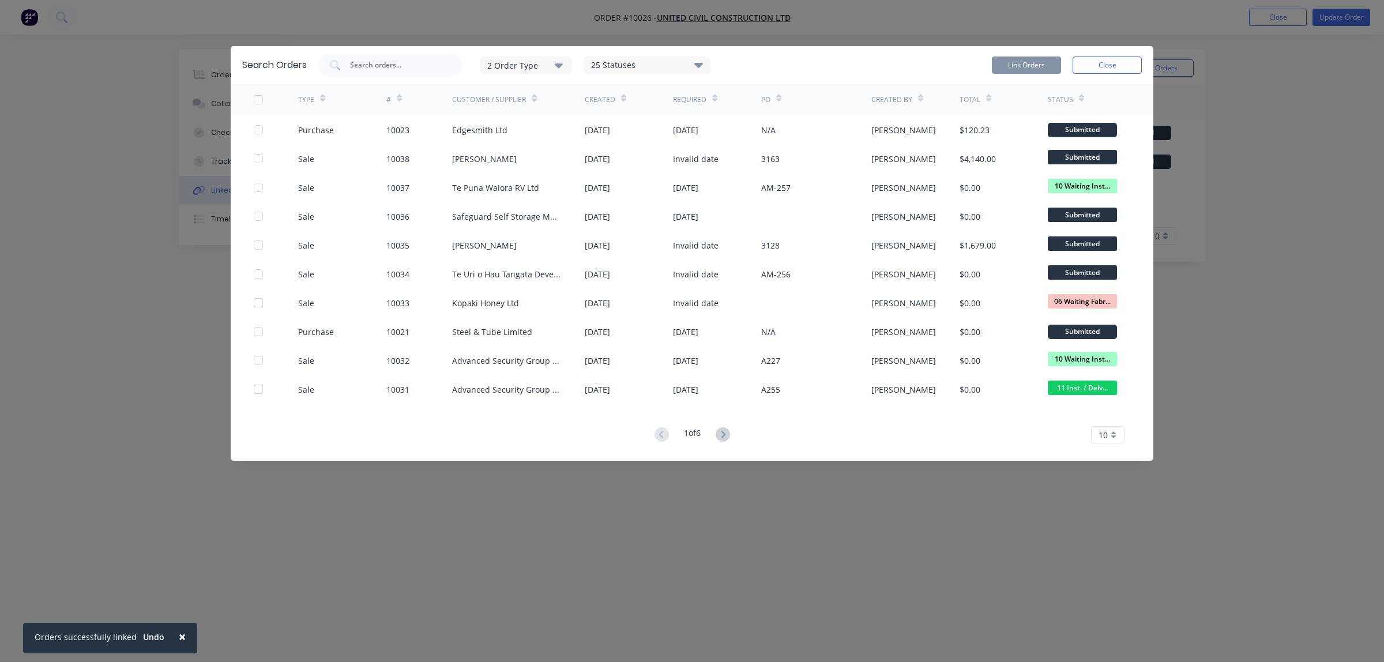
click at [1095, 68] on button "Close" at bounding box center [1107, 65] width 69 height 17
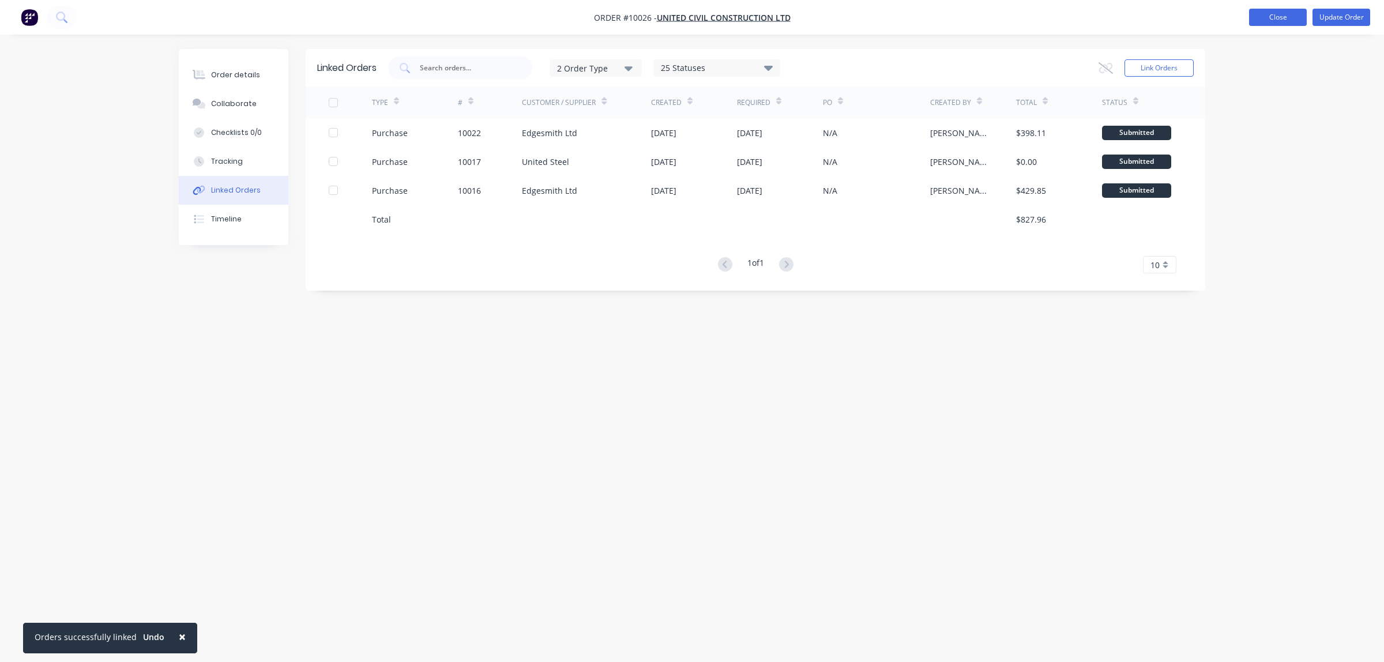
click at [1270, 14] on button "Close" at bounding box center [1278, 17] width 58 height 17
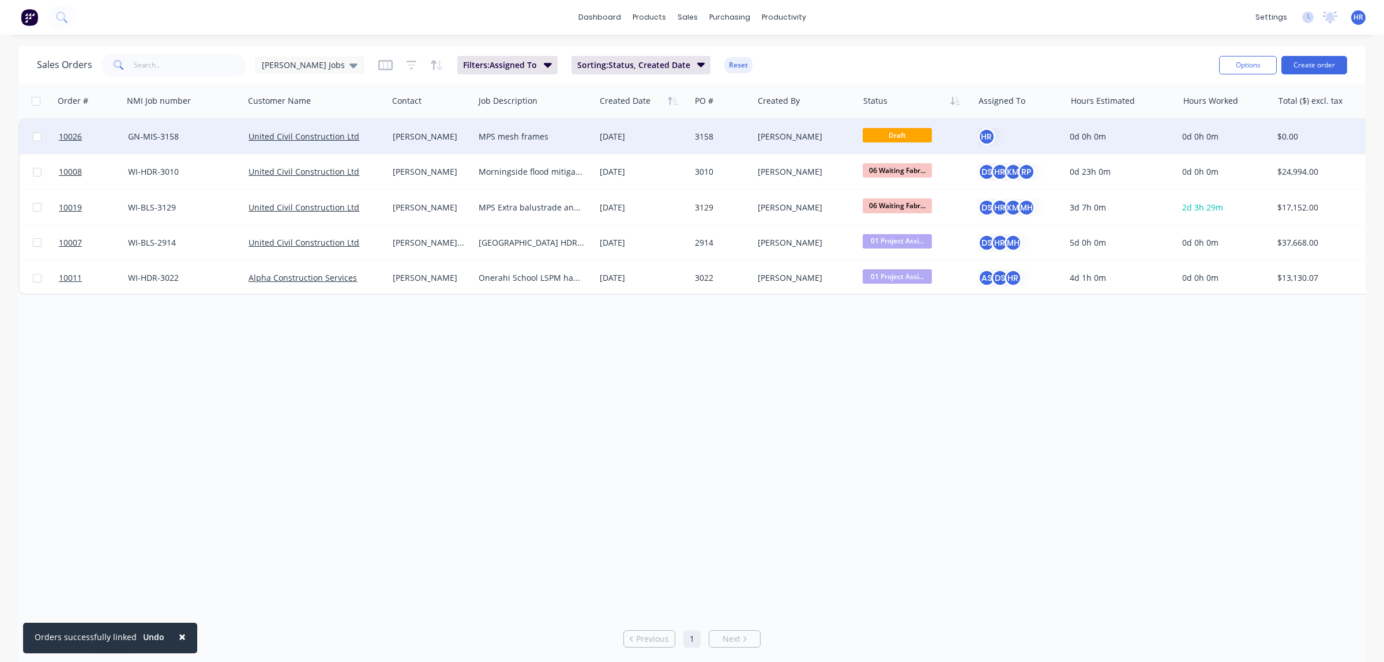
click at [503, 140] on div "MPS mesh frames" at bounding box center [532, 137] width 106 height 12
click at [415, 134] on div "[PERSON_NAME]" at bounding box center [429, 137] width 73 height 12
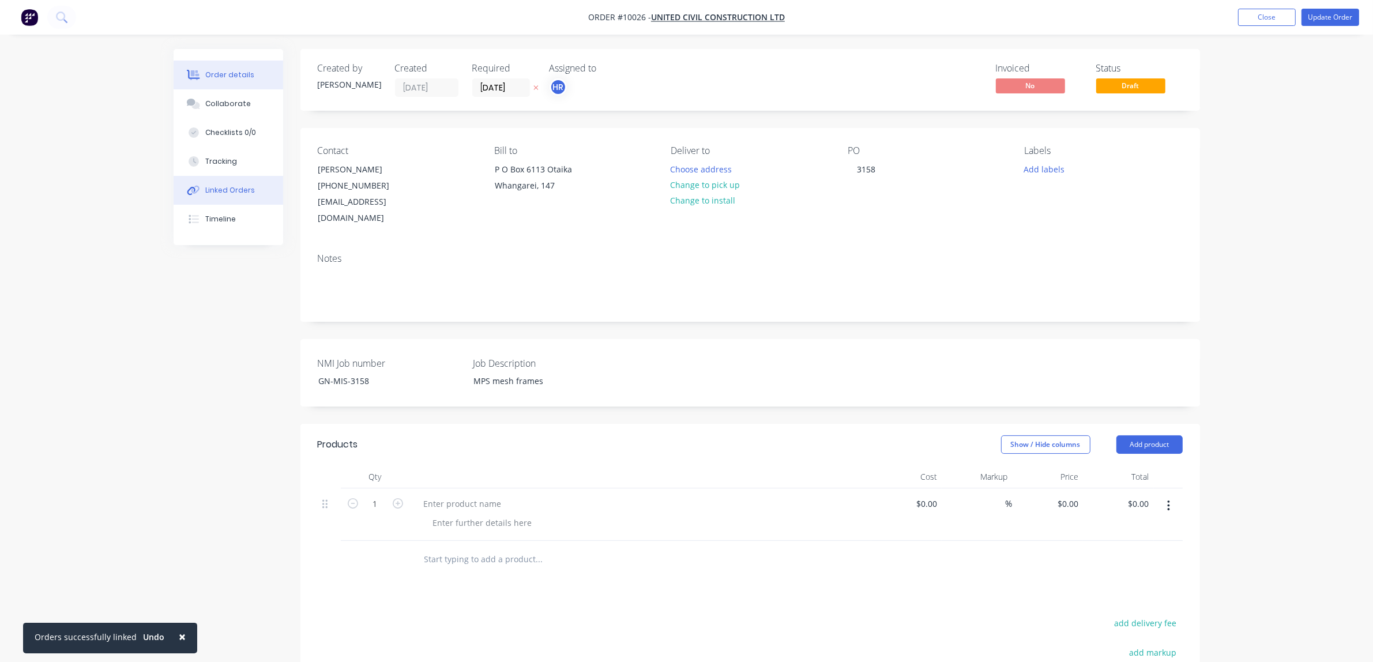
click at [240, 189] on div "Linked Orders" at bounding box center [230, 190] width 50 height 10
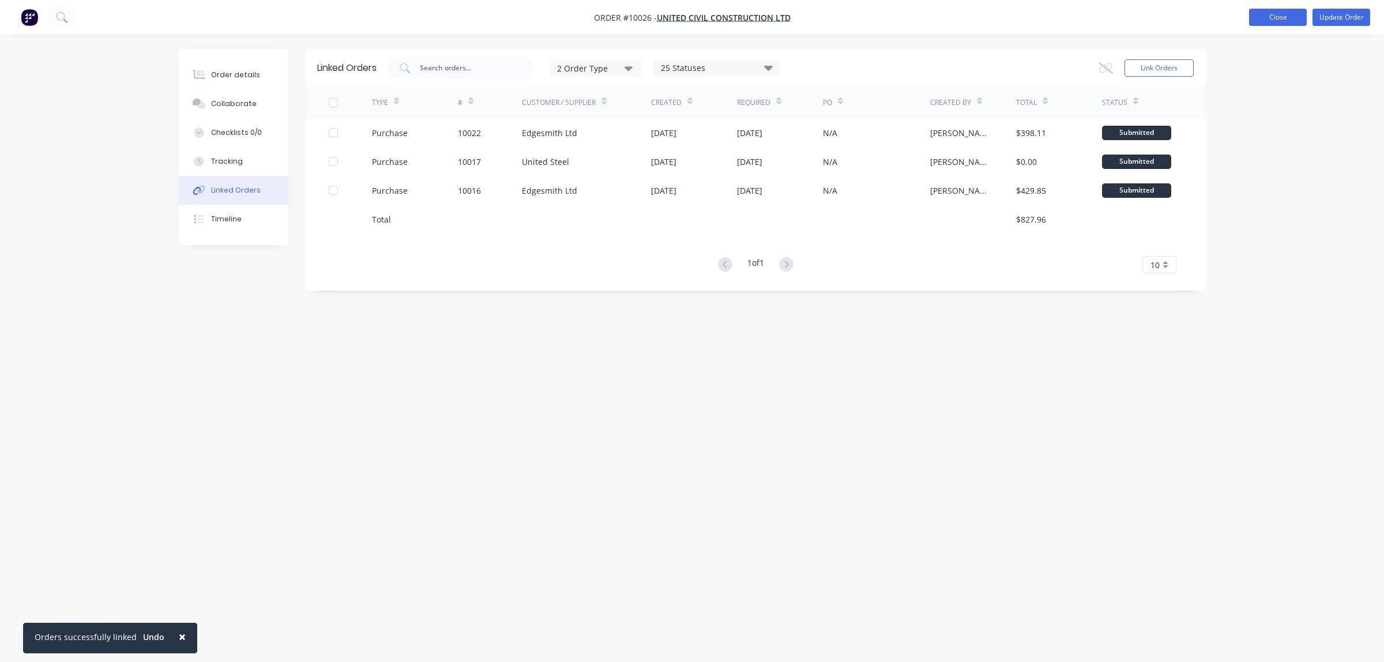
click at [1276, 17] on button "Close" at bounding box center [1278, 17] width 58 height 17
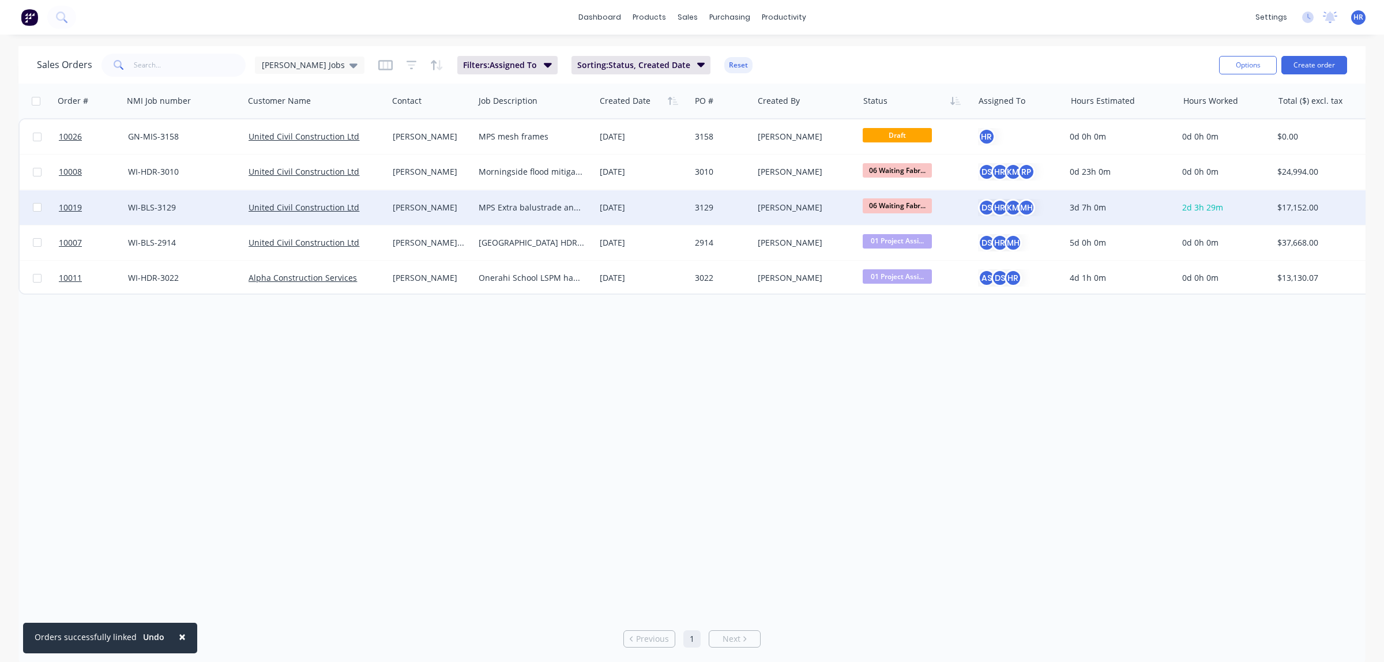
click at [408, 206] on div "[PERSON_NAME]" at bounding box center [429, 208] width 73 height 12
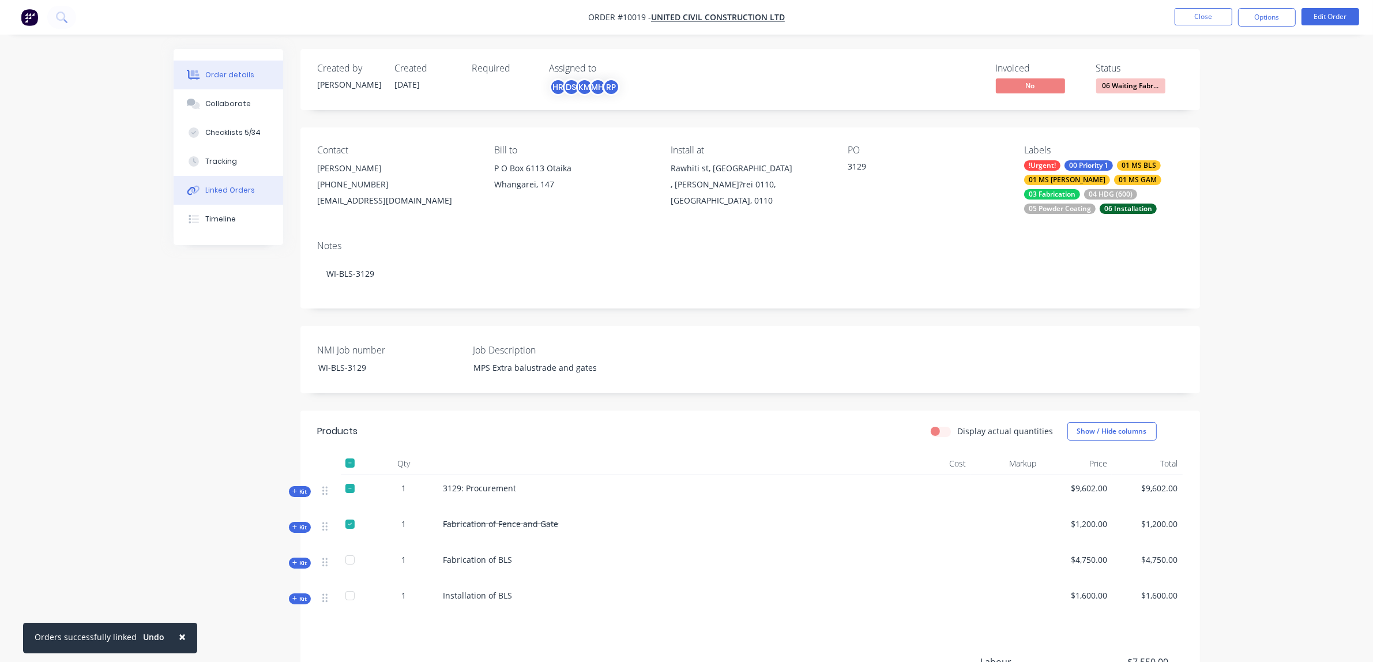
click at [236, 190] on div "Linked Orders" at bounding box center [230, 190] width 50 height 10
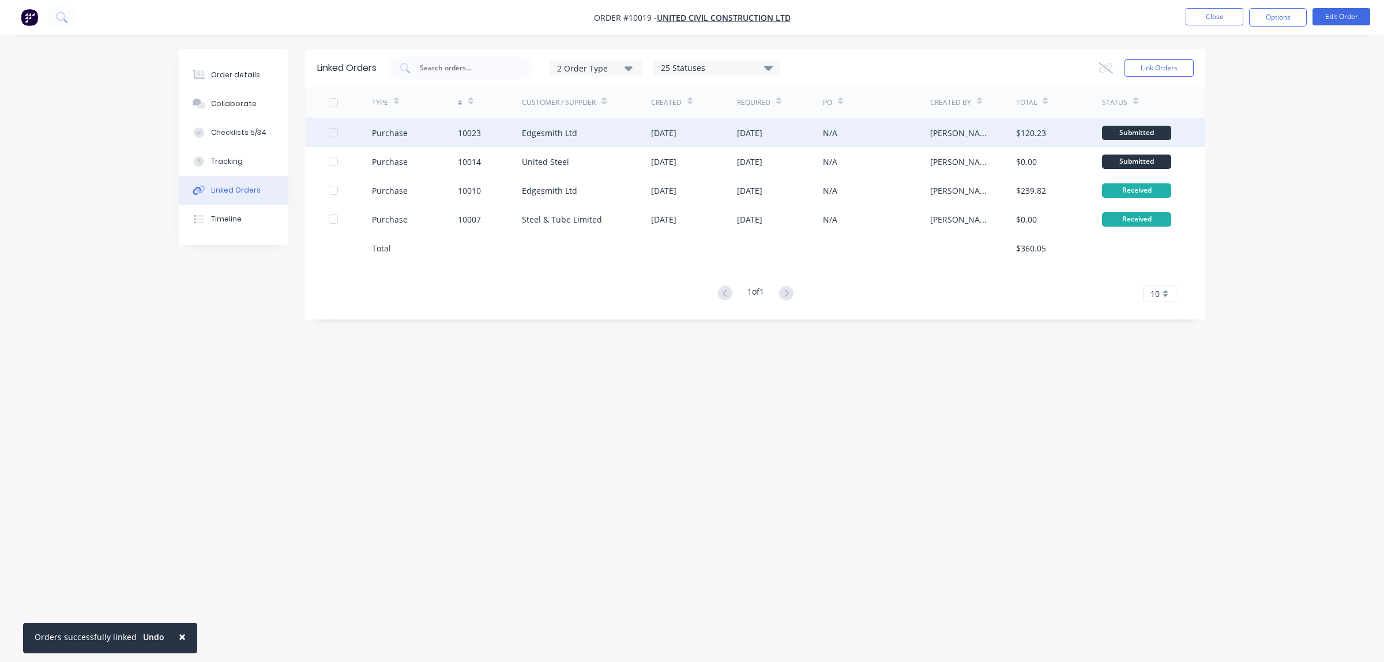
click at [332, 134] on div at bounding box center [333, 132] width 23 height 23
click at [1139, 66] on button "Link Orders" at bounding box center [1159, 67] width 69 height 17
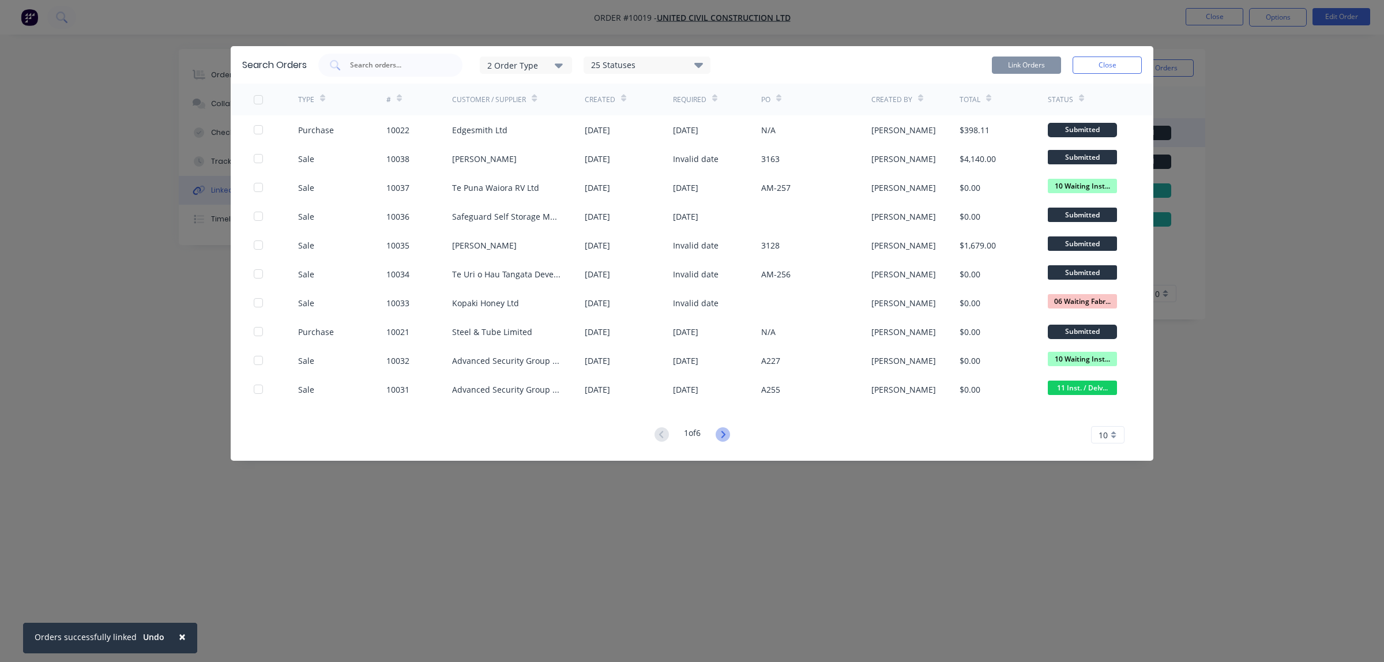
click at [728, 436] on icon at bounding box center [723, 434] width 14 height 14
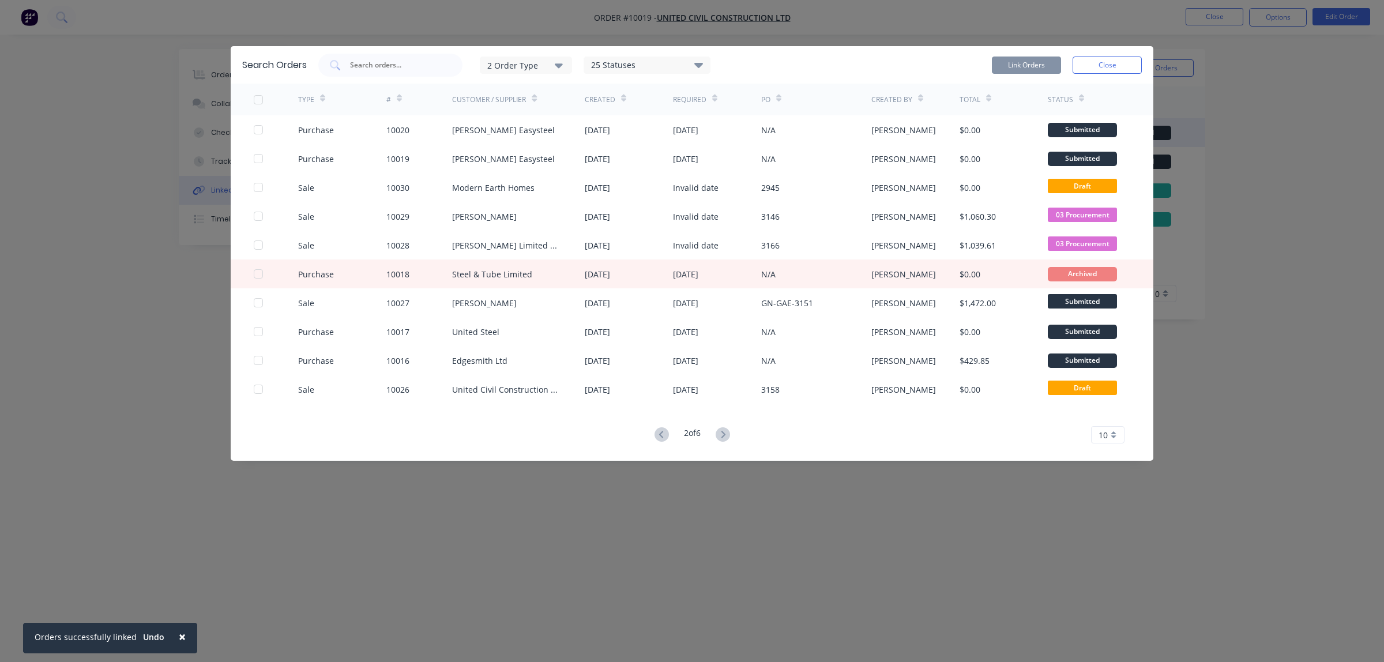
click at [728, 436] on icon at bounding box center [723, 434] width 14 height 14
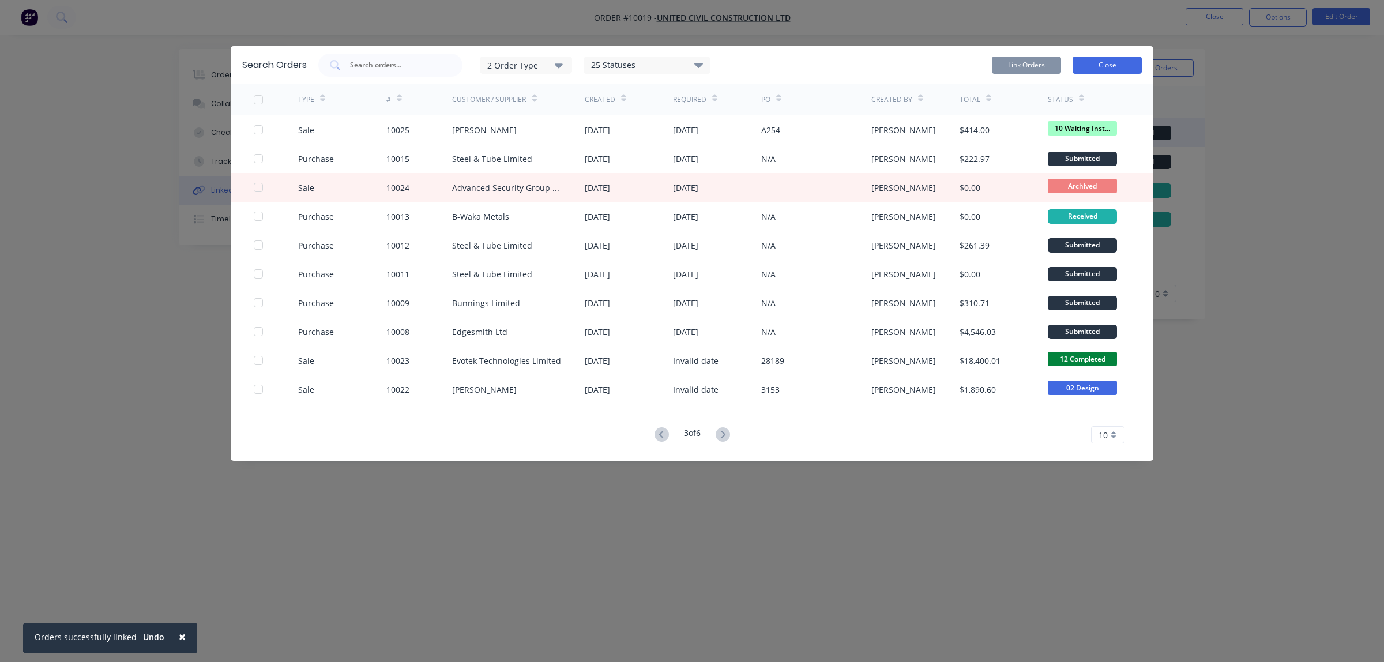
click at [1109, 62] on button "Close" at bounding box center [1107, 65] width 69 height 17
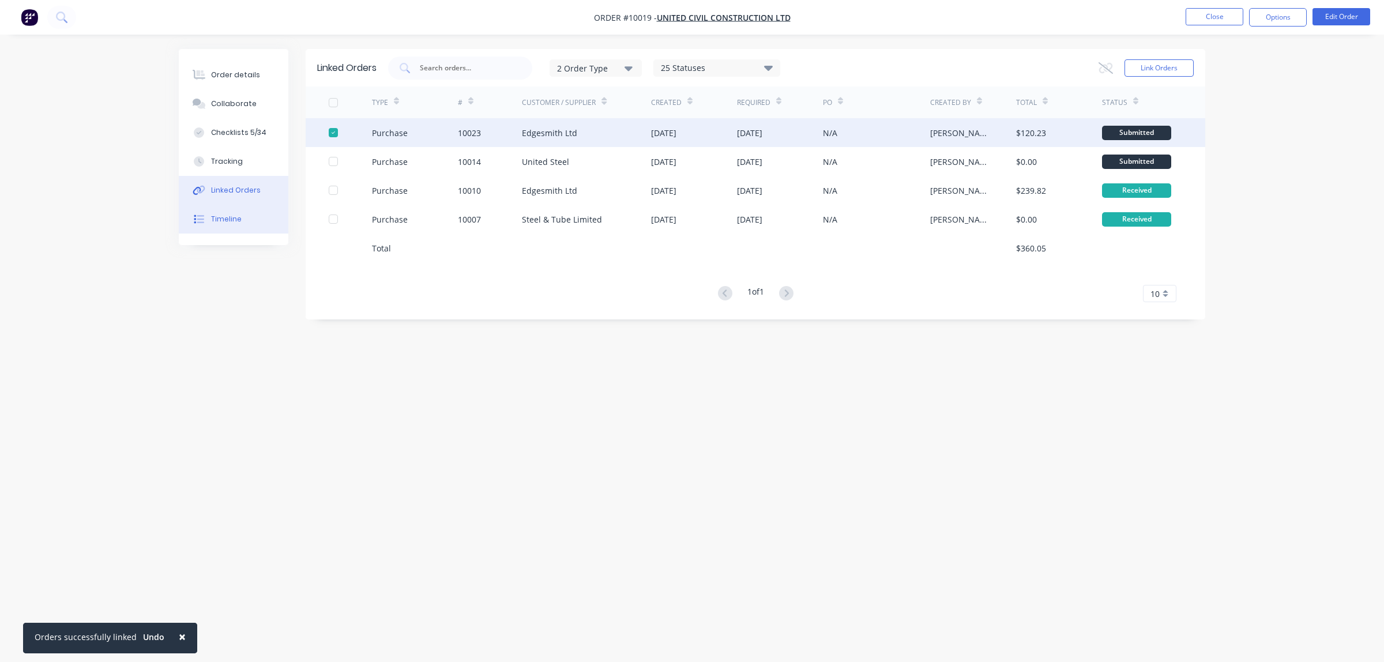
click at [209, 221] on button "Timeline" at bounding box center [234, 219] width 110 height 29
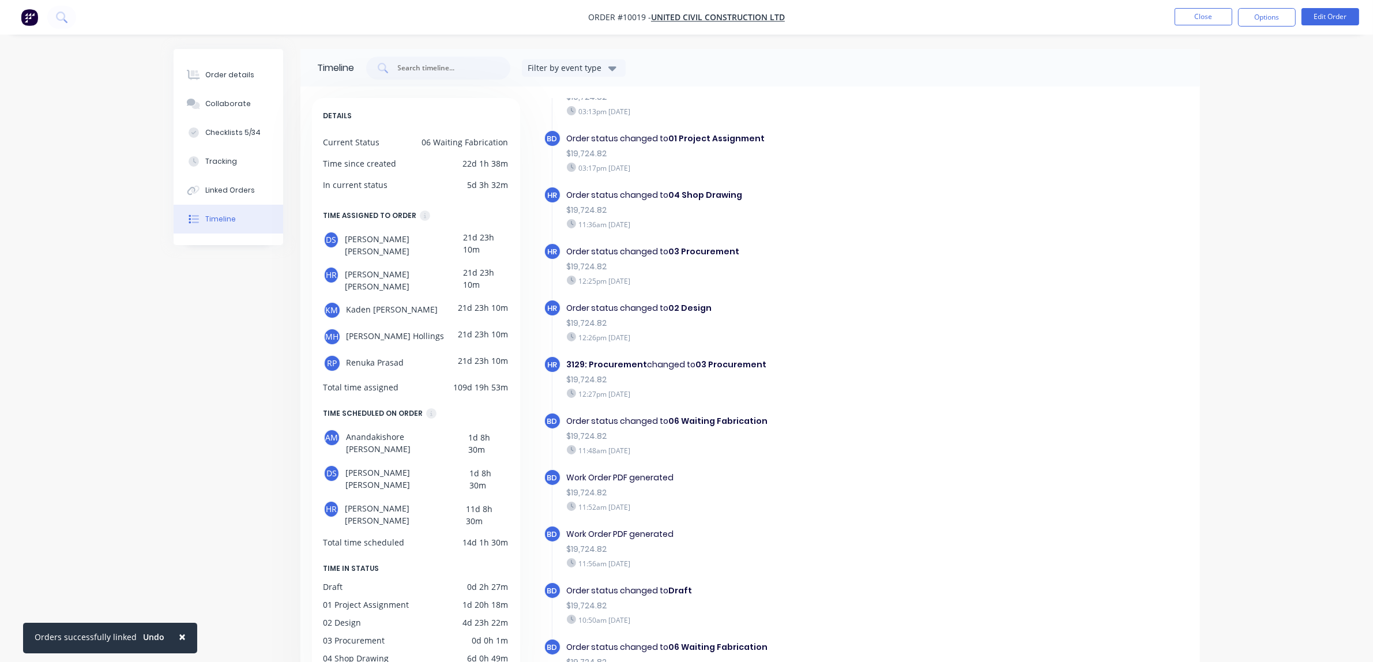
click at [611, 71] on icon "button" at bounding box center [612, 68] width 8 height 13
click at [748, 81] on div "Timeline Filter by event type General PDF Generated Status change Notification" at bounding box center [750, 67] width 900 height 37
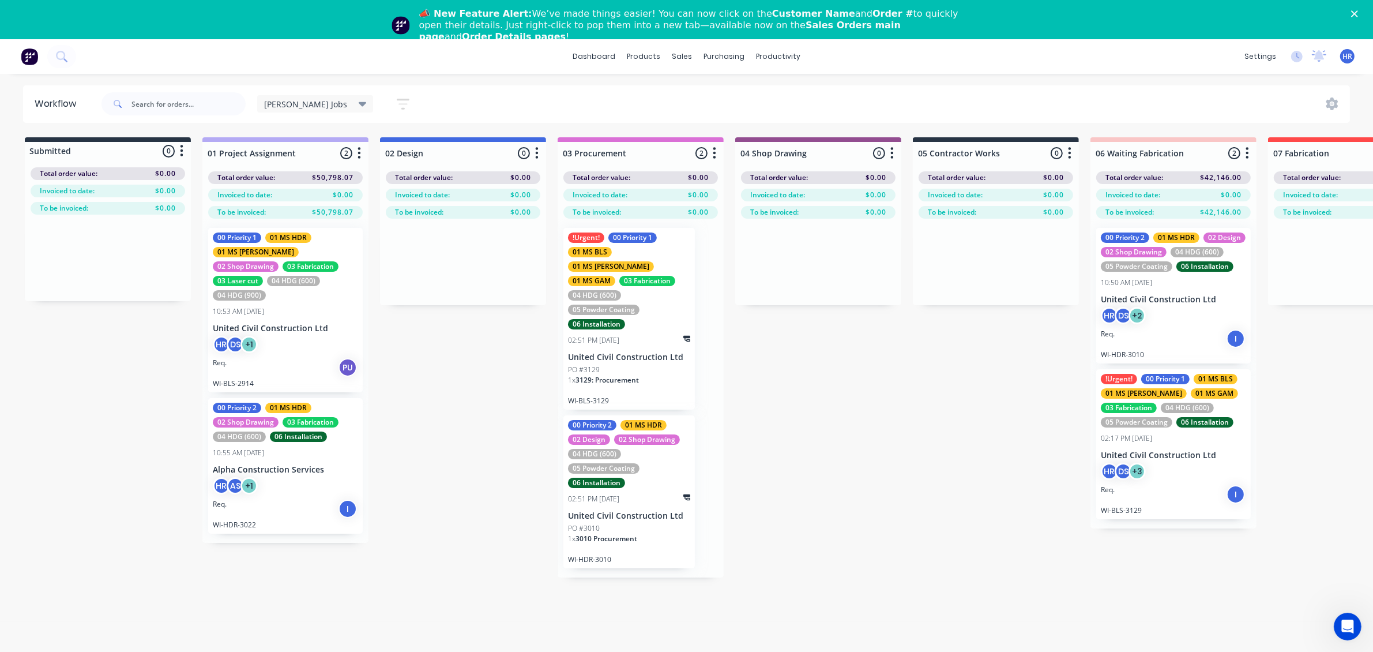
click at [1358, 12] on icon "Close" at bounding box center [1354, 13] width 7 height 7
